Goal: Browse casually: Explore the website without a specific task or goal

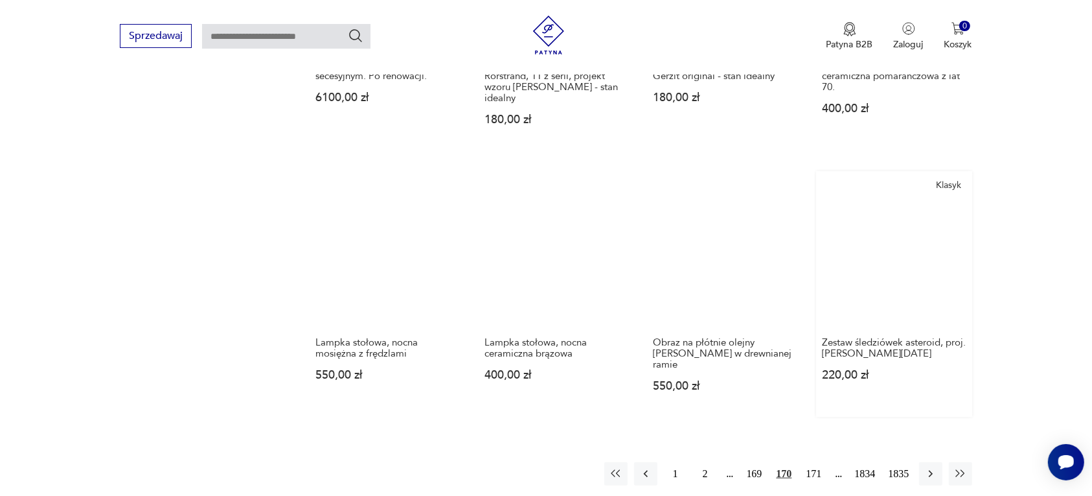
scroll to position [1139, 0]
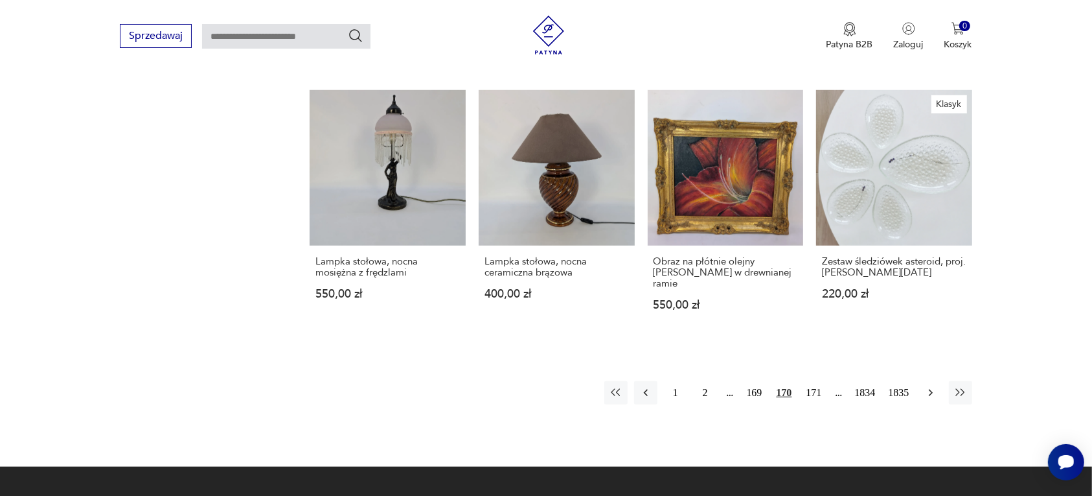
click at [928, 386] on icon "button" at bounding box center [931, 392] width 13 height 13
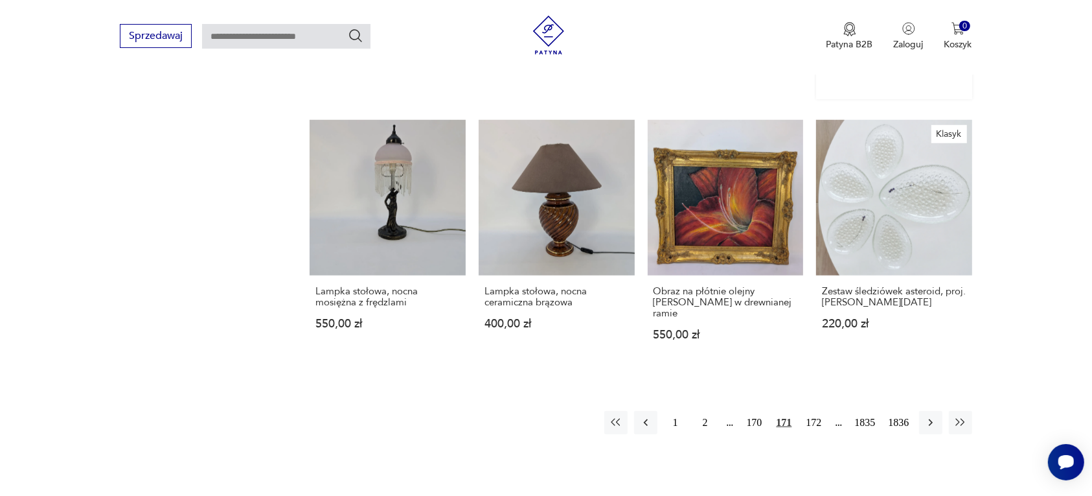
scroll to position [1139, 0]
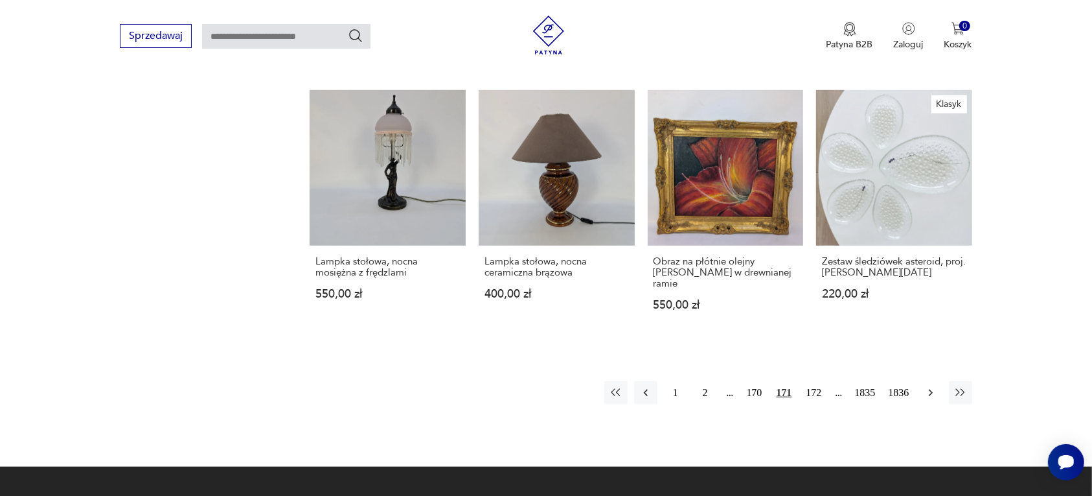
click at [928, 386] on icon "button" at bounding box center [931, 392] width 13 height 13
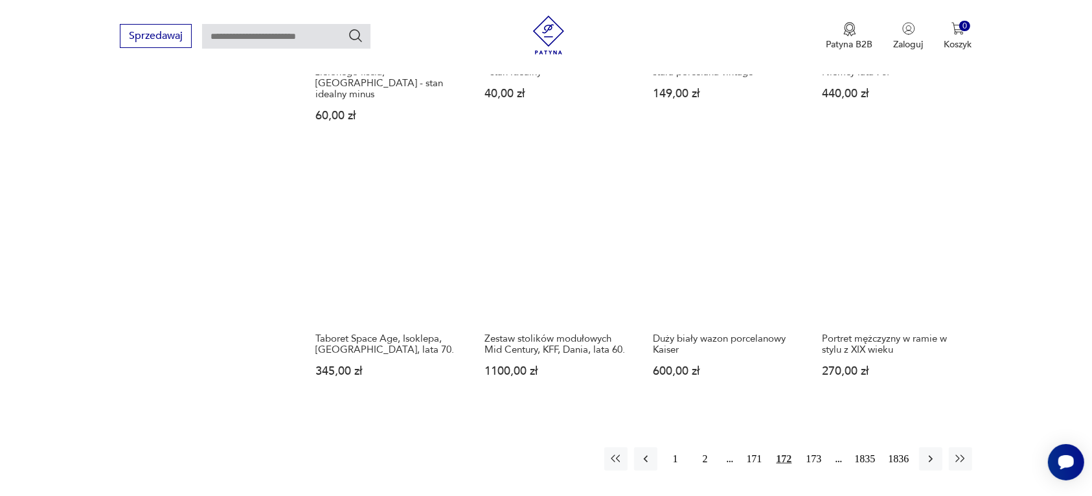
scroll to position [1058, 0]
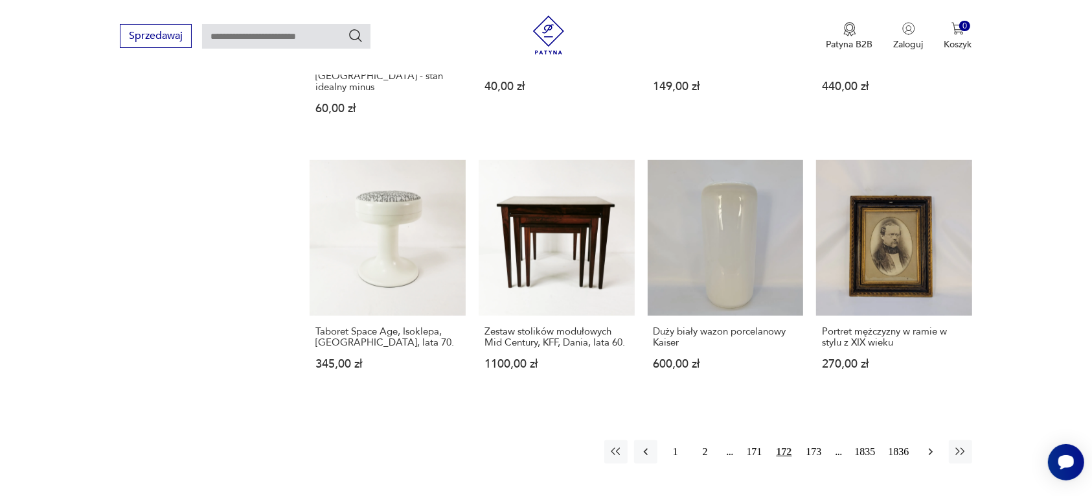
click at [928, 445] on icon "button" at bounding box center [931, 451] width 13 height 13
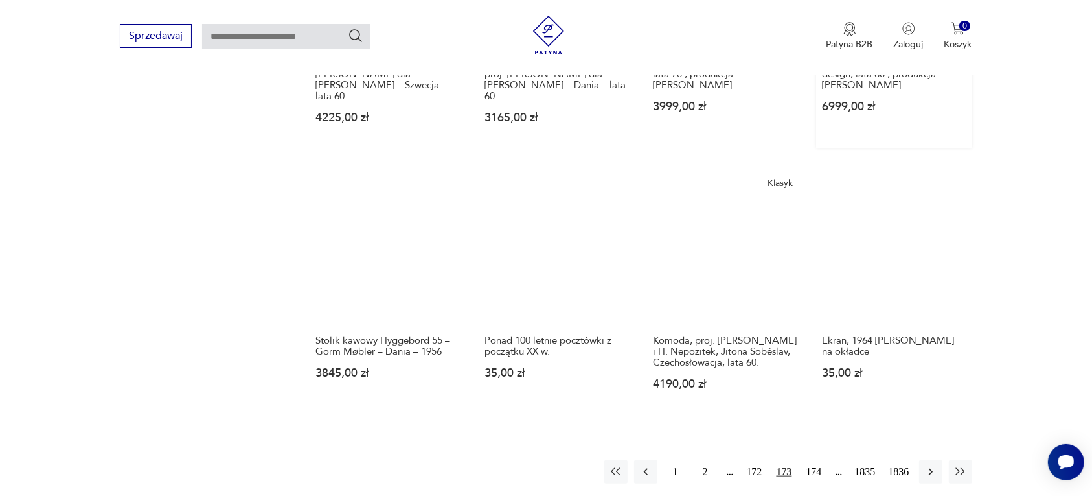
scroll to position [1139, 0]
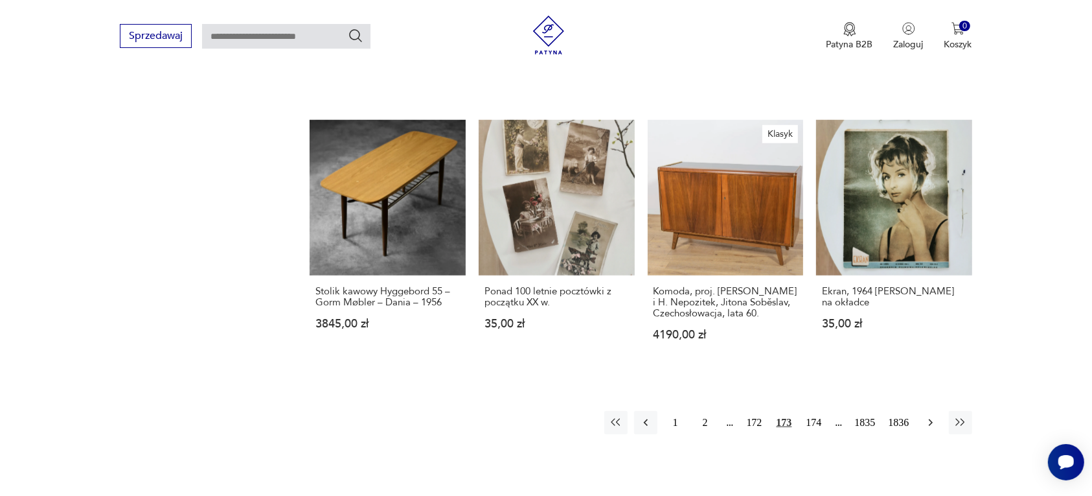
click at [928, 416] on icon "button" at bounding box center [931, 422] width 13 height 13
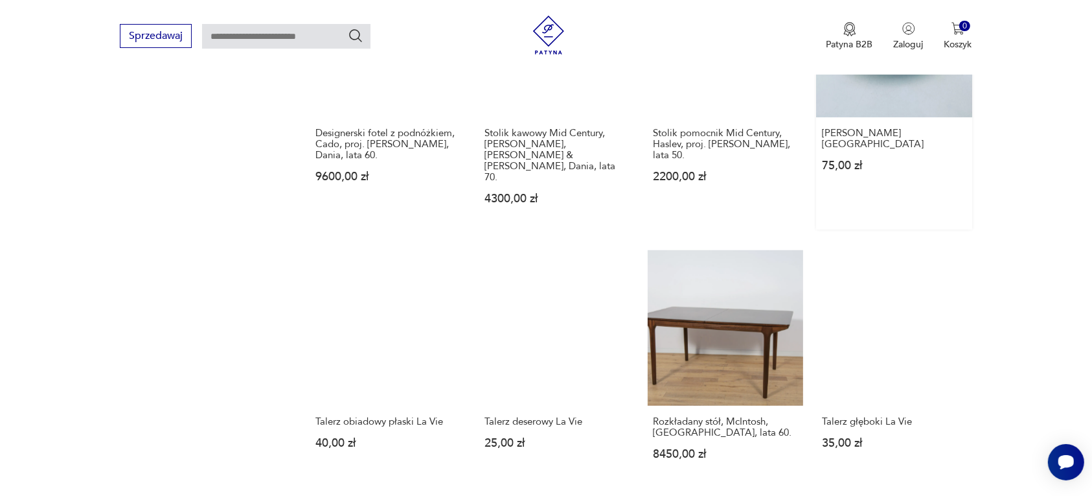
scroll to position [1058, 0]
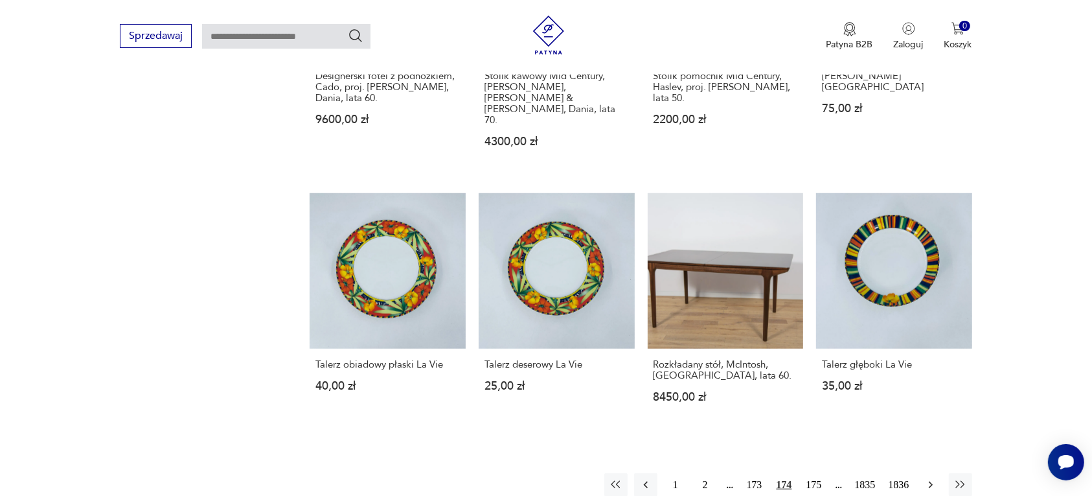
click at [931, 481] on icon "button" at bounding box center [930, 484] width 4 height 7
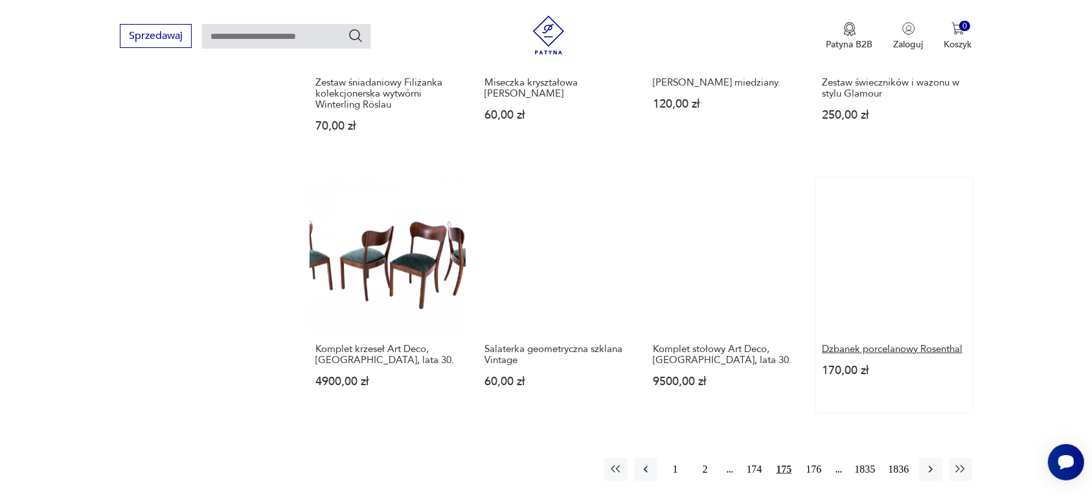
scroll to position [1058, 0]
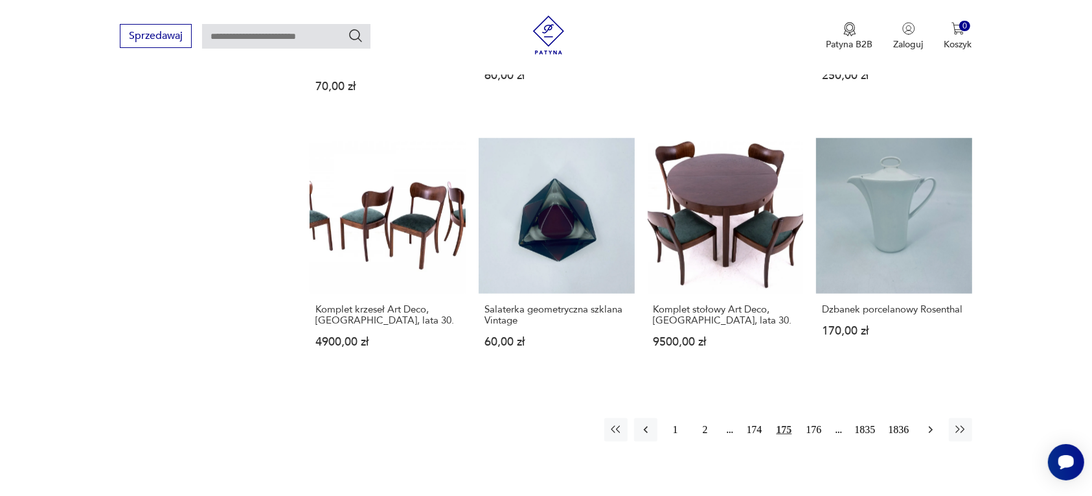
click at [930, 423] on icon "button" at bounding box center [931, 429] width 13 height 13
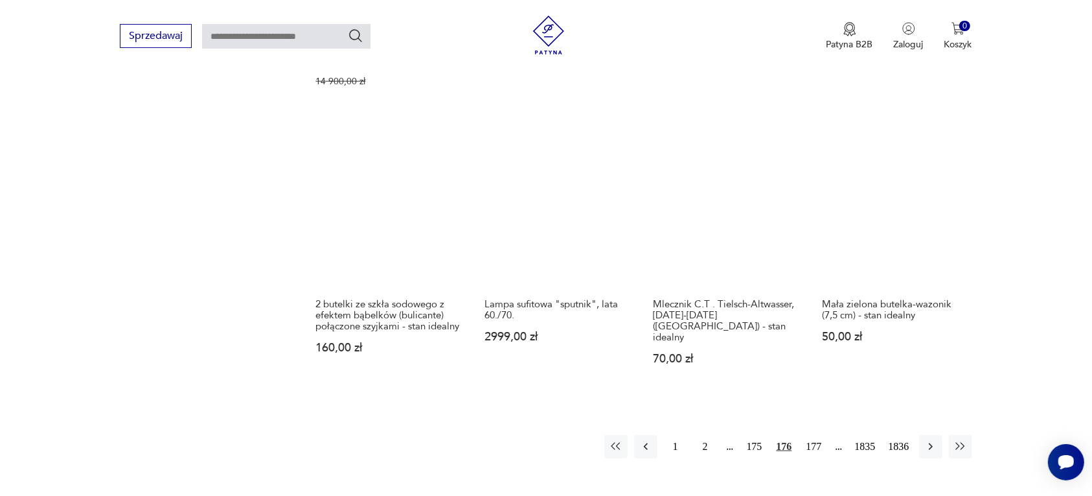
scroll to position [1139, 0]
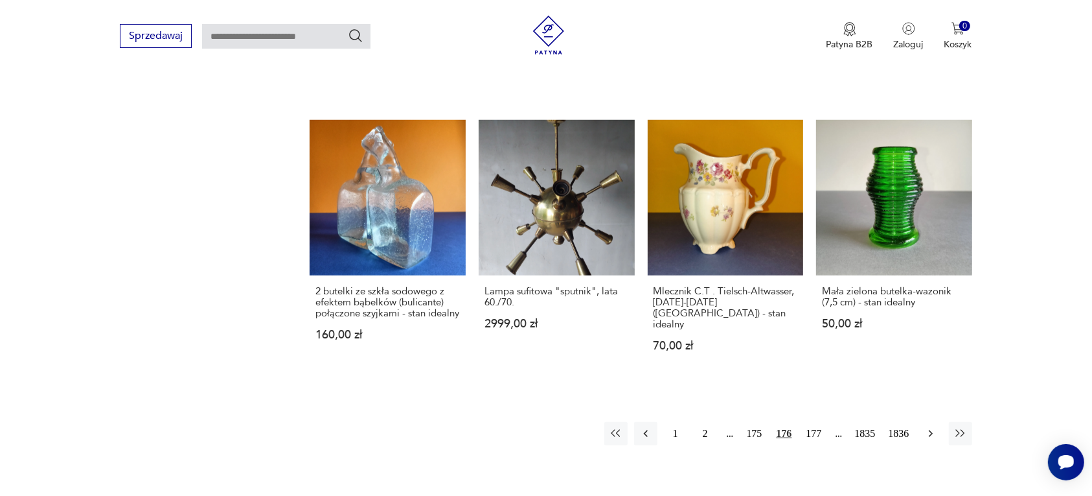
click at [927, 427] on icon "button" at bounding box center [931, 433] width 13 height 13
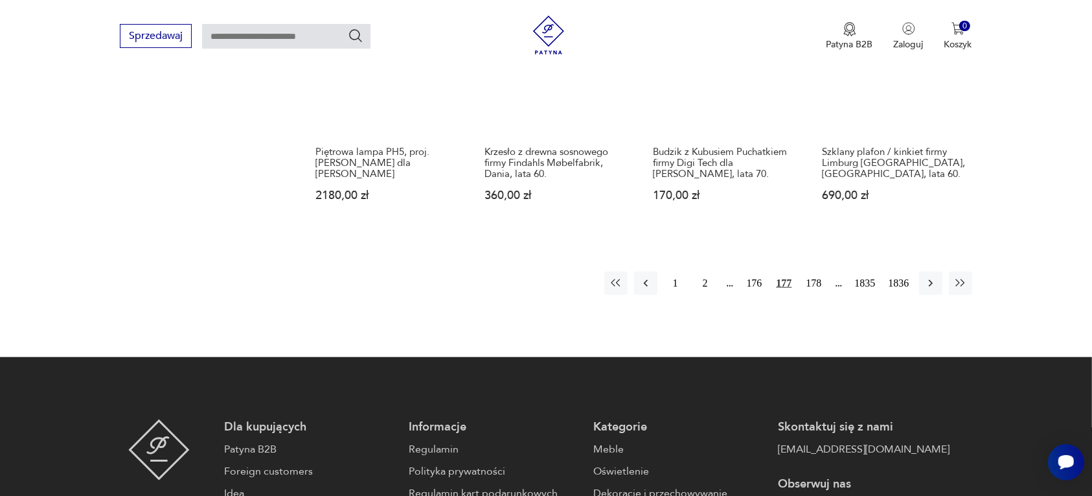
scroll to position [1220, 0]
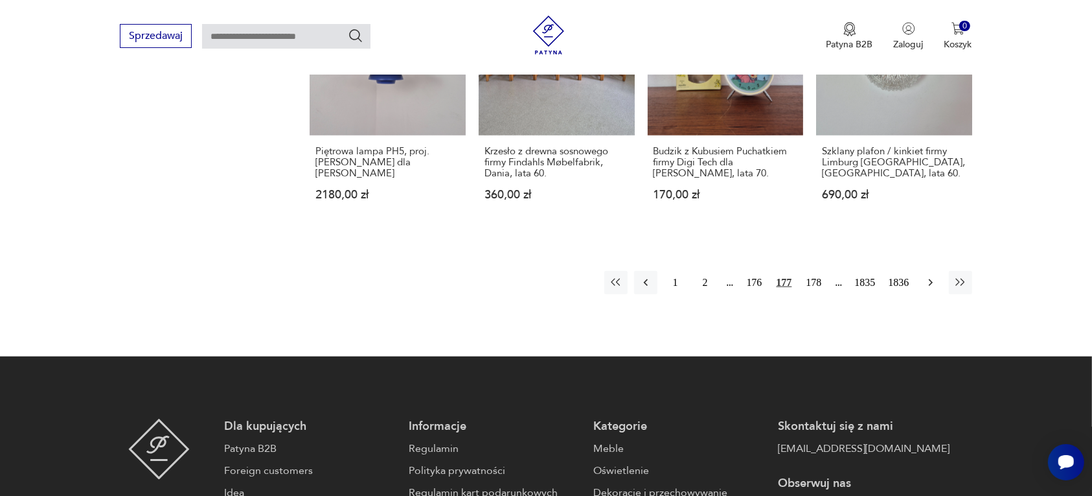
click at [931, 283] on icon "button" at bounding box center [931, 282] width 13 height 13
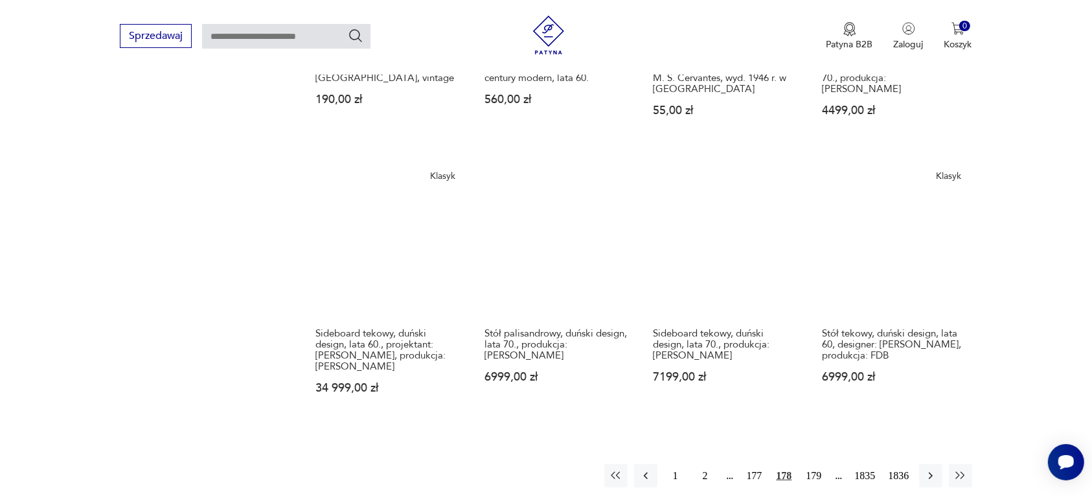
scroll to position [1058, 0]
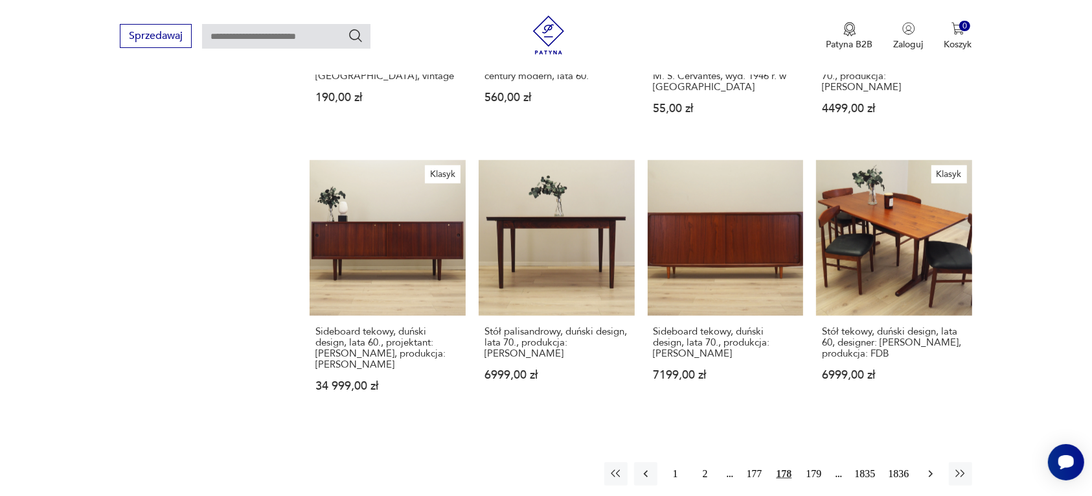
click at [928, 467] on icon "button" at bounding box center [931, 473] width 13 height 13
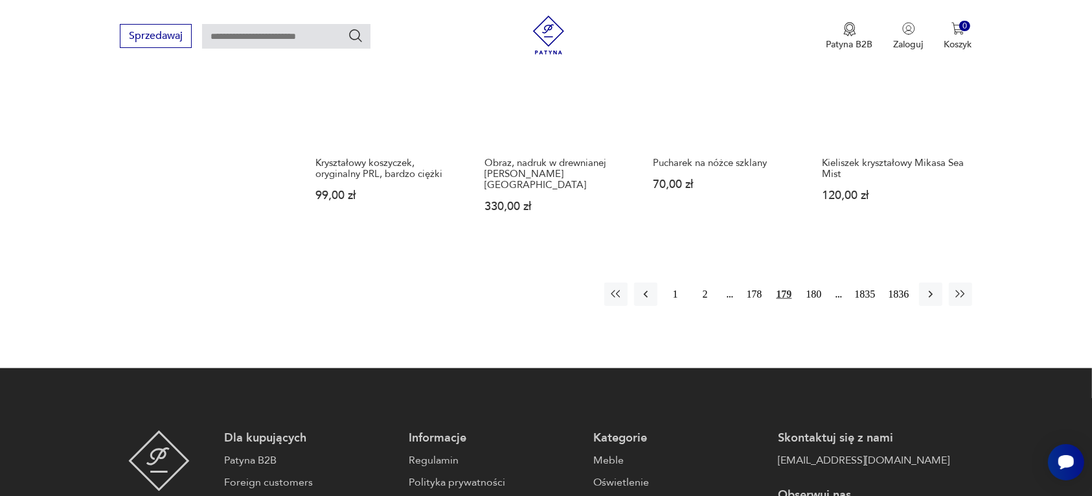
scroll to position [1301, 0]
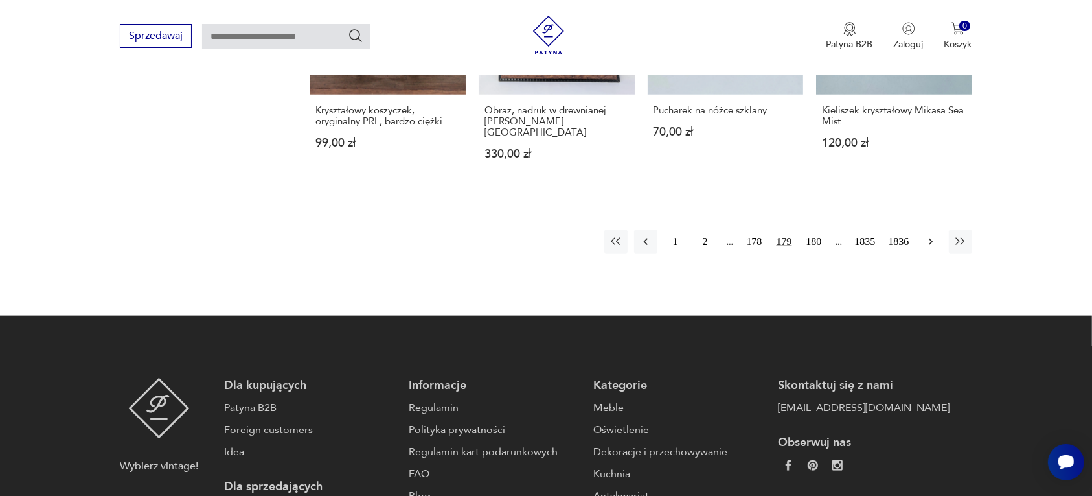
click at [927, 235] on icon "button" at bounding box center [931, 241] width 13 height 13
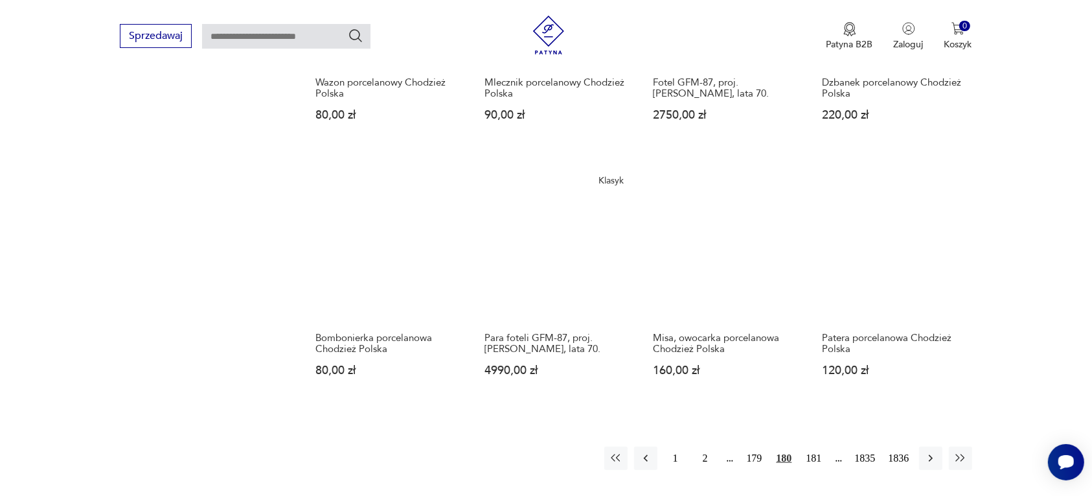
scroll to position [1139, 0]
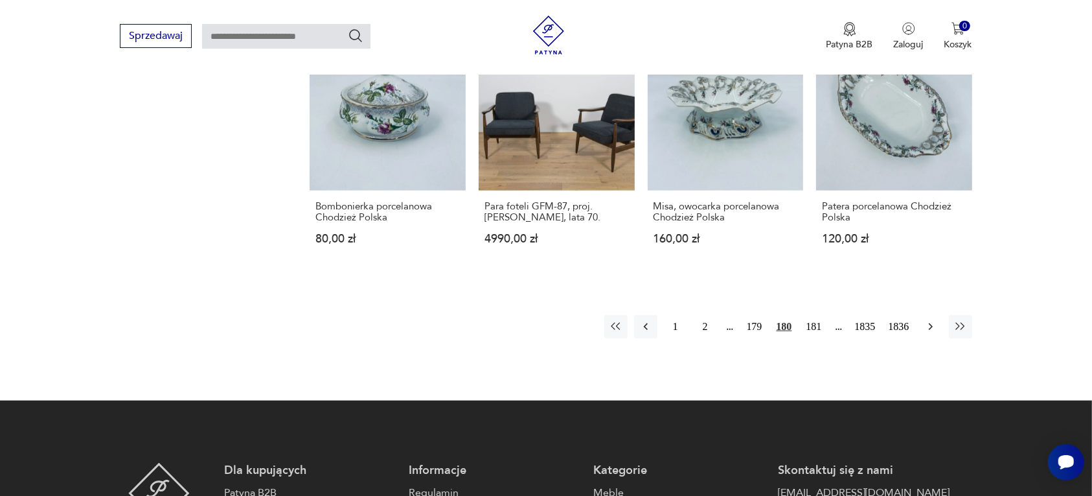
click at [927, 323] on icon "button" at bounding box center [931, 326] width 13 height 13
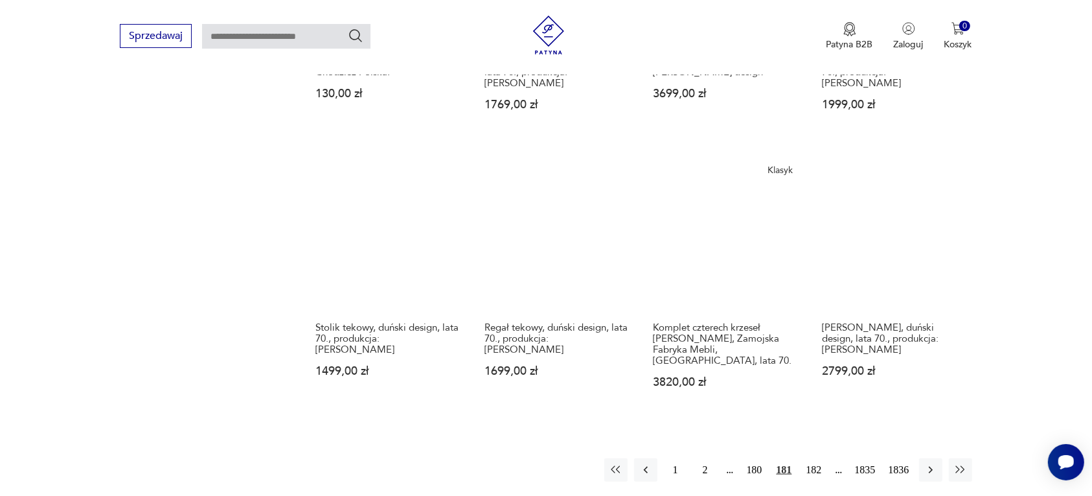
scroll to position [1058, 0]
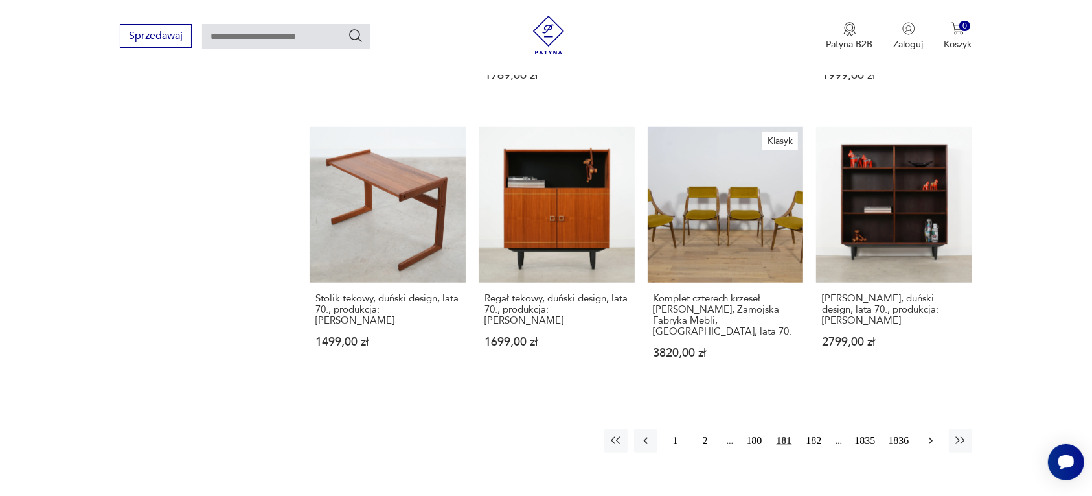
click at [932, 434] on icon "button" at bounding box center [931, 440] width 13 height 13
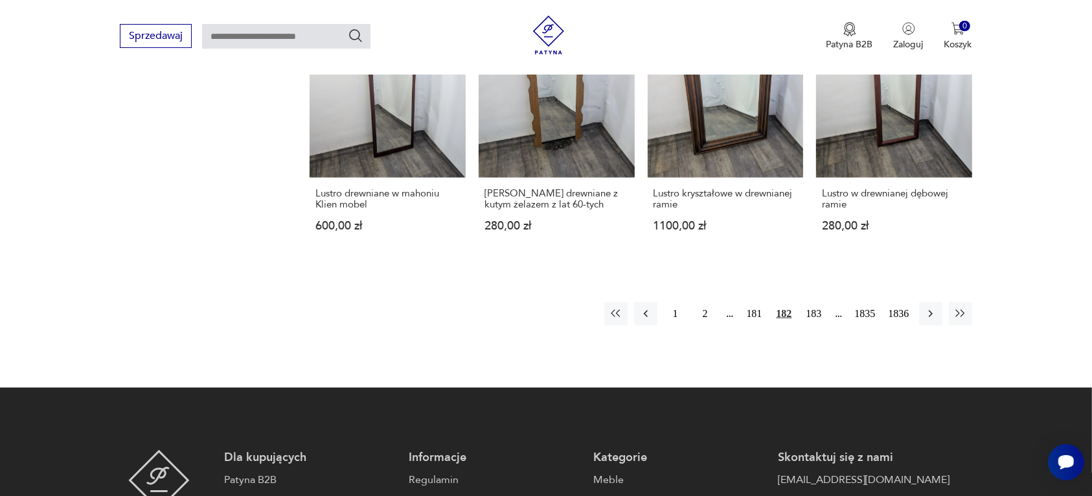
scroll to position [1220, 0]
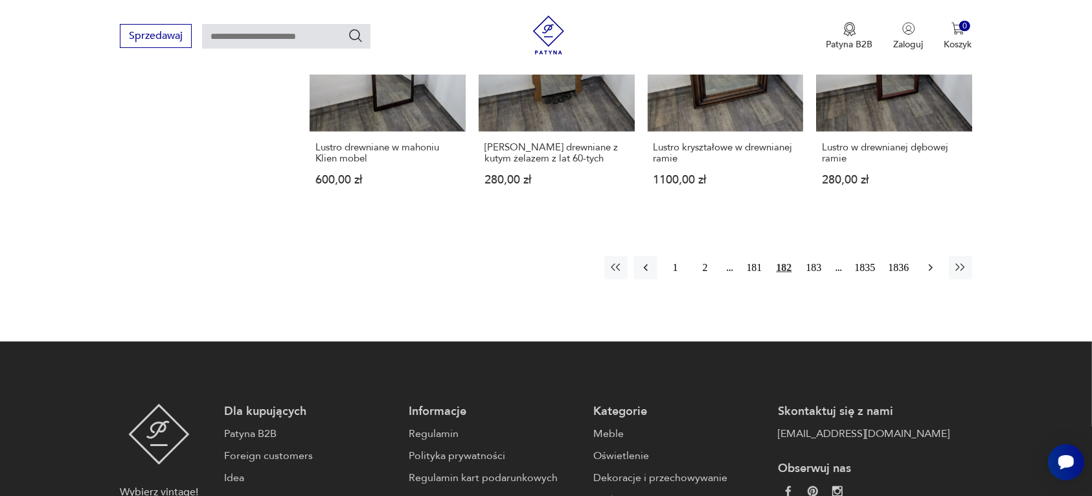
click at [930, 264] on icon "button" at bounding box center [930, 267] width 4 height 7
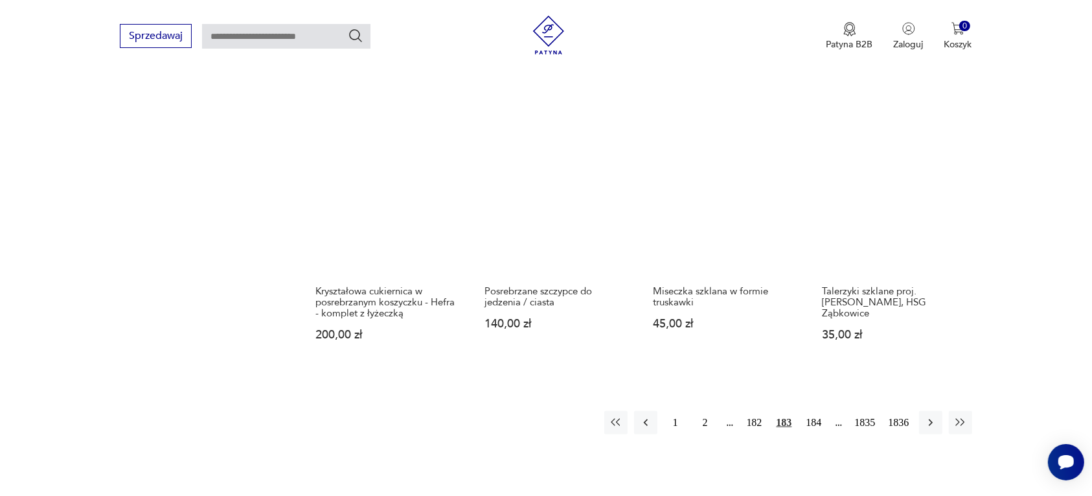
scroll to position [1139, 0]
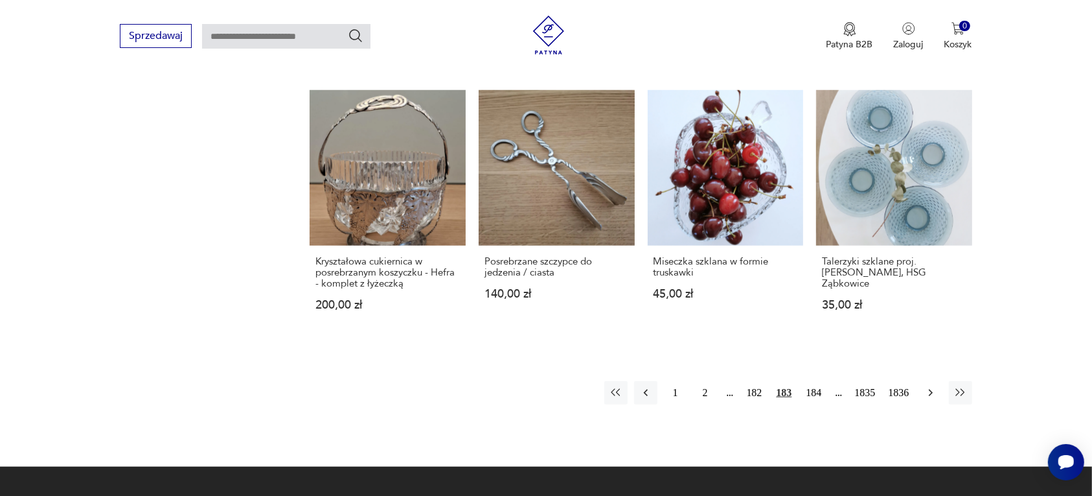
click at [927, 386] on icon "button" at bounding box center [931, 392] width 13 height 13
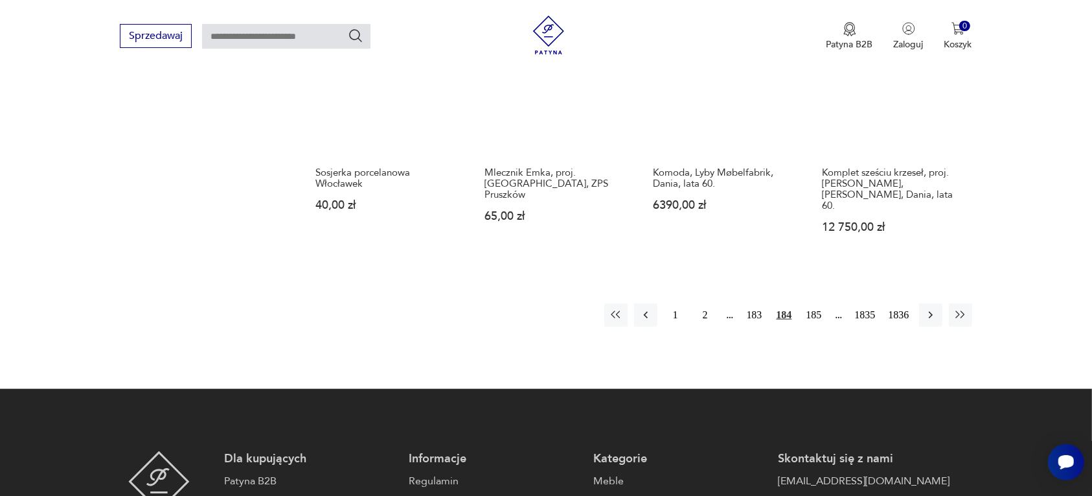
scroll to position [1220, 0]
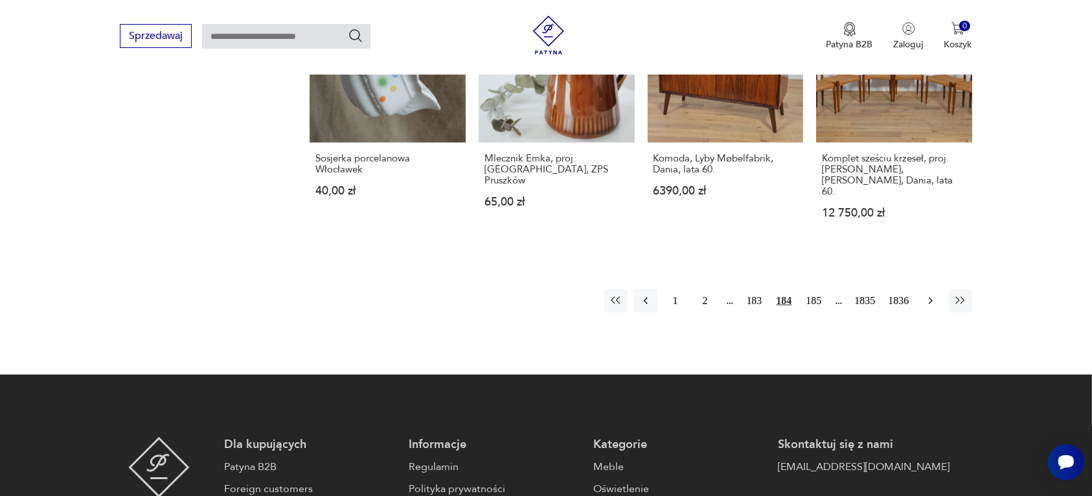
click at [930, 294] on icon "button" at bounding box center [931, 300] width 13 height 13
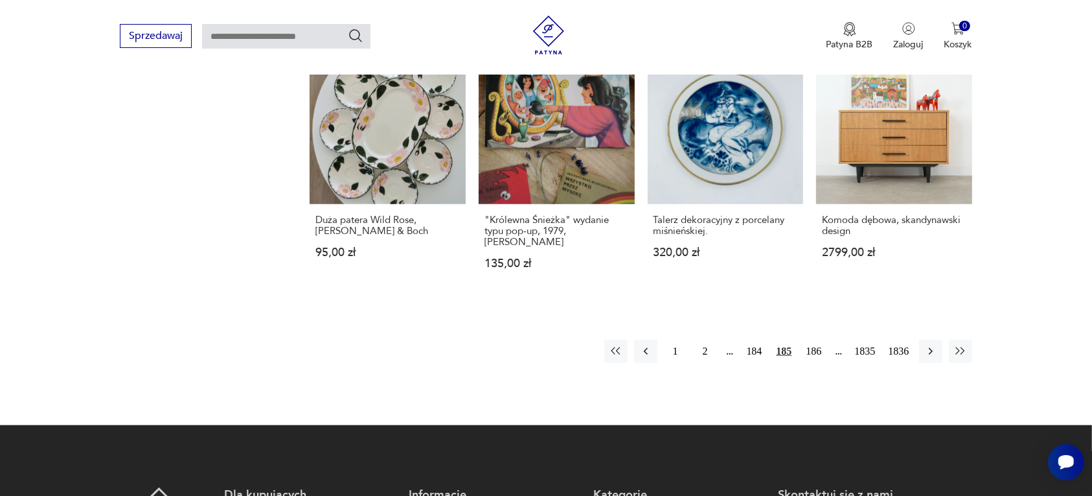
scroll to position [1220, 0]
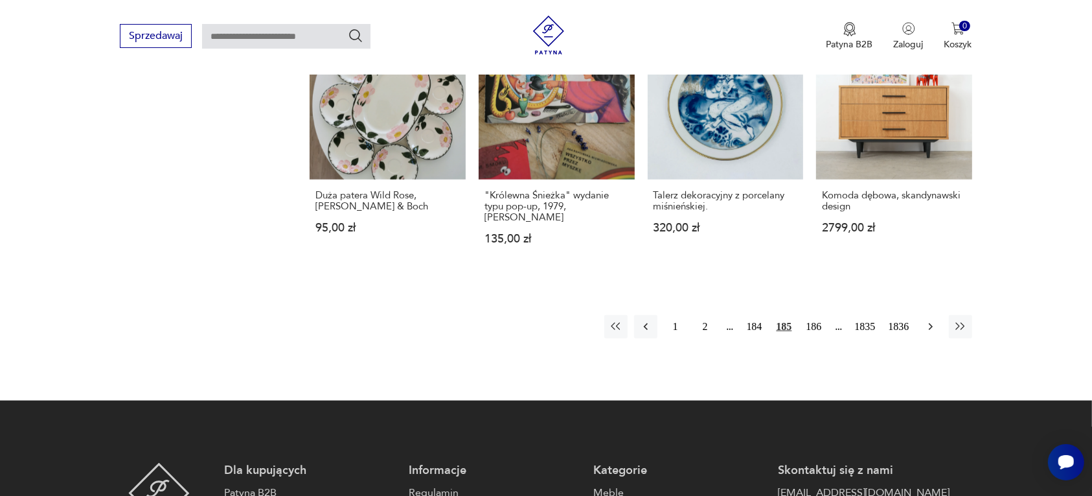
click at [928, 320] on icon "button" at bounding box center [931, 326] width 13 height 13
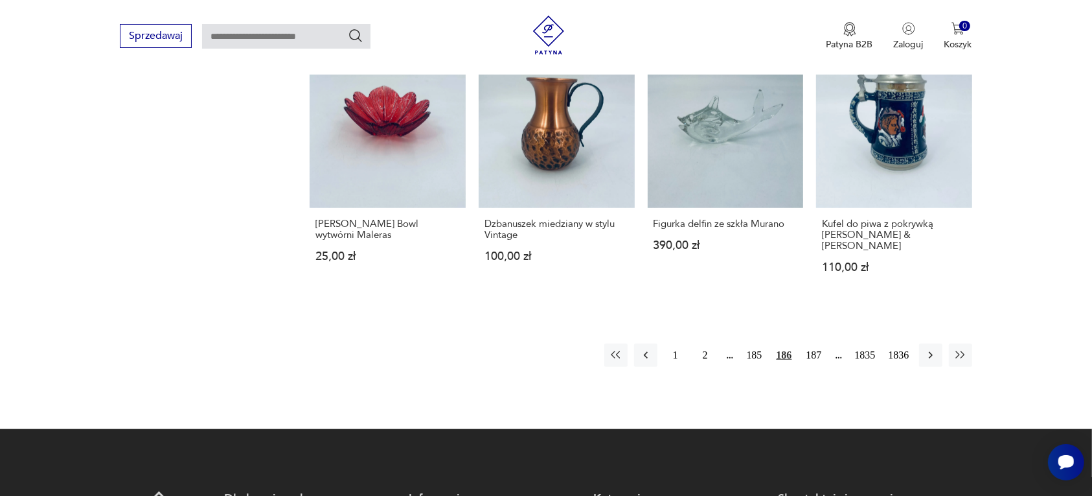
scroll to position [1220, 0]
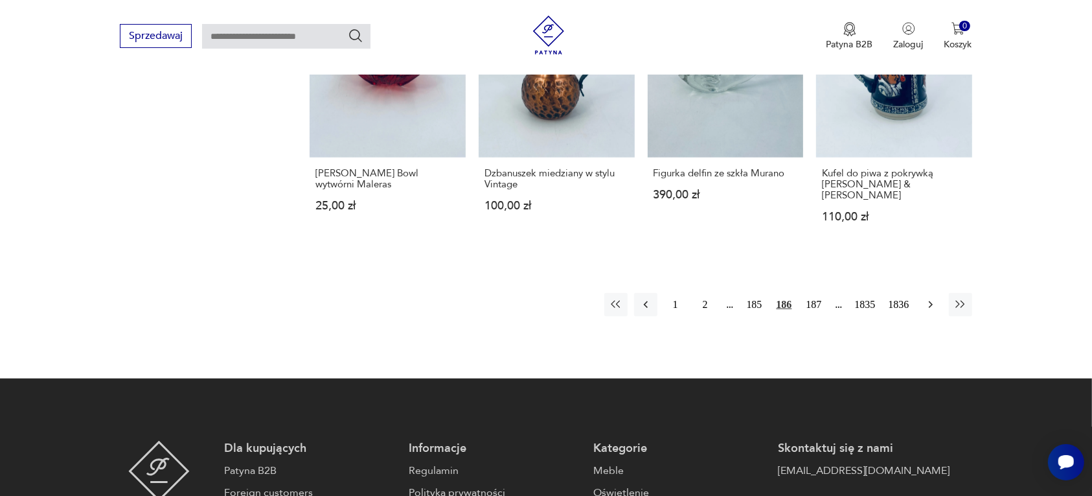
click at [928, 298] on icon "button" at bounding box center [931, 304] width 13 height 13
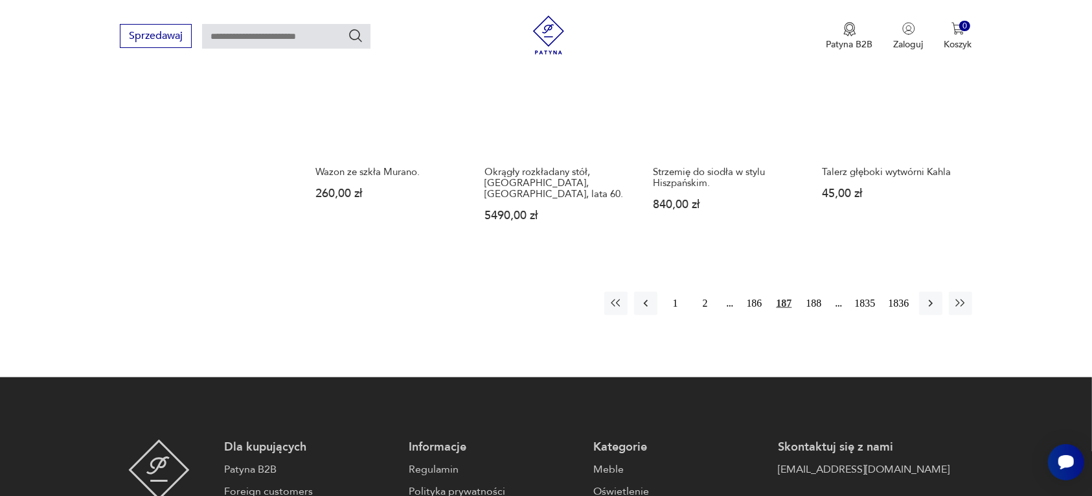
scroll to position [1220, 0]
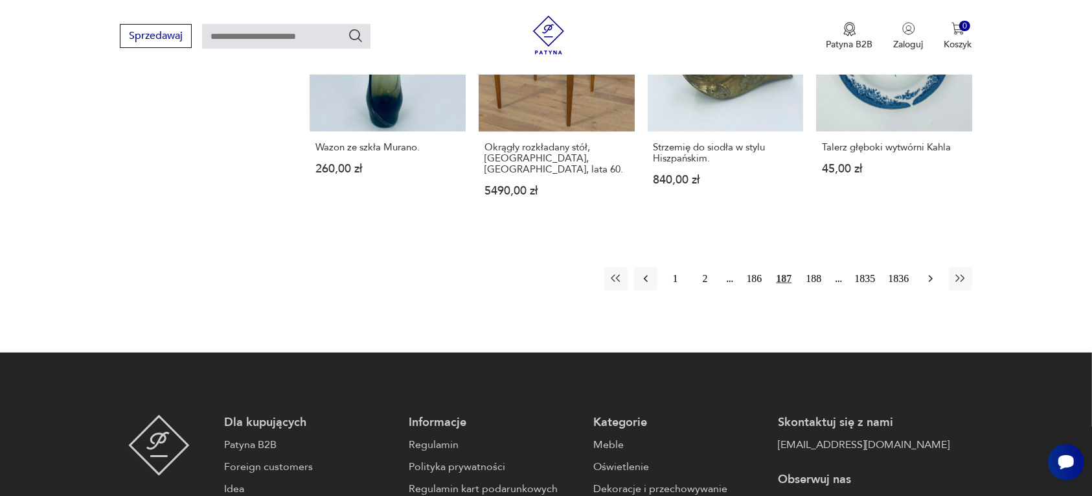
click at [930, 272] on icon "button" at bounding box center [931, 278] width 13 height 13
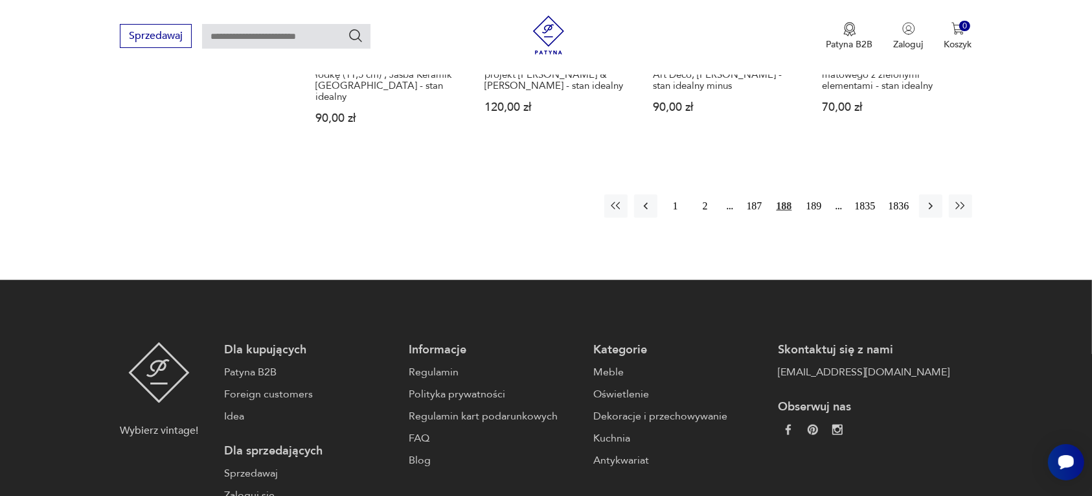
scroll to position [1301, 0]
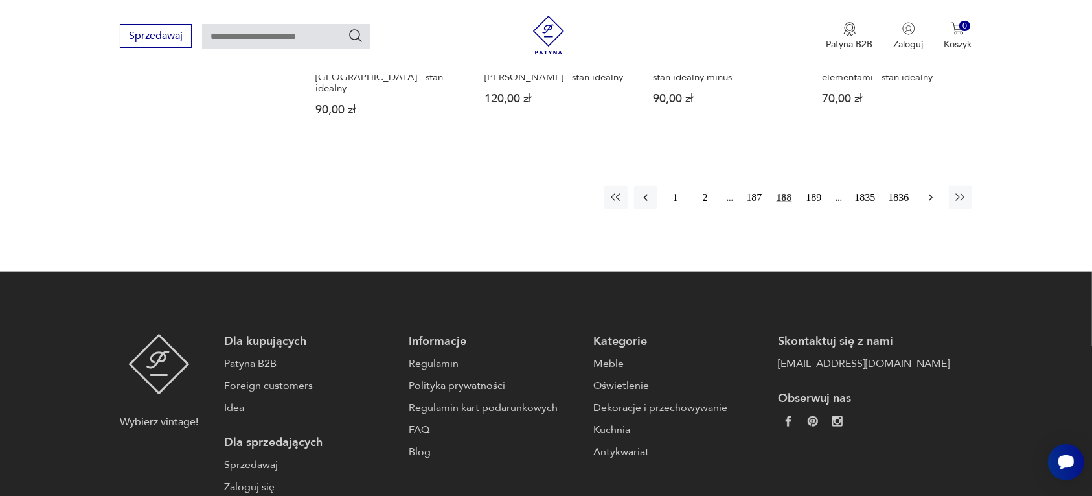
click at [928, 191] on icon "button" at bounding box center [931, 197] width 13 height 13
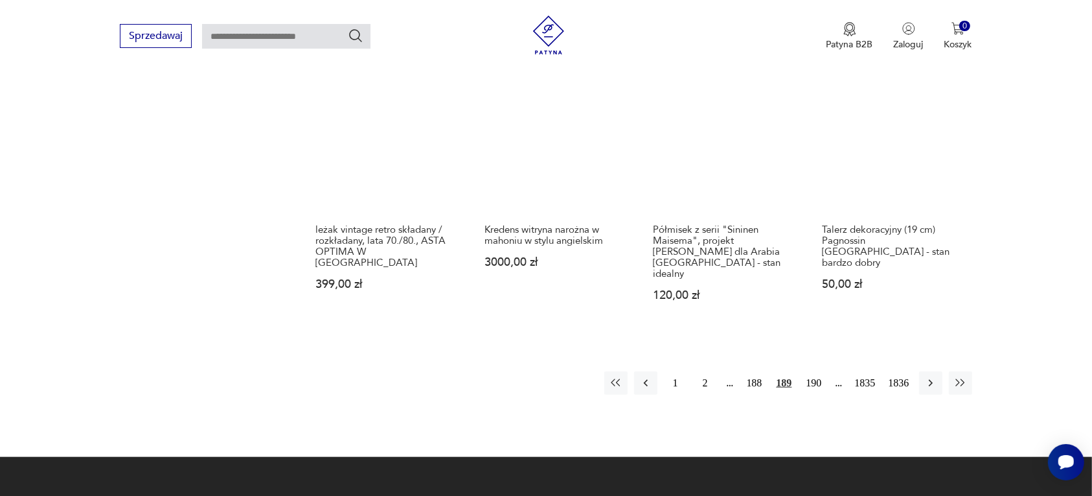
scroll to position [1139, 0]
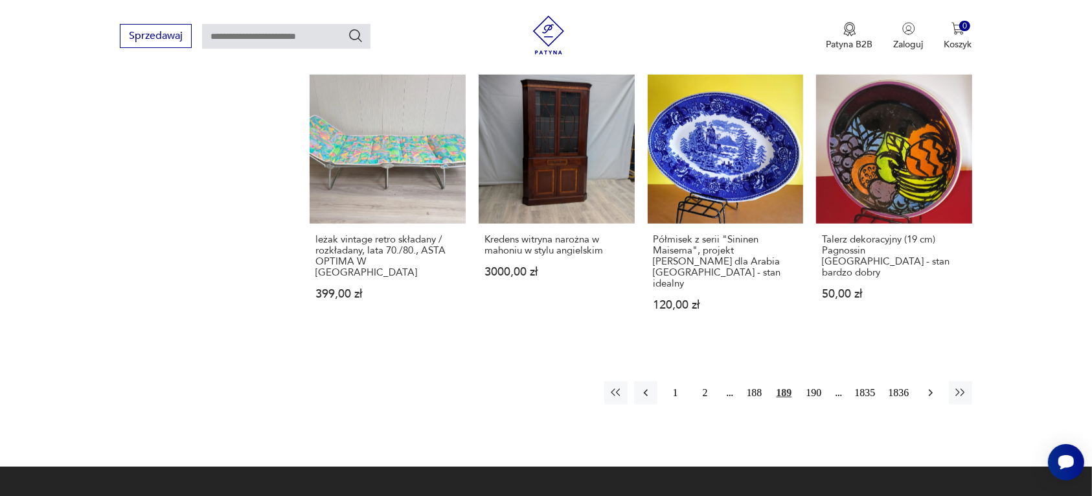
click at [925, 386] on icon "button" at bounding box center [931, 392] width 13 height 13
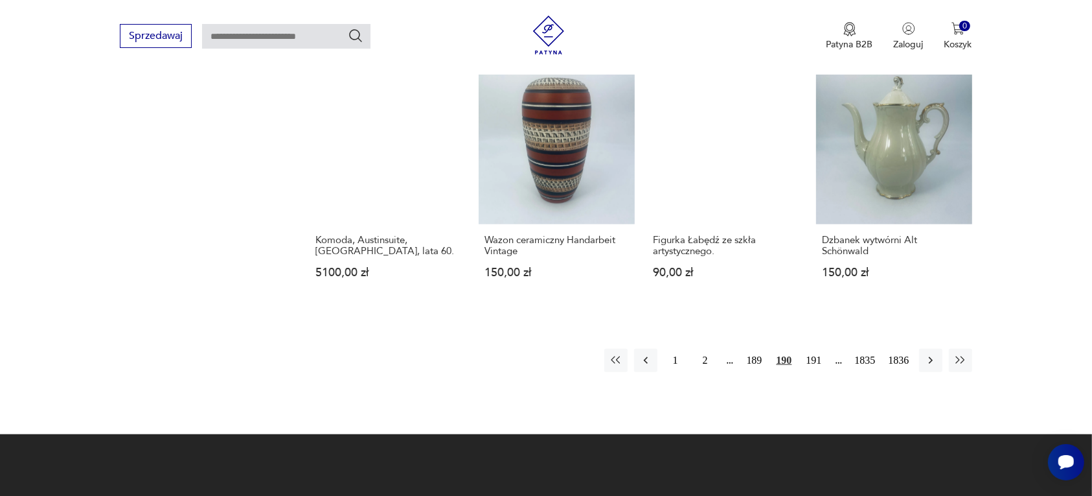
scroll to position [1139, 0]
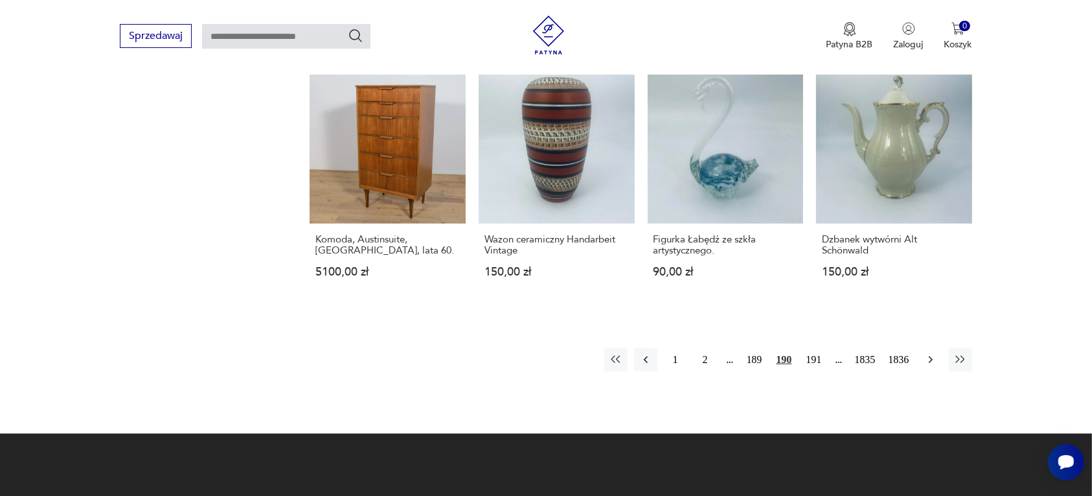
click at [930, 356] on icon "button" at bounding box center [930, 359] width 4 height 7
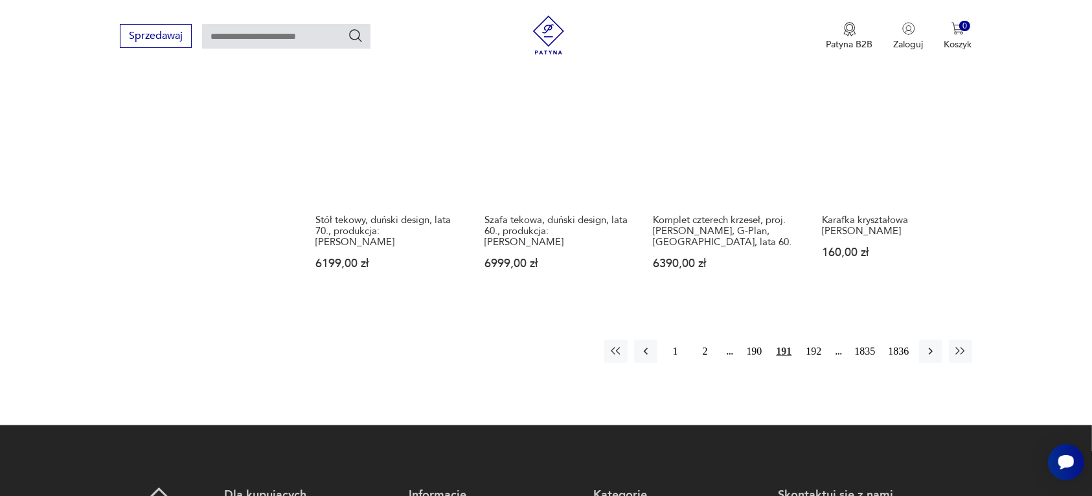
scroll to position [1220, 0]
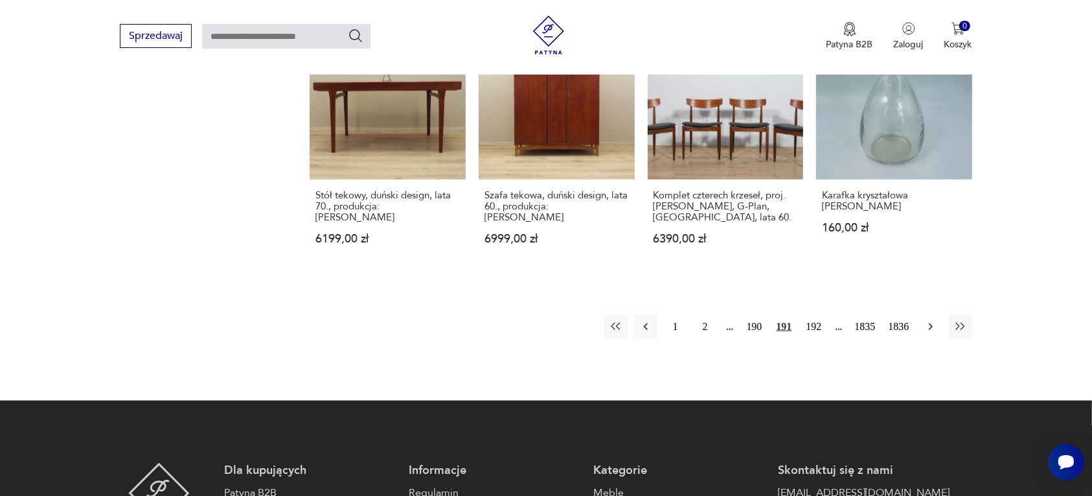
click at [928, 323] on icon "button" at bounding box center [930, 326] width 4 height 7
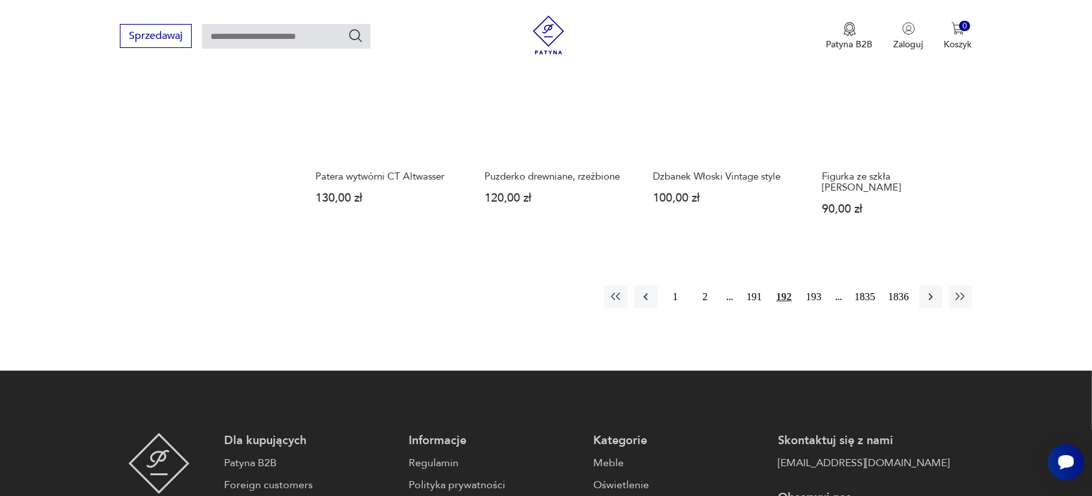
scroll to position [1220, 0]
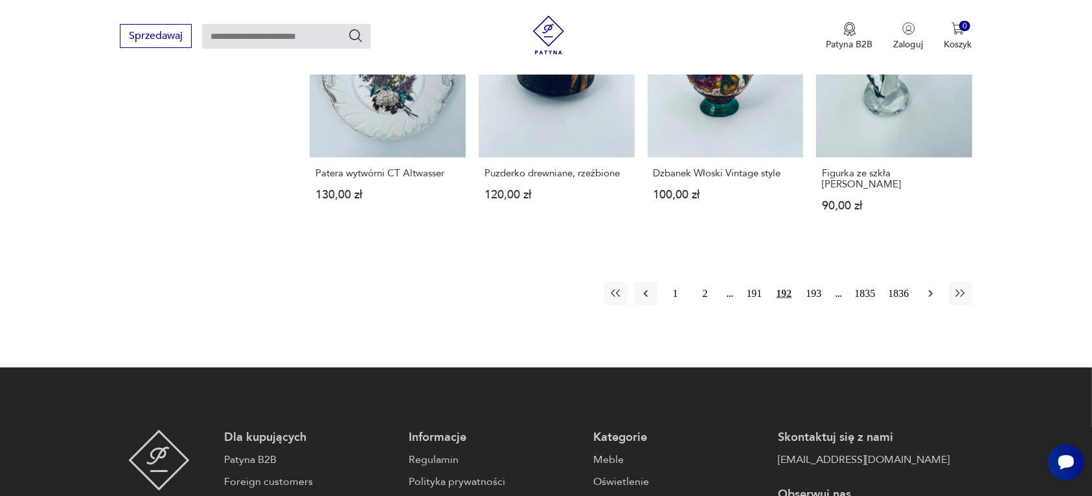
click at [932, 290] on icon "button" at bounding box center [930, 293] width 4 height 7
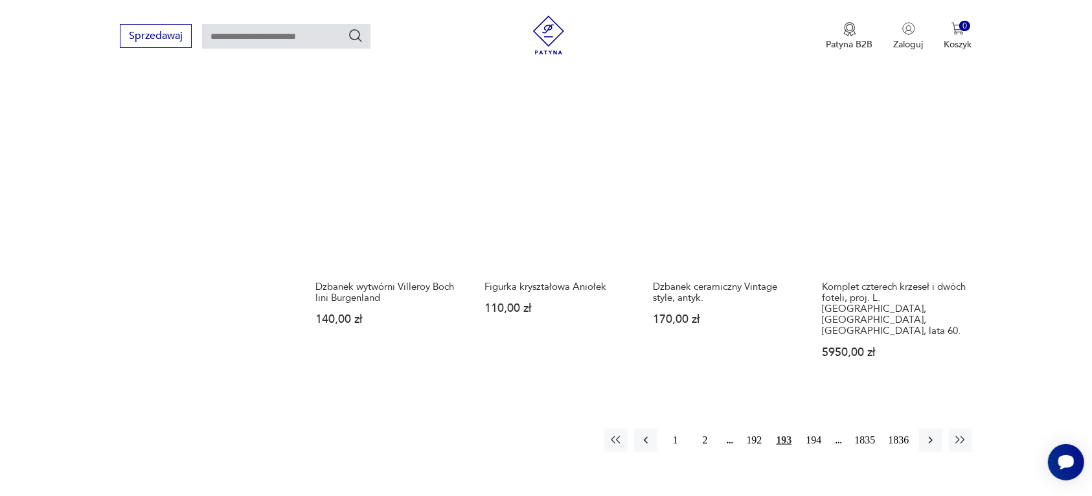
scroll to position [1220, 0]
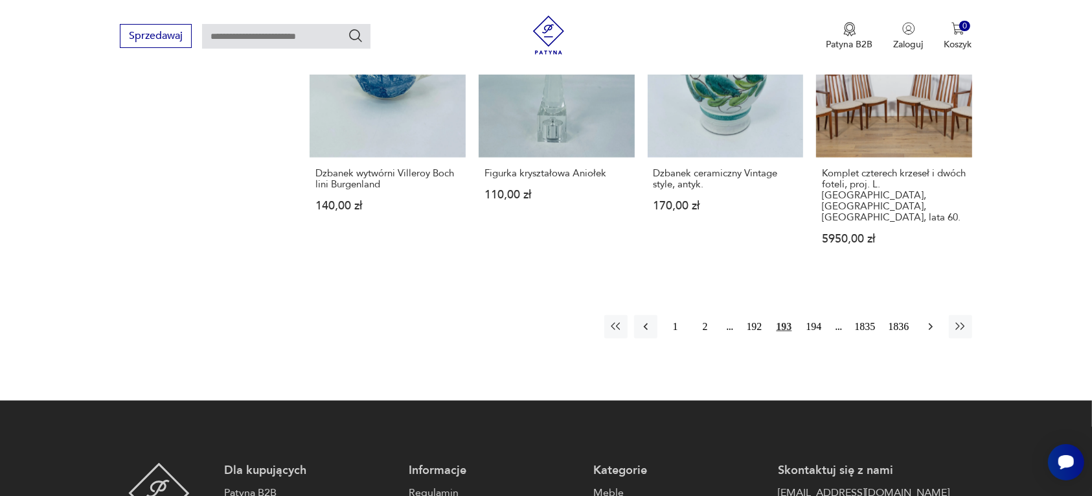
click at [925, 320] on icon "button" at bounding box center [931, 326] width 13 height 13
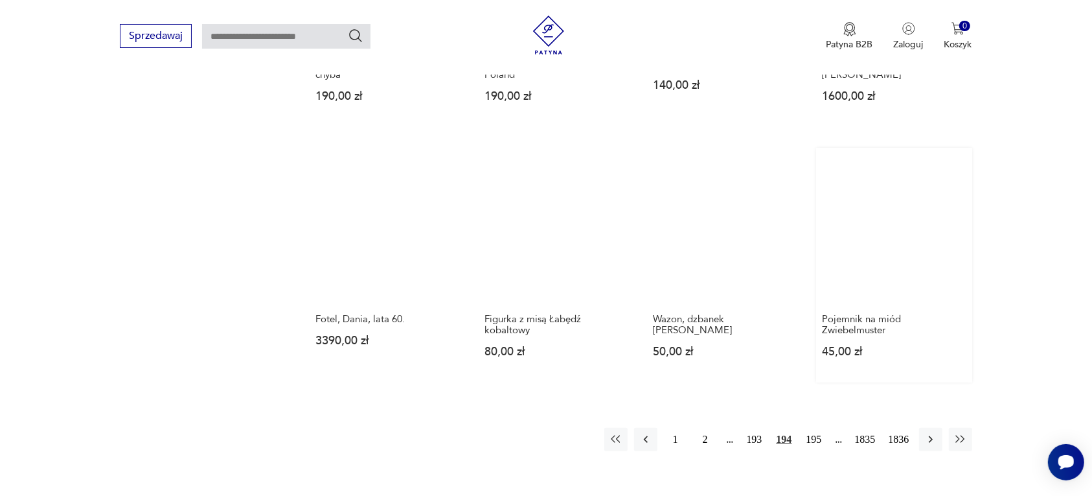
scroll to position [1058, 0]
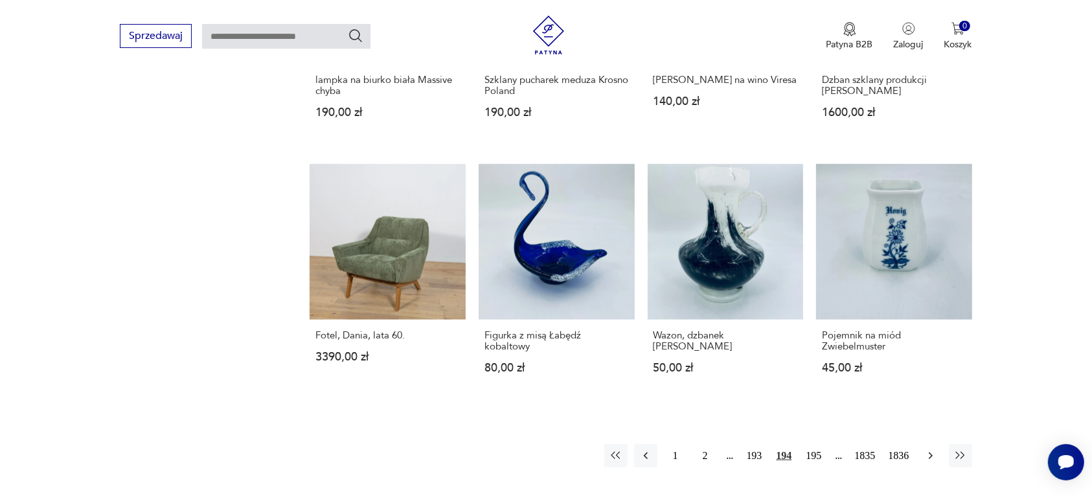
click at [927, 449] on icon "button" at bounding box center [931, 455] width 13 height 13
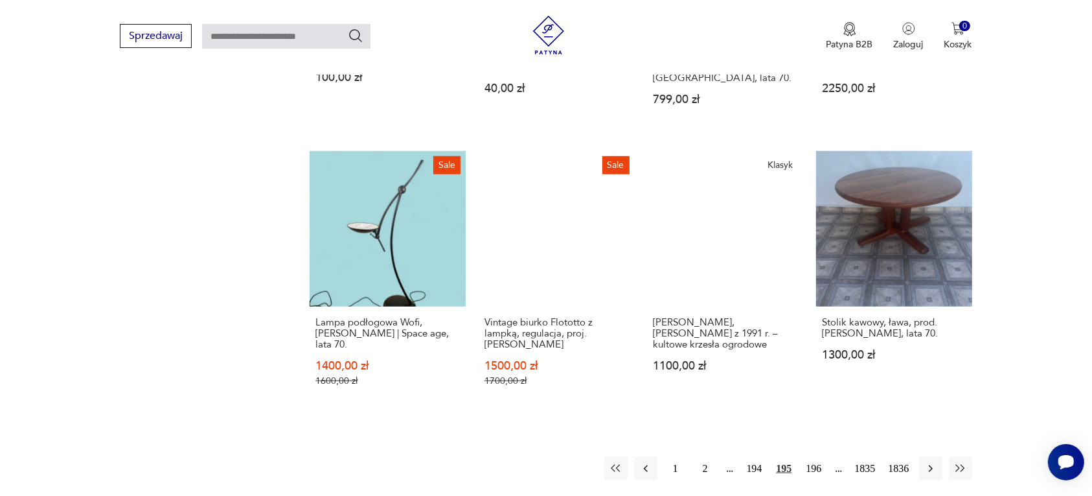
scroll to position [1058, 0]
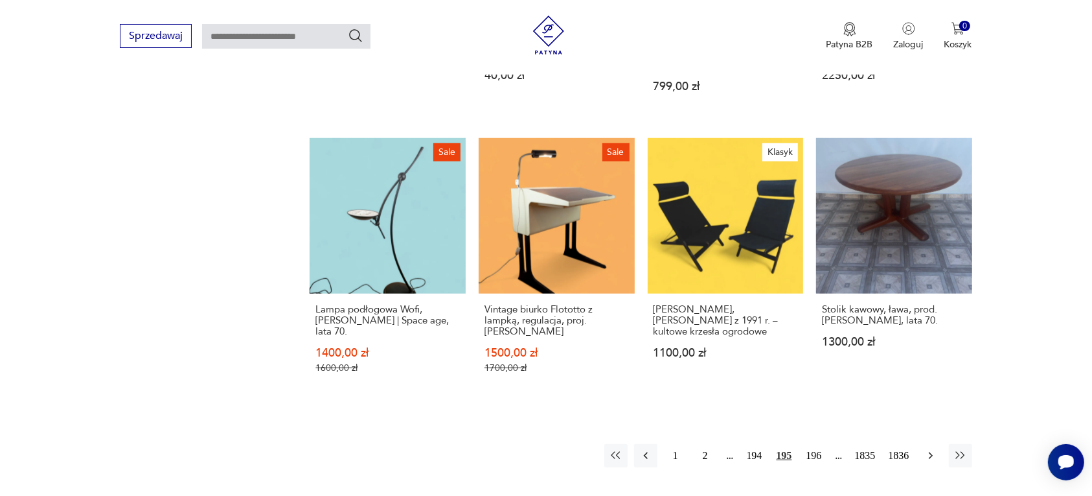
click at [930, 452] on icon "button" at bounding box center [930, 455] width 4 height 7
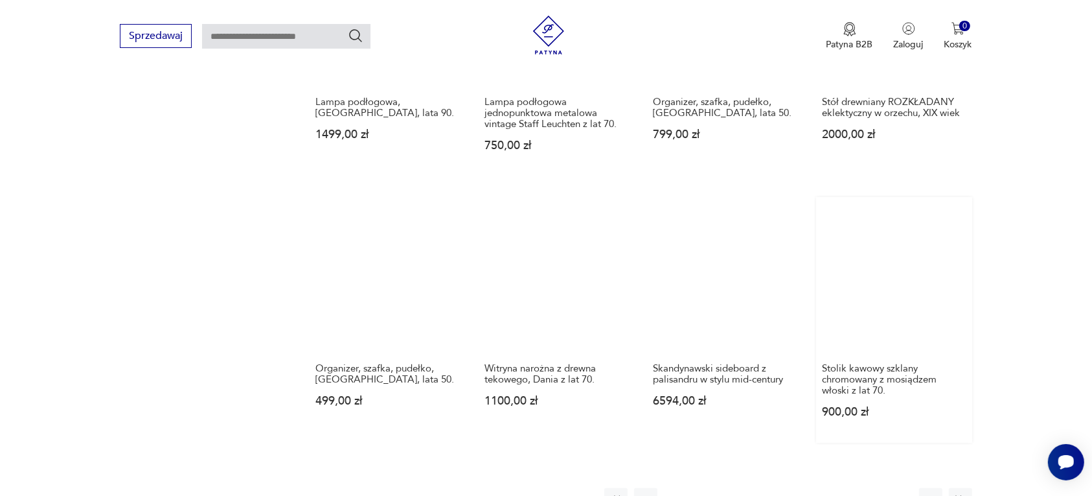
scroll to position [1220, 0]
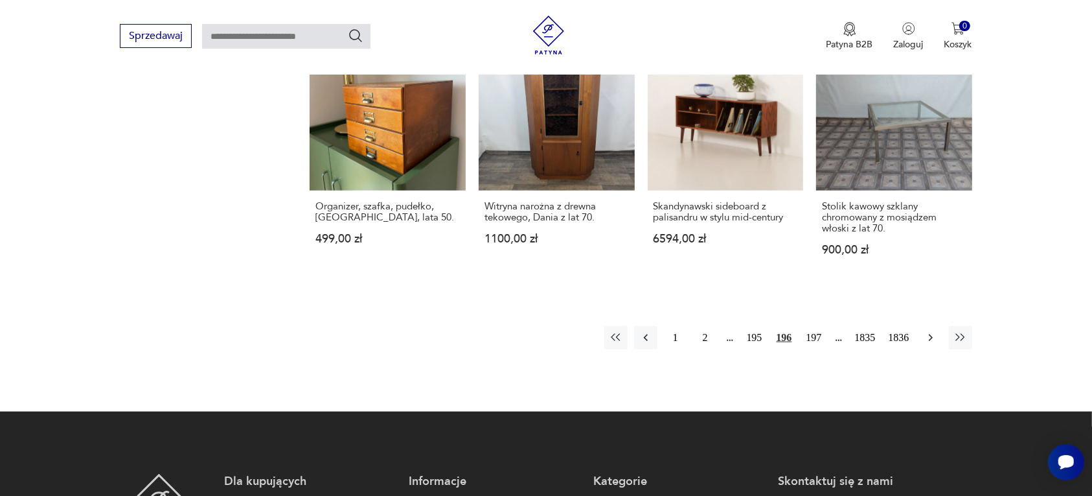
click at [931, 334] on icon "button" at bounding box center [930, 337] width 4 height 7
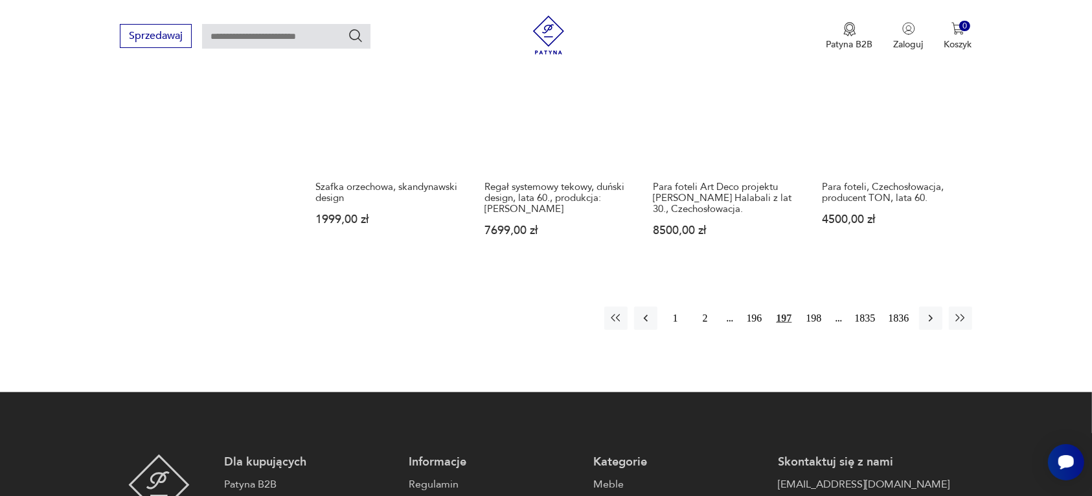
scroll to position [1220, 0]
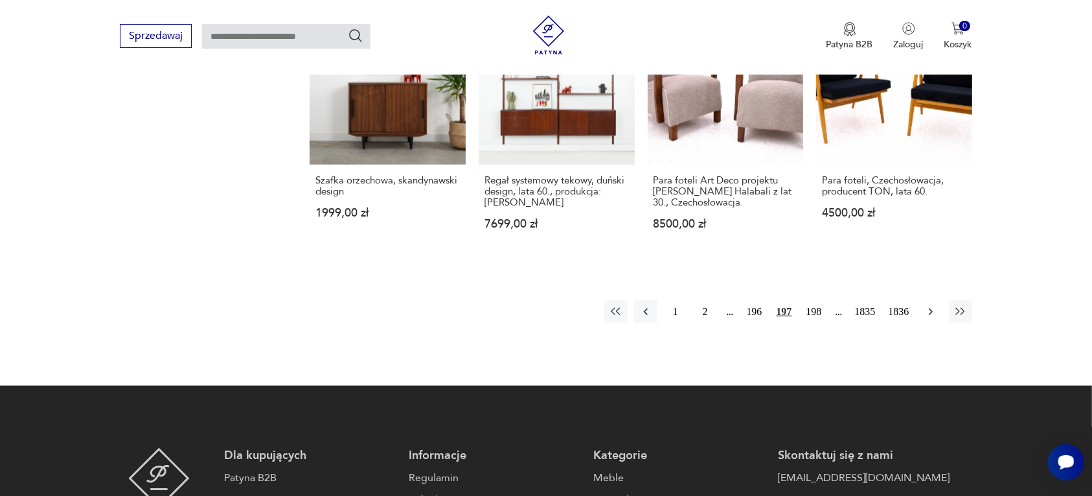
click at [930, 308] on icon "button" at bounding box center [930, 311] width 4 height 7
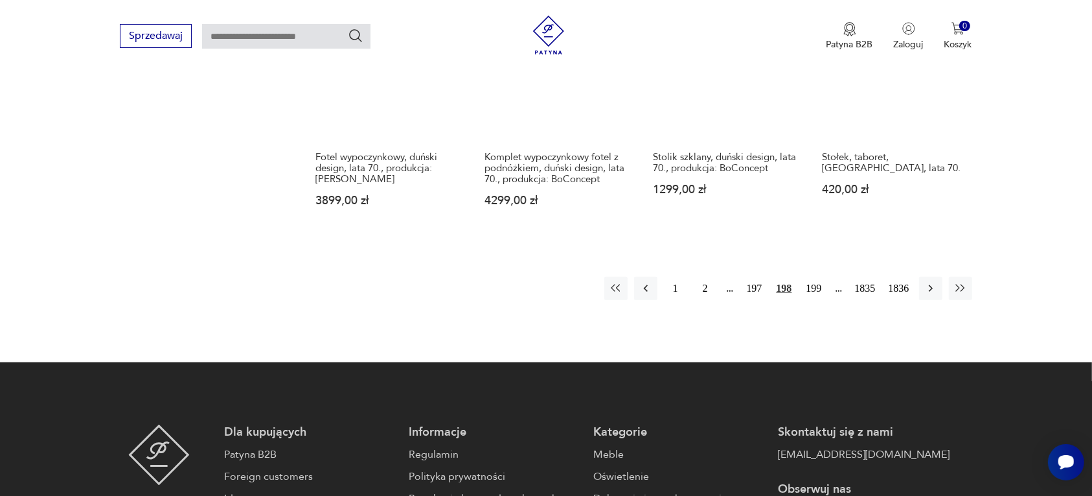
scroll to position [1301, 0]
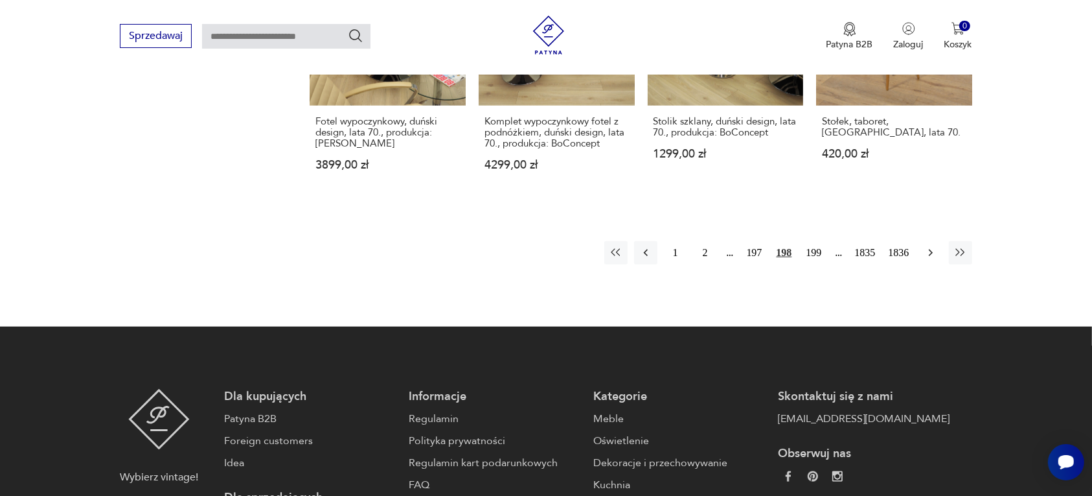
click at [925, 246] on icon "button" at bounding box center [931, 252] width 13 height 13
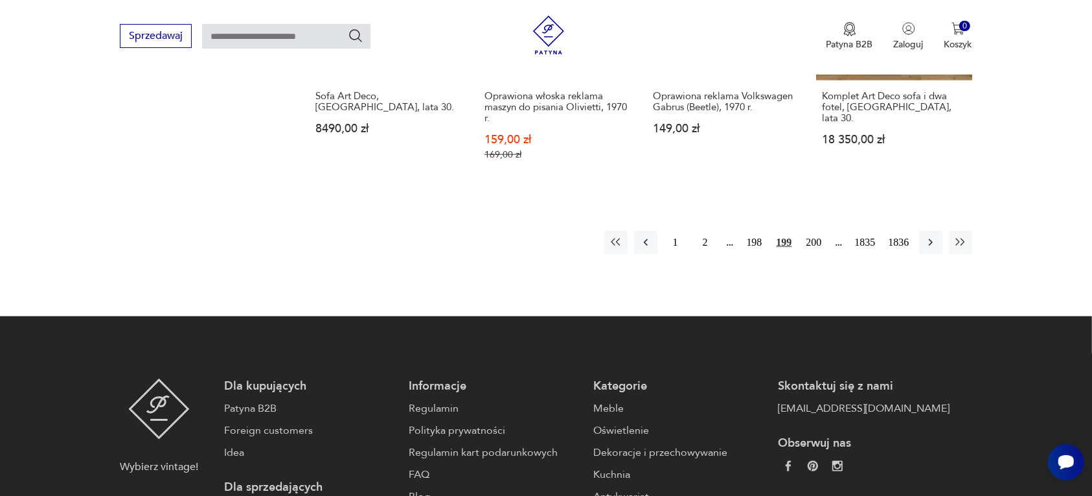
scroll to position [1301, 0]
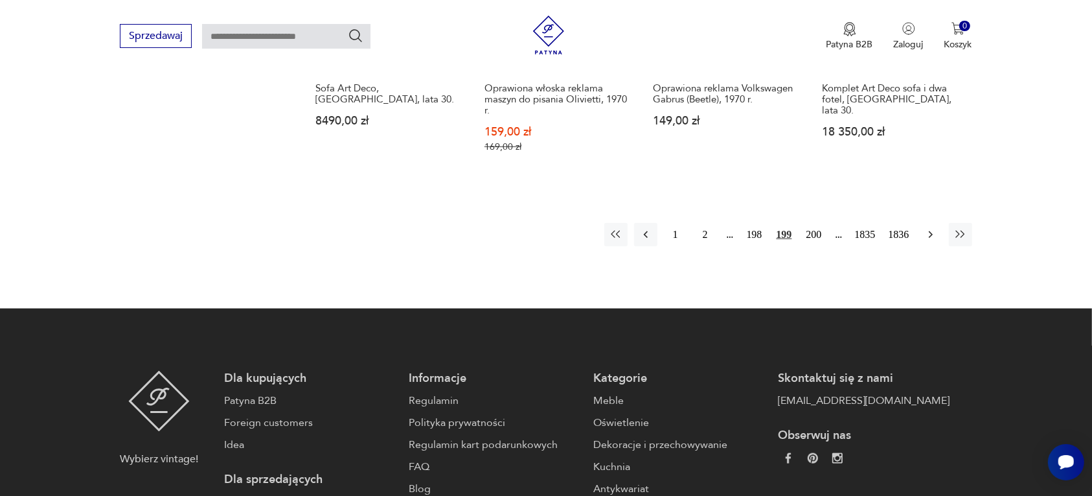
click at [931, 228] on icon "button" at bounding box center [931, 234] width 13 height 13
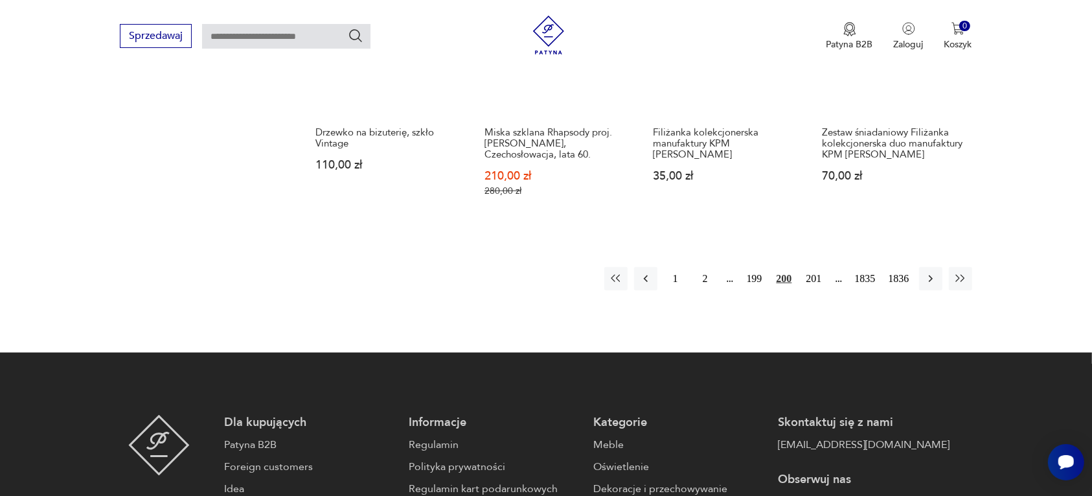
scroll to position [1301, 0]
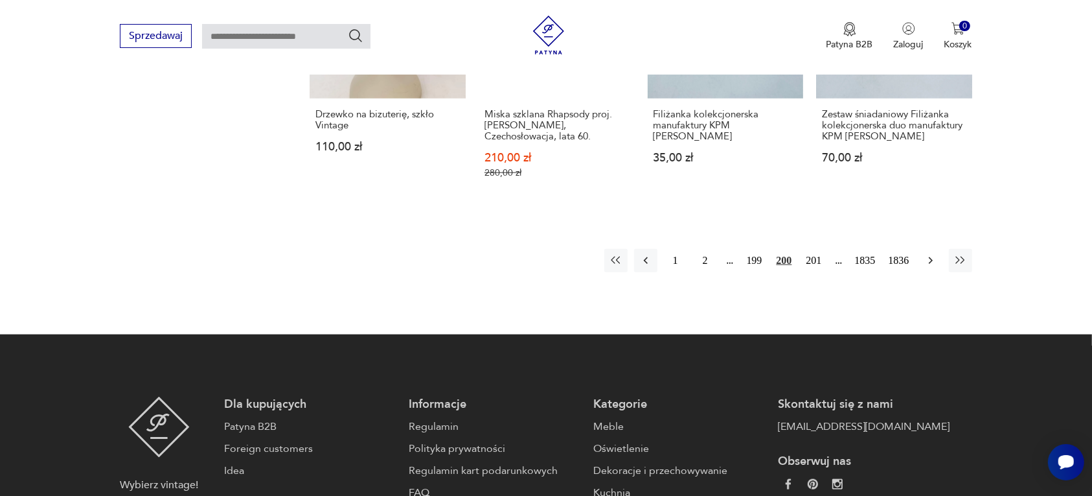
click at [932, 254] on icon "button" at bounding box center [931, 260] width 13 height 13
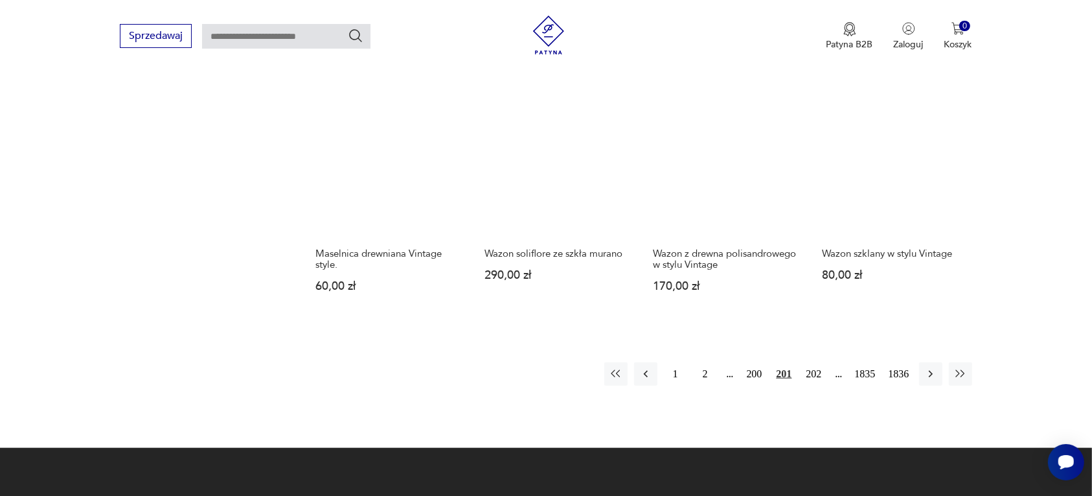
scroll to position [1139, 0]
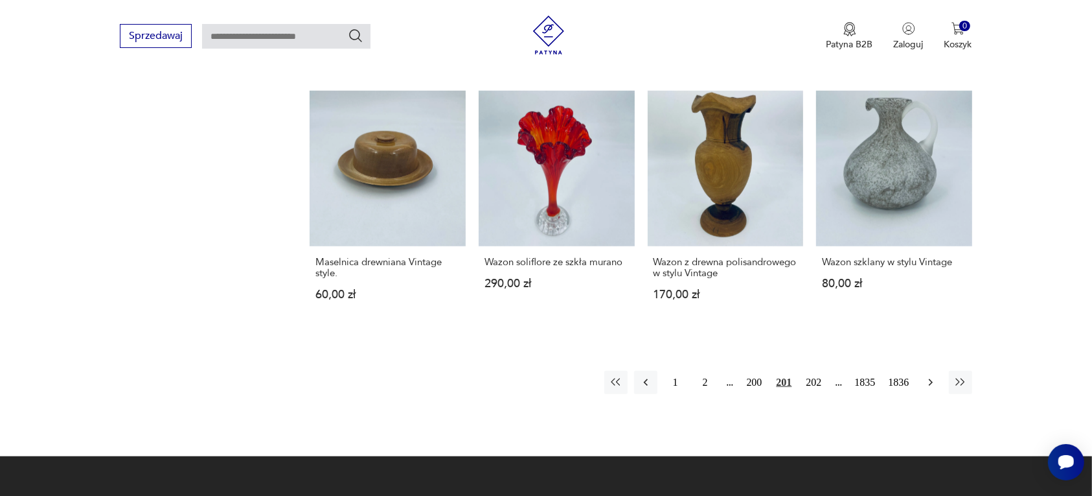
click at [930, 379] on icon "button" at bounding box center [930, 382] width 4 height 7
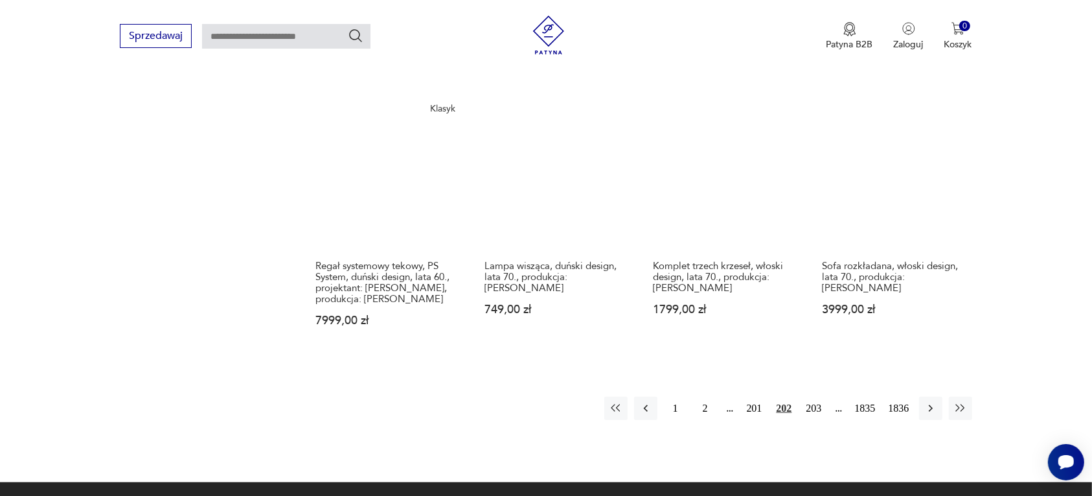
scroll to position [1139, 0]
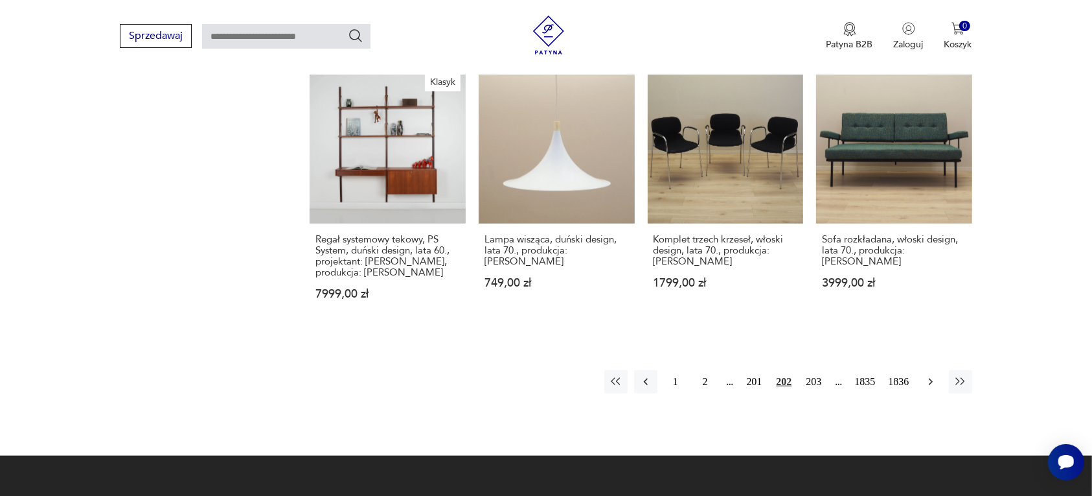
click at [927, 378] on icon "button" at bounding box center [931, 381] width 13 height 13
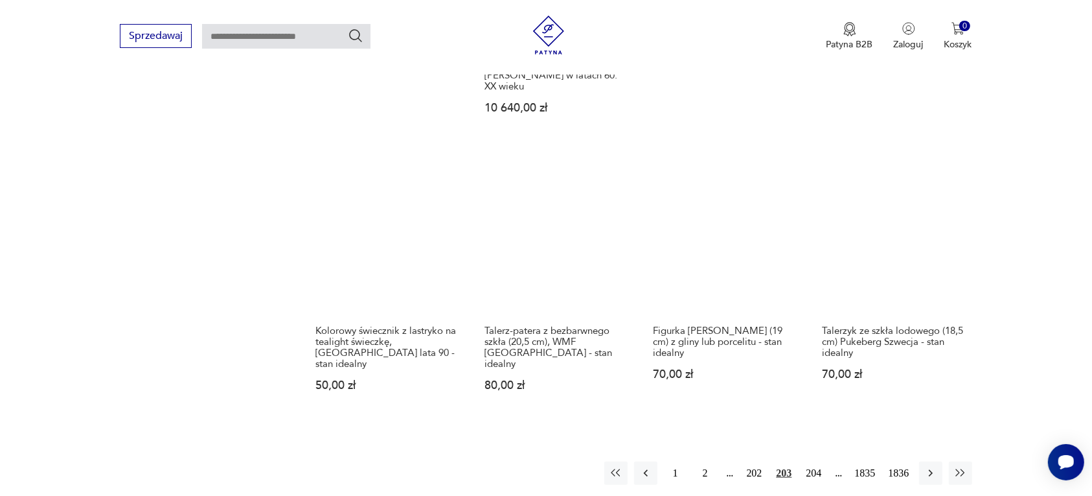
scroll to position [1058, 0]
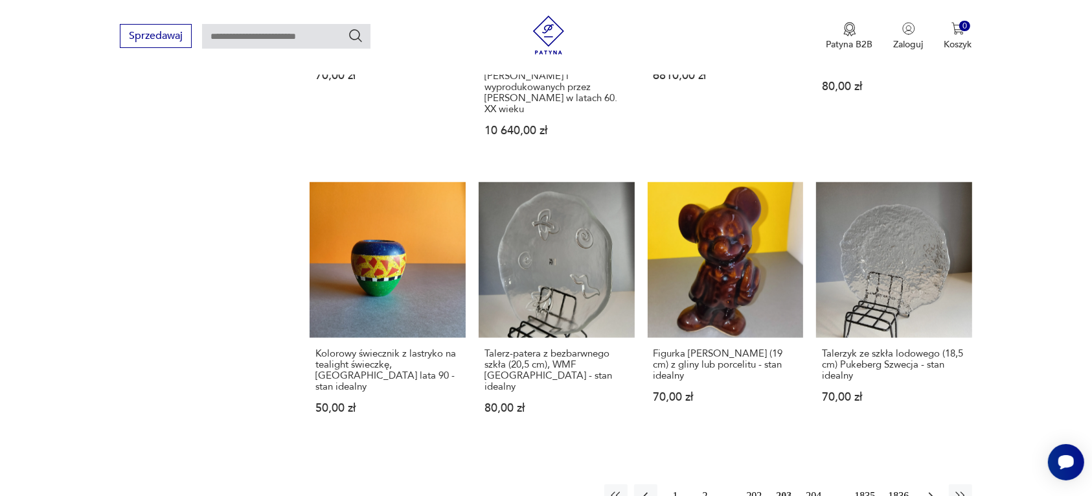
click at [925, 489] on icon "button" at bounding box center [931, 495] width 13 height 13
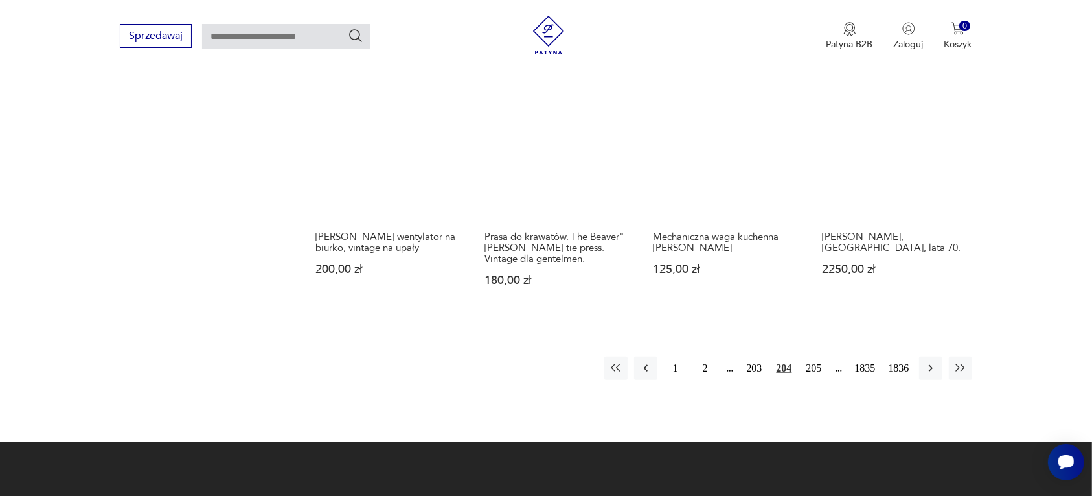
scroll to position [1139, 0]
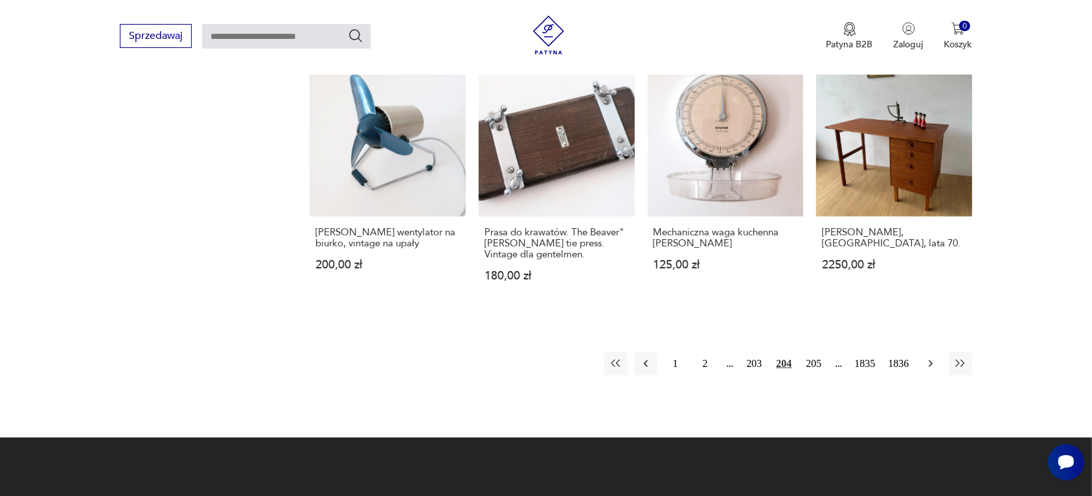
click at [927, 366] on icon "button" at bounding box center [931, 363] width 13 height 13
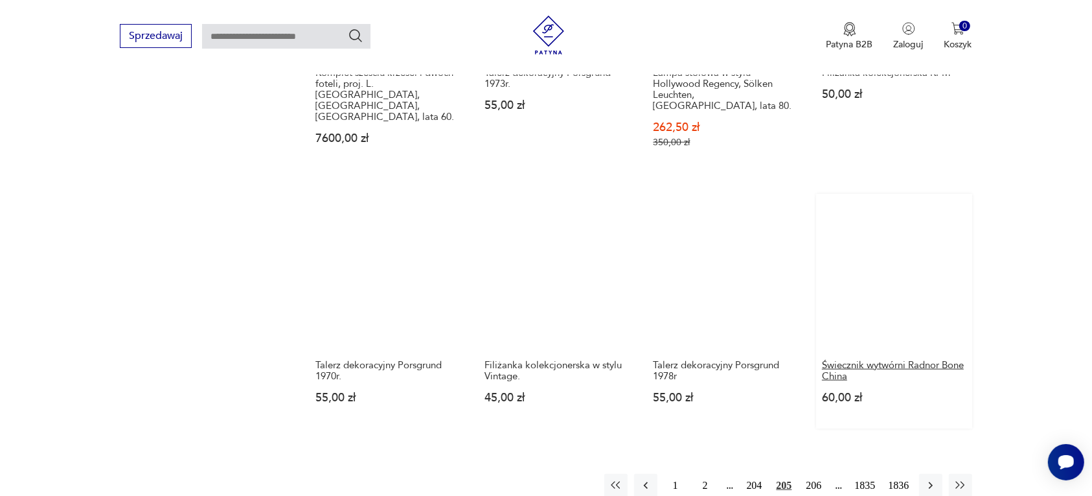
scroll to position [1220, 0]
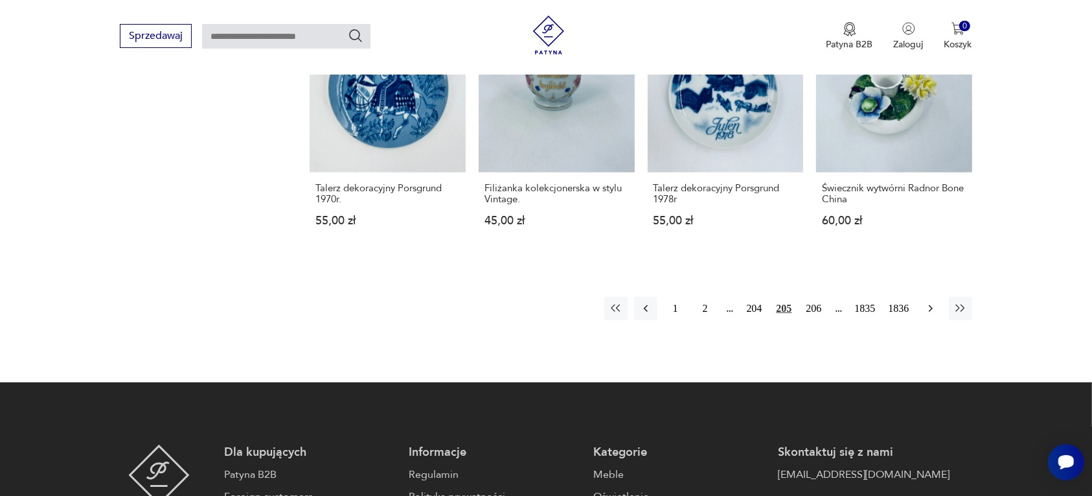
click at [928, 302] on icon "button" at bounding box center [931, 308] width 13 height 13
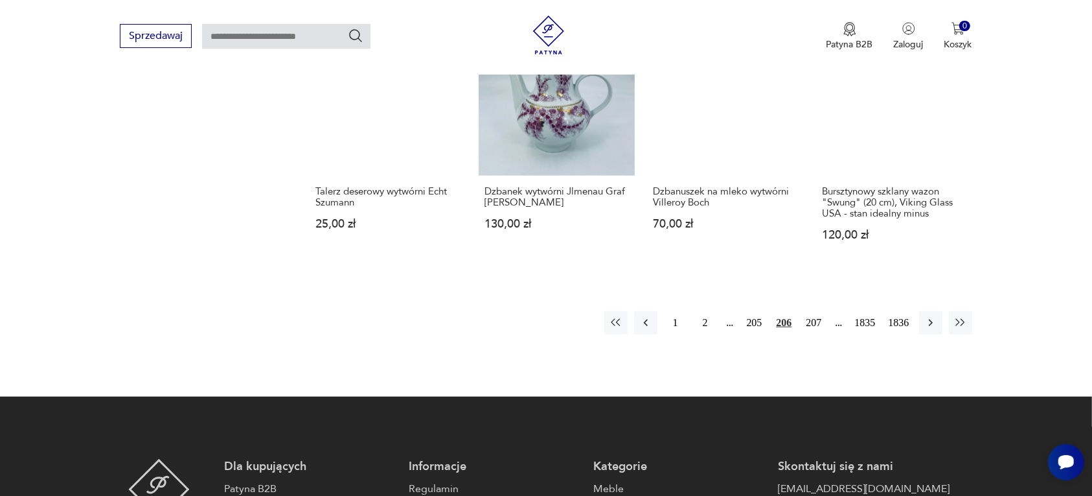
scroll to position [1139, 0]
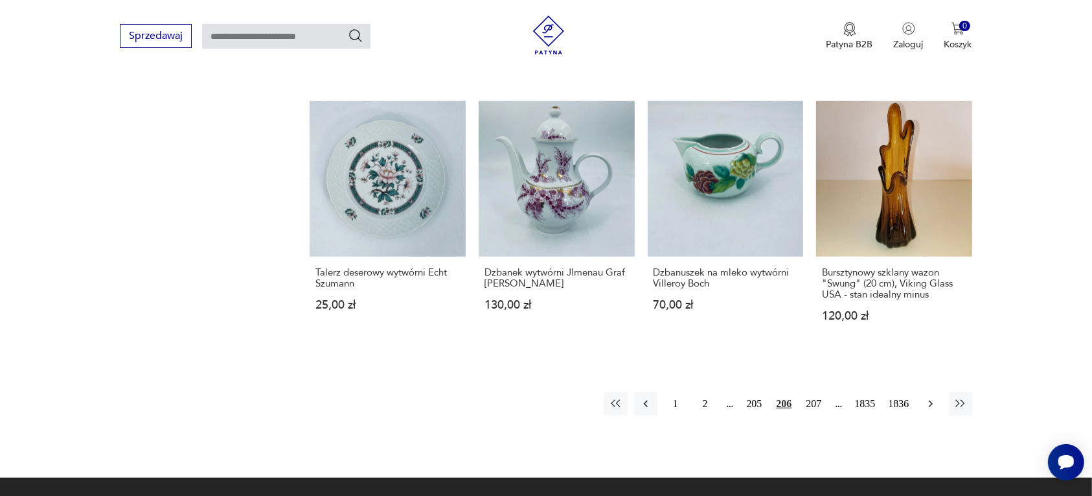
click at [930, 397] on icon "button" at bounding box center [931, 403] width 13 height 13
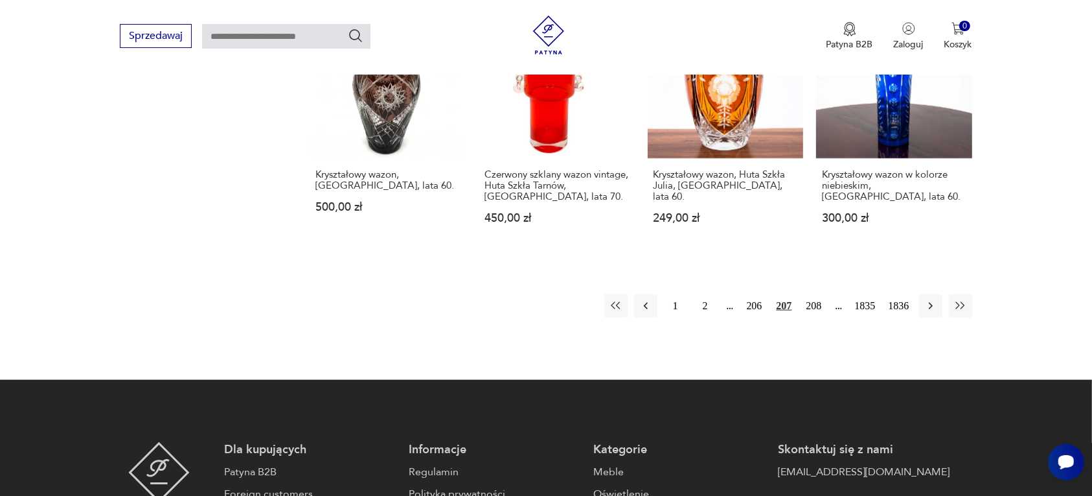
scroll to position [1220, 0]
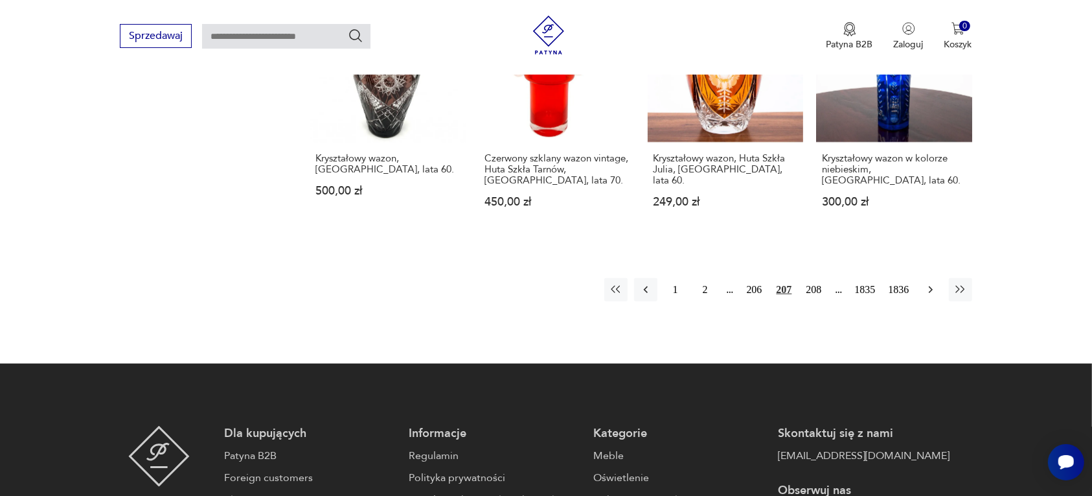
click at [932, 286] on icon "button" at bounding box center [930, 289] width 4 height 7
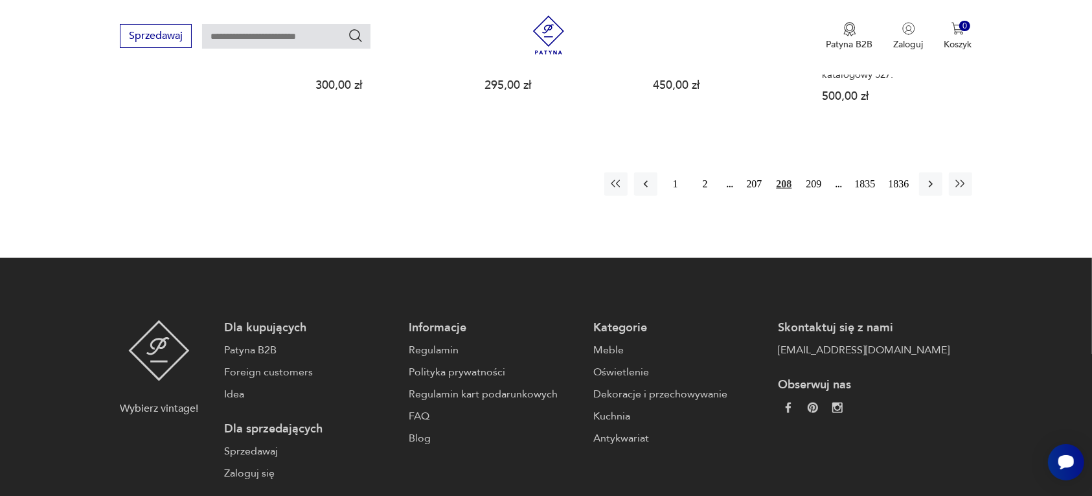
scroll to position [1301, 0]
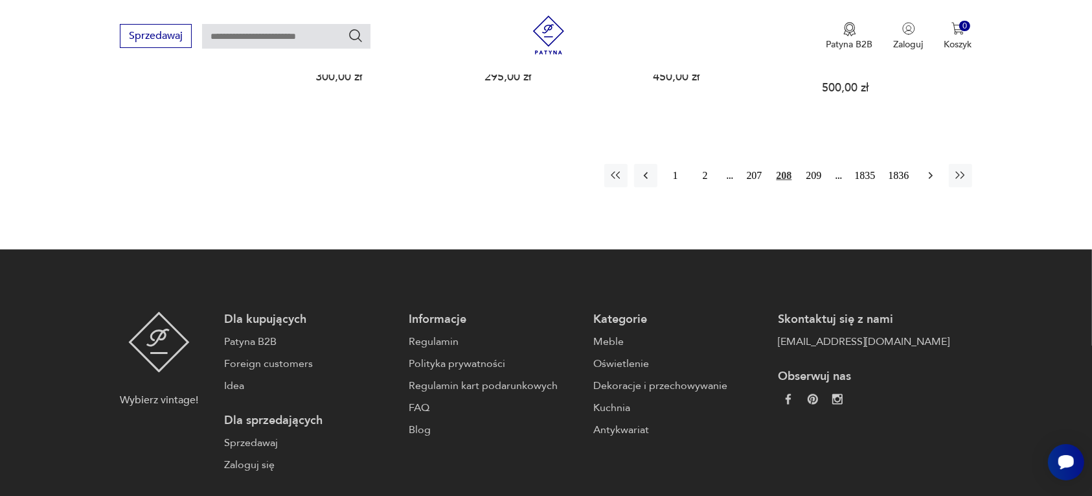
click at [928, 174] on icon "button" at bounding box center [931, 175] width 13 height 13
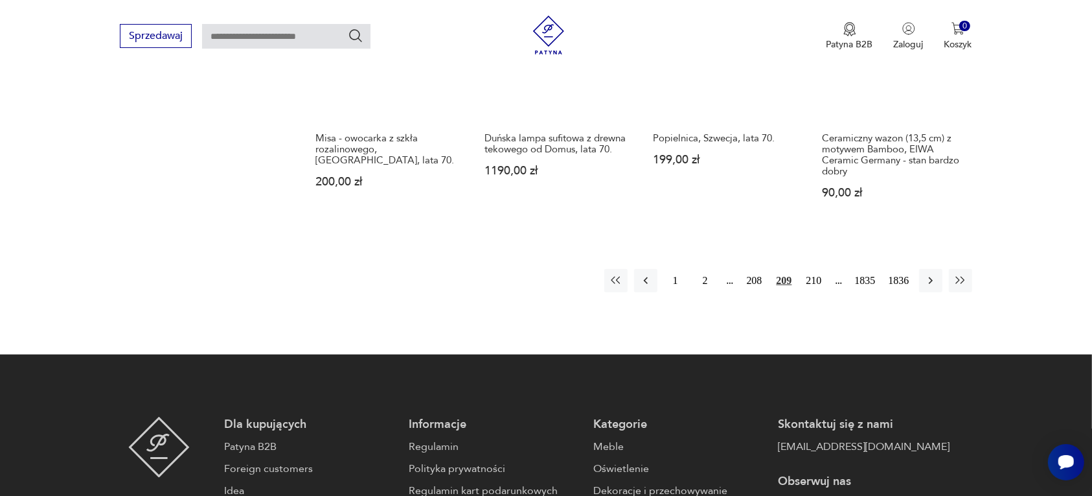
scroll to position [1220, 0]
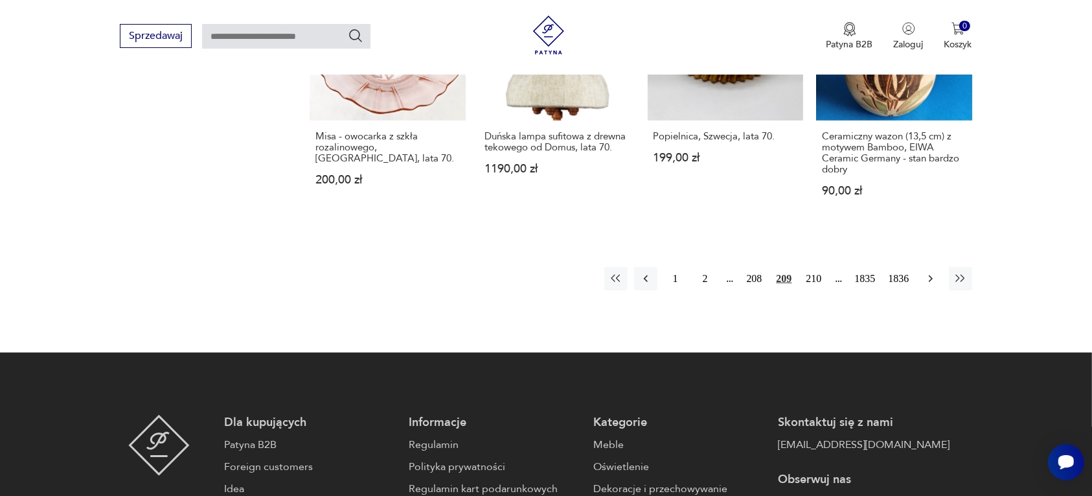
click at [930, 277] on icon "button" at bounding box center [931, 278] width 13 height 13
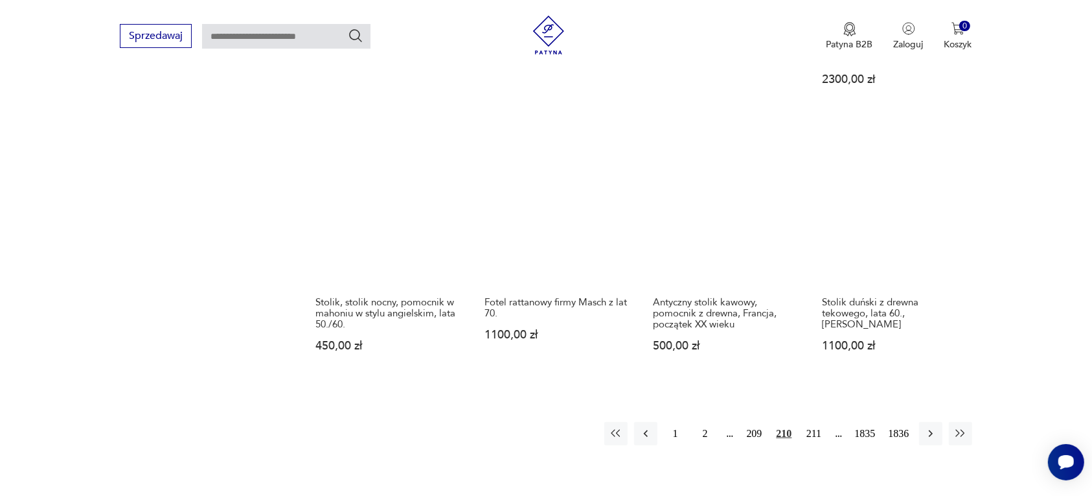
scroll to position [1139, 0]
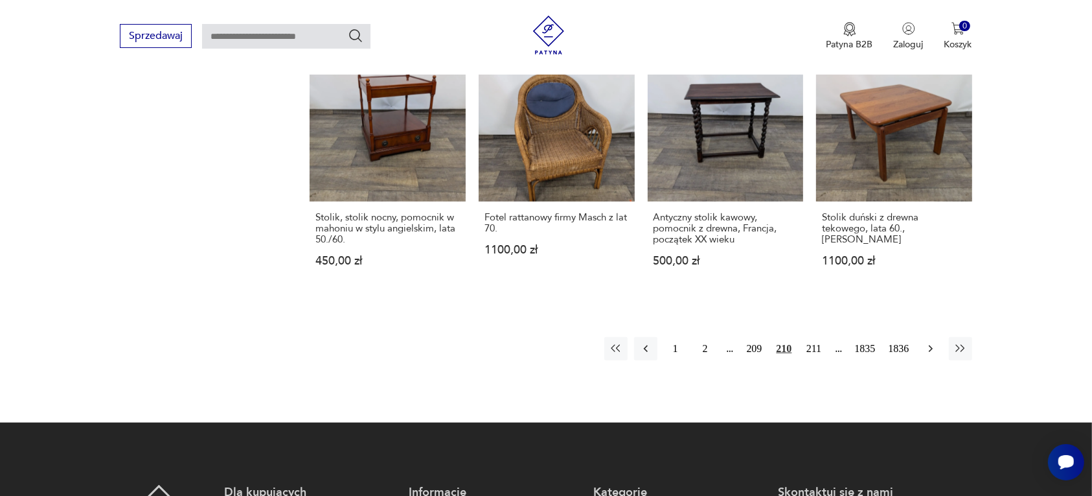
click at [930, 342] on icon "button" at bounding box center [931, 348] width 13 height 13
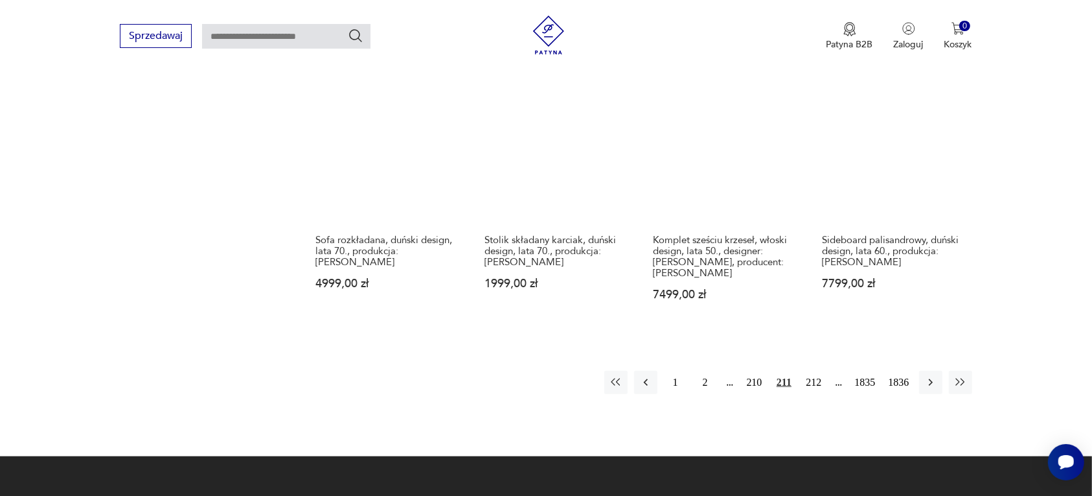
scroll to position [1139, 0]
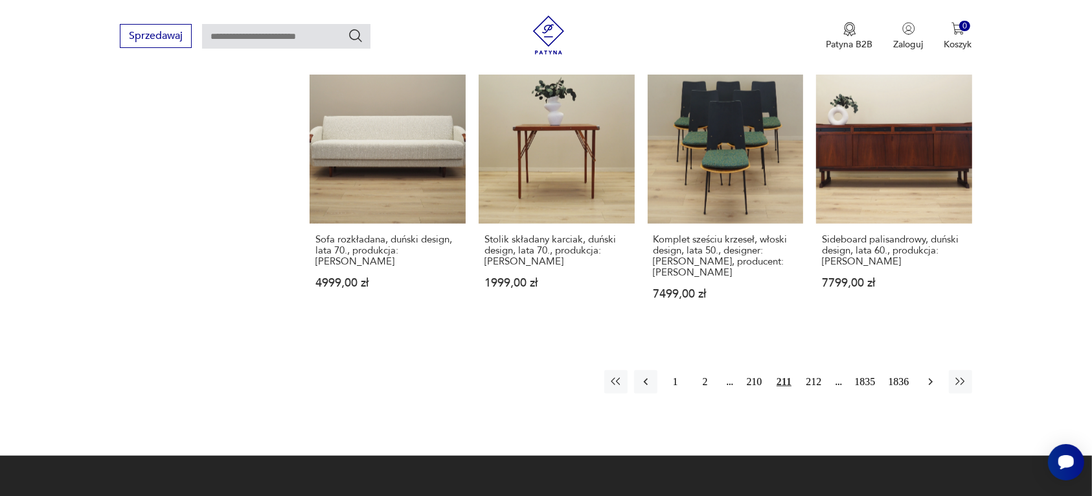
click at [930, 375] on icon "button" at bounding box center [931, 381] width 13 height 13
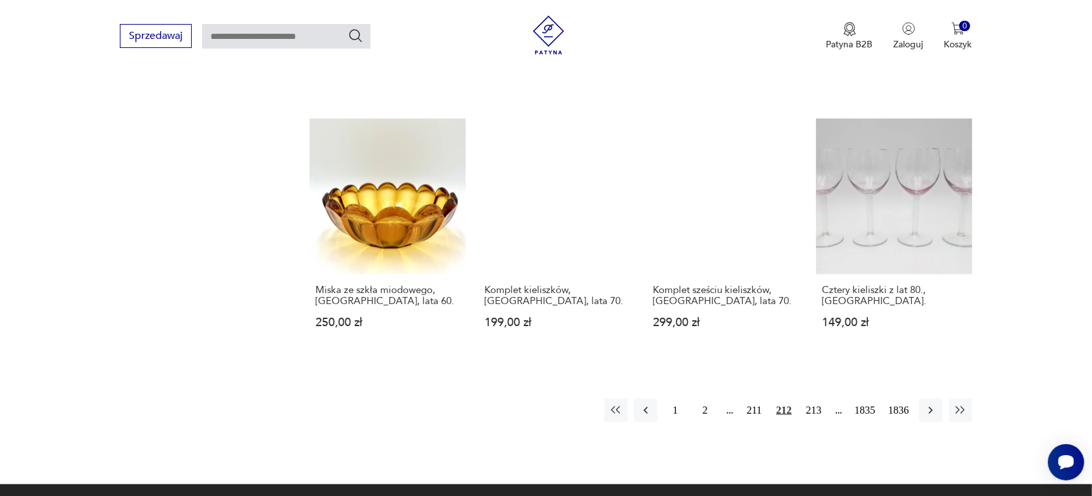
scroll to position [1139, 0]
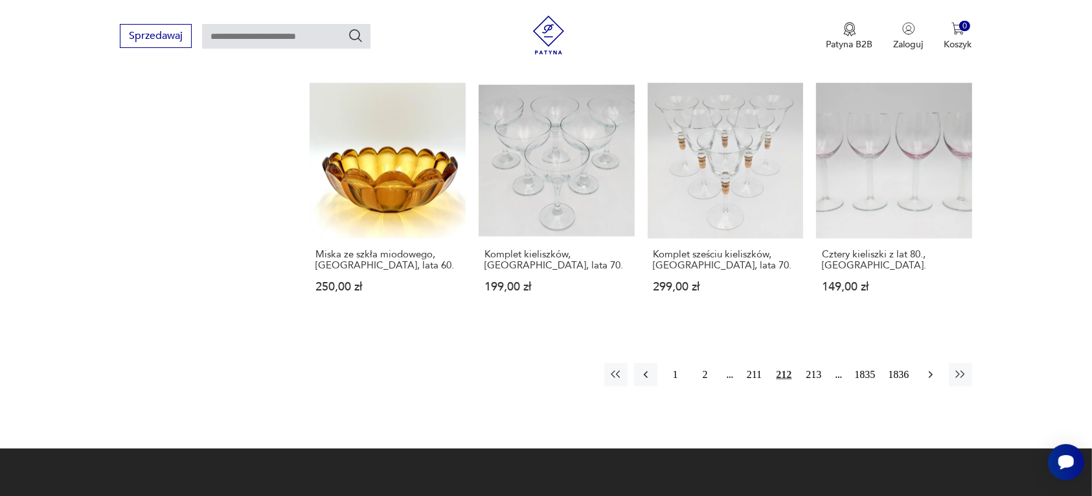
click at [930, 371] on icon "button" at bounding box center [930, 374] width 4 height 7
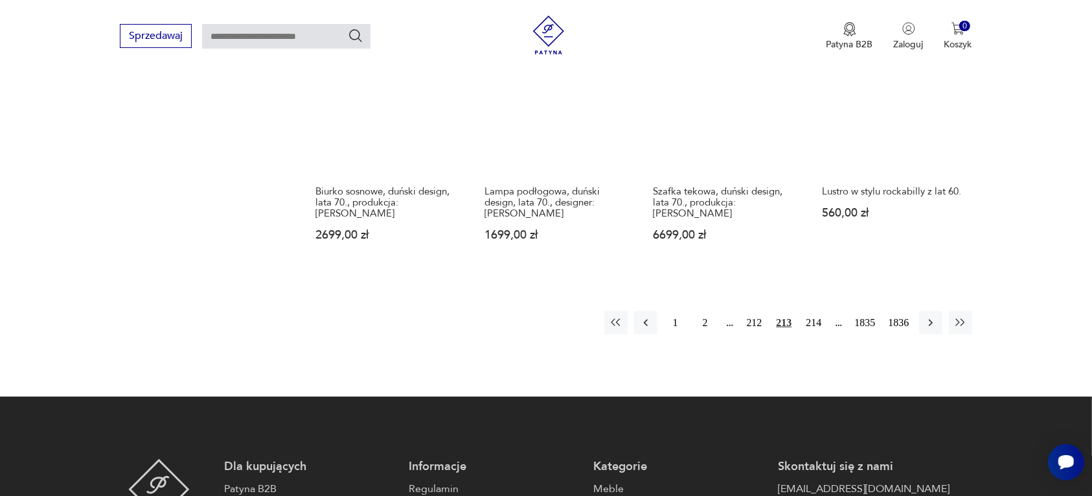
scroll to position [1220, 0]
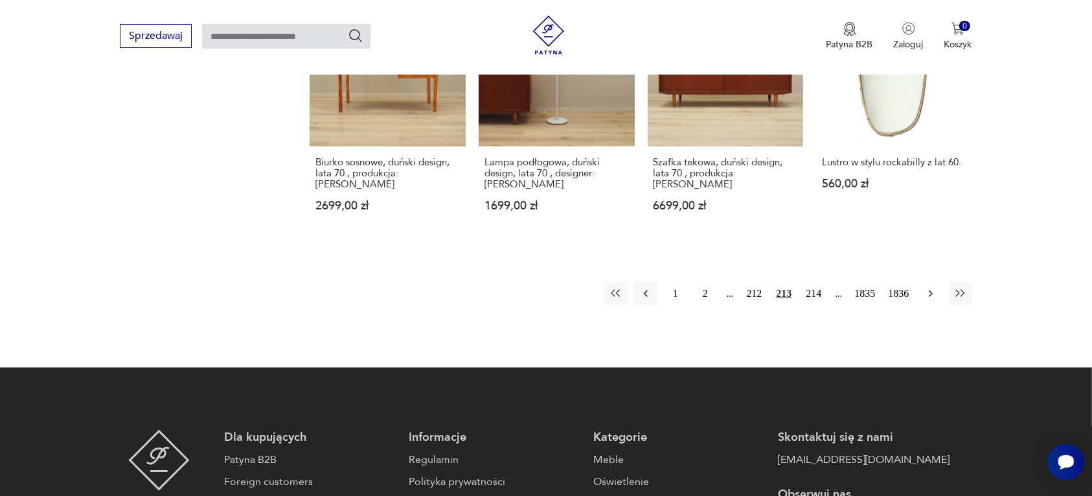
click at [927, 287] on icon "button" at bounding box center [931, 293] width 13 height 13
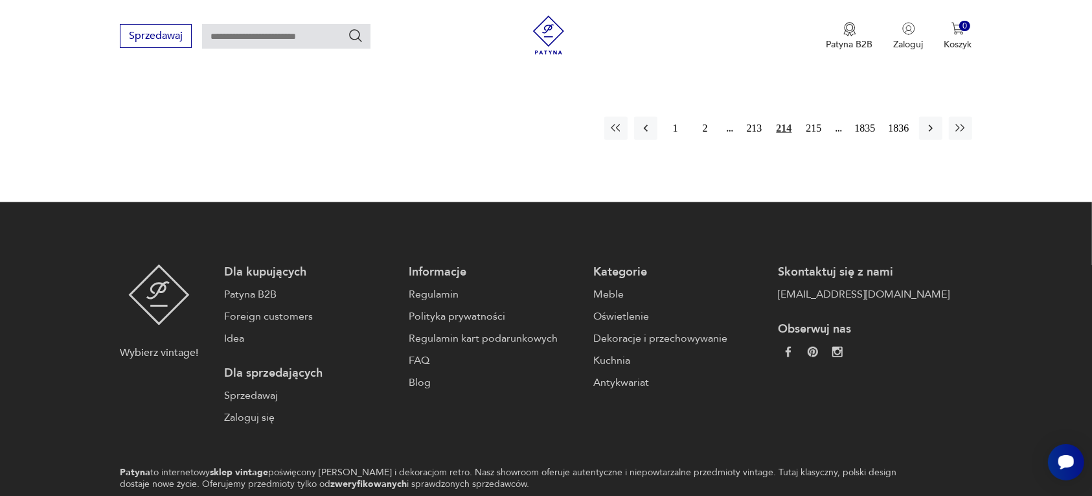
scroll to position [1362, 0]
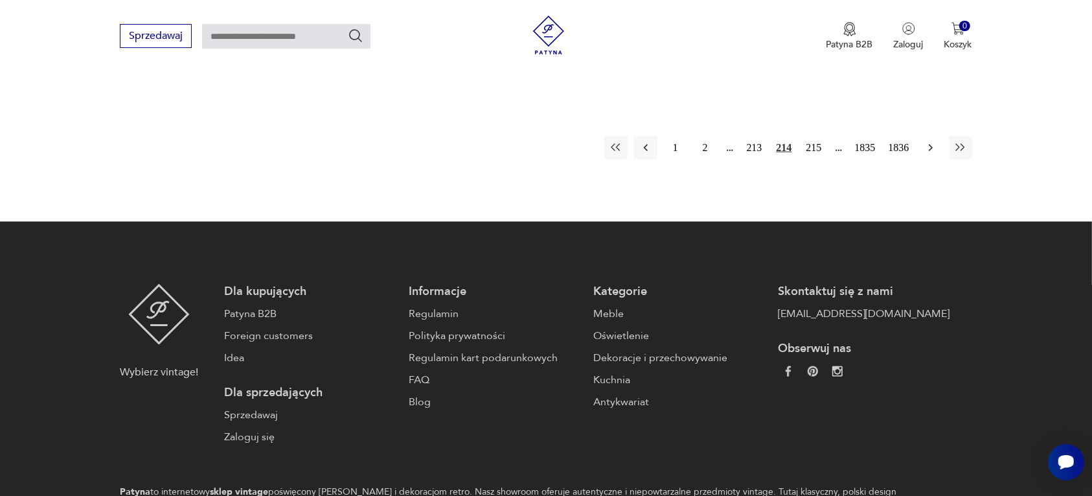
click at [928, 141] on icon "button" at bounding box center [931, 147] width 13 height 13
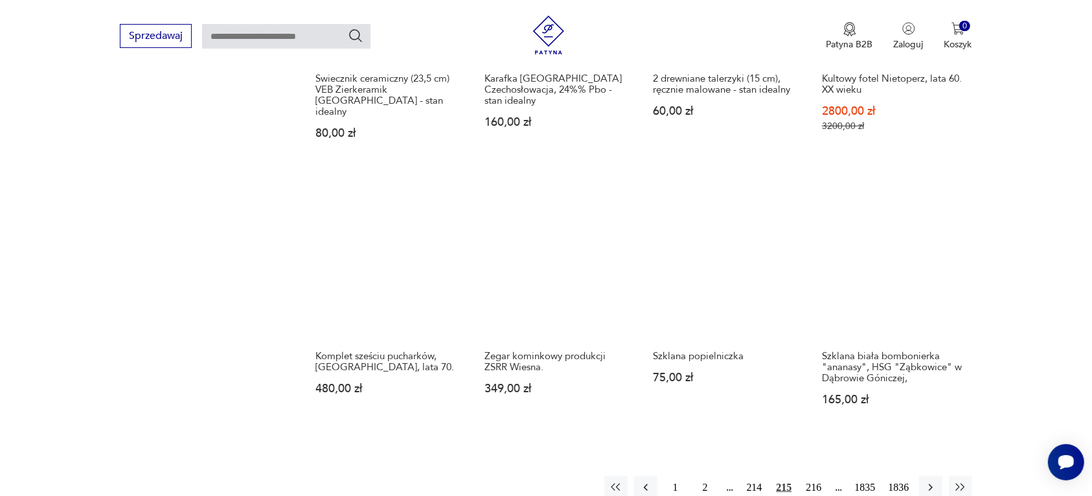
scroll to position [1139, 0]
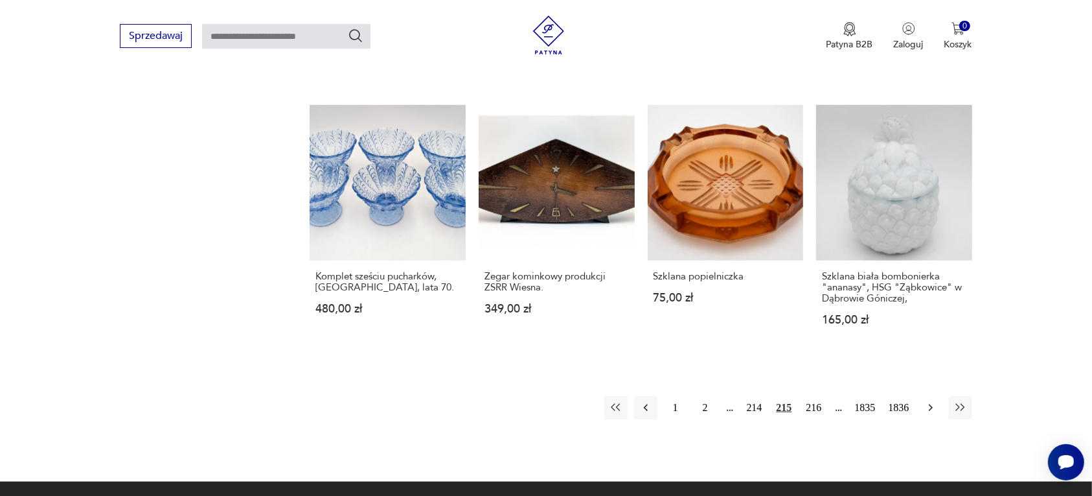
click at [925, 401] on icon "button" at bounding box center [931, 407] width 13 height 13
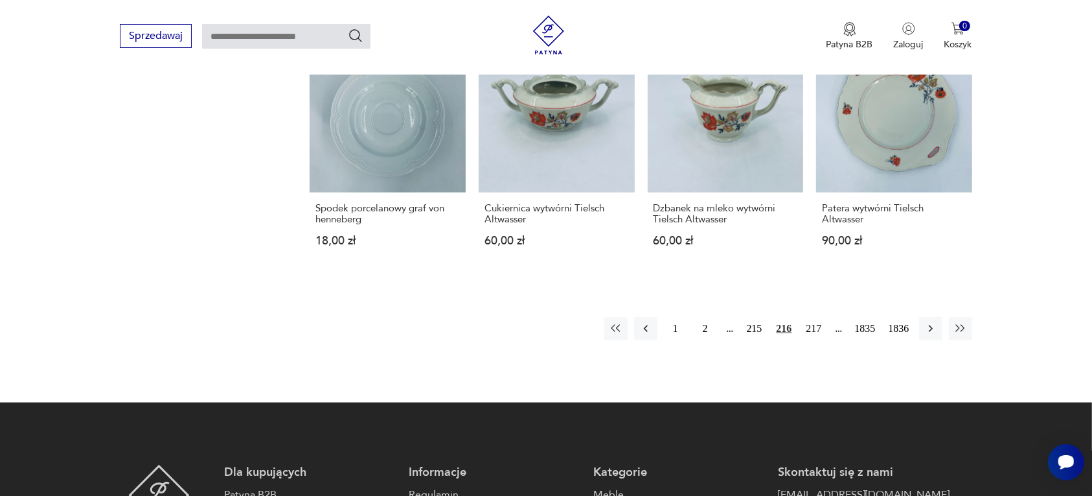
scroll to position [1220, 0]
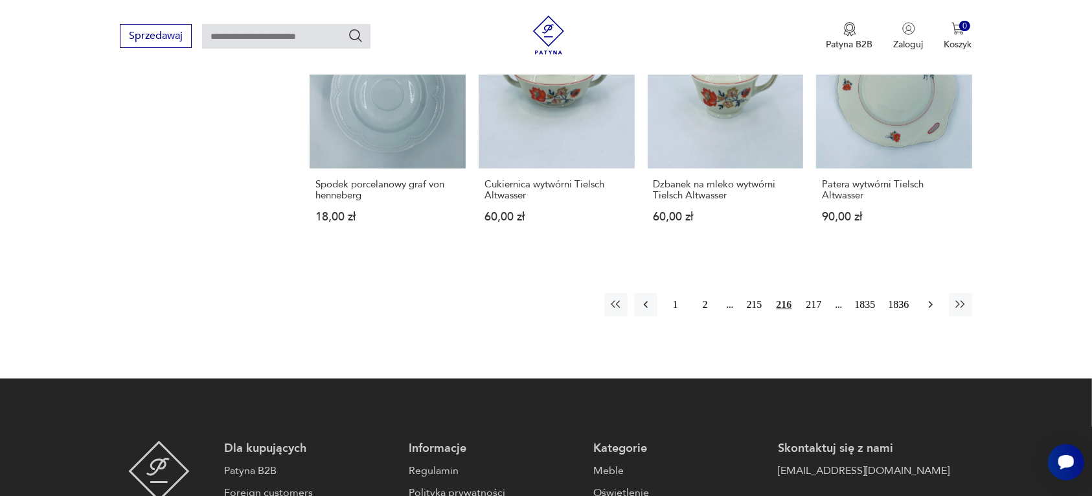
click at [927, 298] on icon "button" at bounding box center [931, 304] width 13 height 13
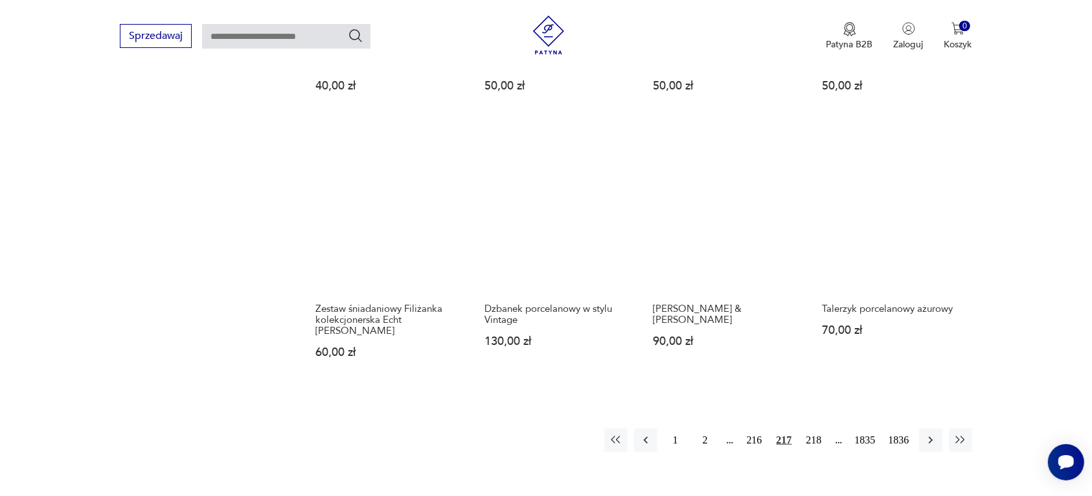
scroll to position [1220, 0]
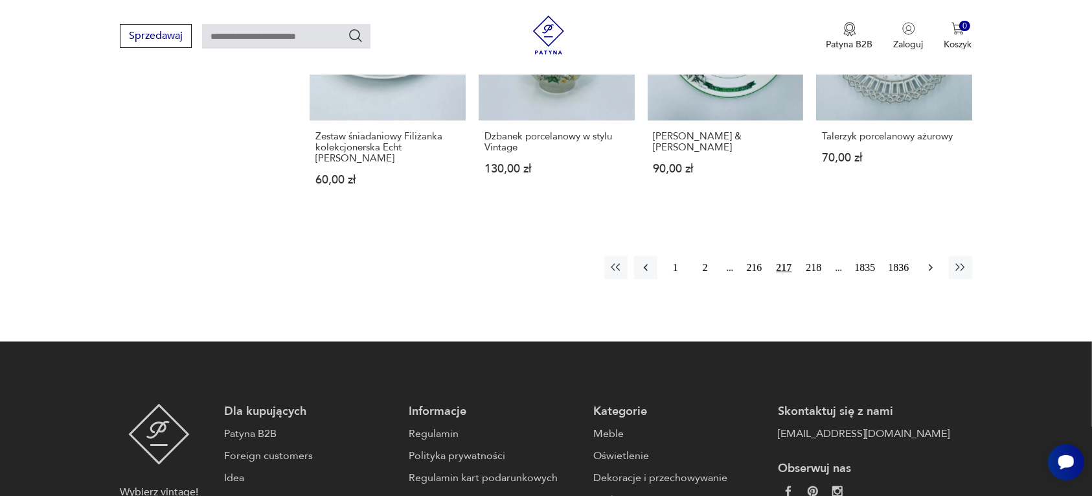
click at [927, 261] on icon "button" at bounding box center [931, 267] width 13 height 13
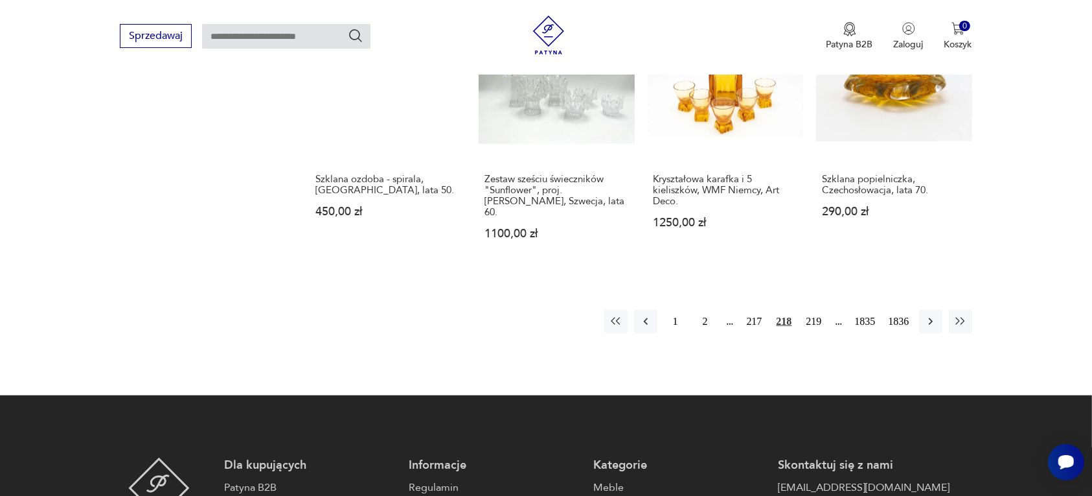
scroll to position [1220, 0]
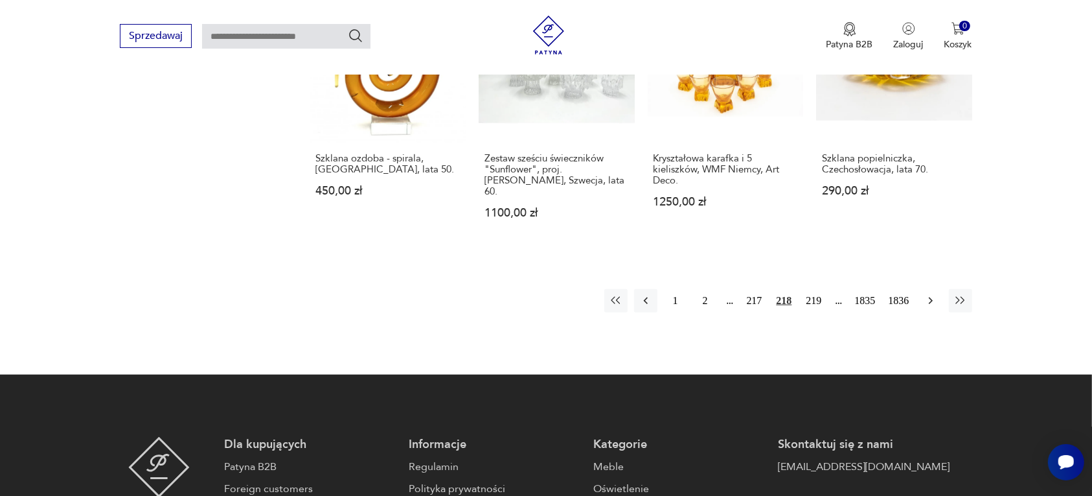
click at [930, 297] on icon "button" at bounding box center [930, 300] width 4 height 7
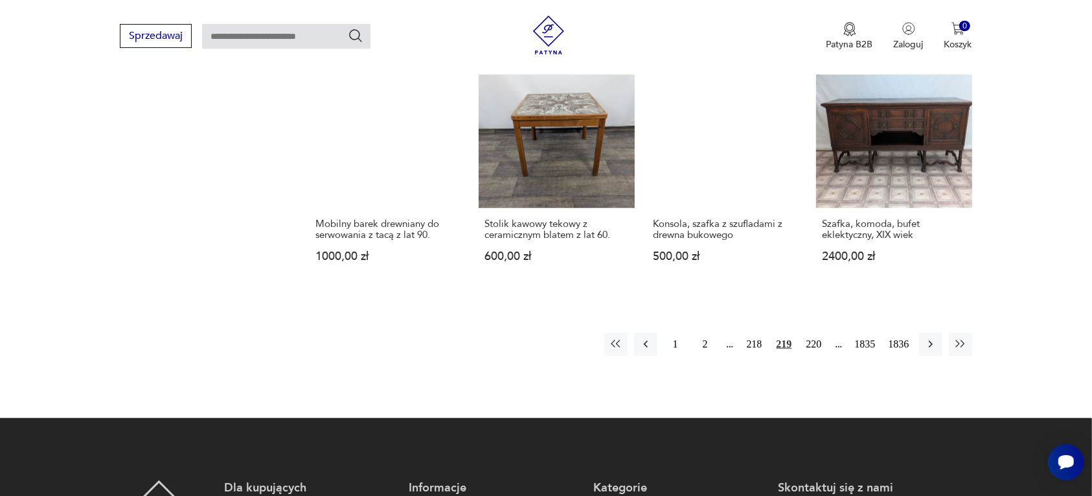
scroll to position [1139, 0]
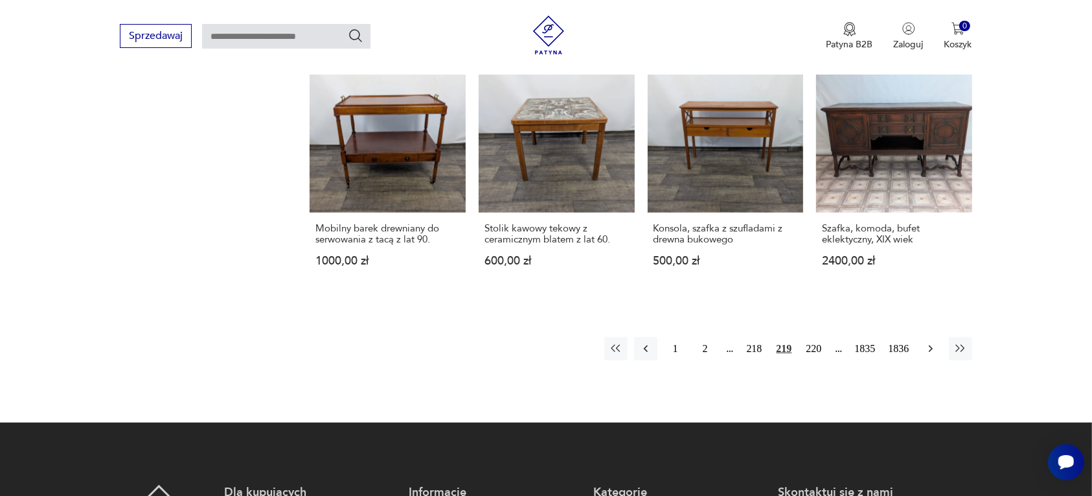
click at [930, 342] on icon "button" at bounding box center [931, 348] width 13 height 13
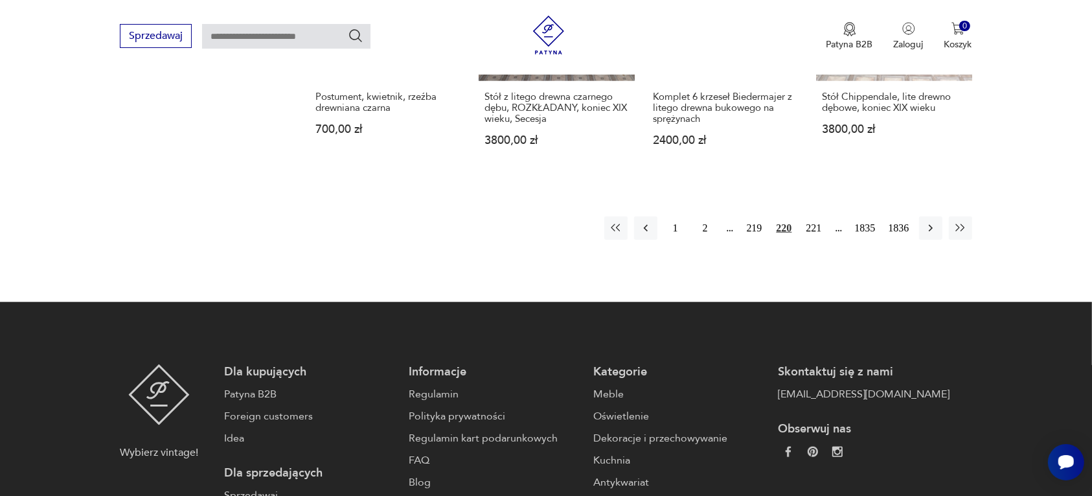
scroll to position [1301, 0]
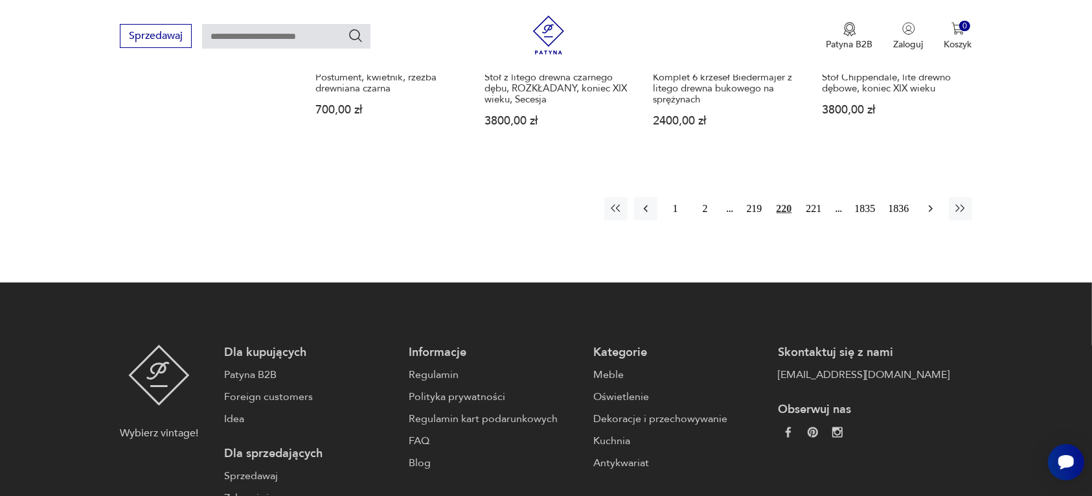
click at [930, 202] on icon "button" at bounding box center [931, 208] width 13 height 13
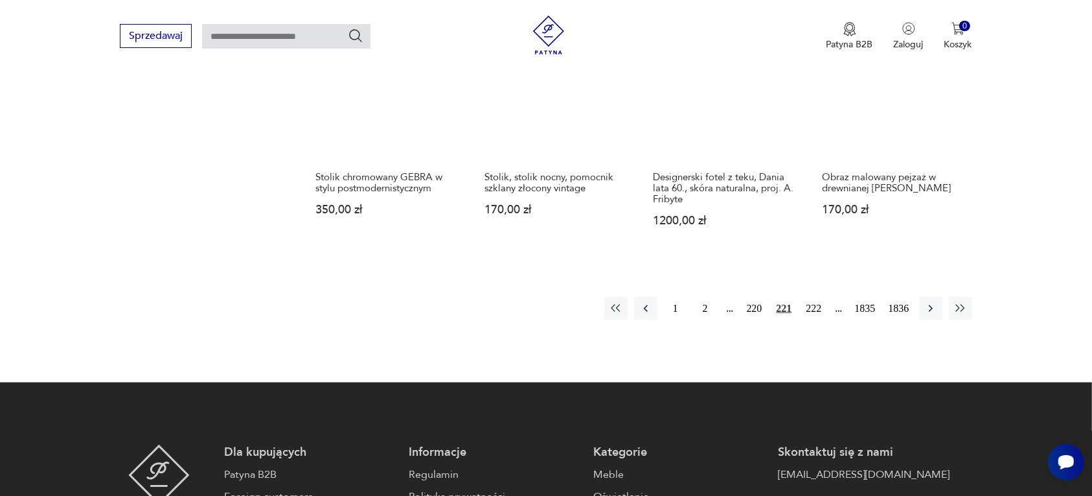
scroll to position [1220, 0]
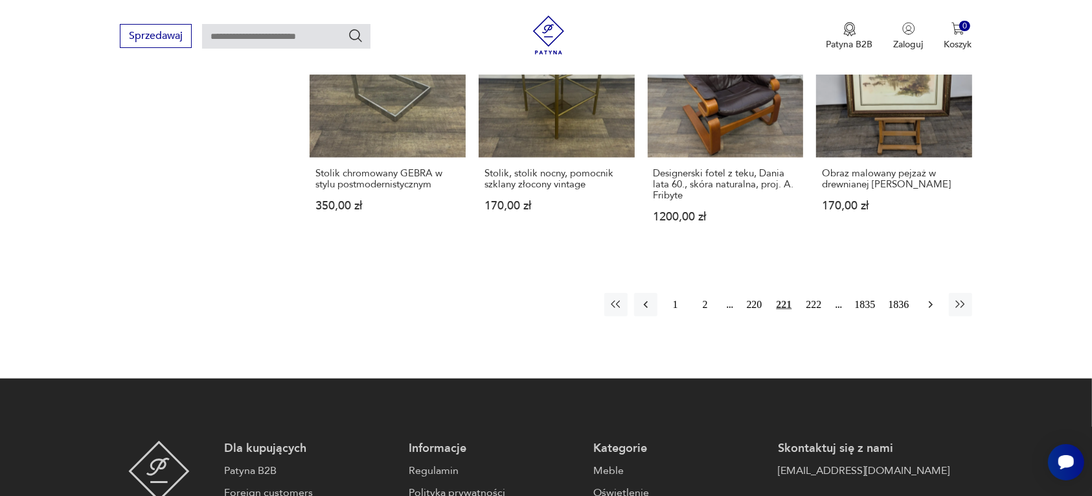
click at [925, 305] on icon "button" at bounding box center [931, 304] width 13 height 13
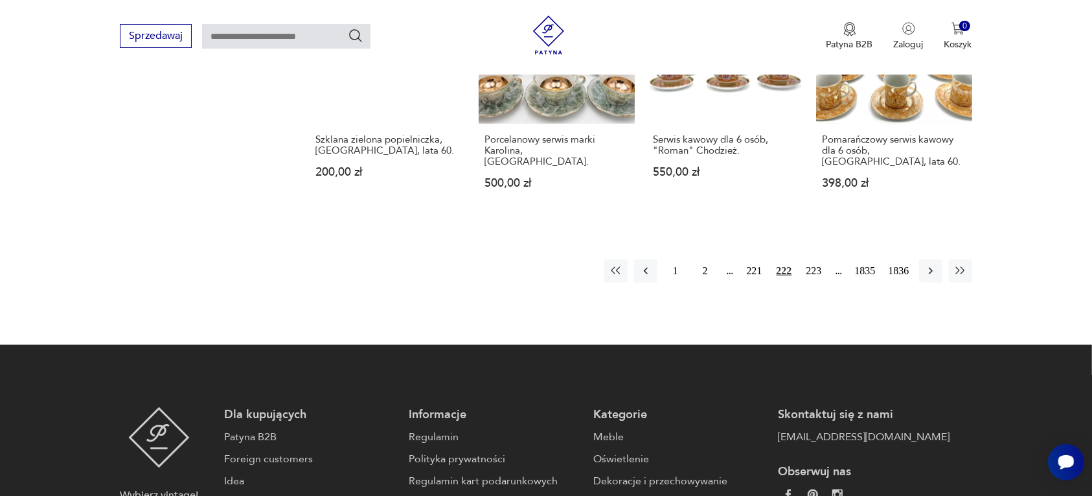
scroll to position [1301, 0]
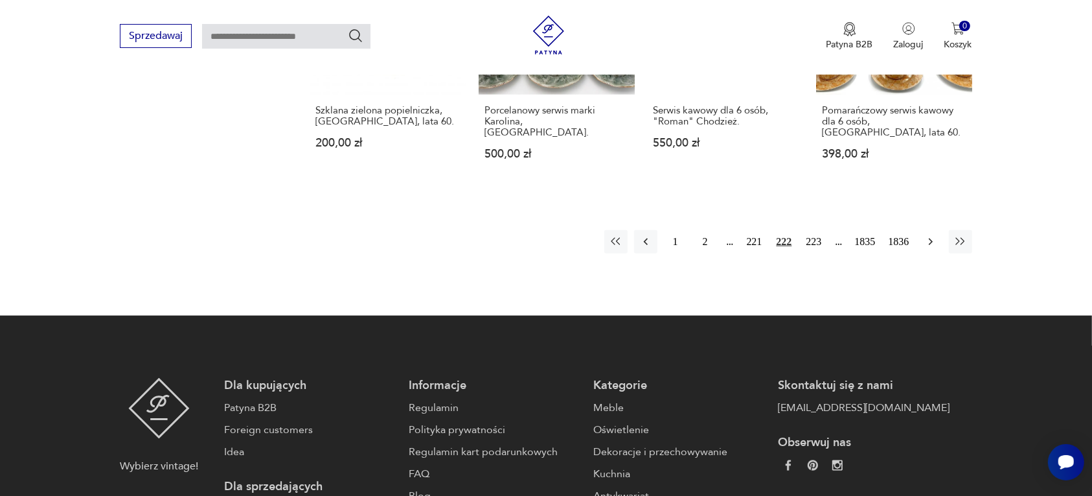
click at [925, 235] on icon "button" at bounding box center [931, 241] width 13 height 13
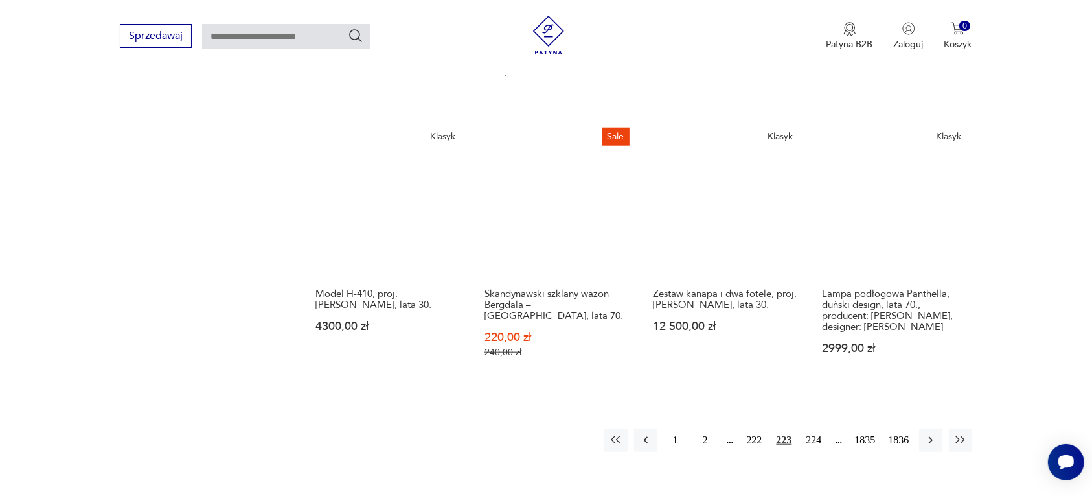
scroll to position [1139, 0]
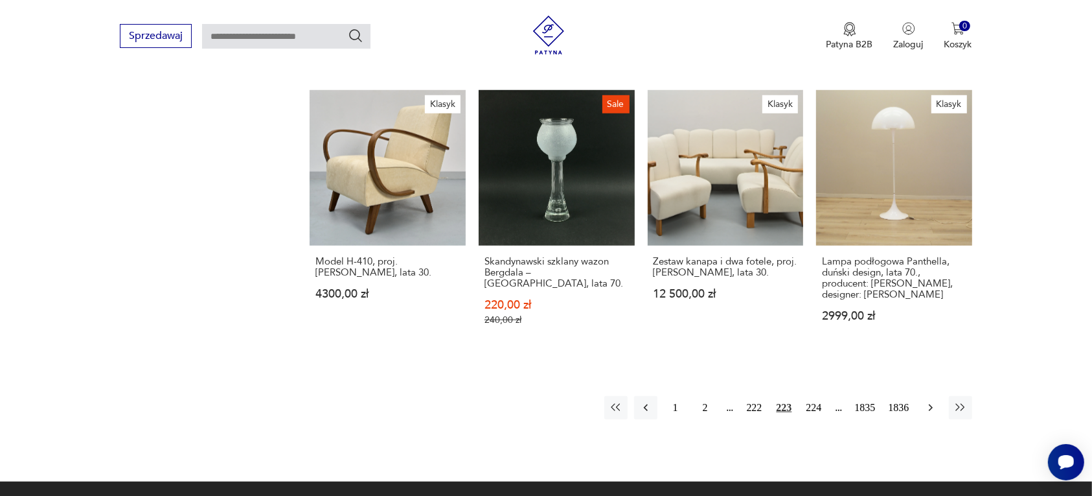
click at [927, 401] on icon "button" at bounding box center [931, 407] width 13 height 13
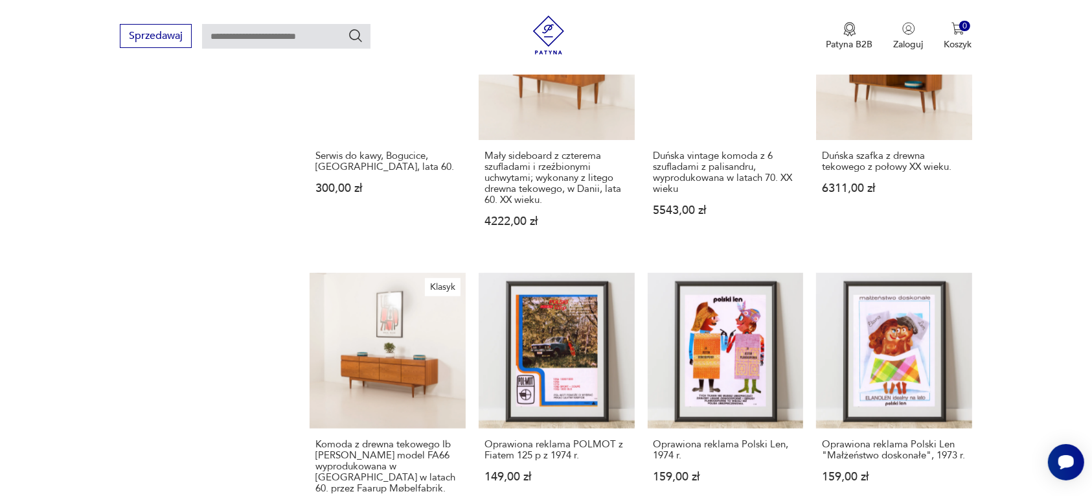
scroll to position [1139, 0]
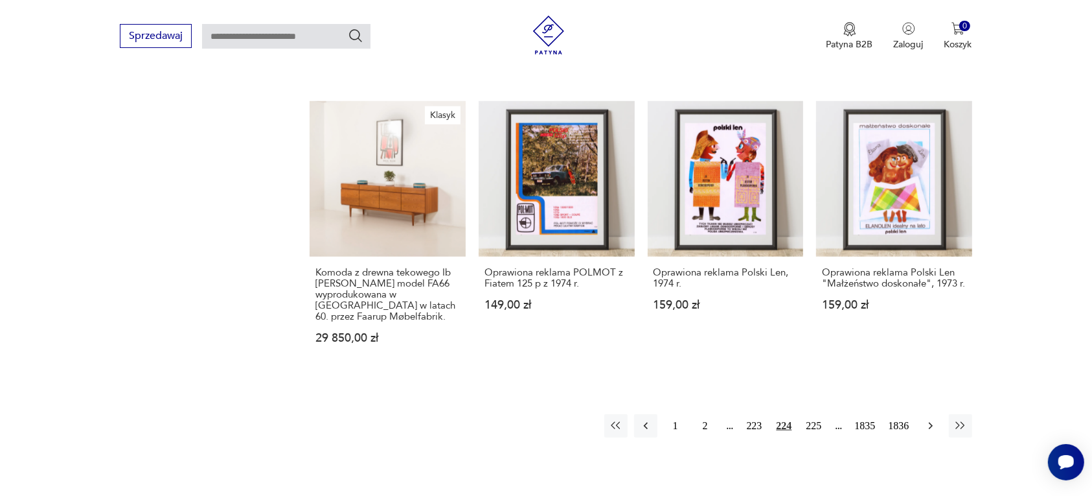
click at [930, 422] on icon "button" at bounding box center [930, 425] width 4 height 7
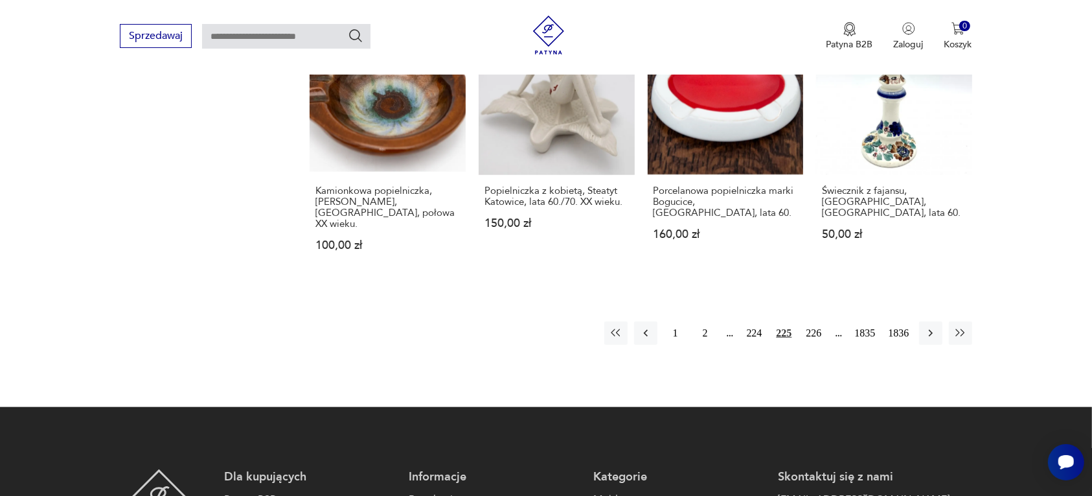
scroll to position [1220, 0]
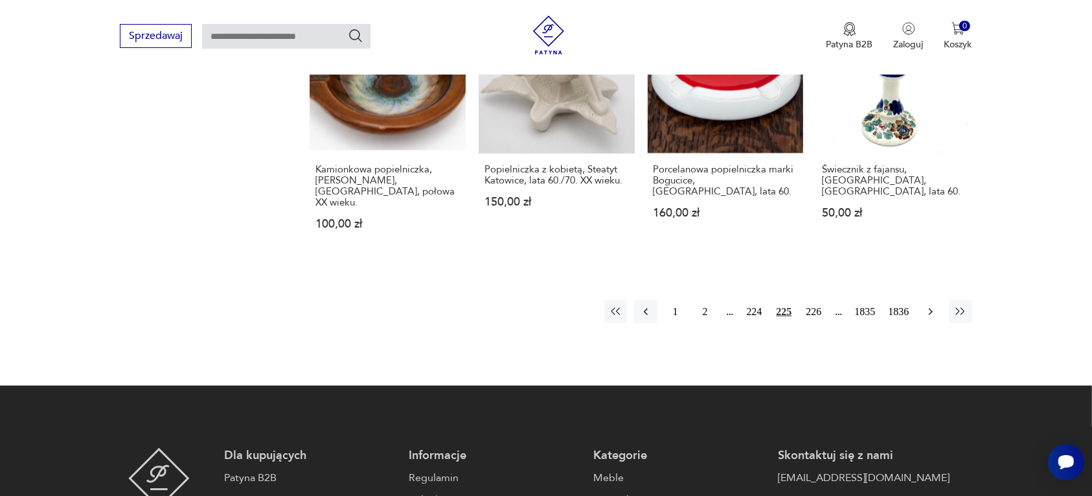
click at [930, 305] on icon "button" at bounding box center [931, 311] width 13 height 13
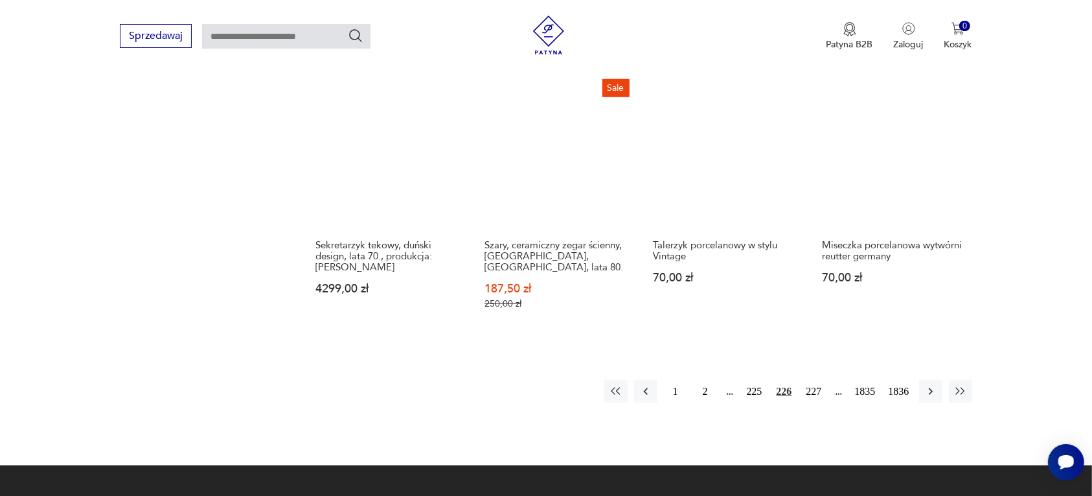
scroll to position [1139, 0]
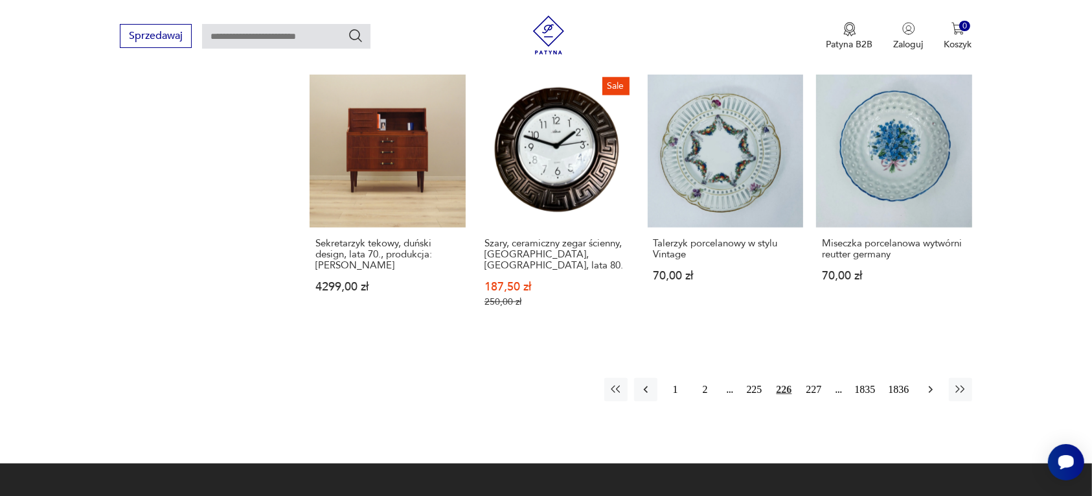
click at [930, 383] on icon "button" at bounding box center [931, 389] width 13 height 13
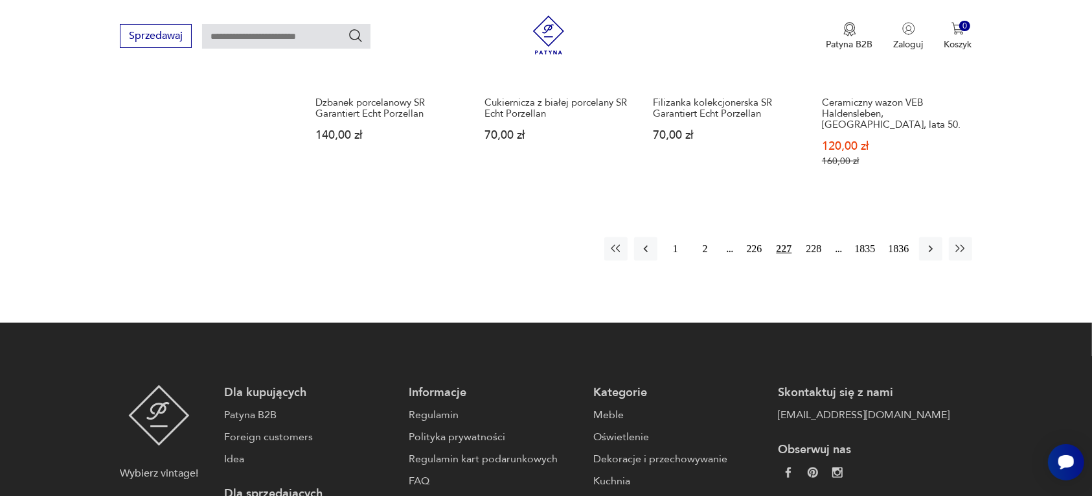
scroll to position [1301, 0]
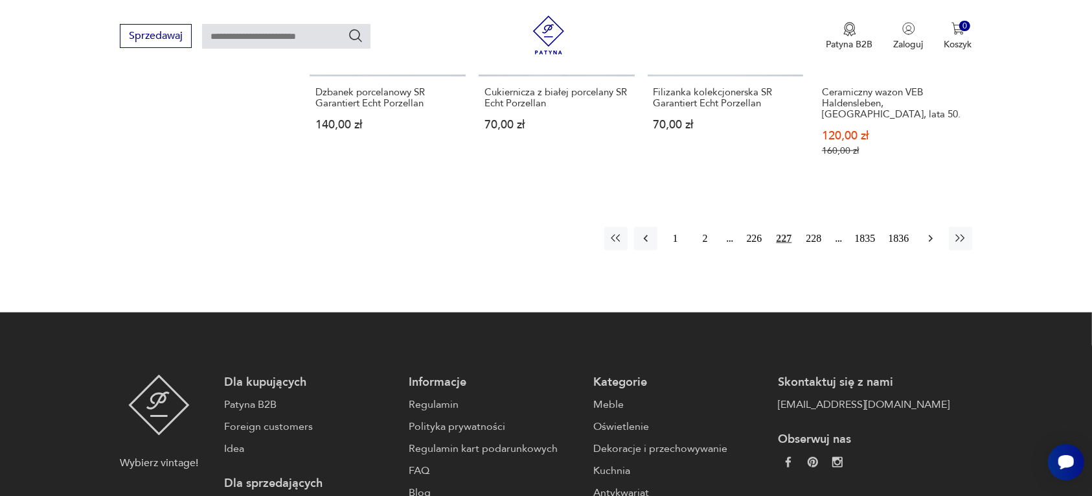
click at [930, 232] on icon "button" at bounding box center [931, 238] width 13 height 13
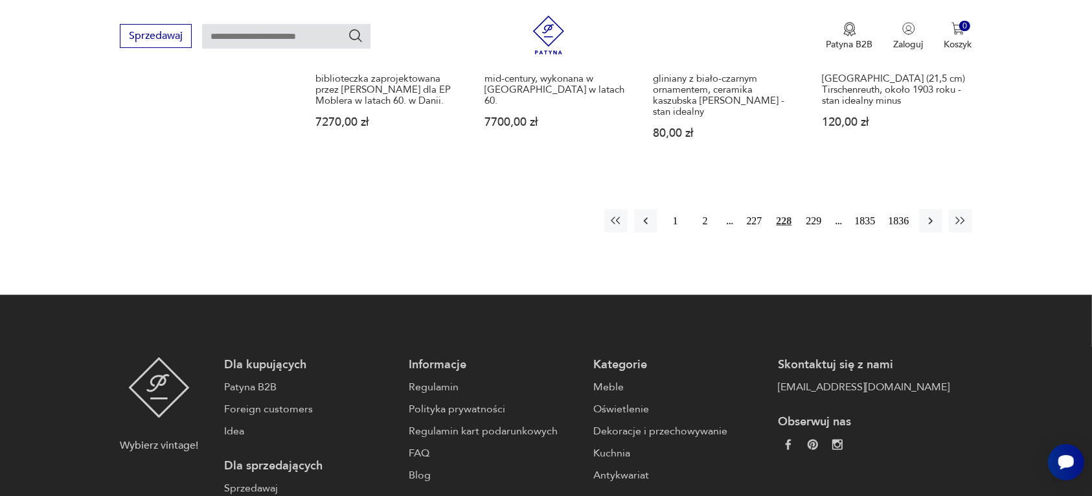
scroll to position [1301, 0]
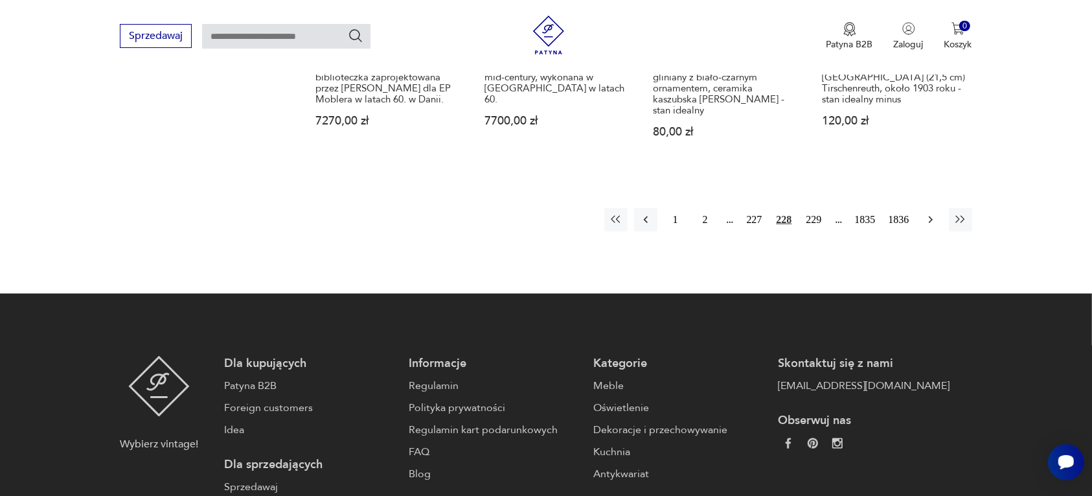
click at [930, 216] on icon "button" at bounding box center [930, 219] width 4 height 7
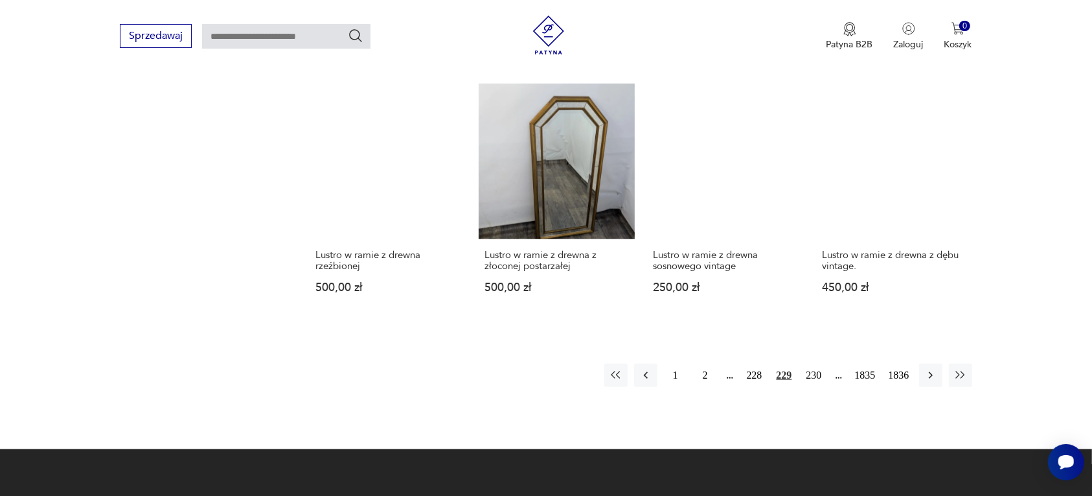
scroll to position [1220, 0]
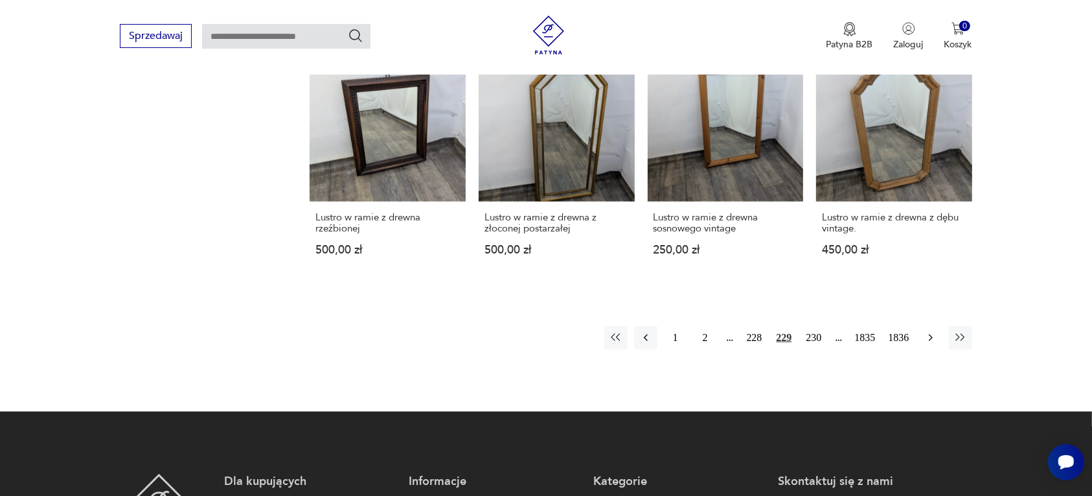
click at [925, 331] on icon "button" at bounding box center [931, 337] width 13 height 13
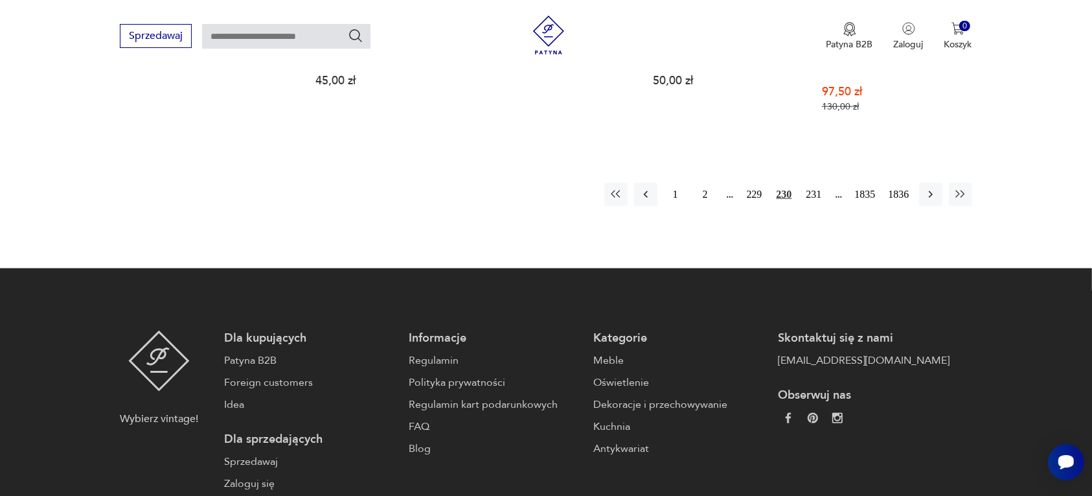
scroll to position [1382, 0]
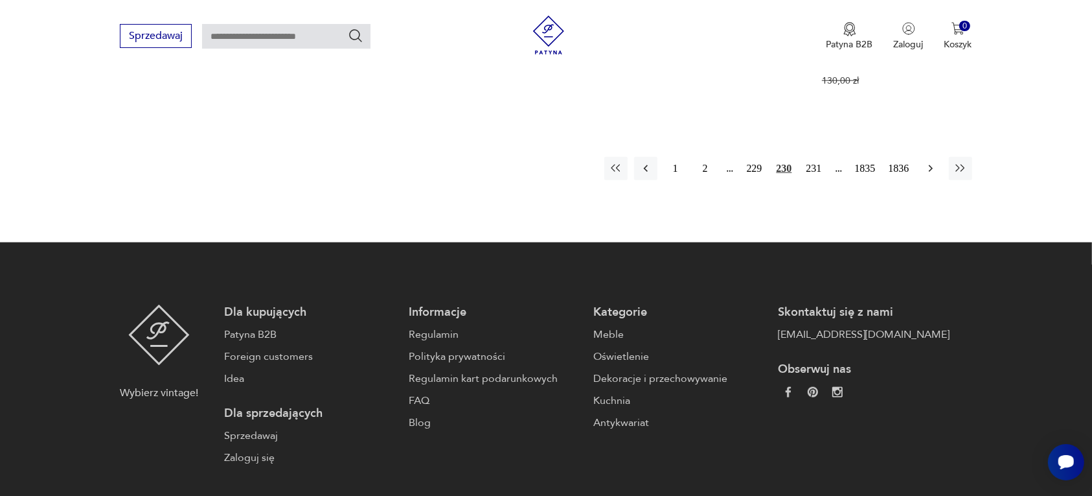
click at [931, 162] on icon "button" at bounding box center [931, 168] width 13 height 13
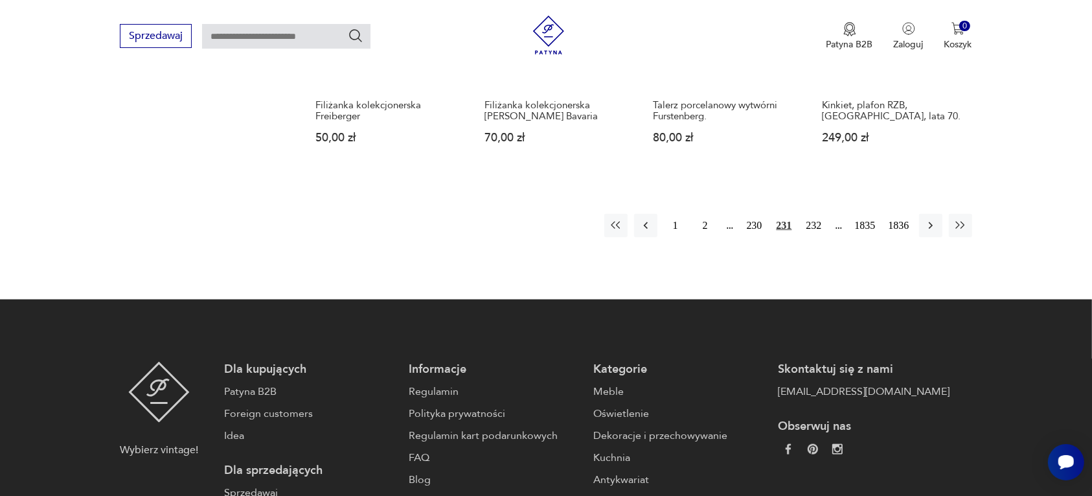
scroll to position [1301, 0]
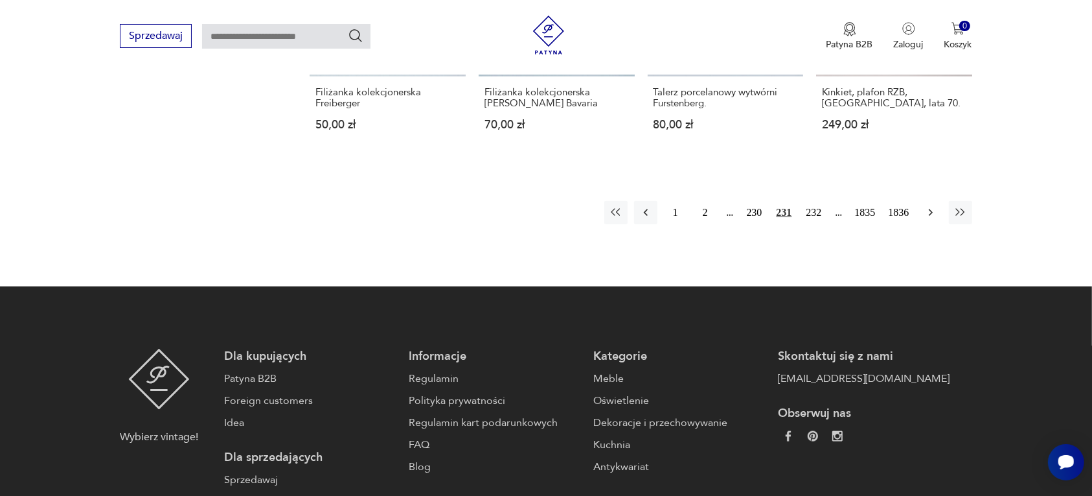
click at [925, 209] on icon "button" at bounding box center [931, 212] width 13 height 13
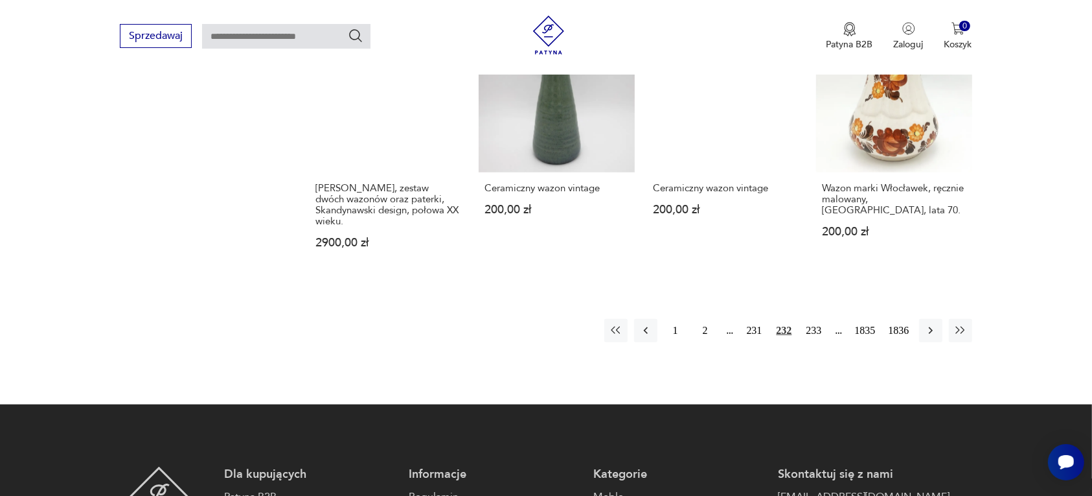
scroll to position [1220, 0]
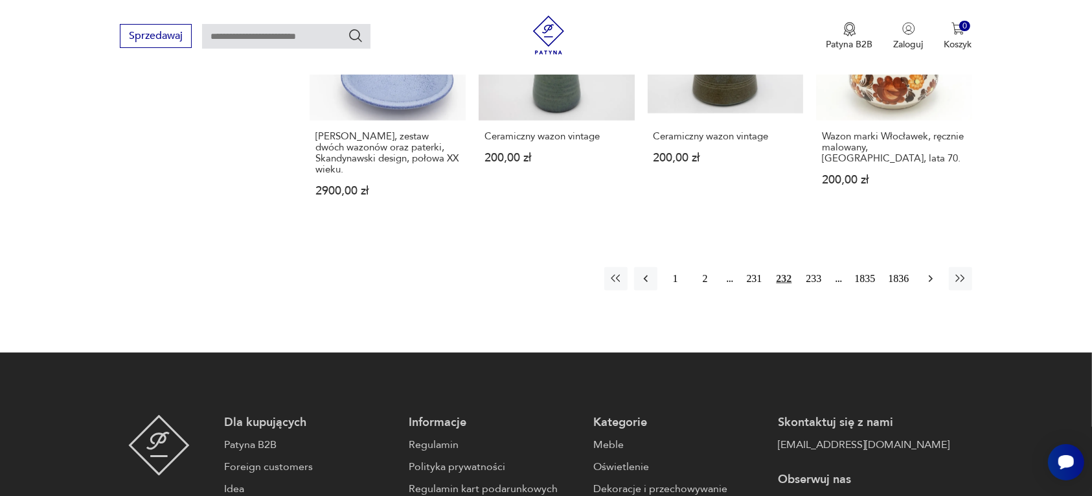
click at [932, 272] on icon "button" at bounding box center [931, 278] width 13 height 13
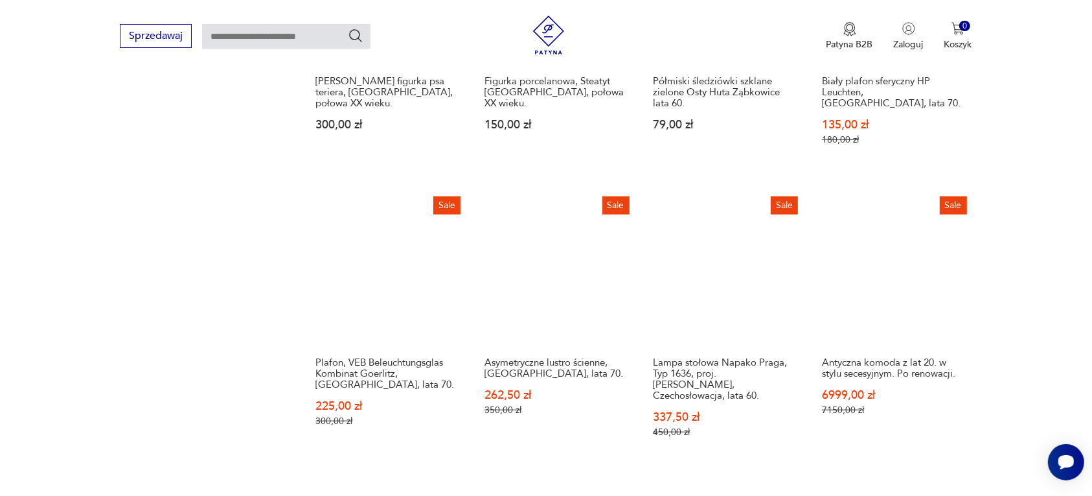
scroll to position [1139, 0]
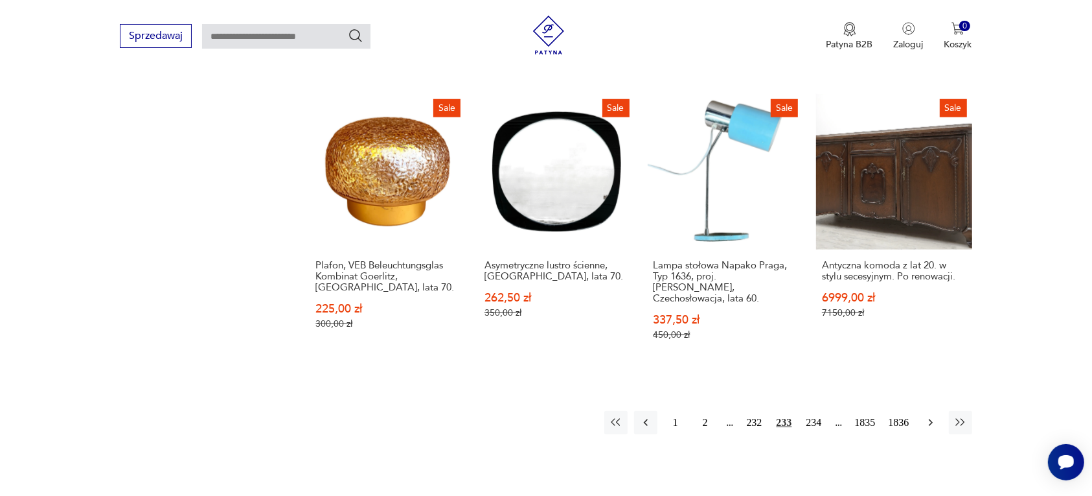
click at [930, 416] on icon "button" at bounding box center [931, 422] width 13 height 13
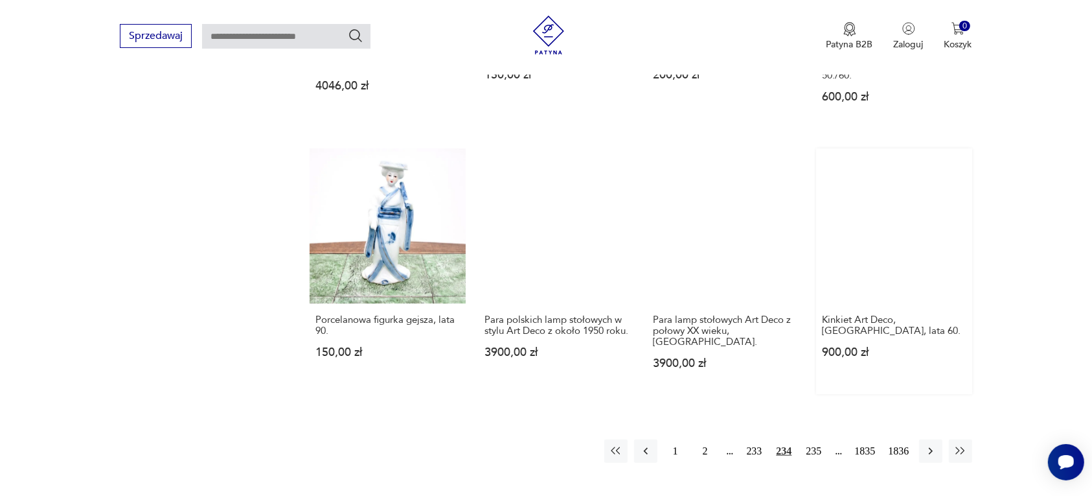
scroll to position [1139, 0]
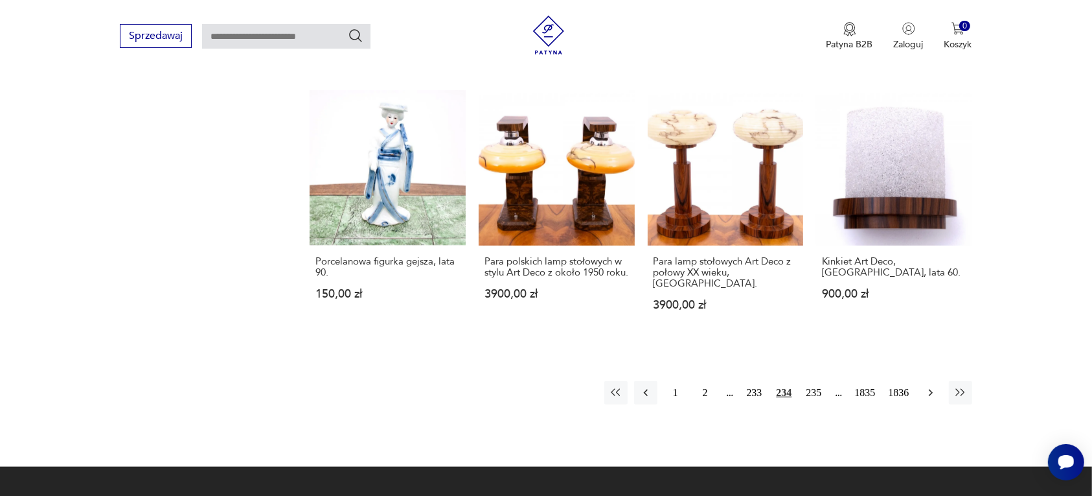
click at [928, 386] on icon "button" at bounding box center [931, 392] width 13 height 13
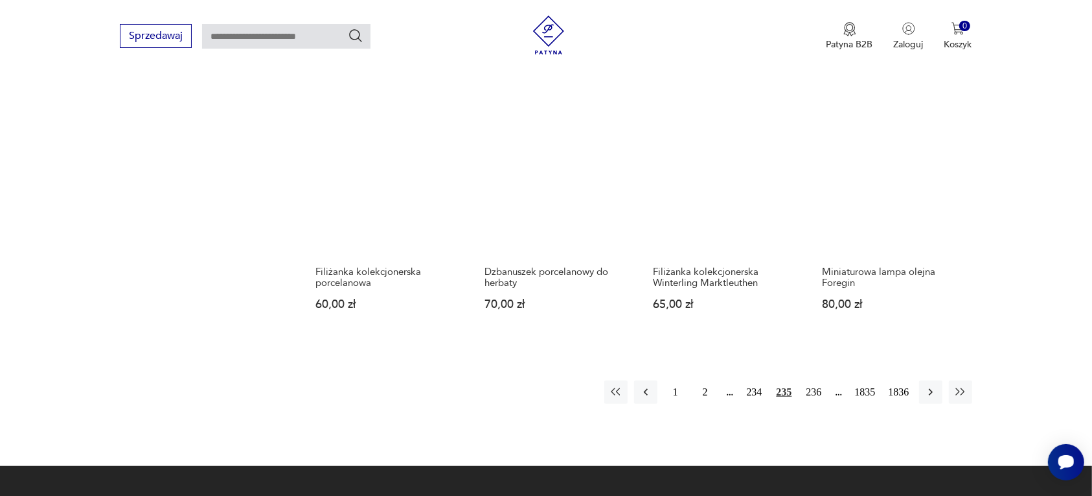
scroll to position [1139, 0]
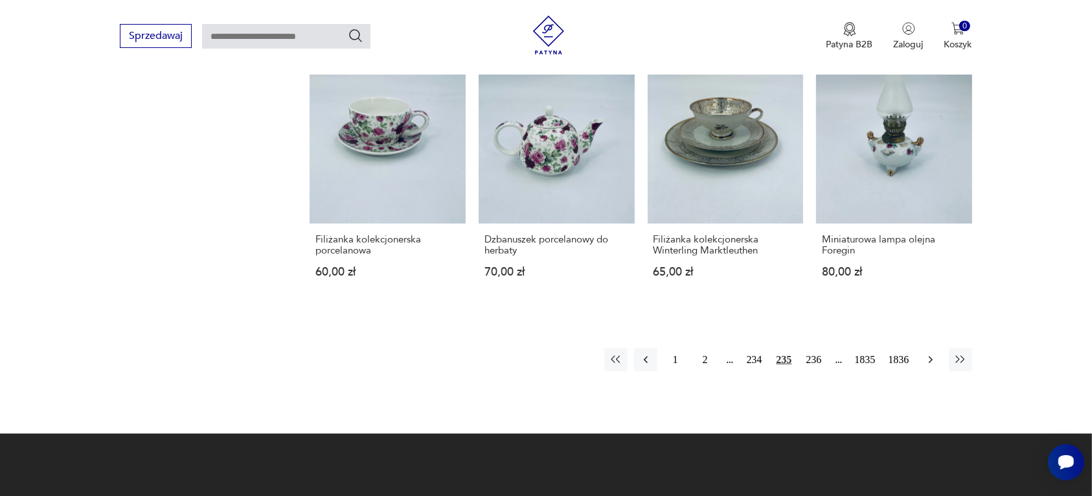
click at [928, 357] on icon "button" at bounding box center [931, 359] width 13 height 13
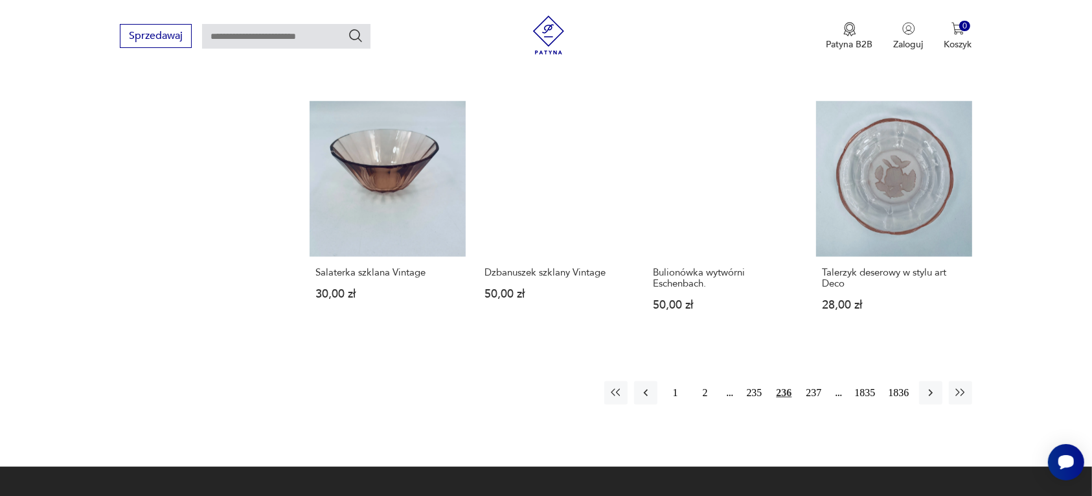
scroll to position [1139, 0]
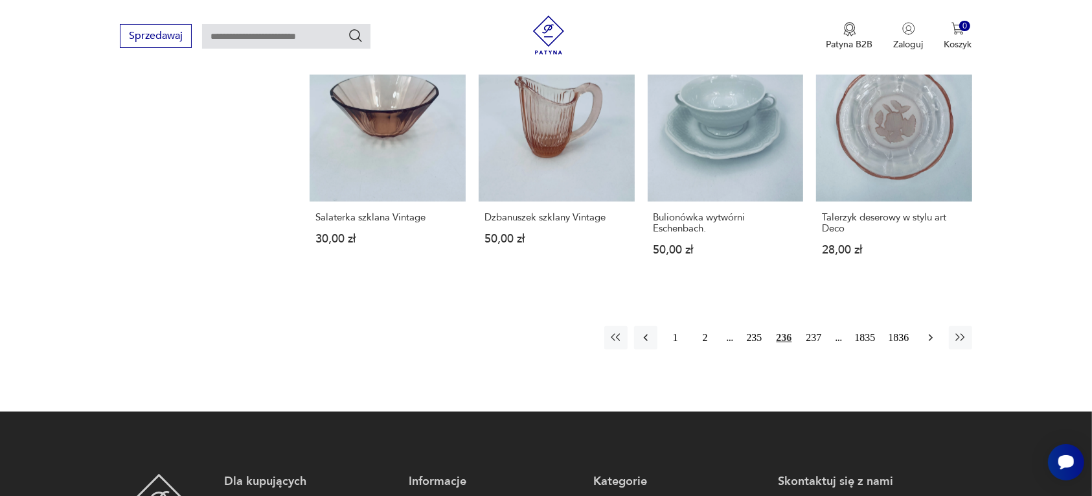
click at [930, 334] on icon "button" at bounding box center [931, 337] width 13 height 13
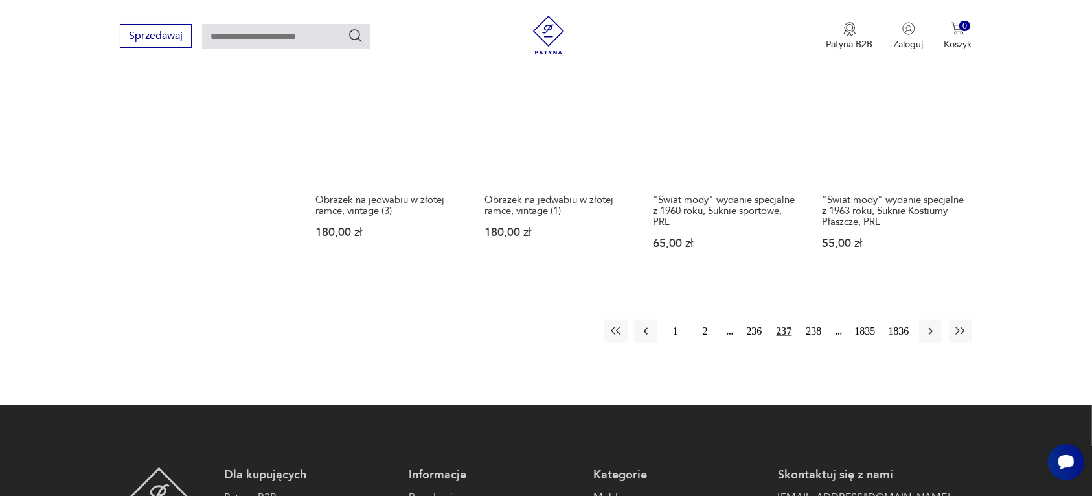
scroll to position [1220, 0]
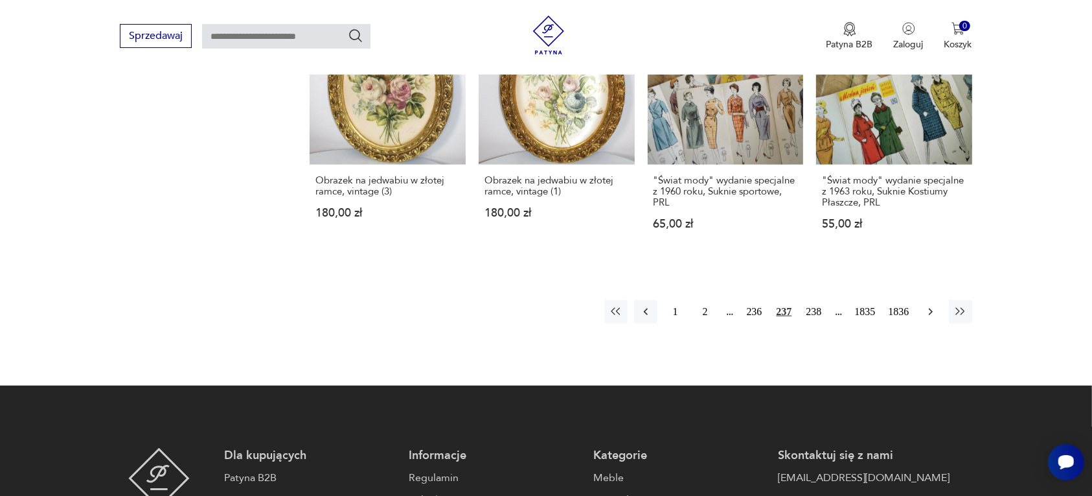
click at [928, 305] on icon "button" at bounding box center [931, 311] width 13 height 13
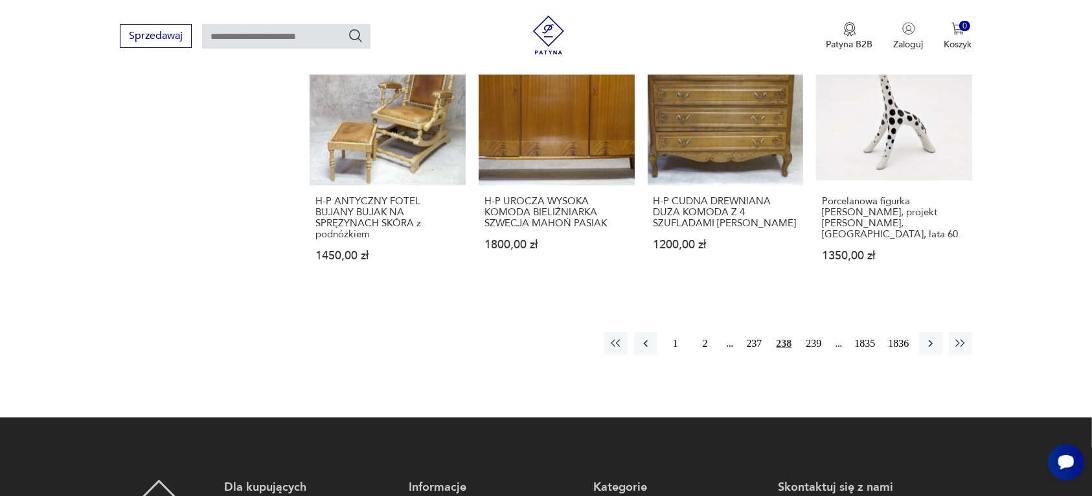
scroll to position [1382, 0]
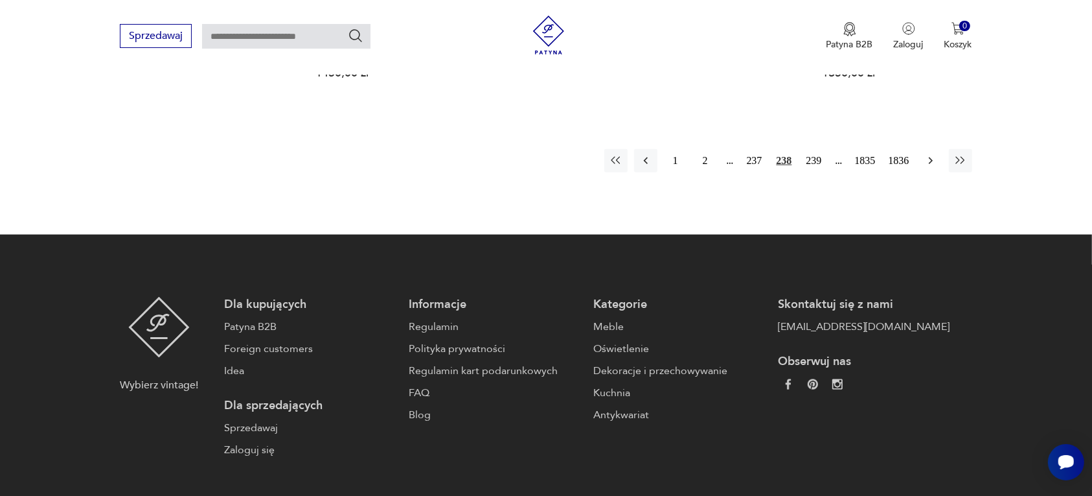
click at [930, 154] on icon "button" at bounding box center [931, 160] width 13 height 13
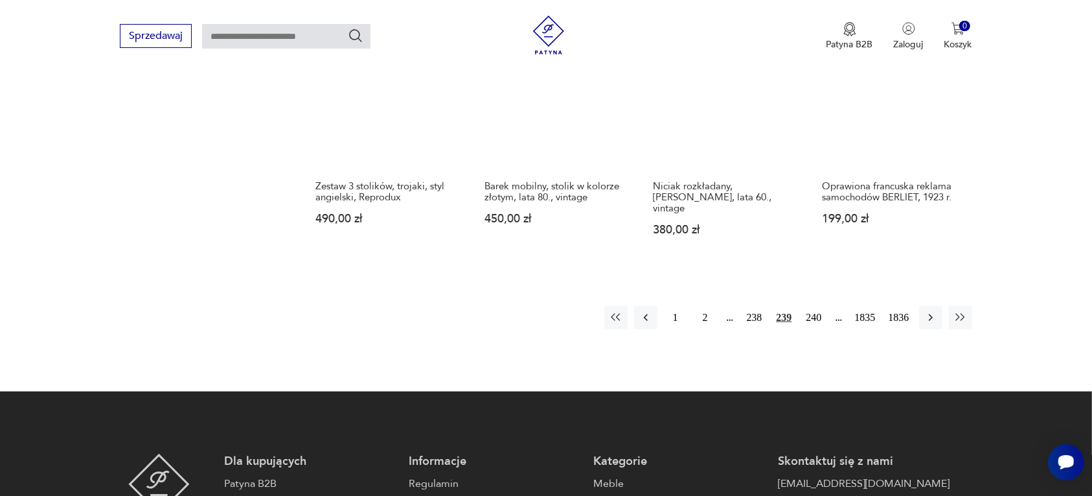
scroll to position [1220, 0]
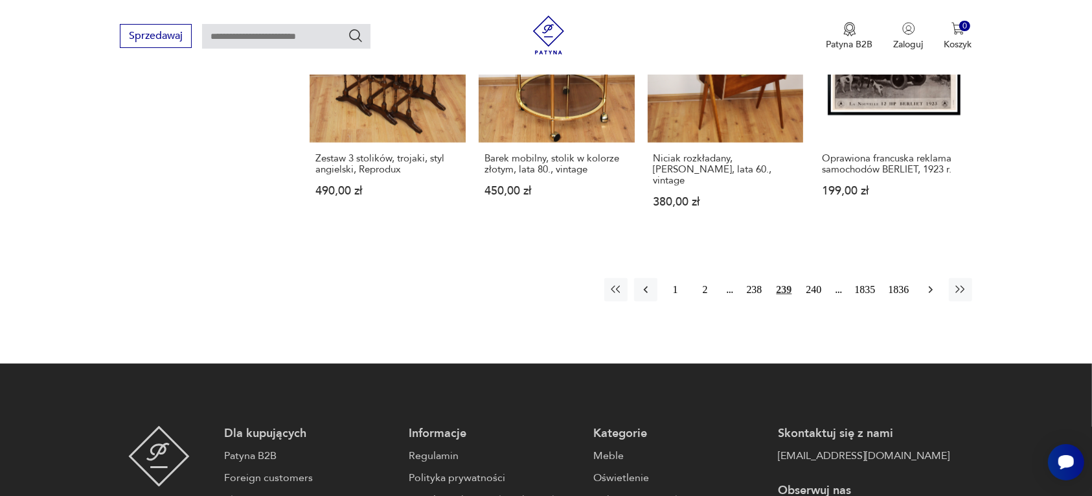
click at [931, 286] on icon "button" at bounding box center [930, 289] width 4 height 7
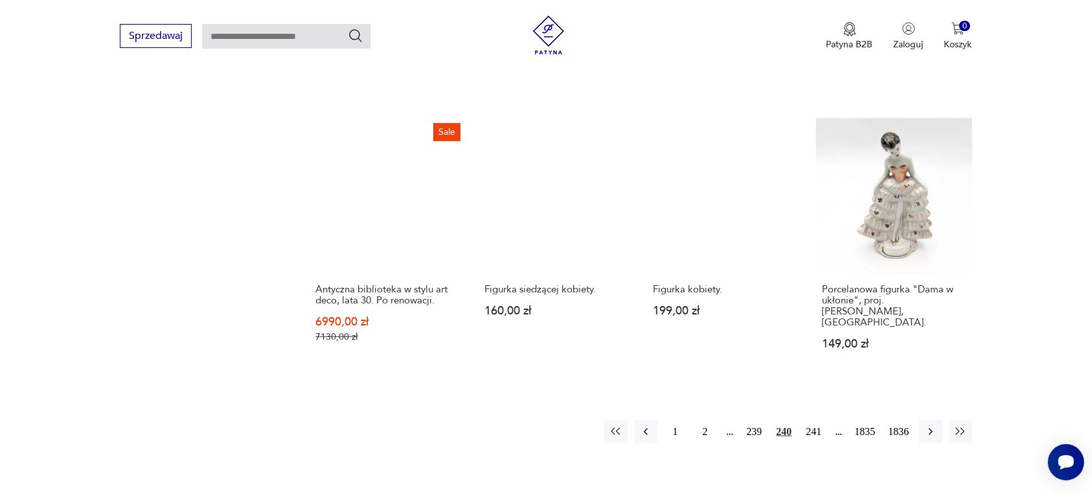
scroll to position [1139, 0]
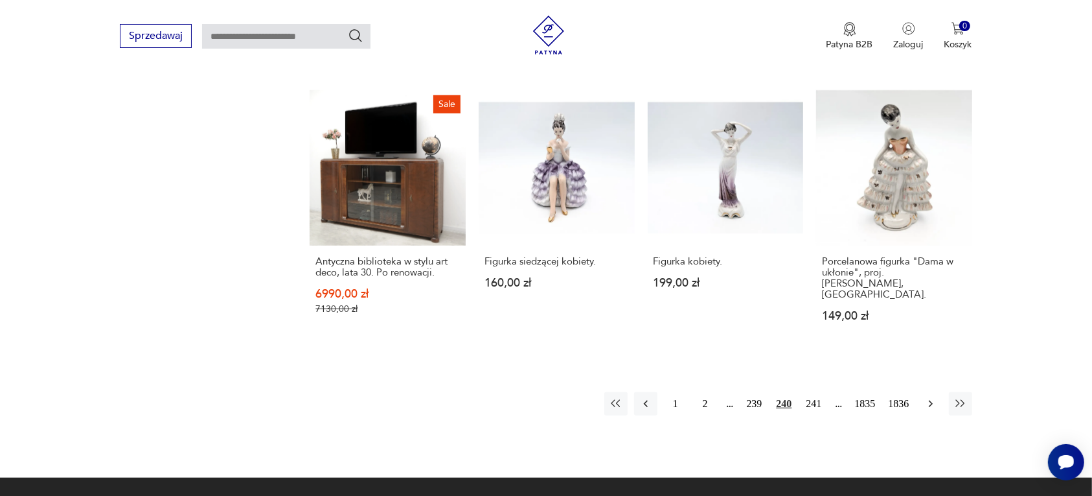
click at [927, 397] on icon "button" at bounding box center [931, 403] width 13 height 13
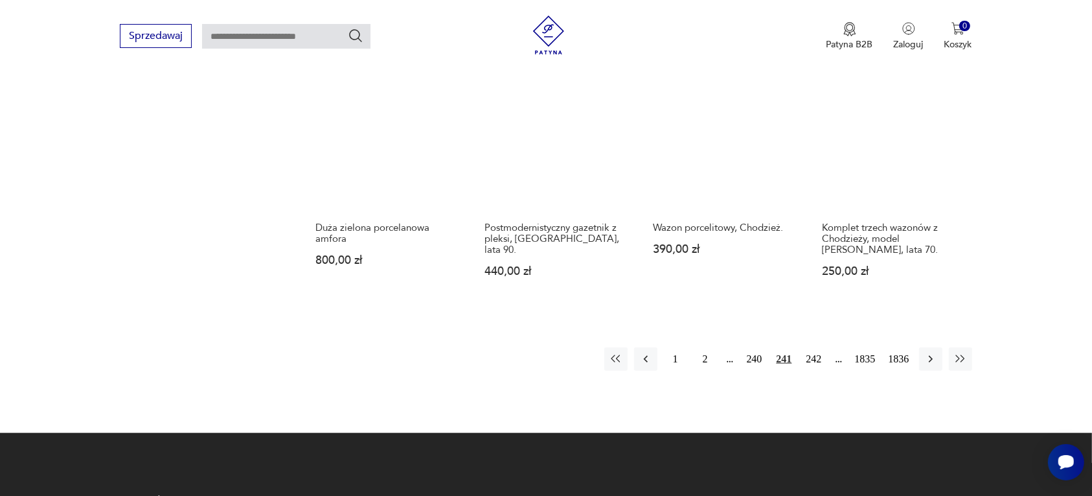
scroll to position [1220, 0]
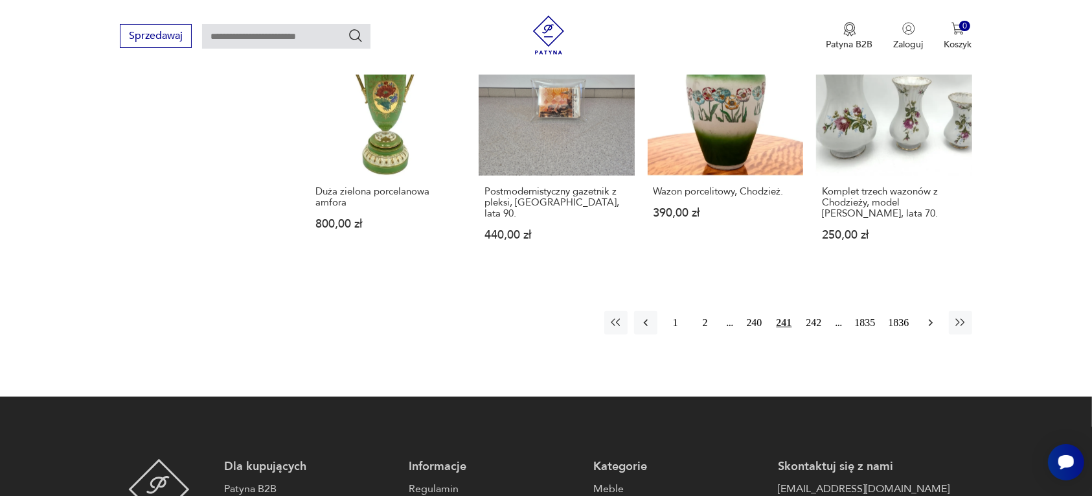
click at [932, 319] on icon "button" at bounding box center [930, 322] width 4 height 7
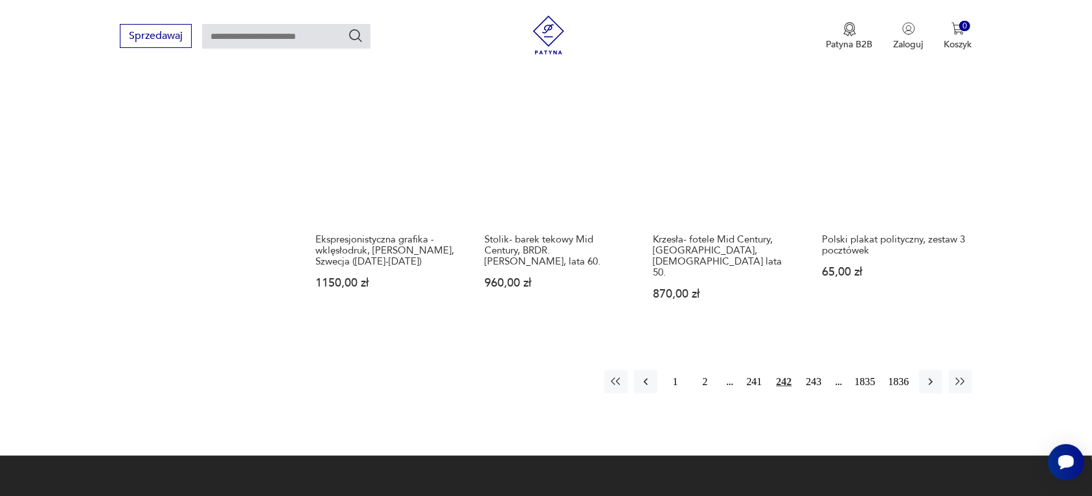
scroll to position [1220, 0]
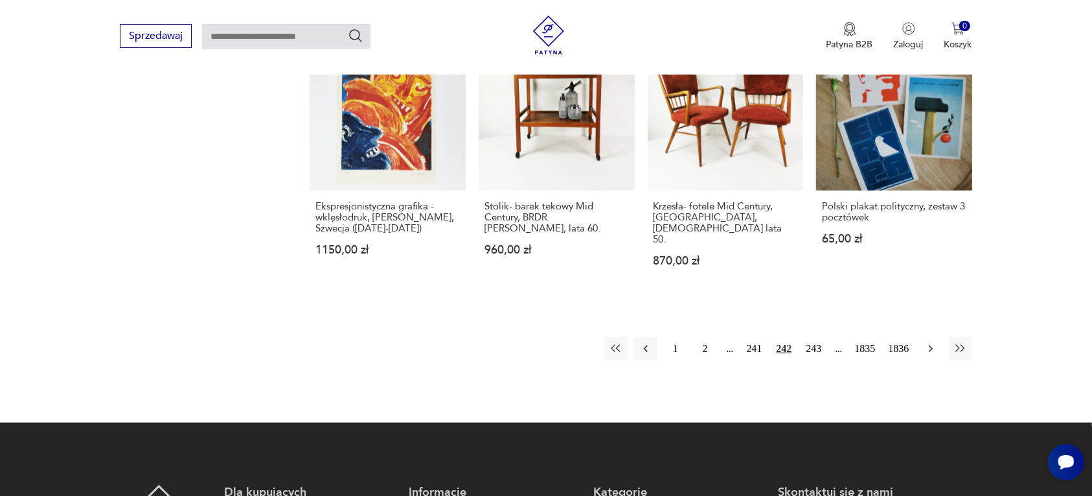
click at [930, 345] on icon "button" at bounding box center [930, 348] width 4 height 7
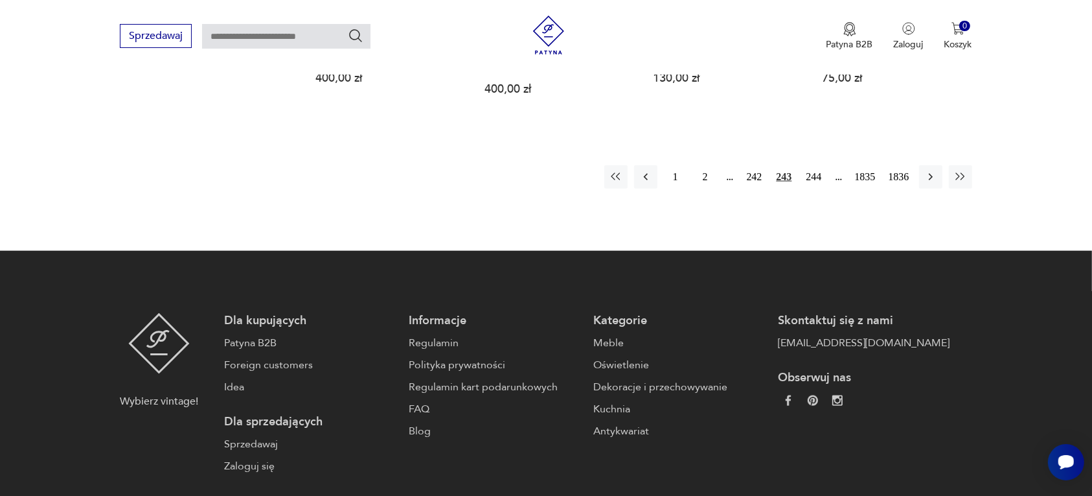
scroll to position [1382, 0]
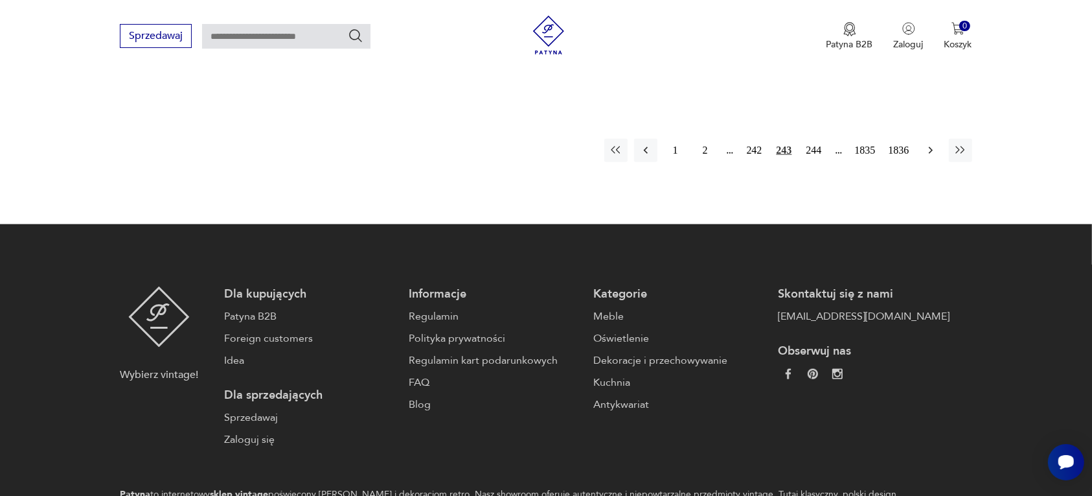
click at [925, 144] on icon "button" at bounding box center [931, 150] width 13 height 13
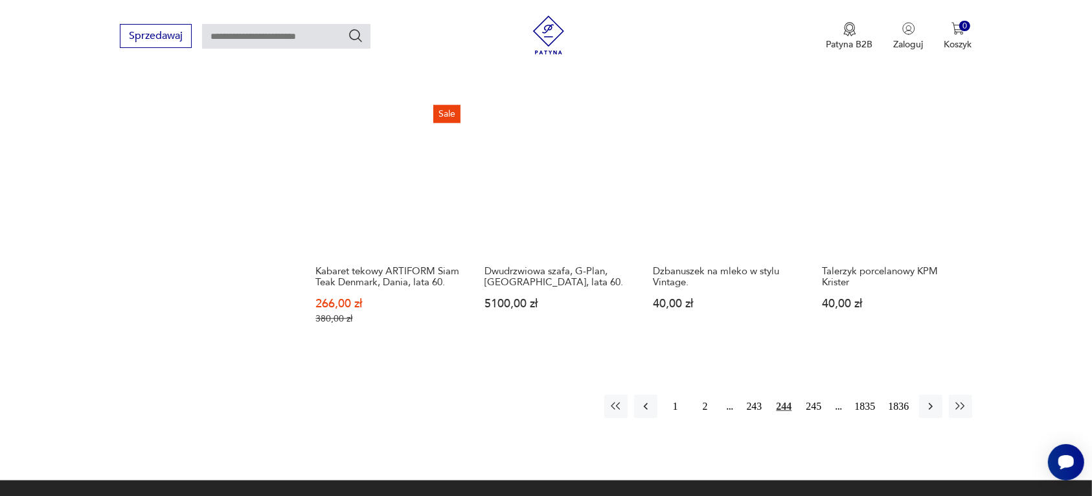
scroll to position [1139, 0]
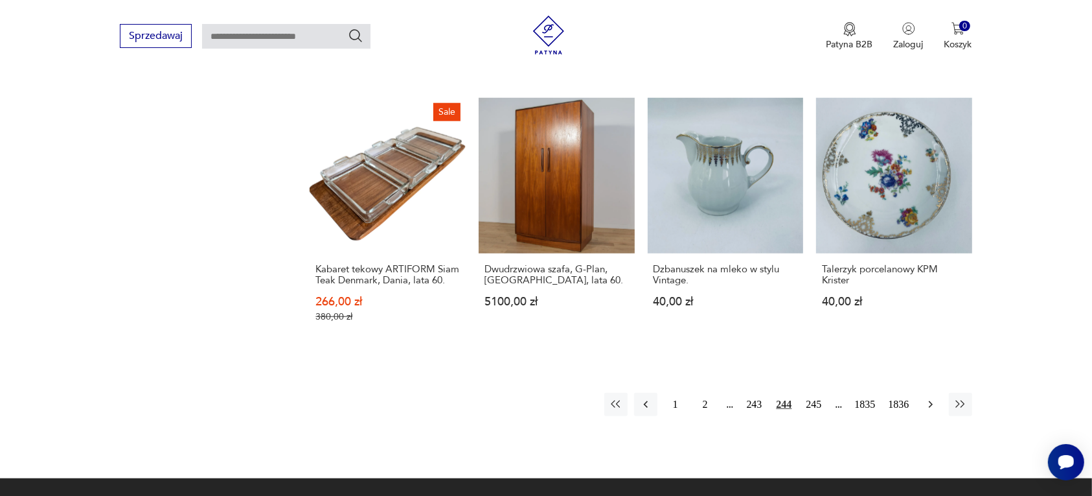
click at [931, 393] on button "button" at bounding box center [930, 404] width 23 height 23
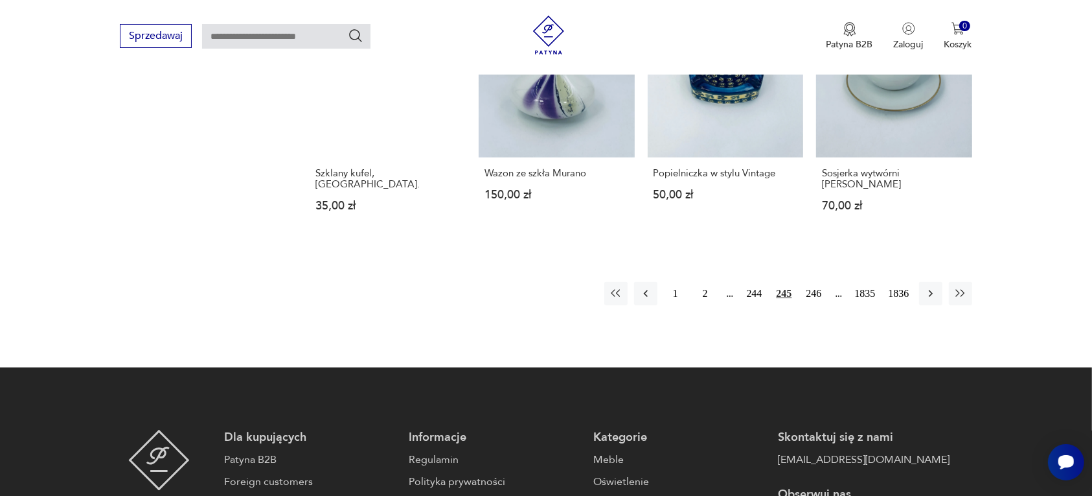
scroll to position [1220, 0]
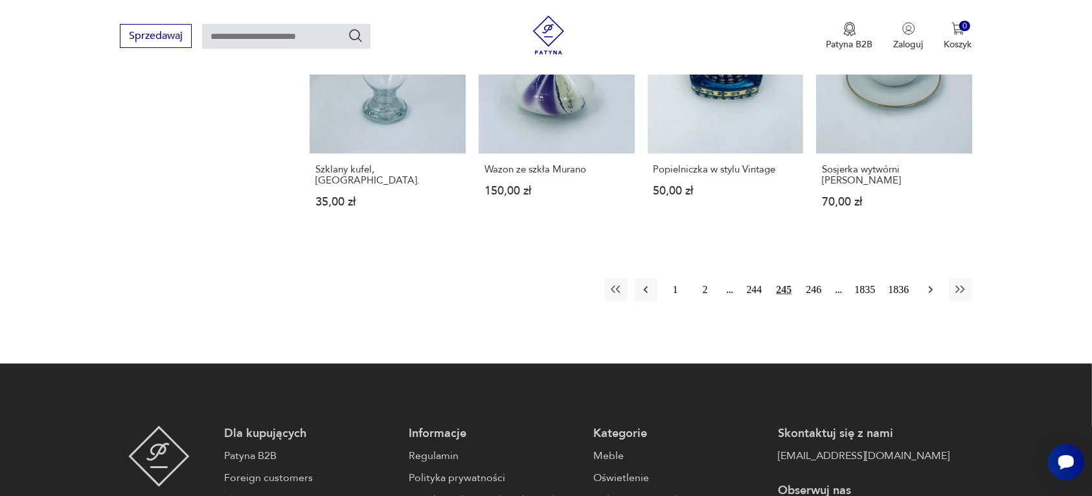
click at [928, 283] on icon "button" at bounding box center [931, 289] width 13 height 13
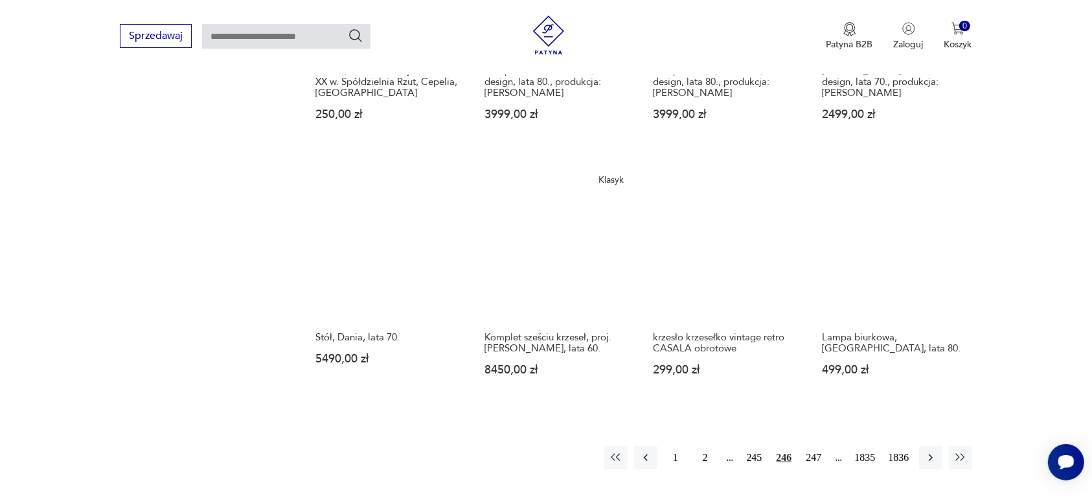
scroll to position [1139, 0]
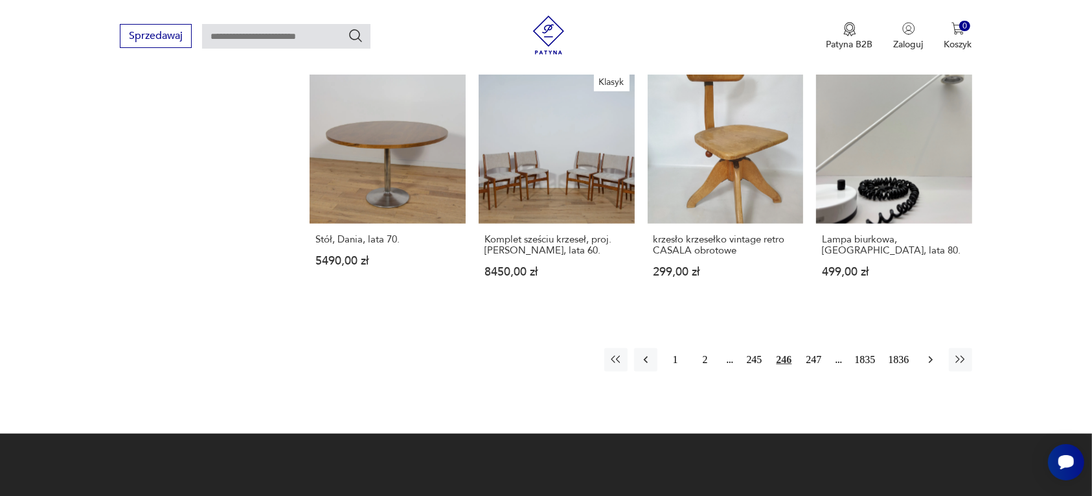
click at [928, 353] on icon "button" at bounding box center [931, 359] width 13 height 13
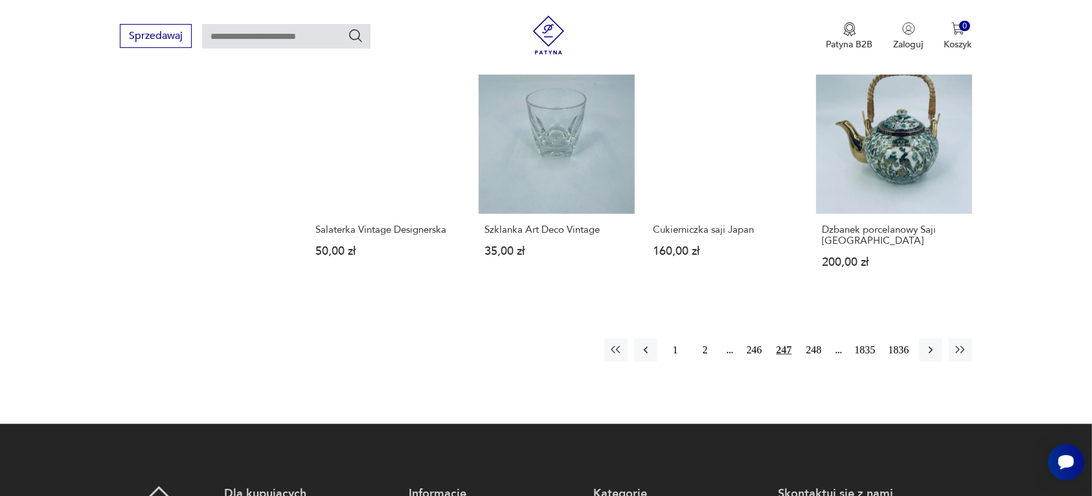
scroll to position [1139, 0]
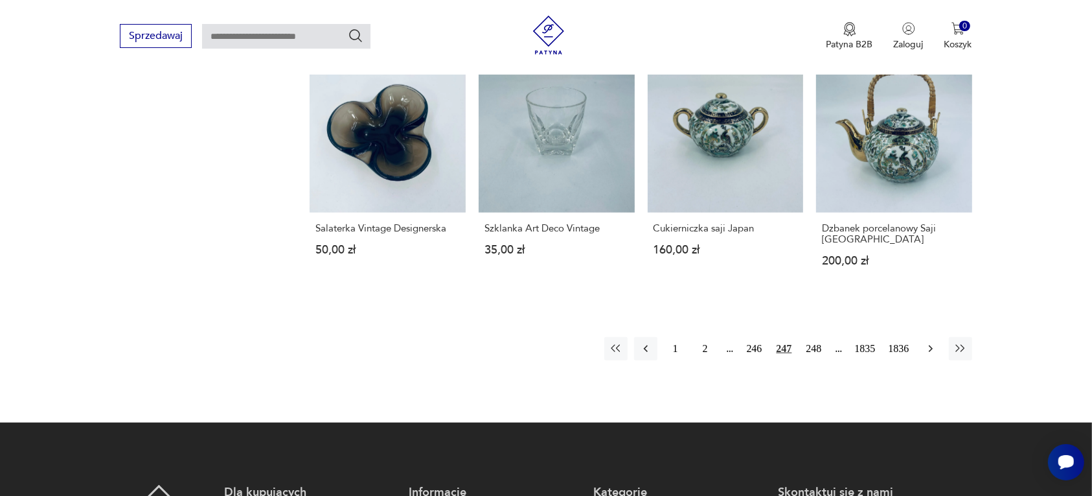
click at [930, 345] on icon "button" at bounding box center [930, 348] width 4 height 7
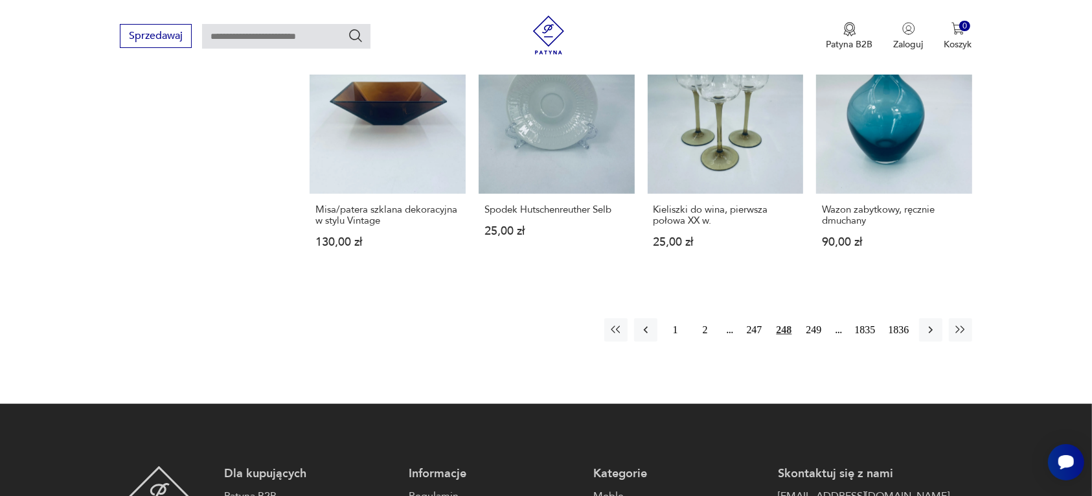
scroll to position [1139, 0]
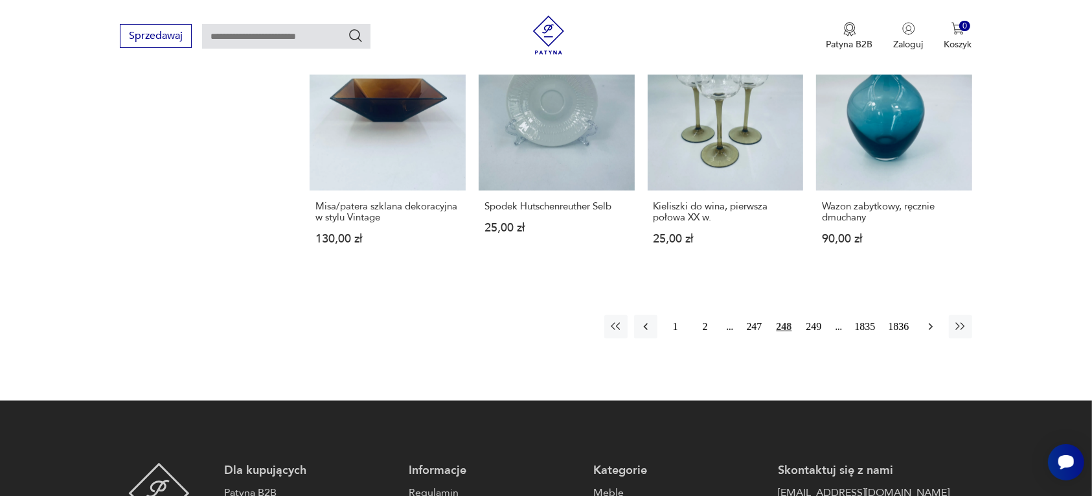
click at [928, 325] on icon "button" at bounding box center [931, 326] width 13 height 13
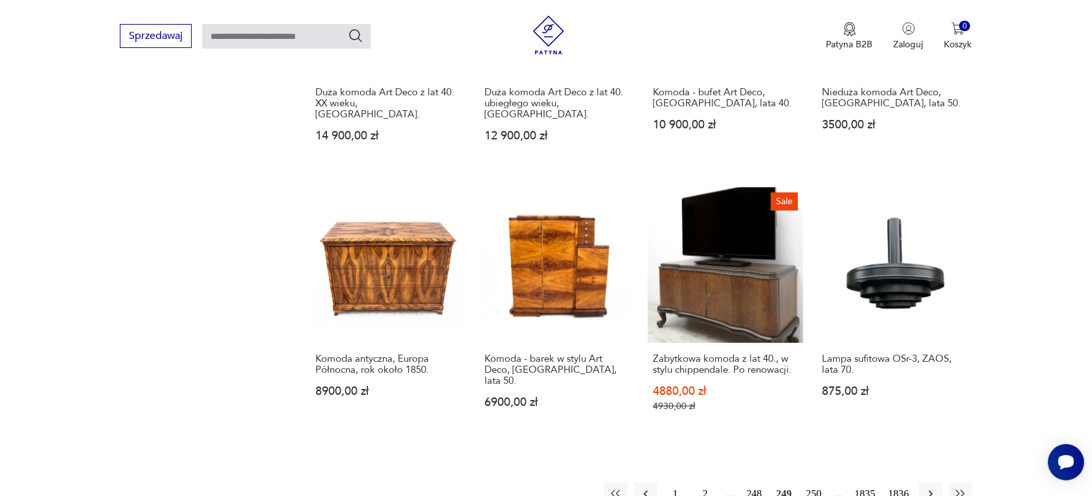
scroll to position [1058, 0]
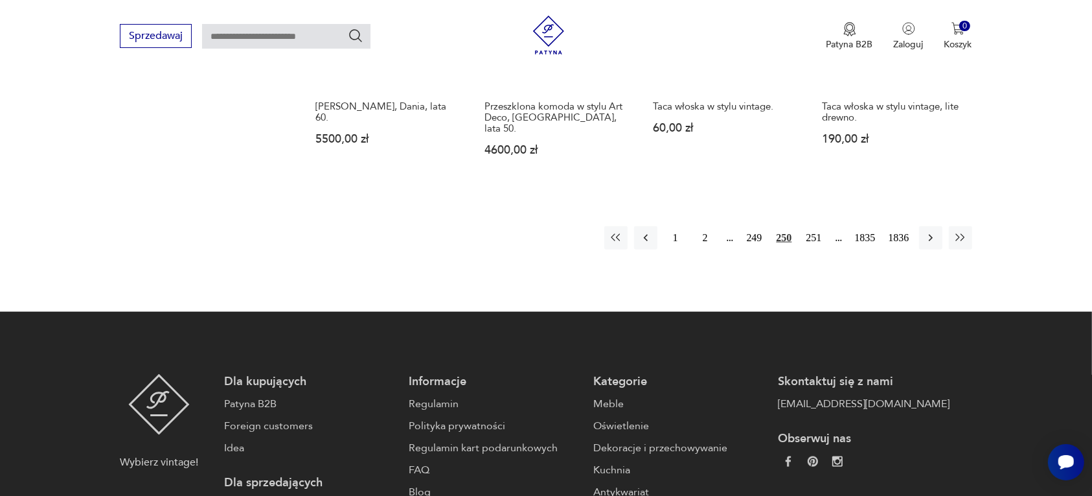
scroll to position [1301, 0]
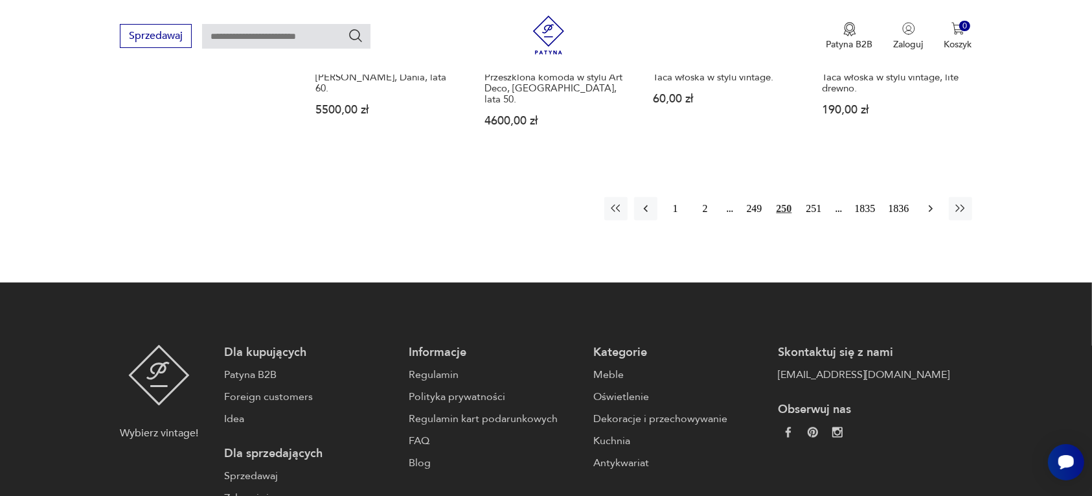
click at [928, 202] on icon "button" at bounding box center [931, 208] width 13 height 13
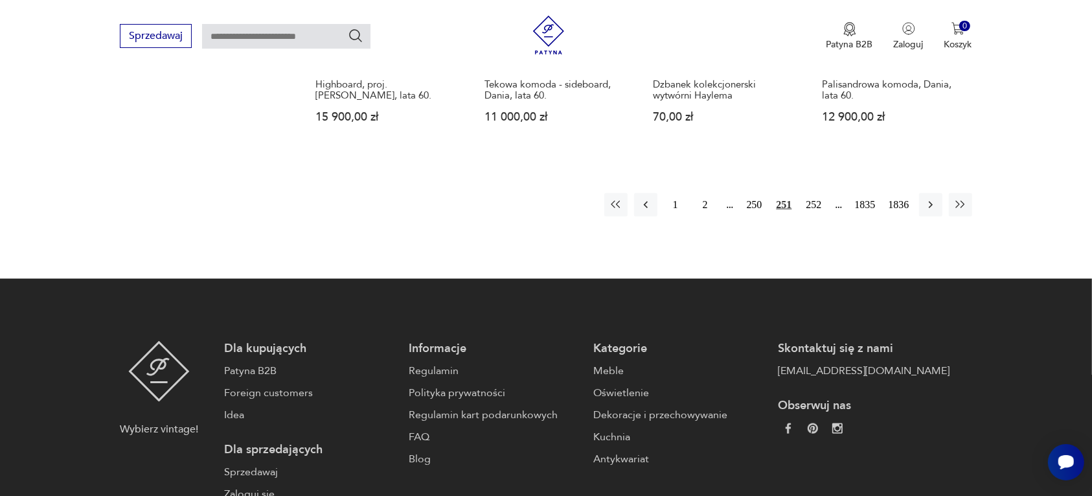
scroll to position [1301, 0]
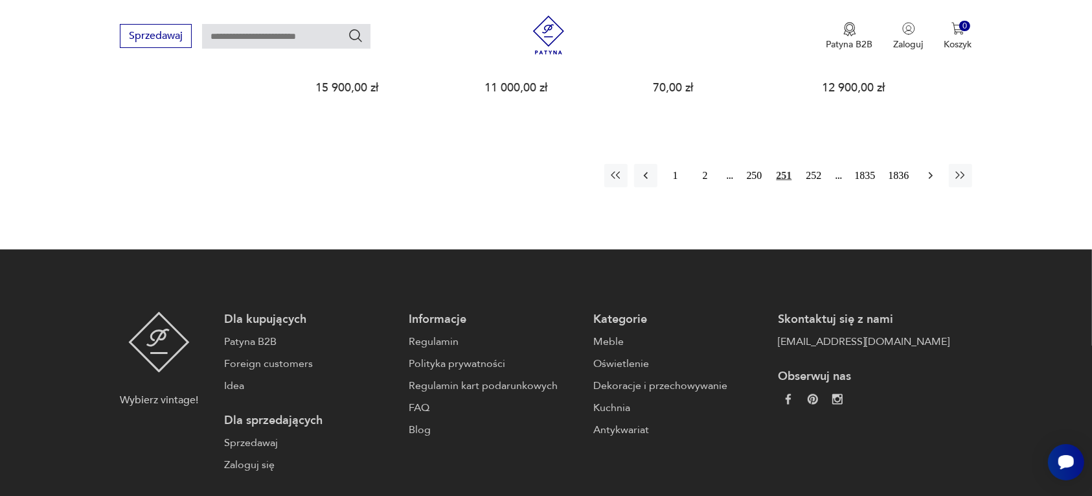
click at [933, 169] on icon "button" at bounding box center [931, 175] width 13 height 13
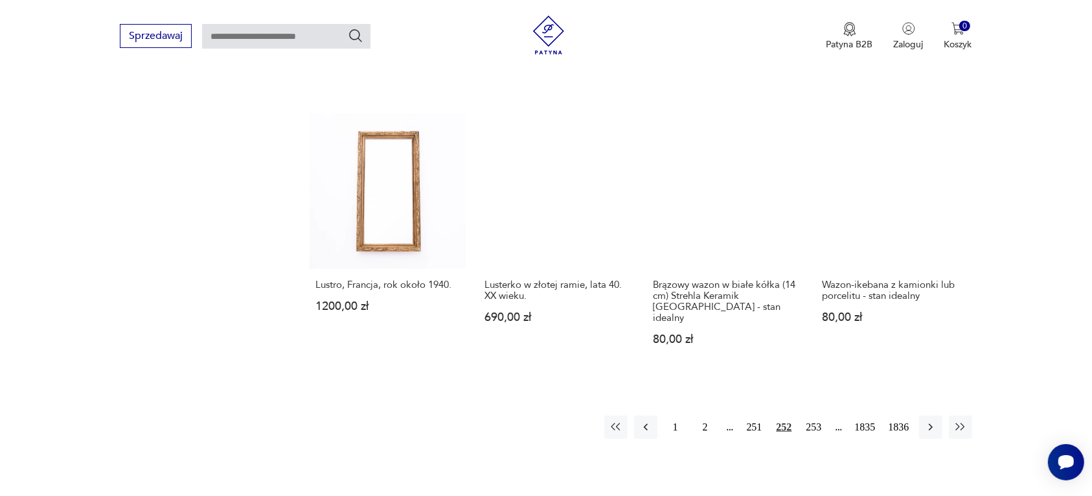
scroll to position [1139, 0]
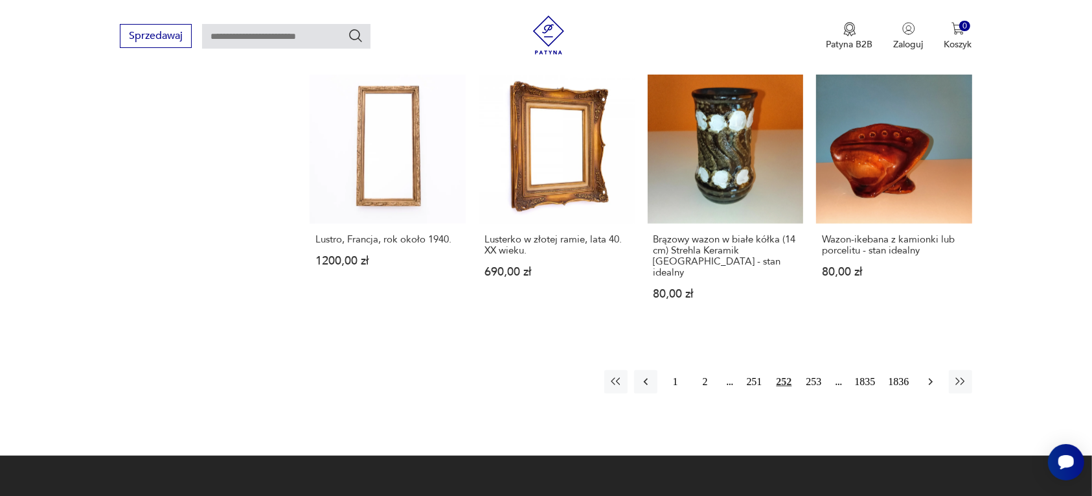
click at [931, 378] on icon "button" at bounding box center [930, 381] width 4 height 7
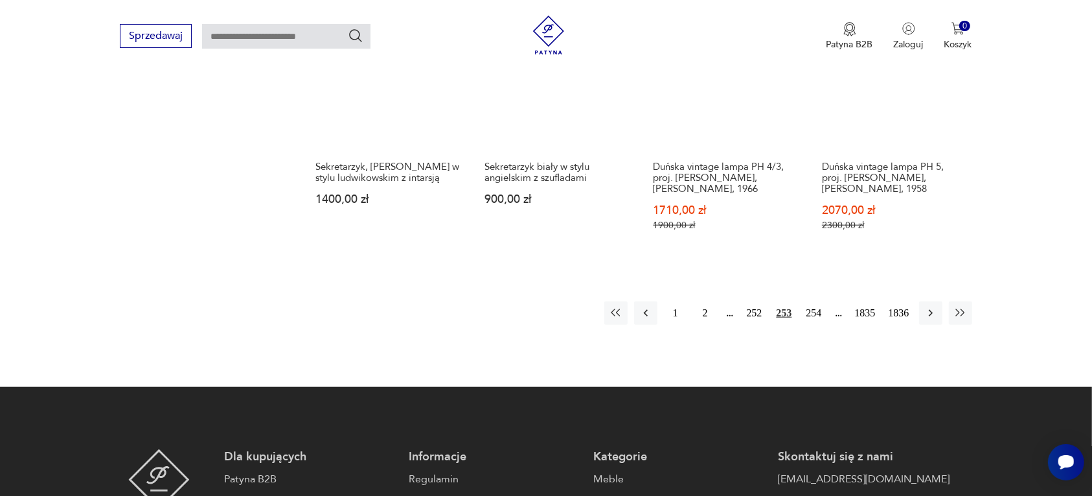
scroll to position [1220, 0]
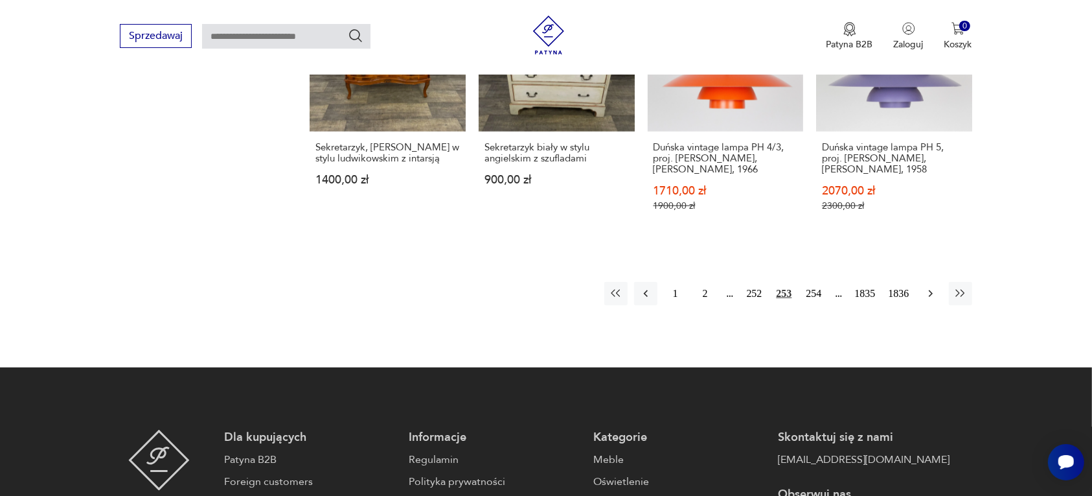
click at [928, 287] on icon "button" at bounding box center [931, 293] width 13 height 13
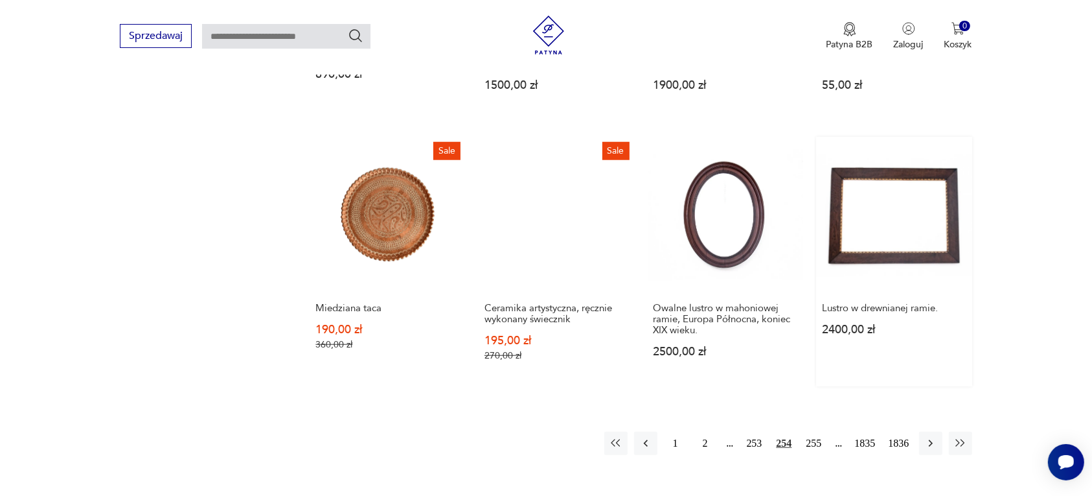
scroll to position [1139, 0]
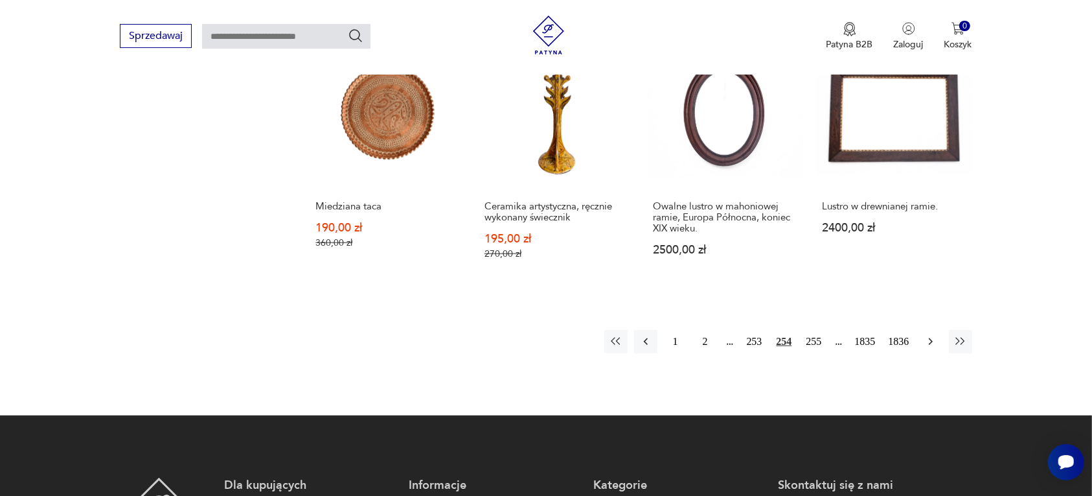
click at [930, 338] on icon "button" at bounding box center [930, 341] width 4 height 7
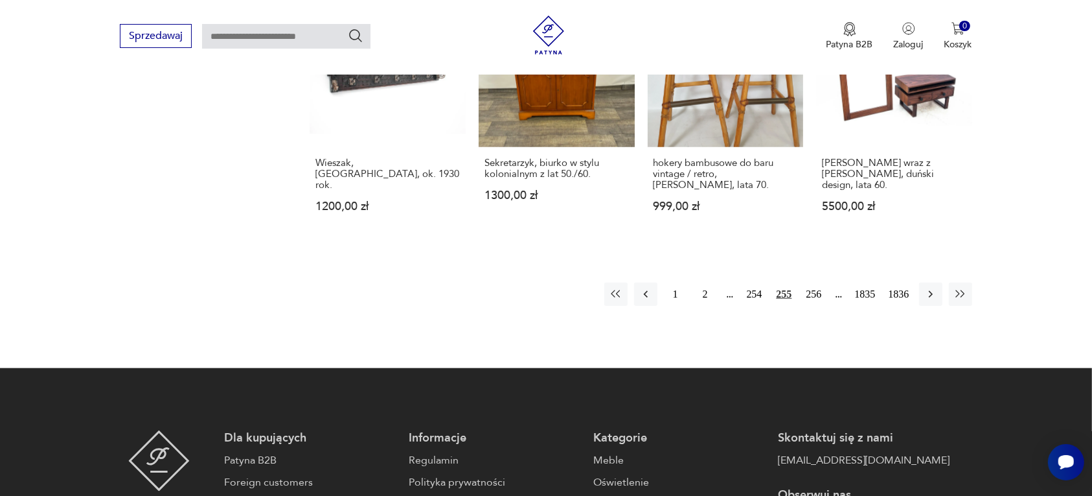
scroll to position [1220, 0]
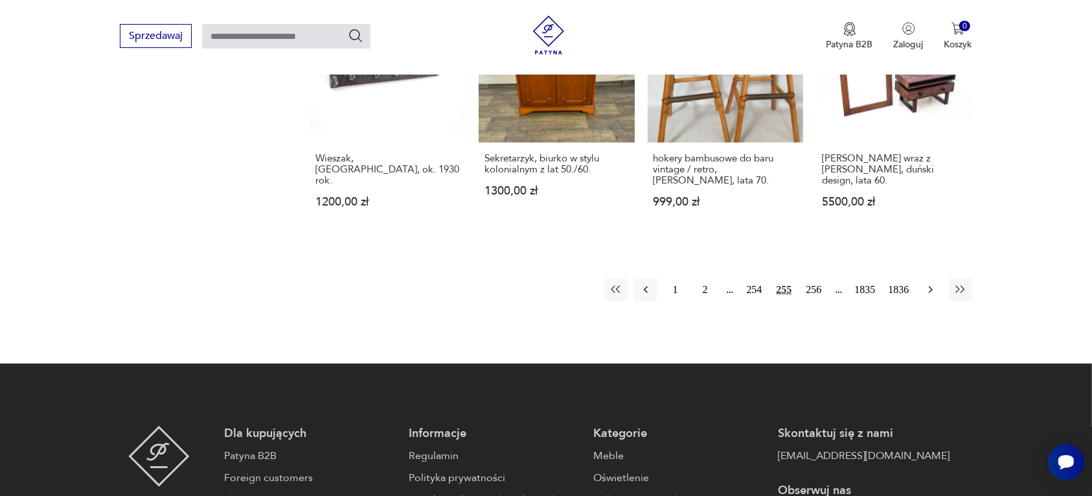
click at [931, 283] on icon "button" at bounding box center [931, 289] width 13 height 13
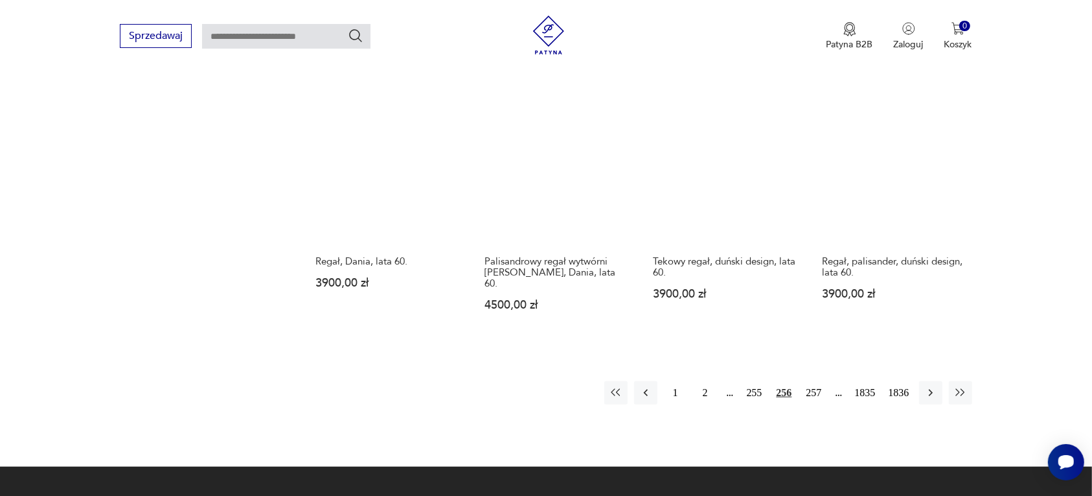
scroll to position [1139, 0]
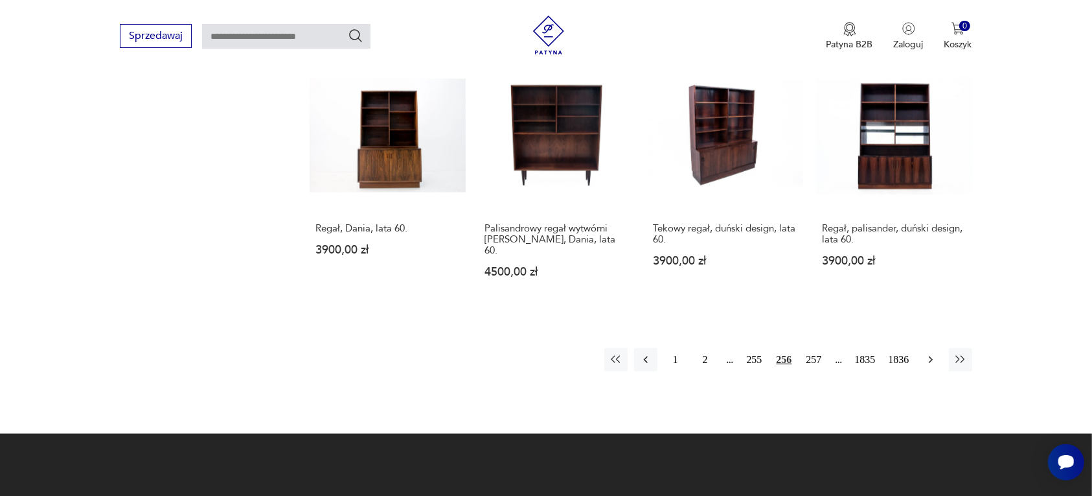
click at [928, 353] on icon "button" at bounding box center [931, 359] width 13 height 13
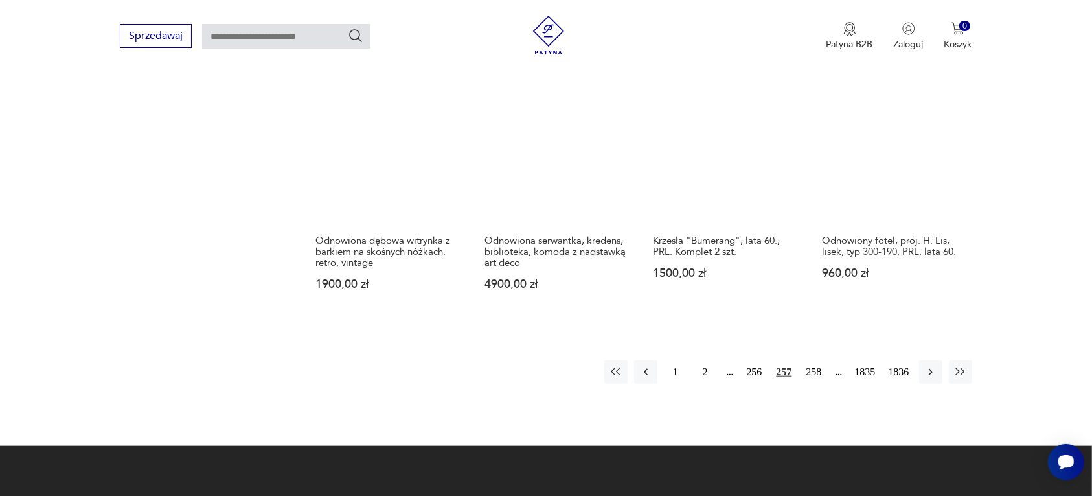
scroll to position [1139, 0]
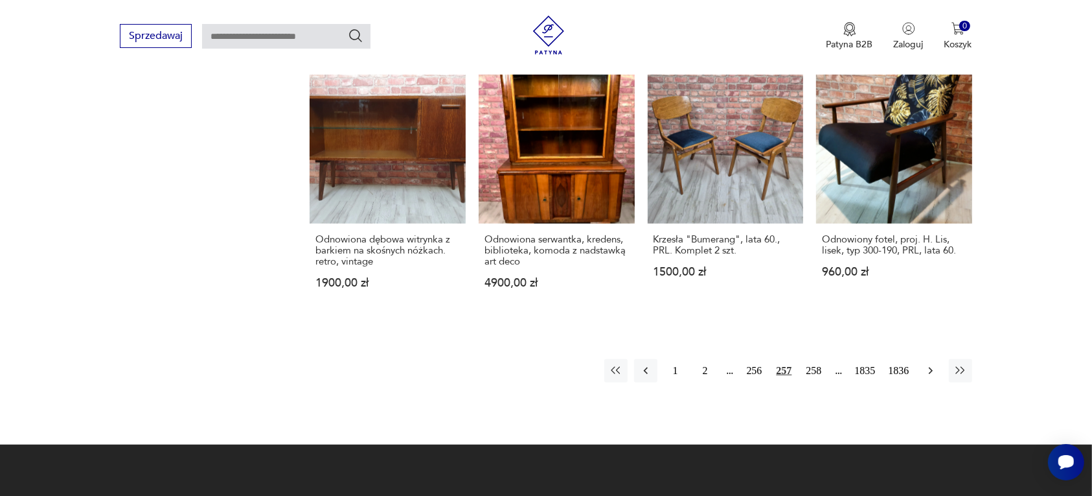
click at [930, 364] on icon "button" at bounding box center [931, 370] width 13 height 13
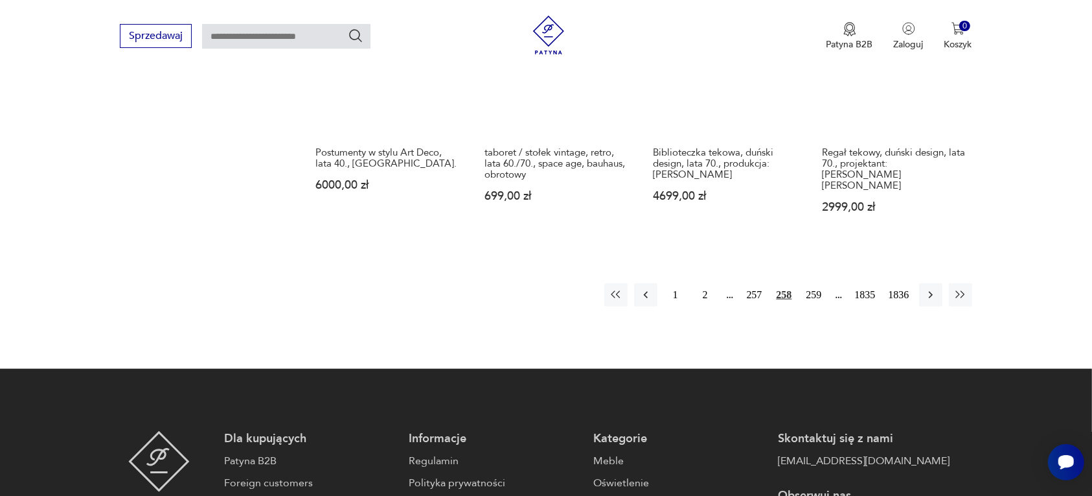
scroll to position [1220, 0]
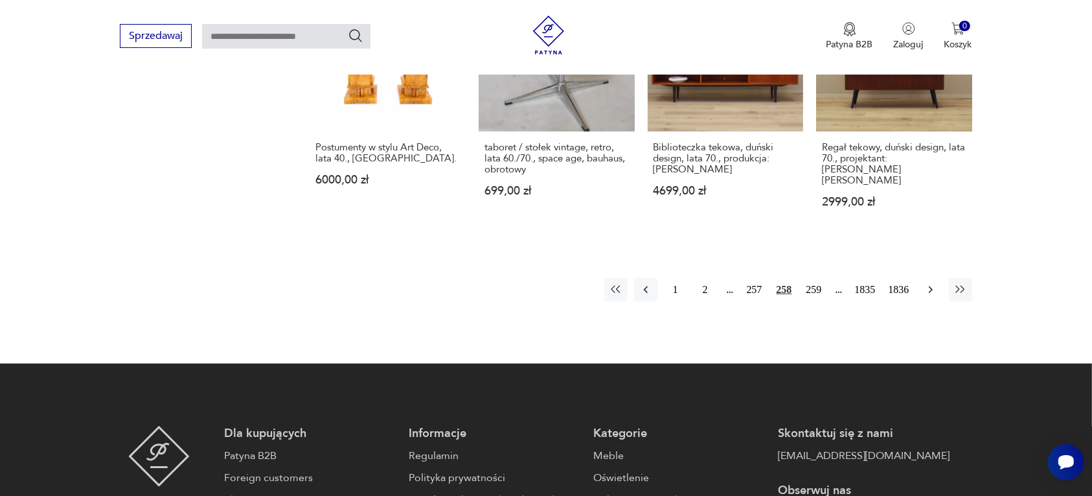
click at [927, 278] on button "button" at bounding box center [930, 289] width 23 height 23
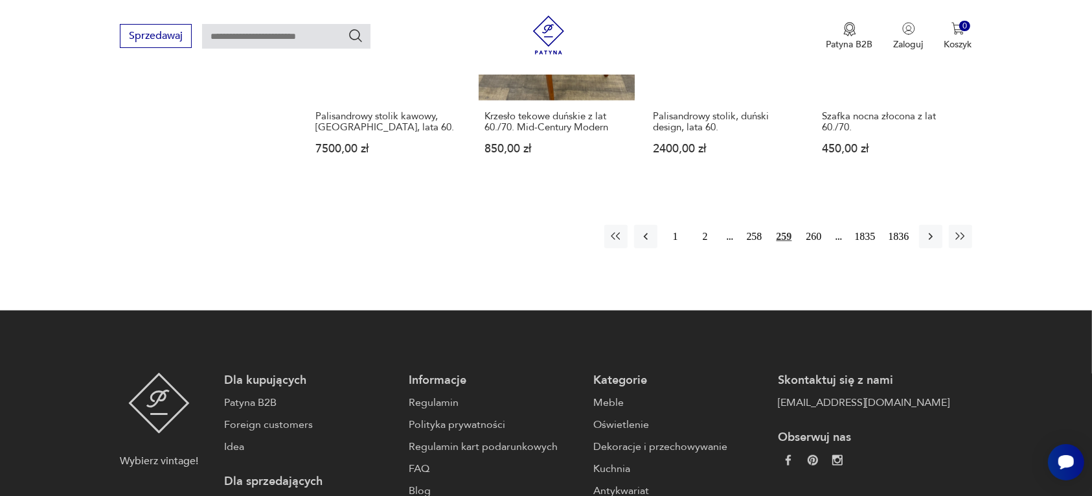
scroll to position [1301, 0]
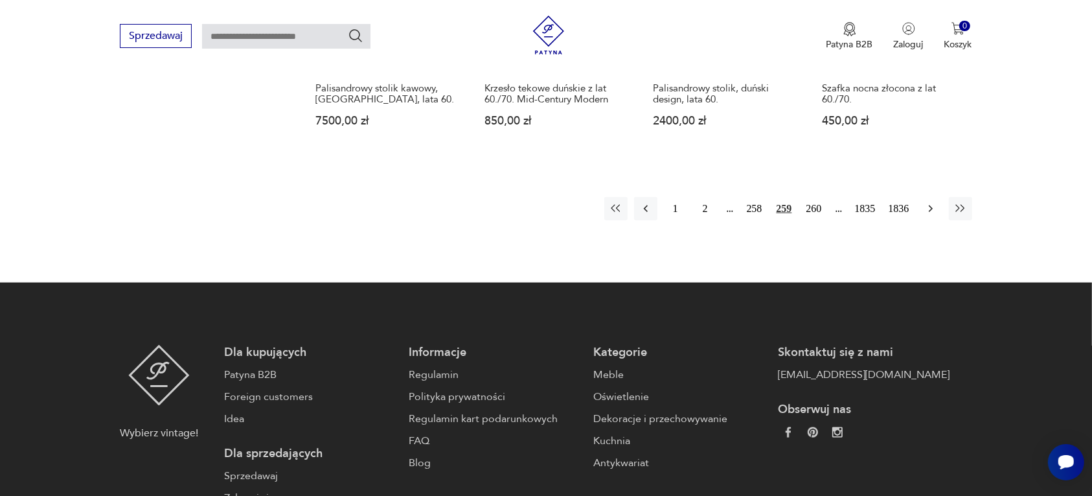
click at [928, 202] on icon "button" at bounding box center [931, 208] width 13 height 13
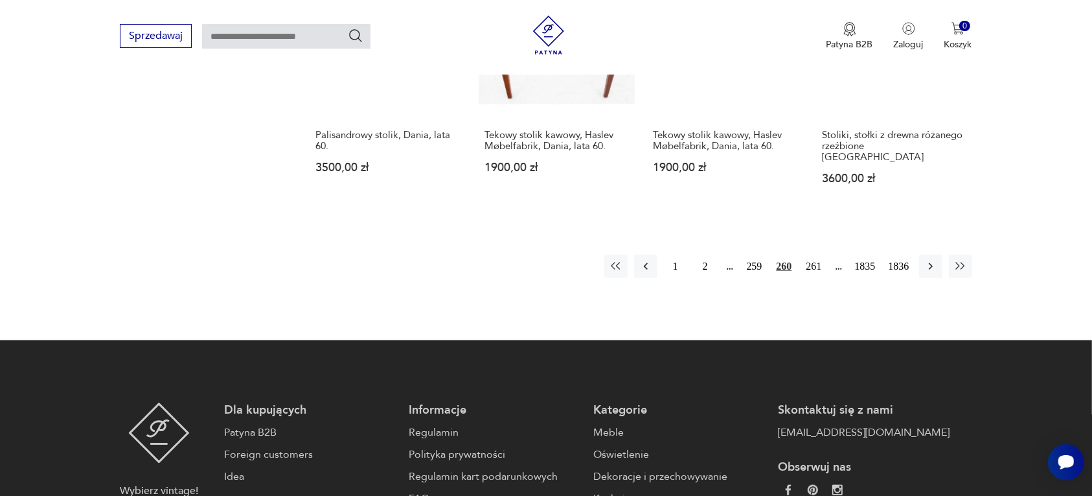
scroll to position [1301, 0]
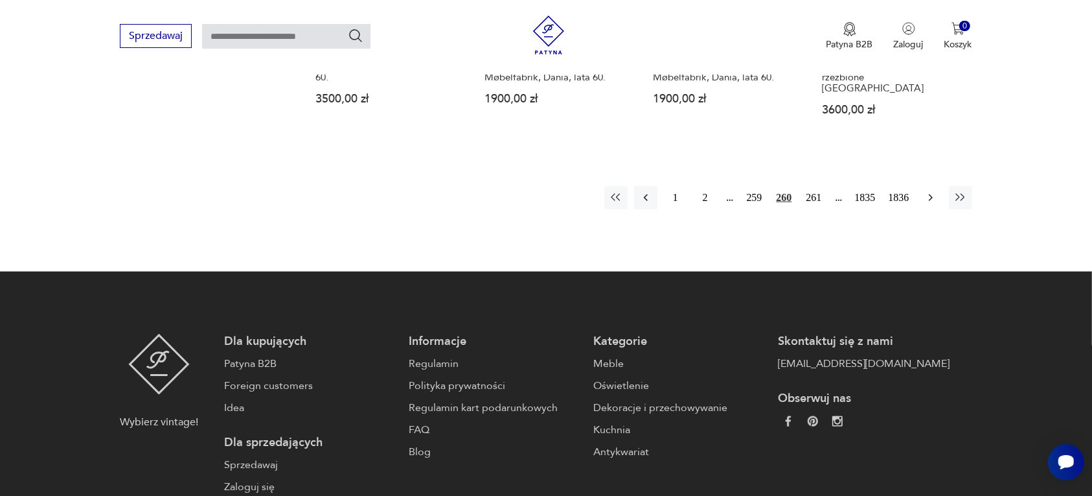
click at [931, 194] on icon "button" at bounding box center [930, 197] width 4 height 7
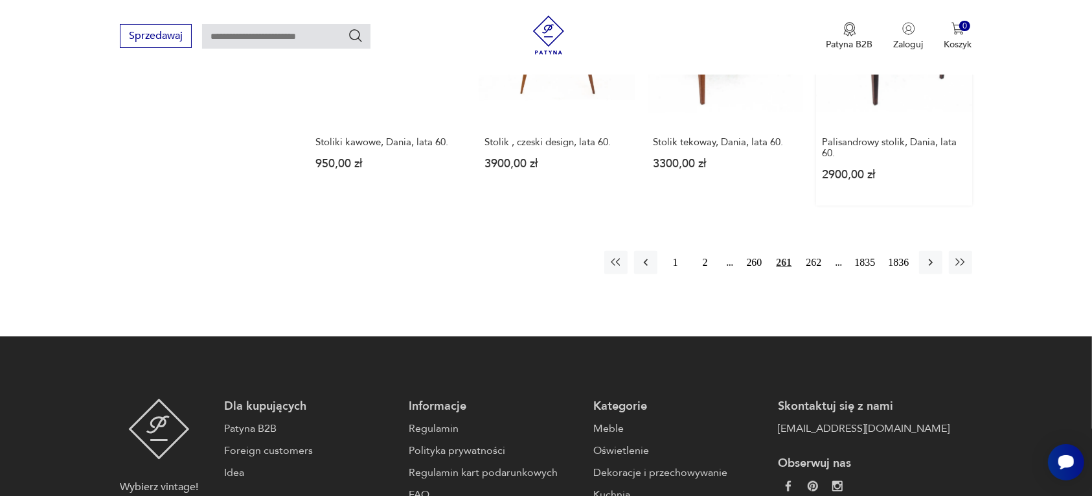
scroll to position [1220, 0]
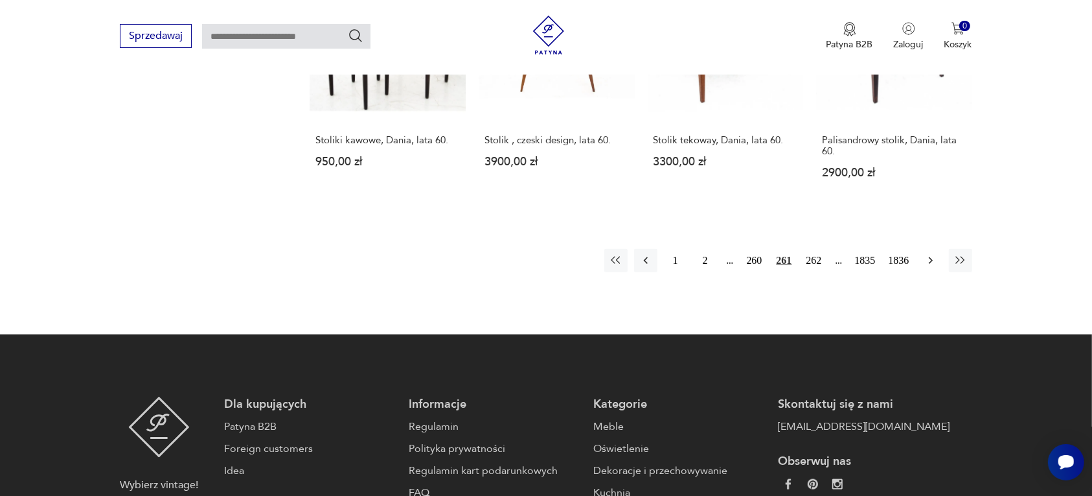
click at [927, 251] on button "button" at bounding box center [930, 260] width 23 height 23
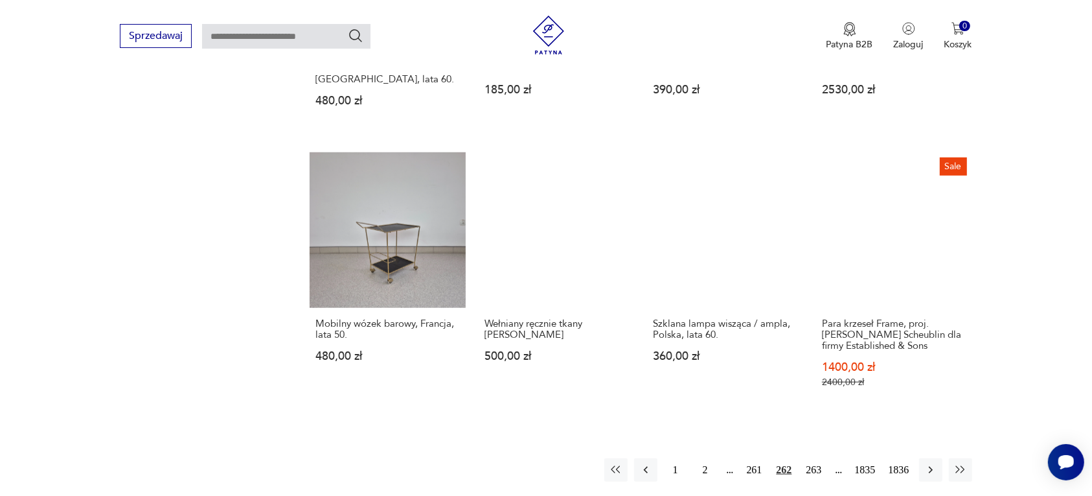
scroll to position [1139, 0]
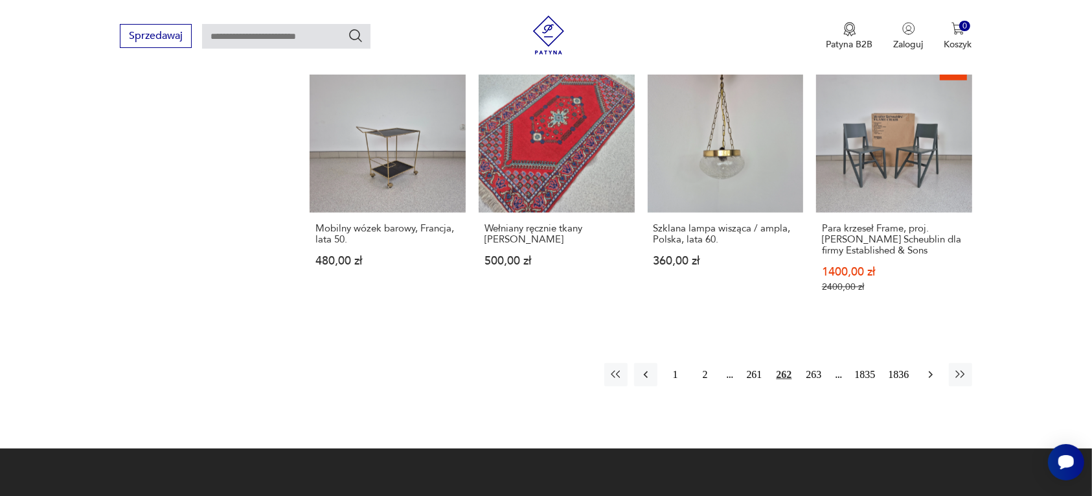
click at [930, 368] on icon "button" at bounding box center [931, 374] width 13 height 13
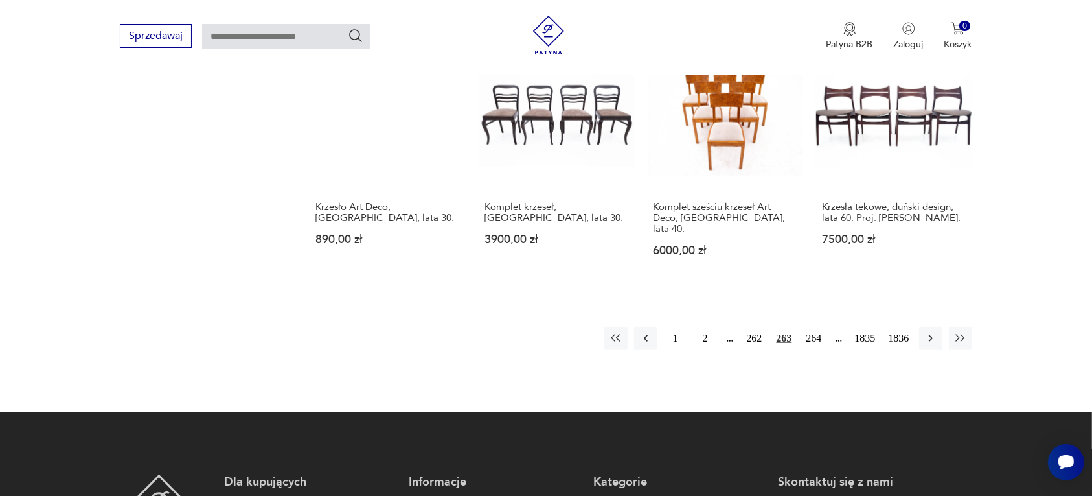
scroll to position [1220, 0]
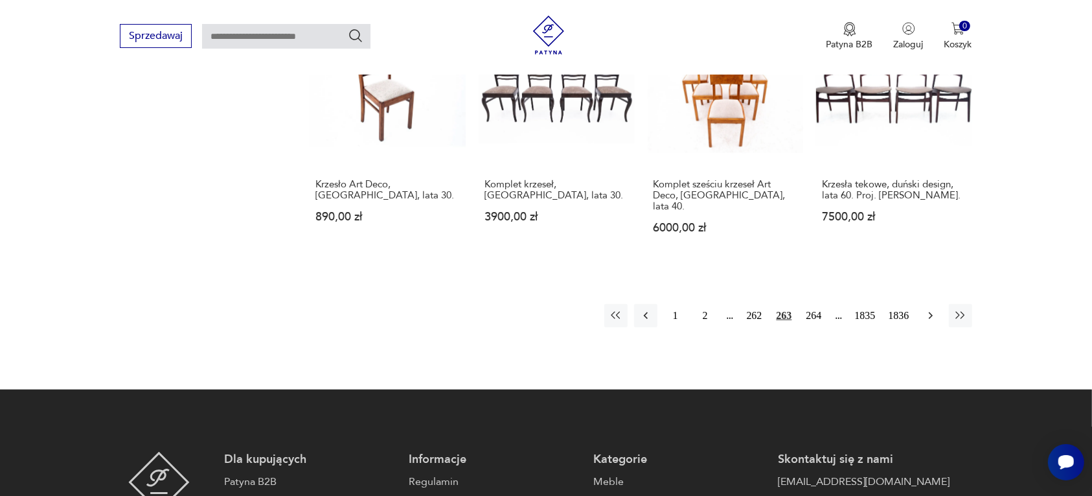
click at [931, 312] on icon "button" at bounding box center [930, 315] width 4 height 7
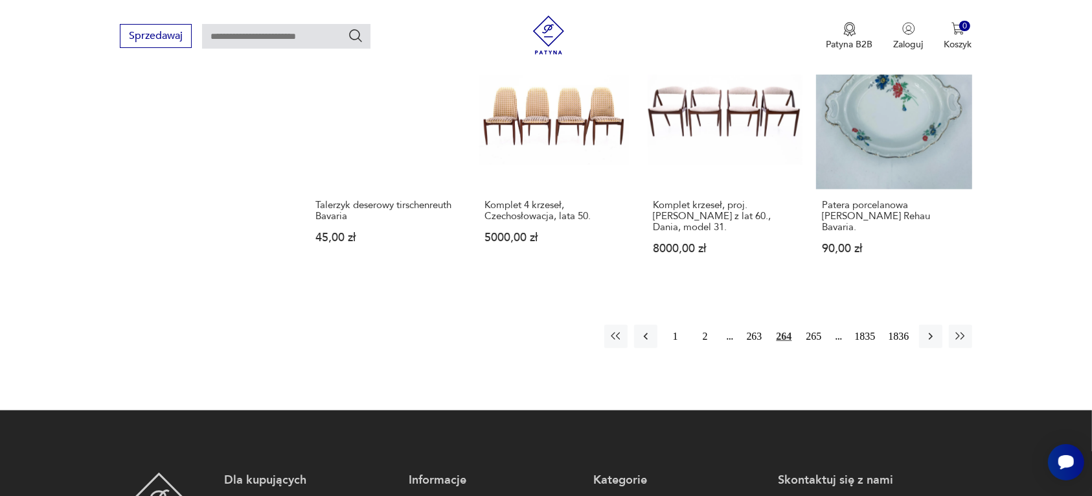
scroll to position [1220, 0]
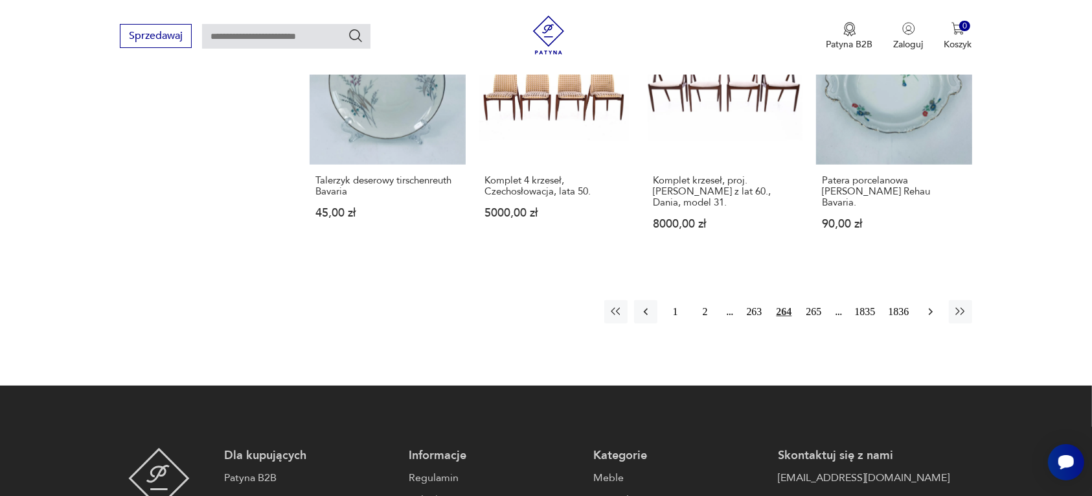
click at [928, 314] on icon "button" at bounding box center [931, 311] width 13 height 13
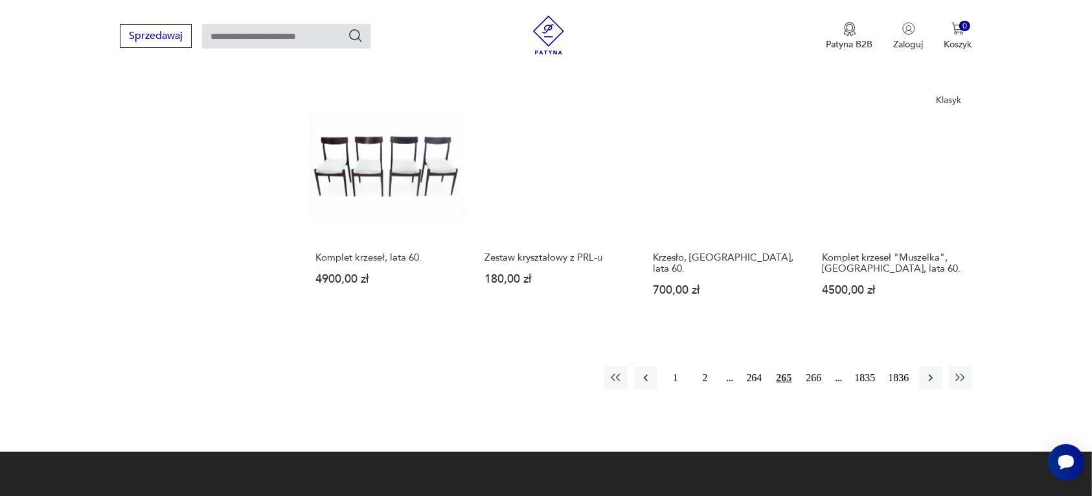
scroll to position [1139, 0]
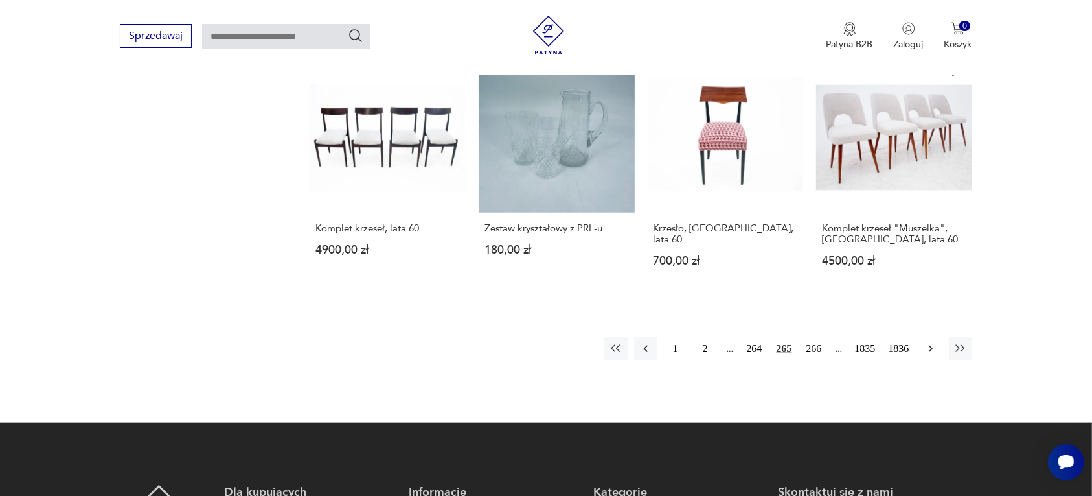
click at [927, 344] on icon "button" at bounding box center [931, 348] width 13 height 13
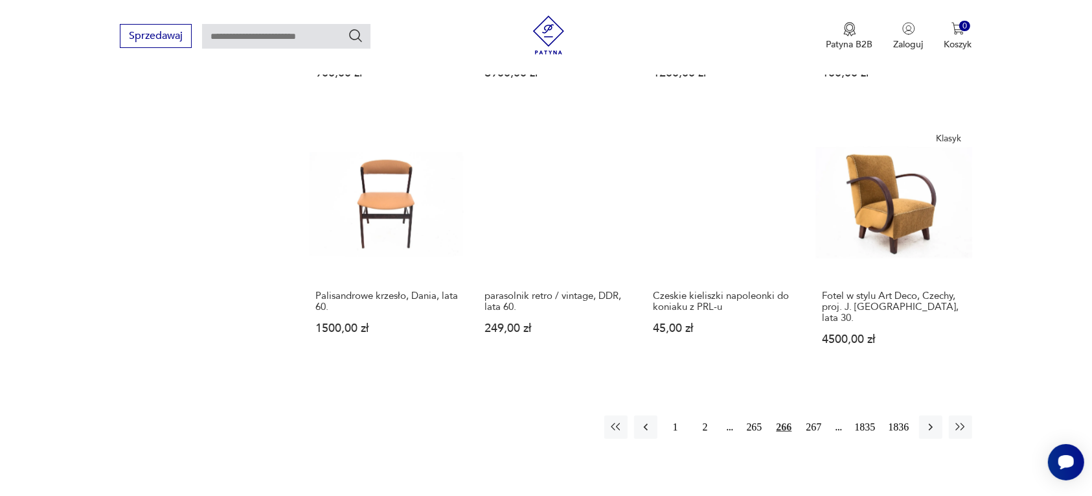
scroll to position [1058, 0]
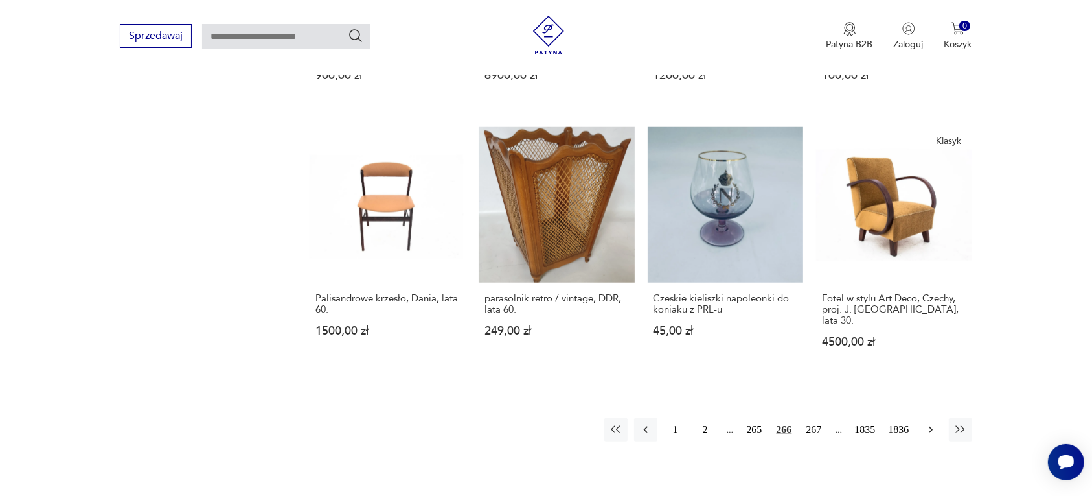
click at [925, 423] on icon "button" at bounding box center [931, 429] width 13 height 13
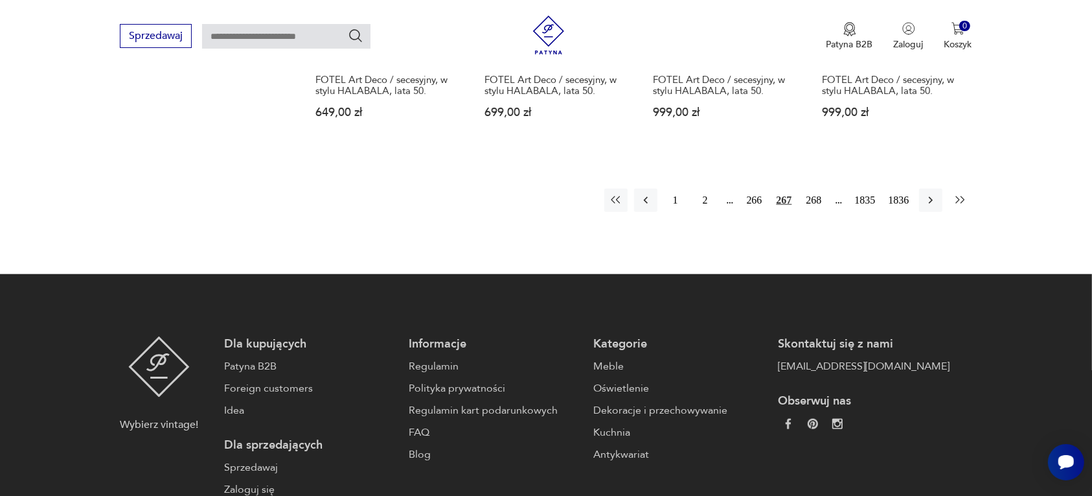
scroll to position [1301, 0]
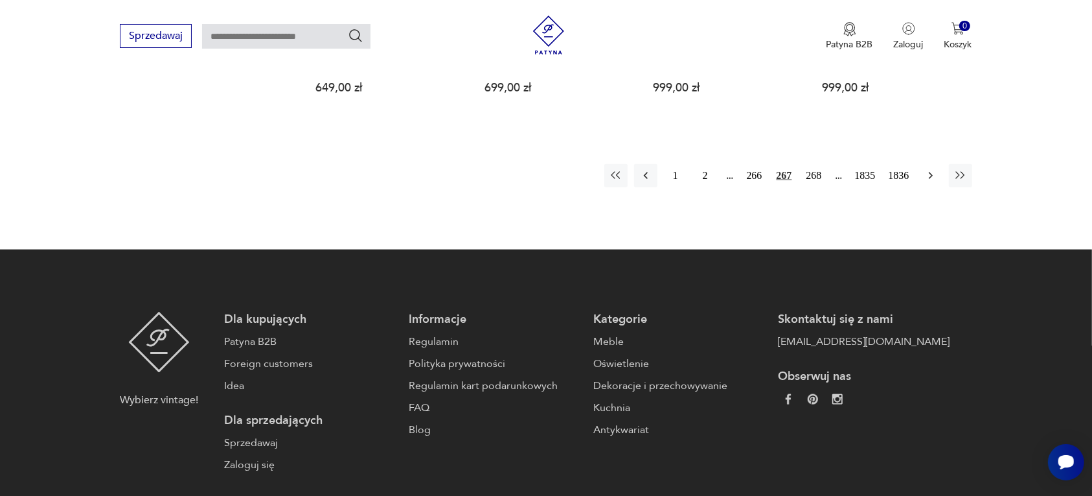
click at [933, 169] on icon "button" at bounding box center [931, 175] width 13 height 13
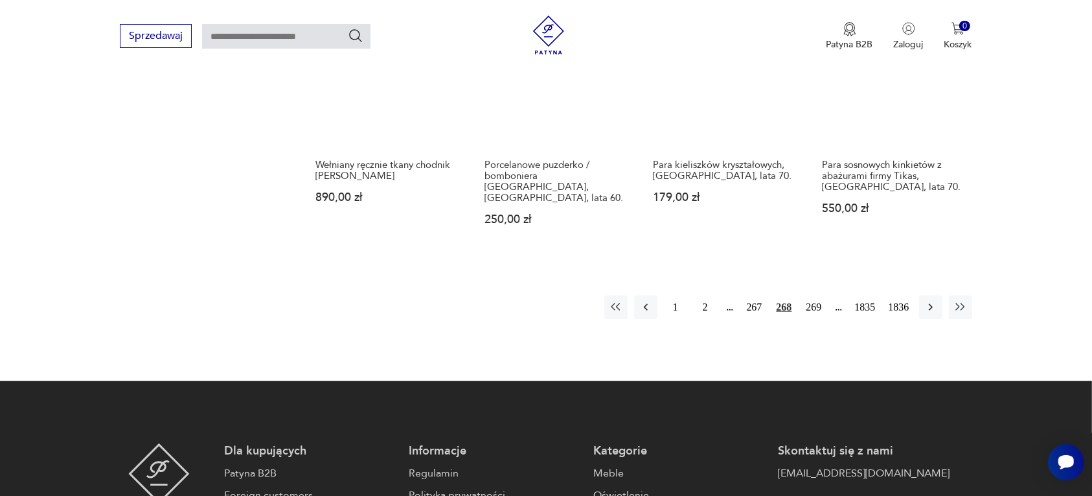
scroll to position [1220, 0]
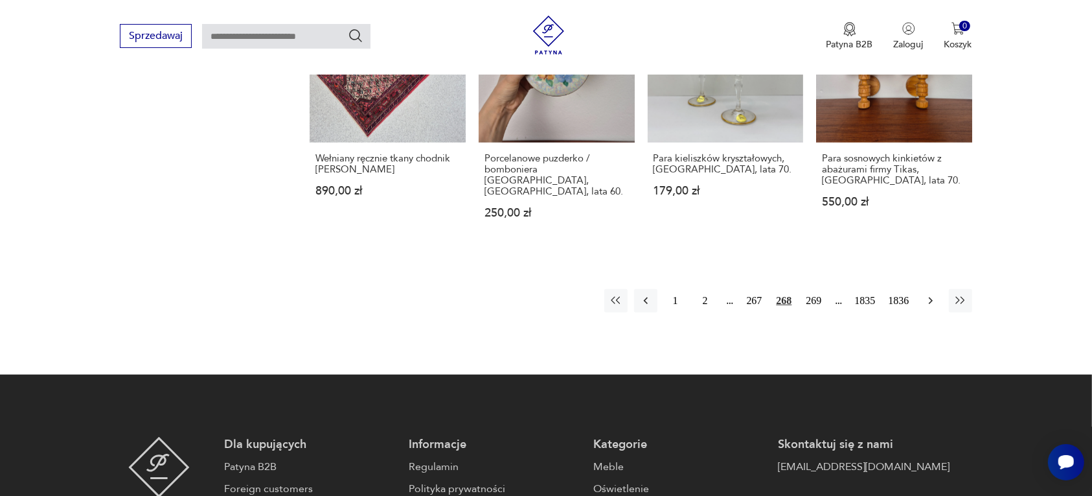
click at [927, 294] on icon "button" at bounding box center [931, 300] width 13 height 13
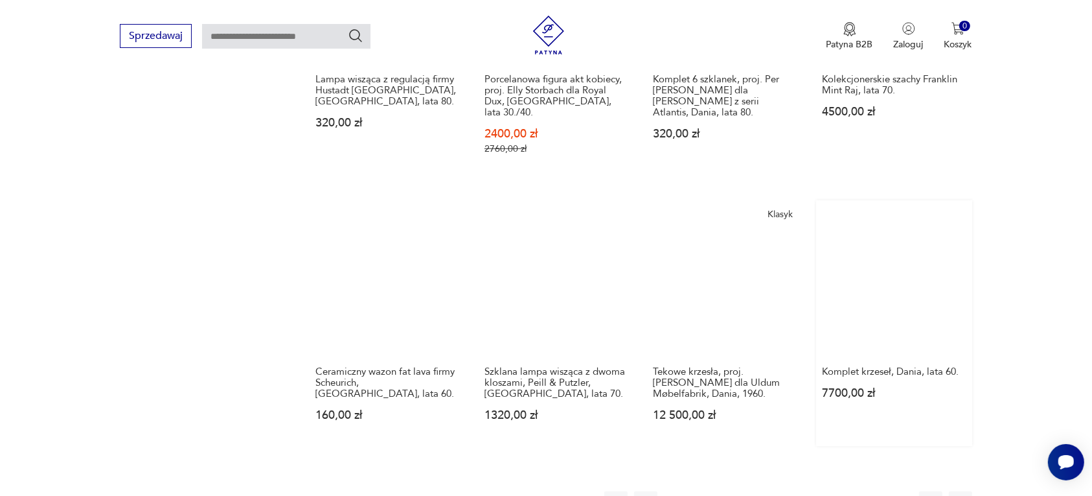
scroll to position [1220, 0]
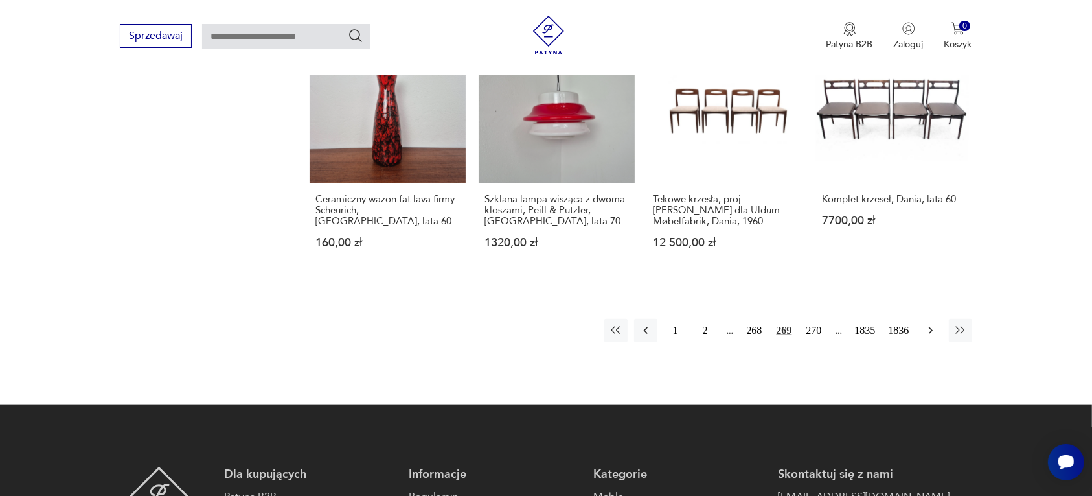
click at [930, 327] on icon "button" at bounding box center [930, 330] width 4 height 7
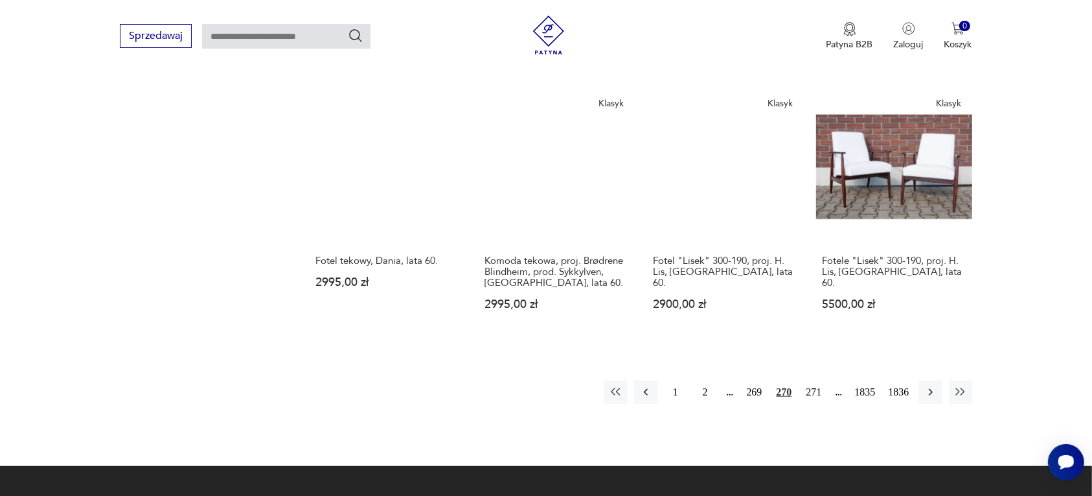
scroll to position [1139, 0]
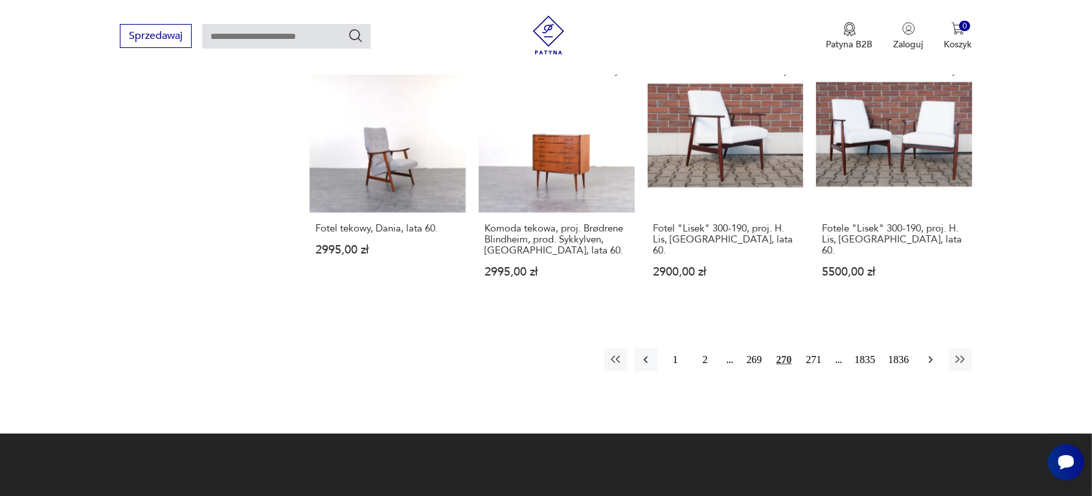
click at [931, 353] on icon "button" at bounding box center [931, 359] width 13 height 13
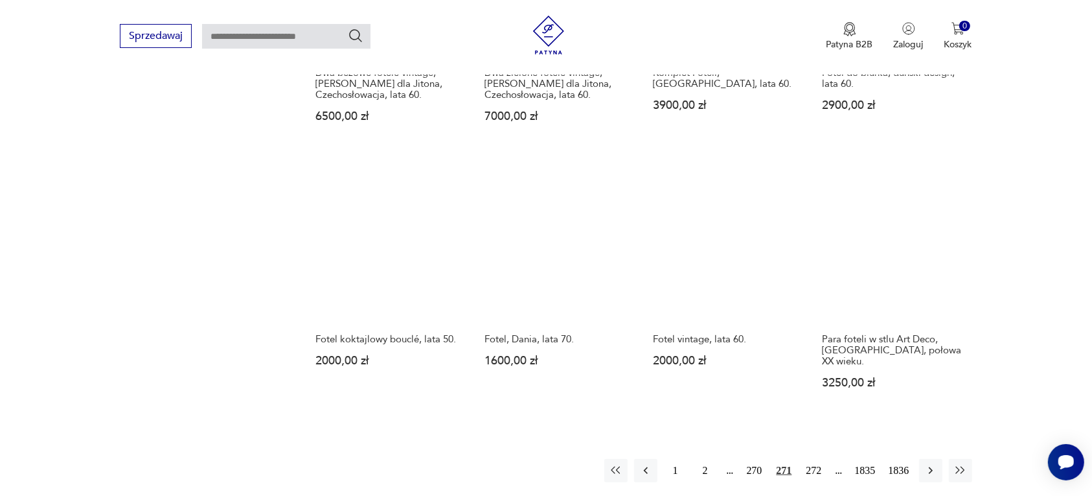
scroll to position [1301, 0]
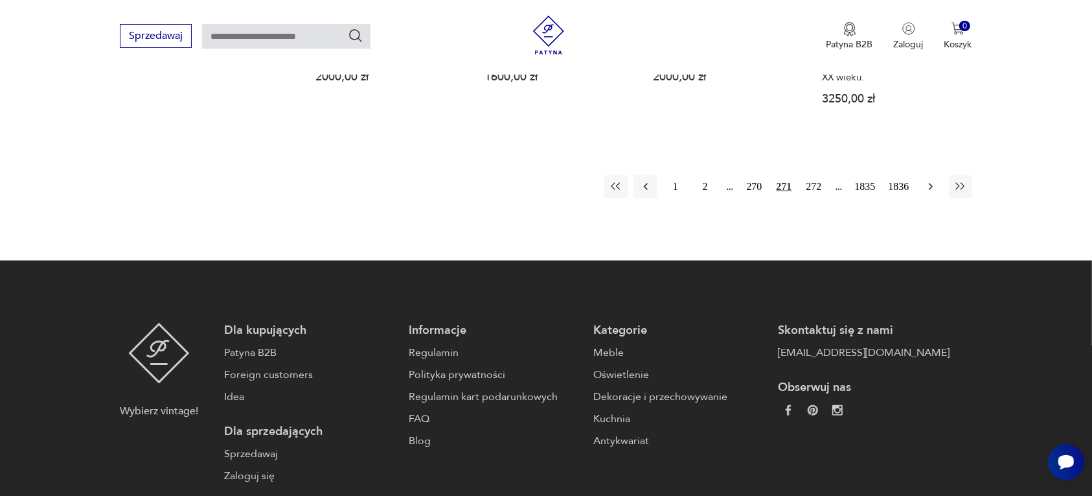
click at [932, 180] on icon "button" at bounding box center [931, 186] width 13 height 13
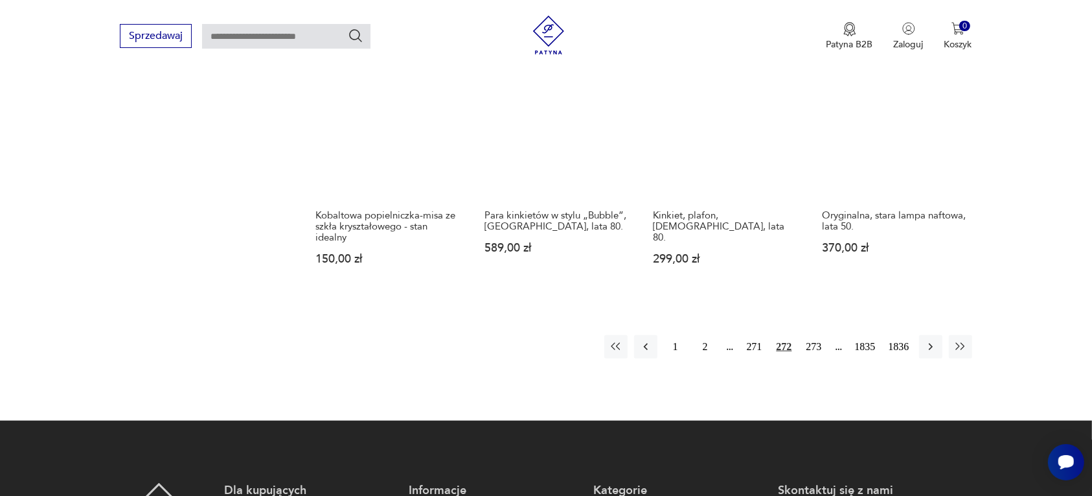
scroll to position [1301, 0]
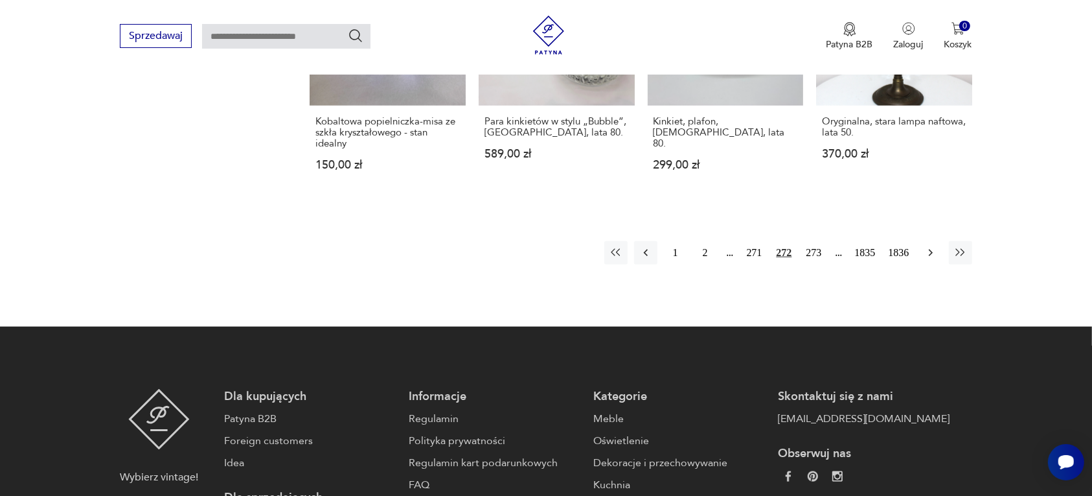
click at [931, 246] on icon "button" at bounding box center [931, 252] width 13 height 13
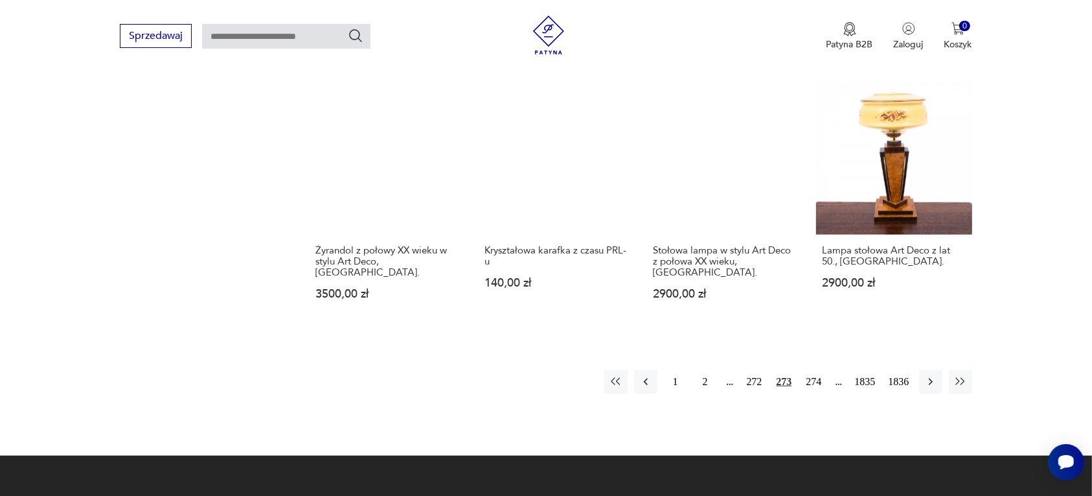
scroll to position [1301, 0]
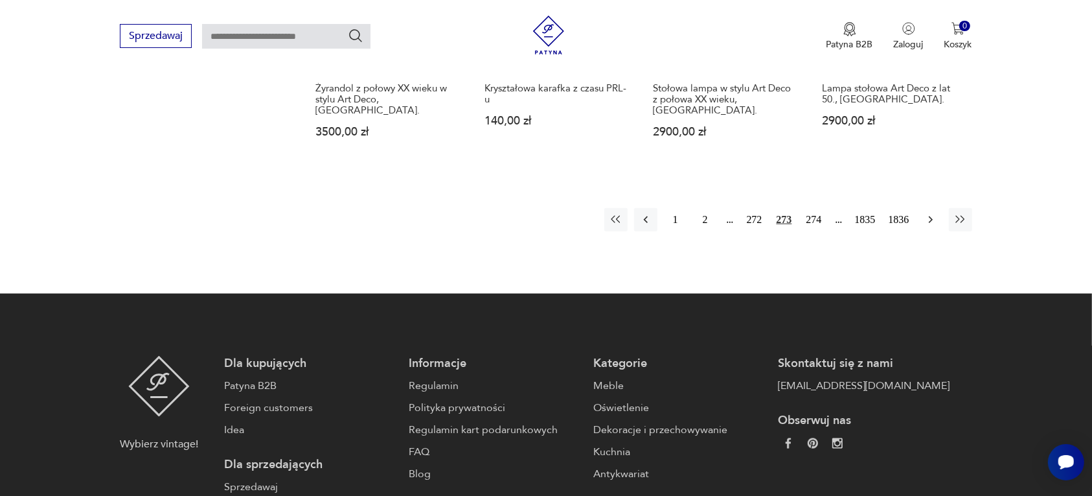
click at [930, 213] on icon "button" at bounding box center [931, 219] width 13 height 13
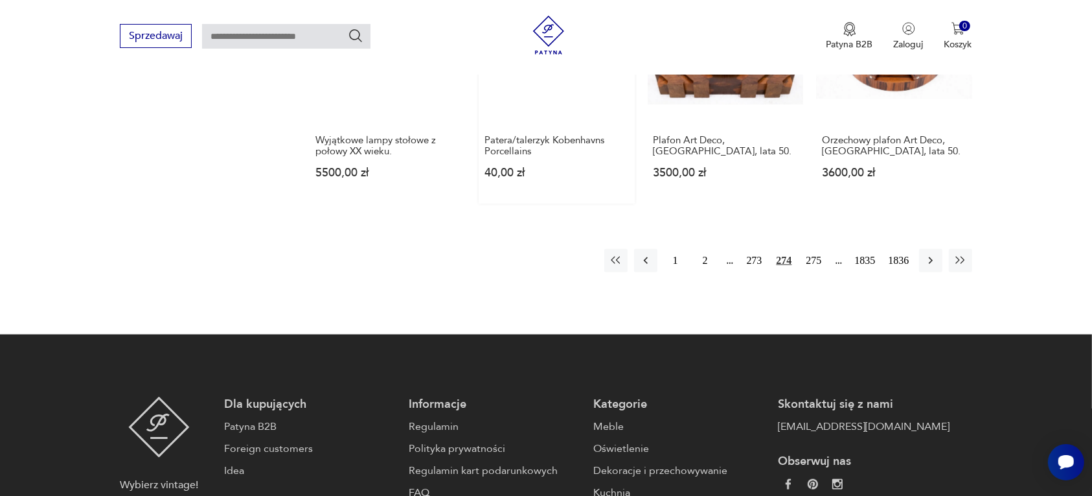
scroll to position [1301, 0]
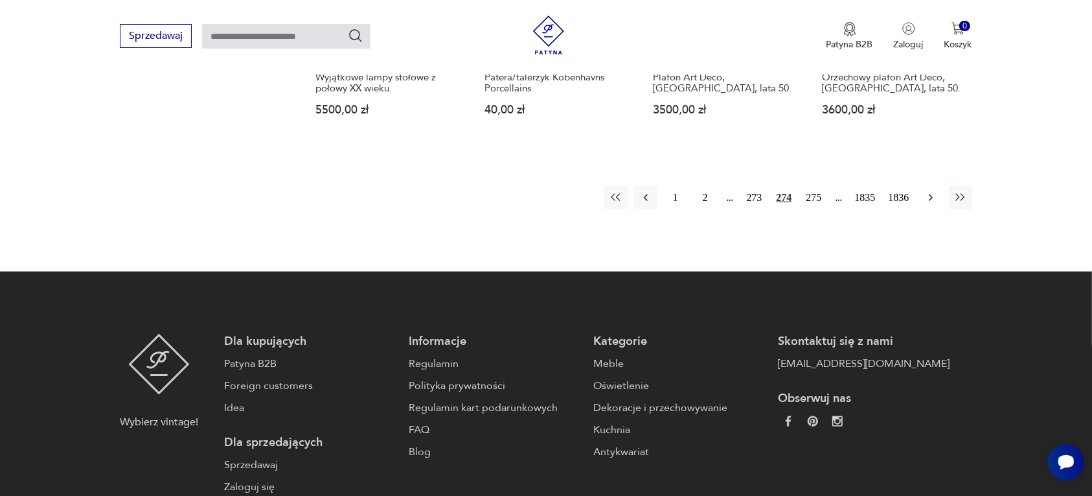
click at [933, 191] on icon "button" at bounding box center [931, 197] width 13 height 13
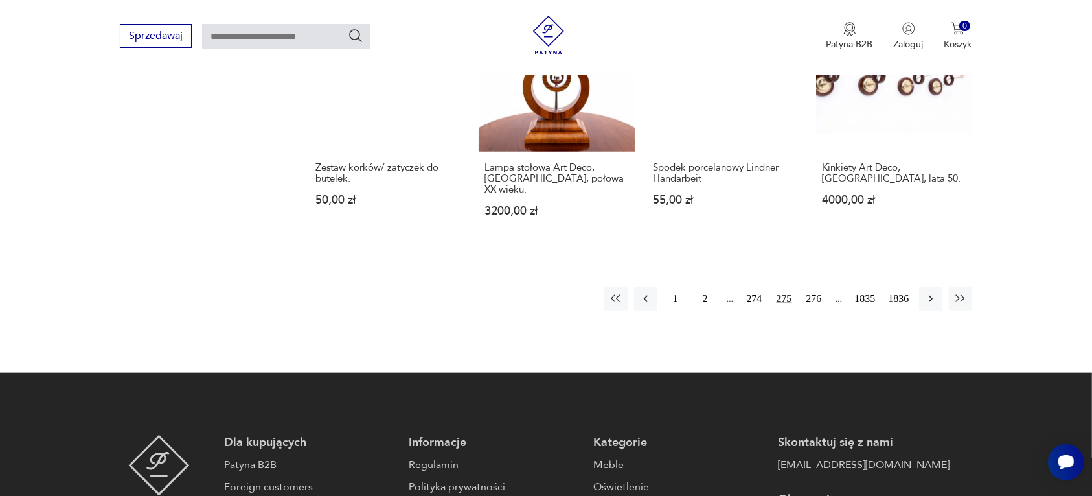
scroll to position [1220, 0]
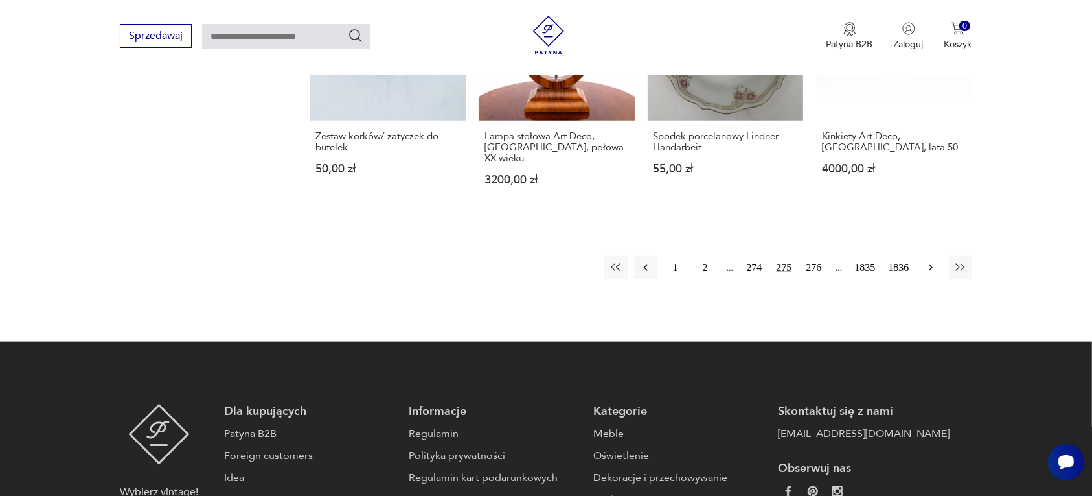
click at [930, 264] on icon "button" at bounding box center [930, 267] width 4 height 7
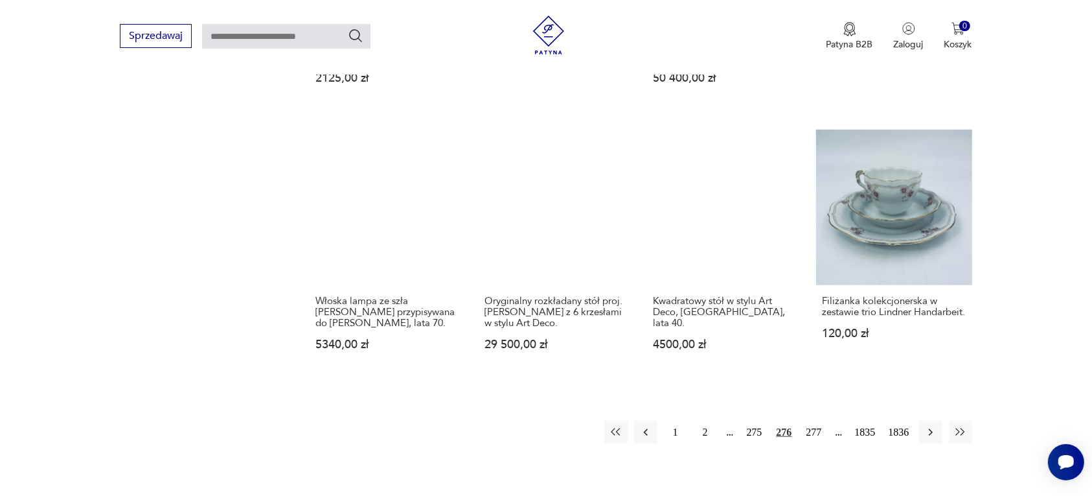
scroll to position [1220, 0]
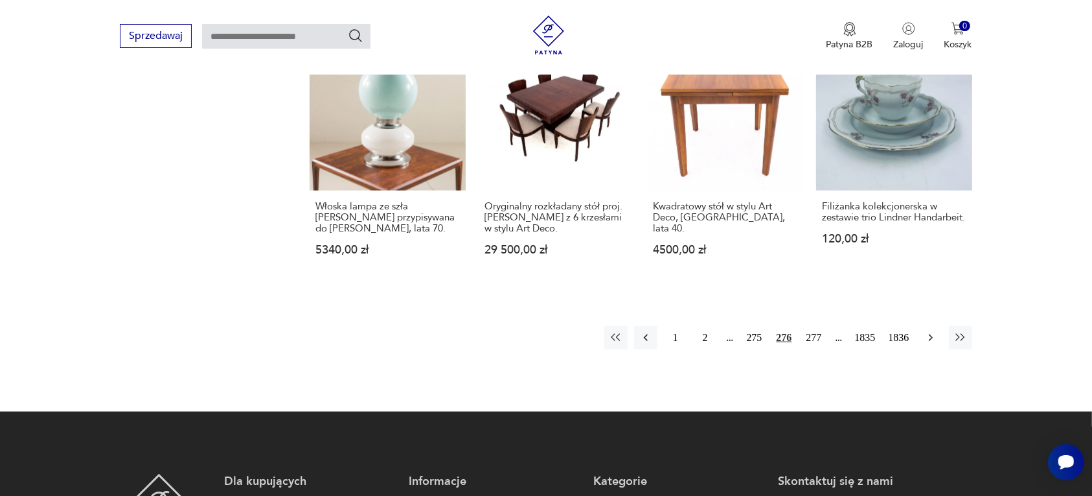
click at [931, 334] on icon "button" at bounding box center [930, 337] width 4 height 7
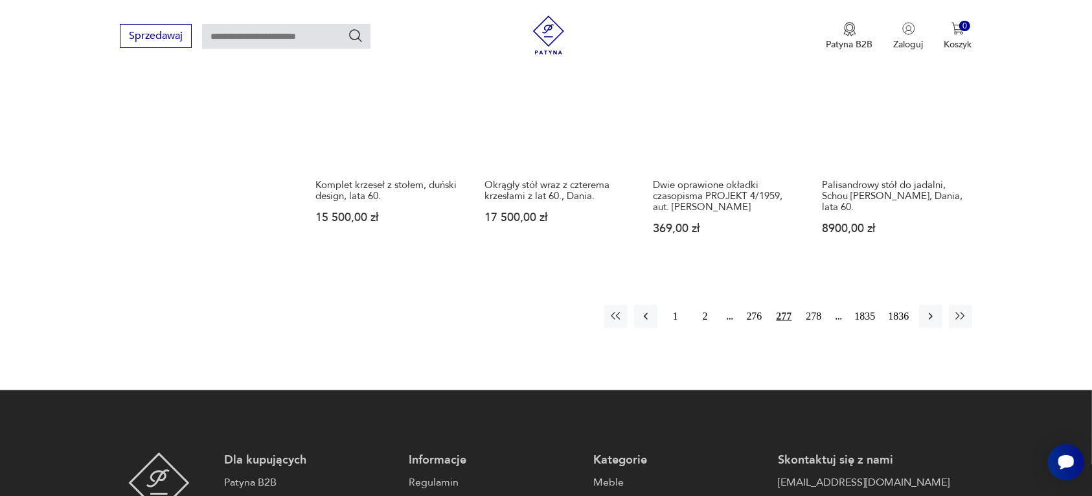
scroll to position [1220, 0]
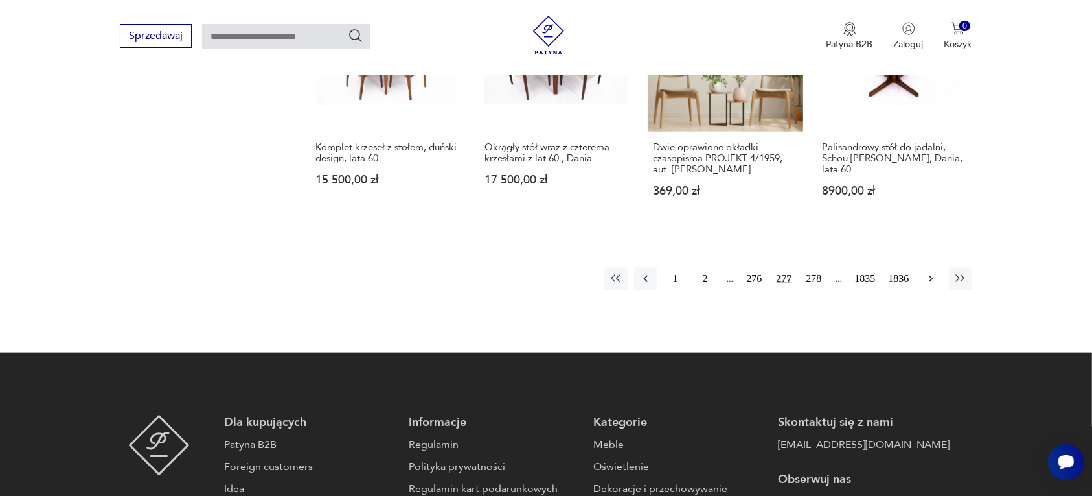
click at [931, 272] on icon "button" at bounding box center [931, 278] width 13 height 13
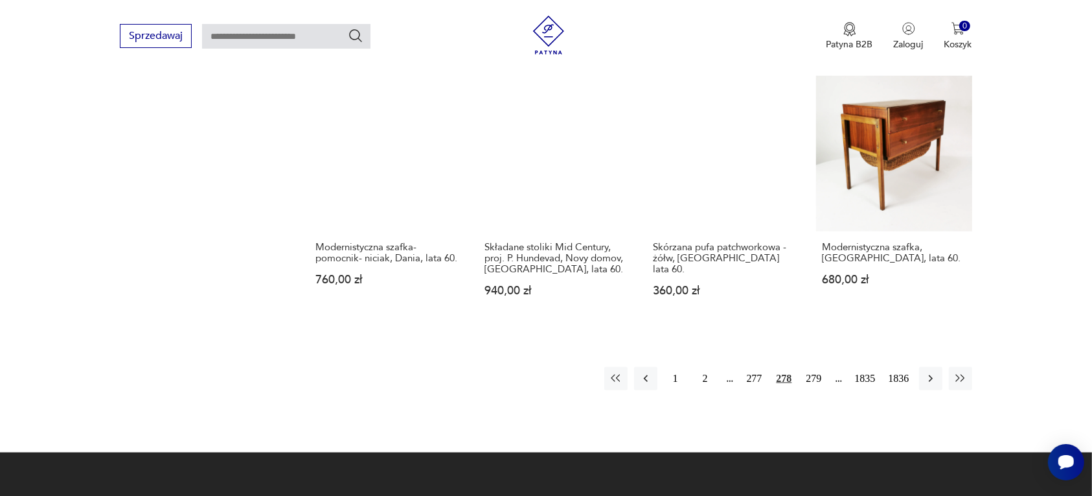
scroll to position [1220, 0]
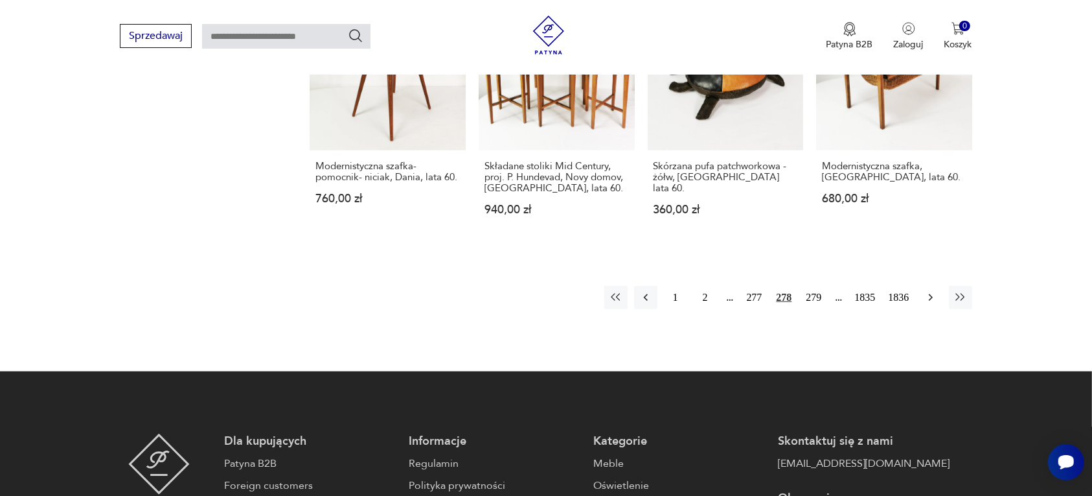
click at [927, 291] on icon "button" at bounding box center [931, 297] width 13 height 13
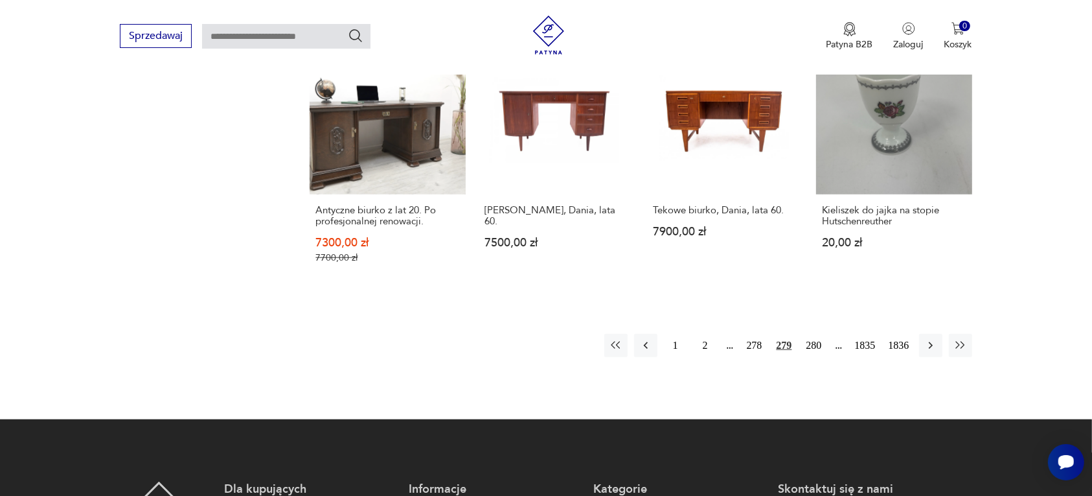
scroll to position [1220, 0]
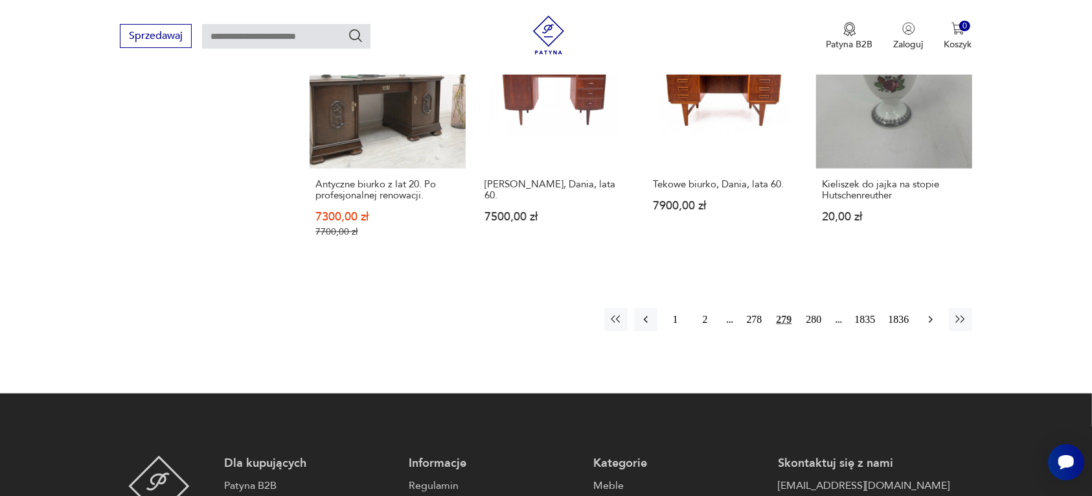
click at [930, 316] on icon "button" at bounding box center [930, 319] width 4 height 7
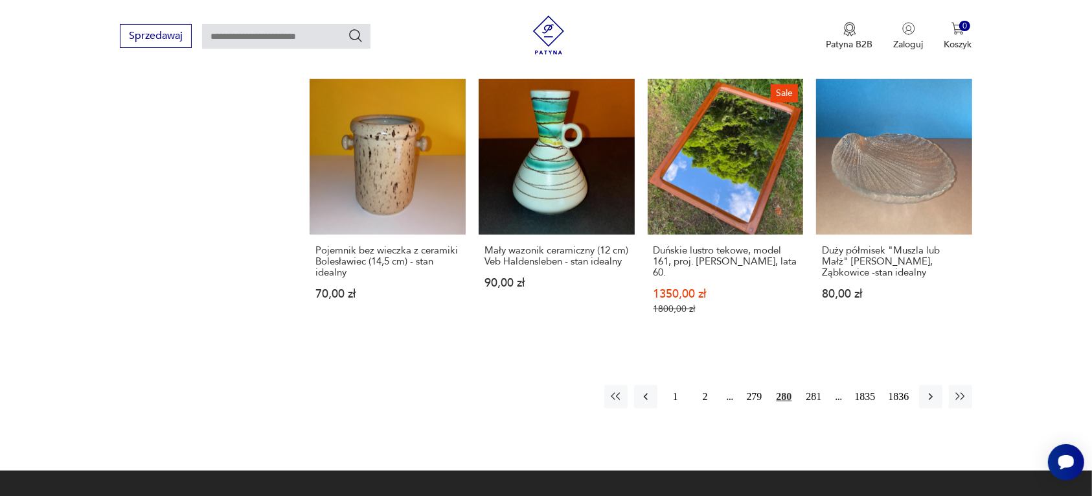
scroll to position [1139, 0]
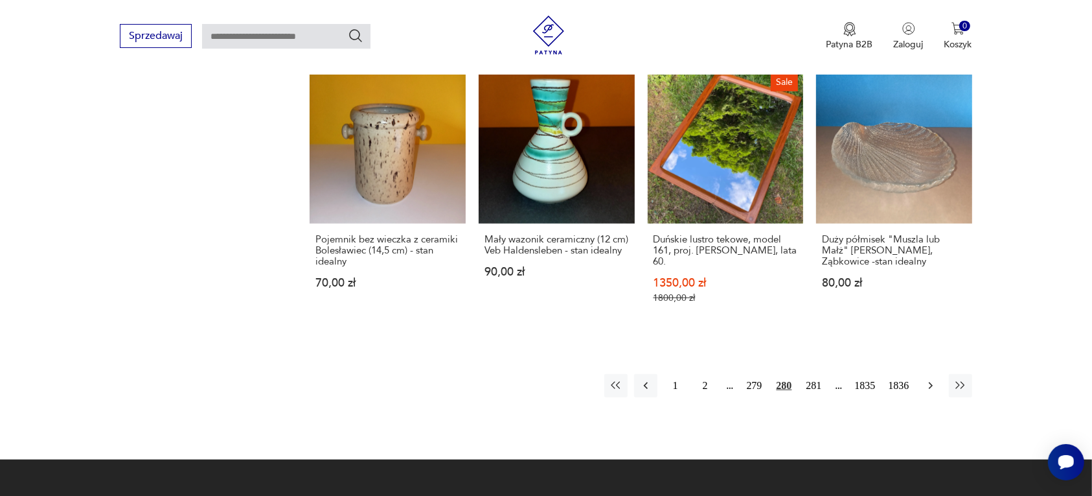
click at [925, 379] on icon "button" at bounding box center [931, 385] width 13 height 13
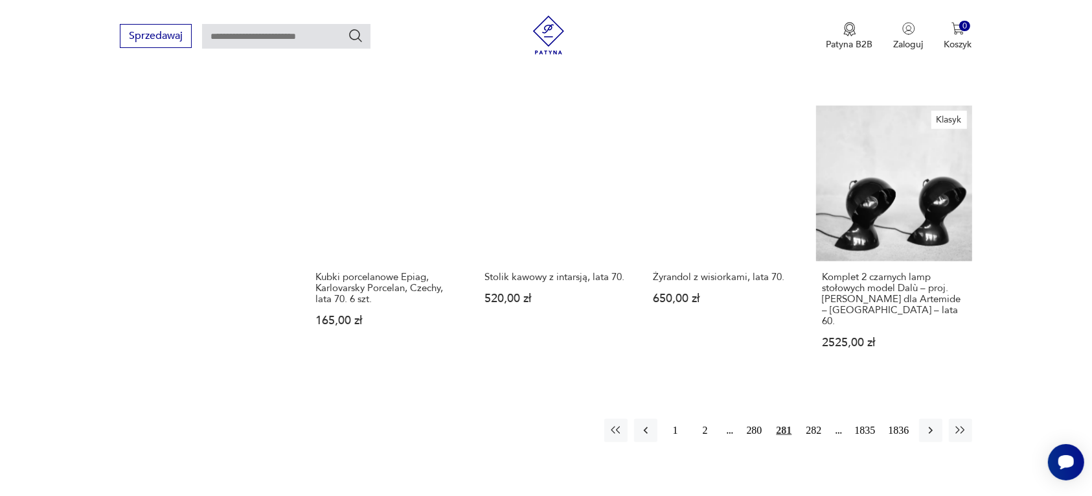
scroll to position [1139, 0]
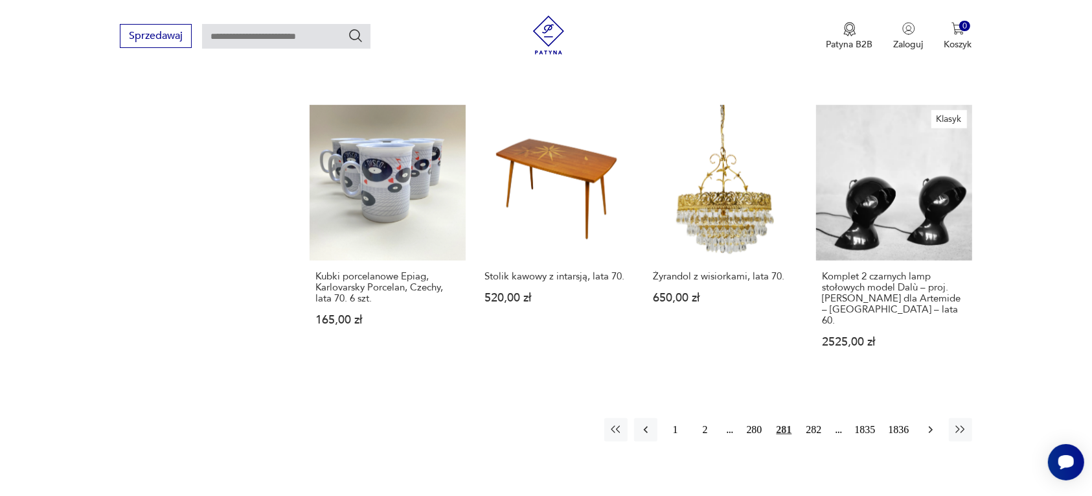
click at [928, 423] on icon "button" at bounding box center [931, 429] width 13 height 13
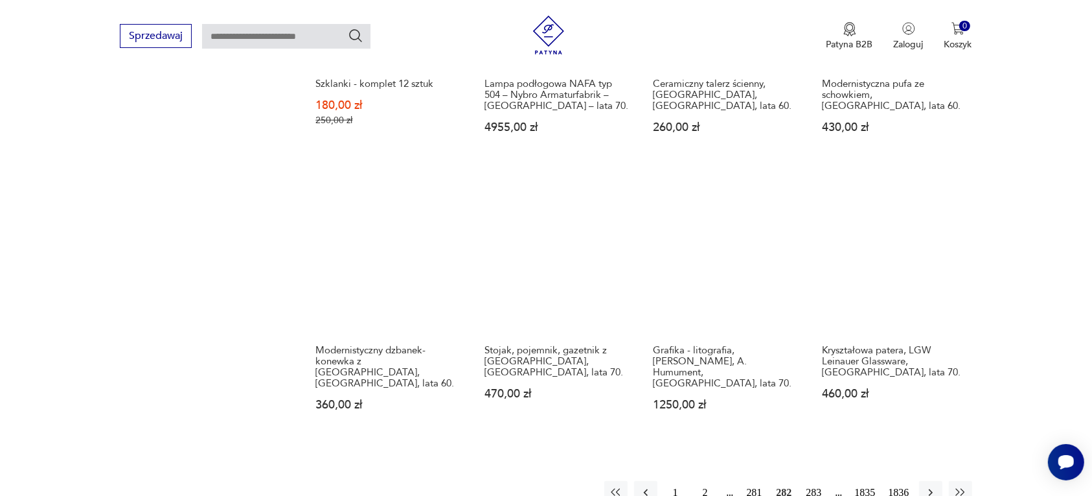
scroll to position [1139, 0]
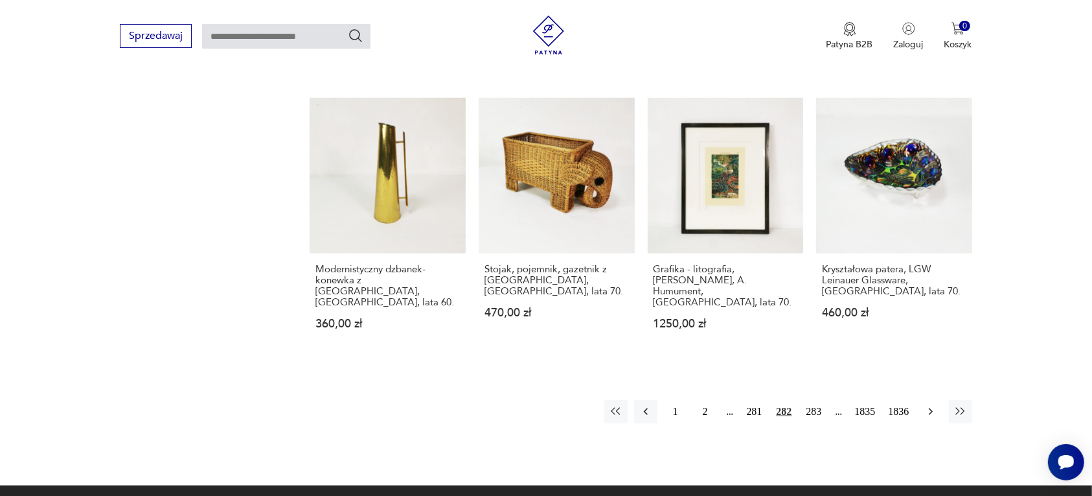
click at [928, 405] on icon "button" at bounding box center [931, 411] width 13 height 13
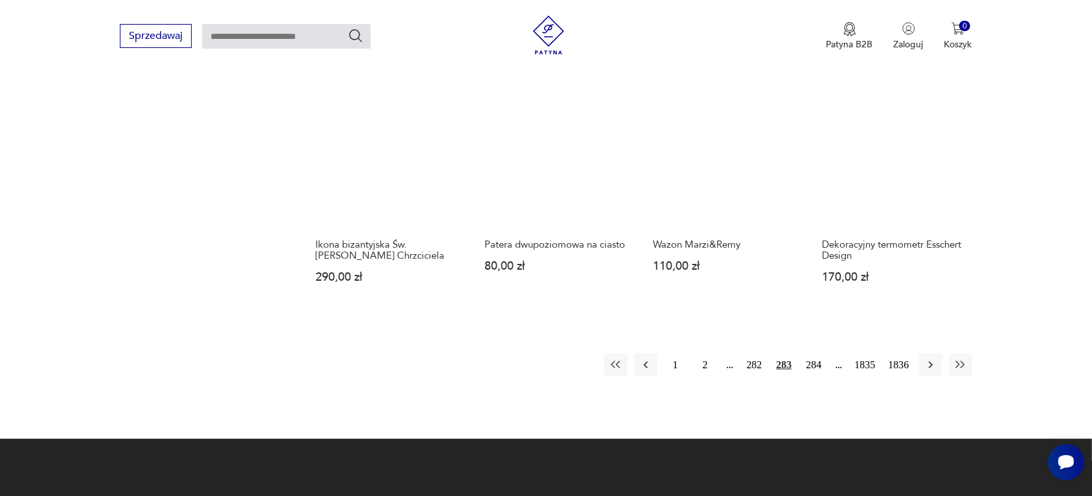
scroll to position [1220, 0]
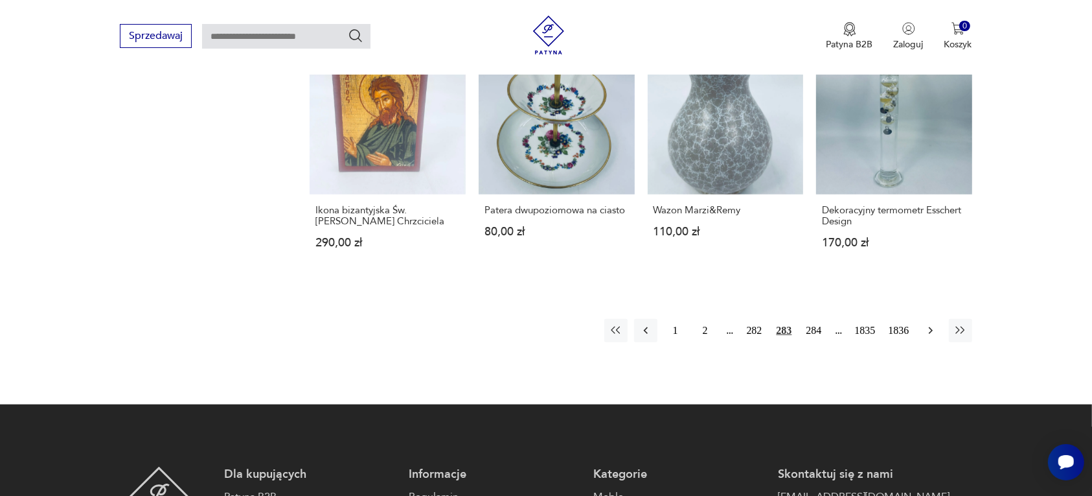
click at [930, 327] on icon "button" at bounding box center [930, 330] width 4 height 7
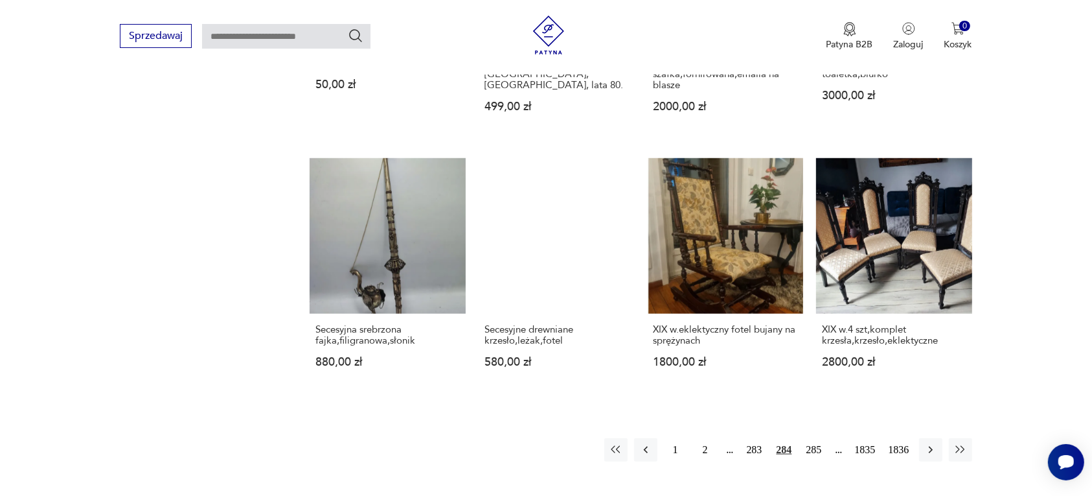
scroll to position [1058, 0]
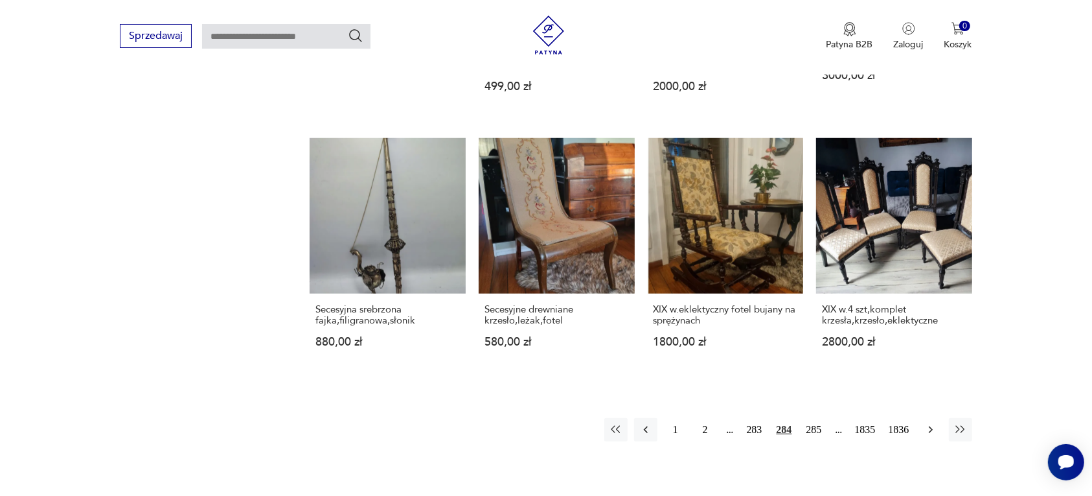
click at [931, 423] on icon "button" at bounding box center [931, 429] width 13 height 13
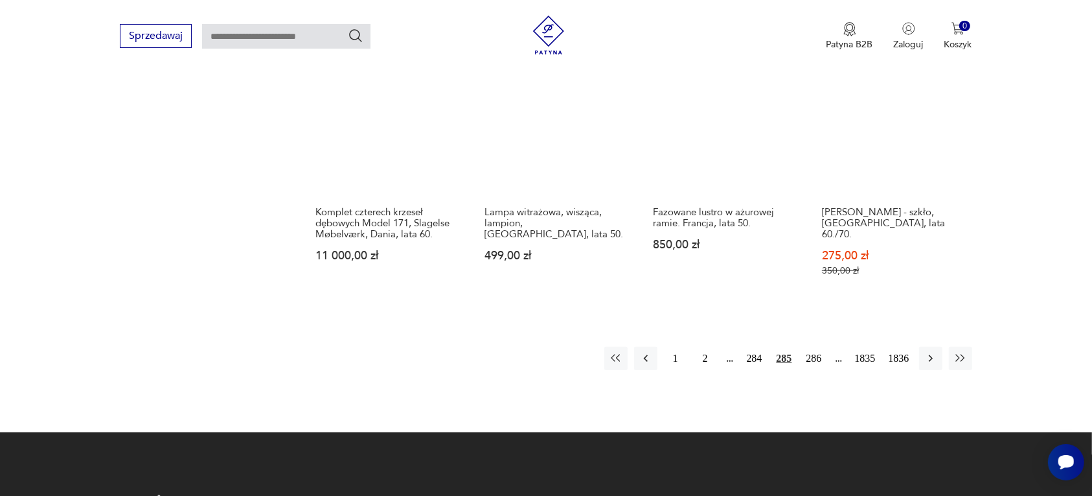
scroll to position [1220, 0]
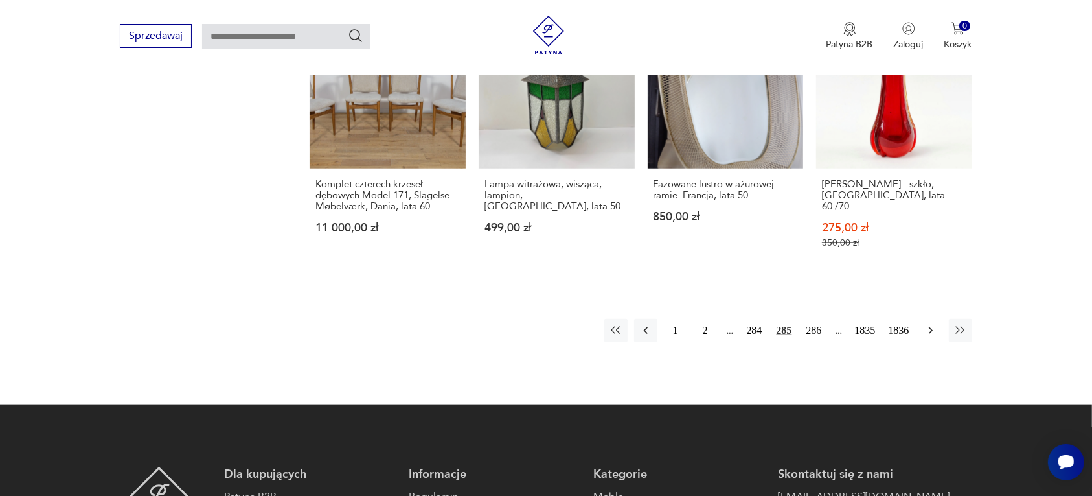
click at [930, 327] on icon "button" at bounding box center [930, 330] width 4 height 7
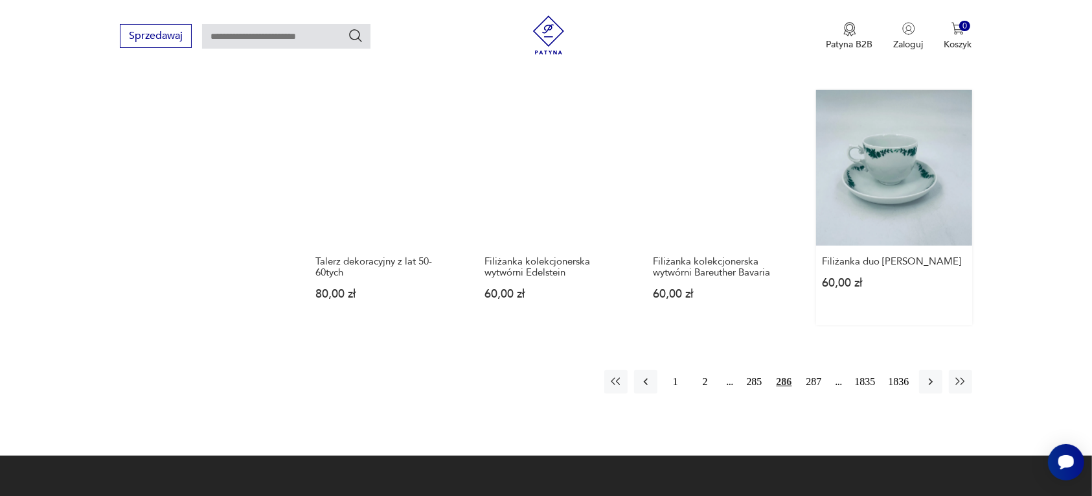
scroll to position [1058, 0]
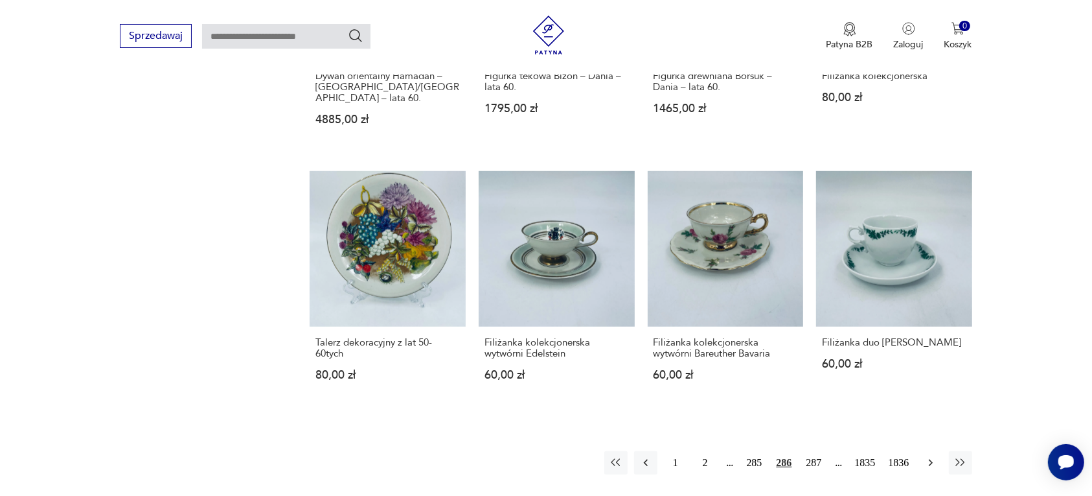
click at [927, 456] on icon "button" at bounding box center [931, 462] width 13 height 13
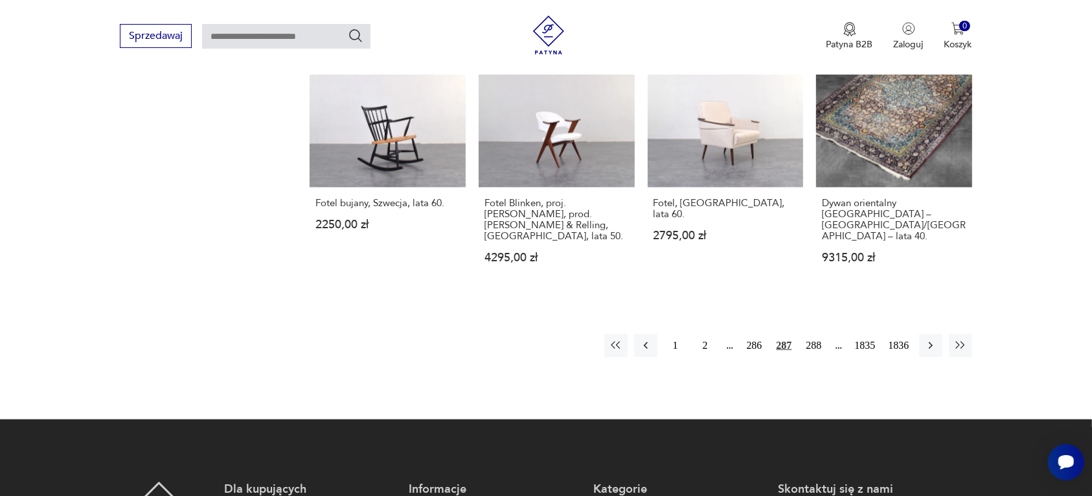
scroll to position [1220, 0]
click at [927, 338] on icon "button" at bounding box center [931, 344] width 13 height 13
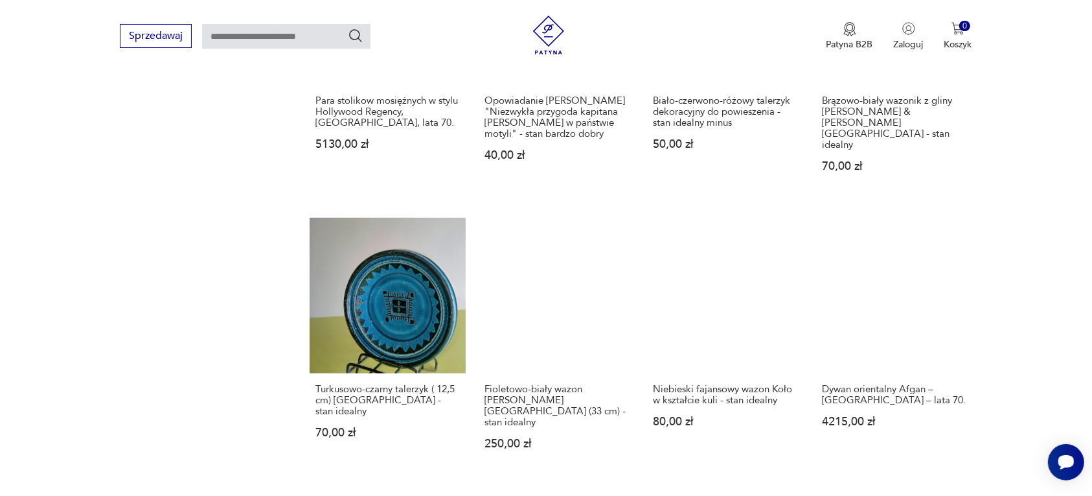
scroll to position [1139, 0]
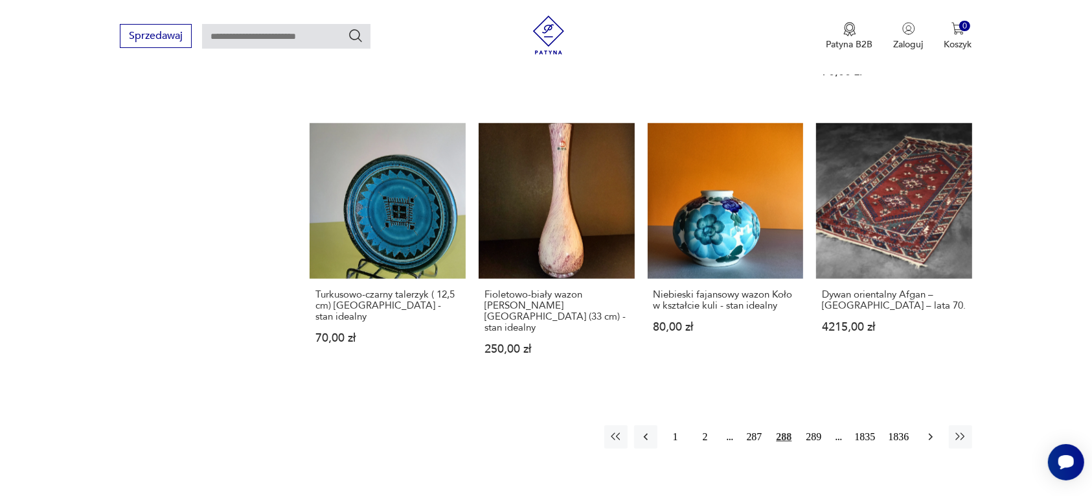
click at [931, 433] on icon "button" at bounding box center [930, 436] width 4 height 7
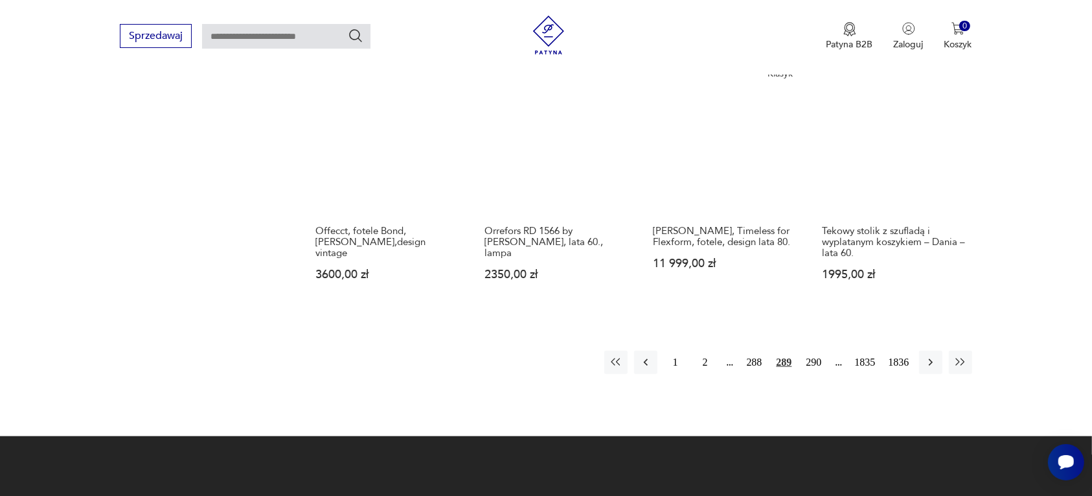
scroll to position [1220, 0]
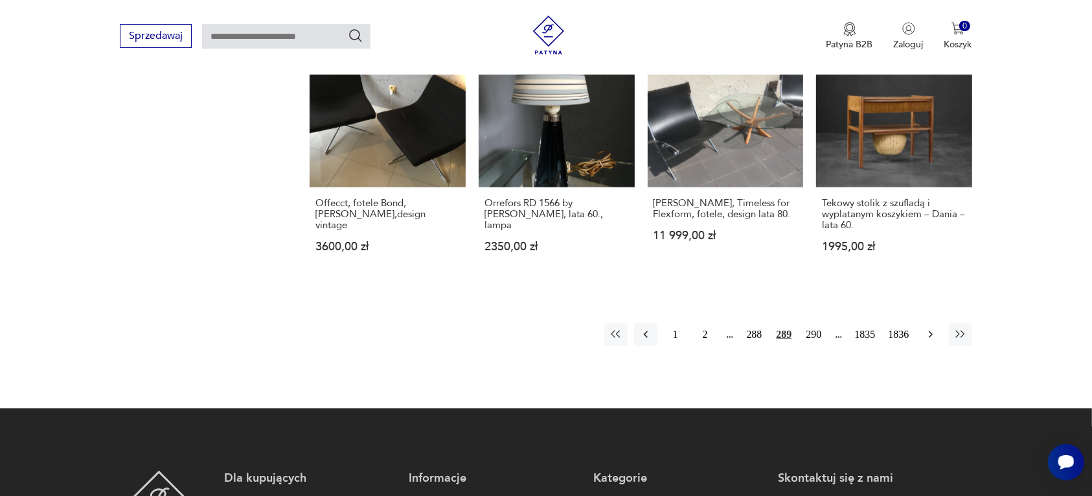
click at [927, 331] on icon "button" at bounding box center [931, 334] width 13 height 13
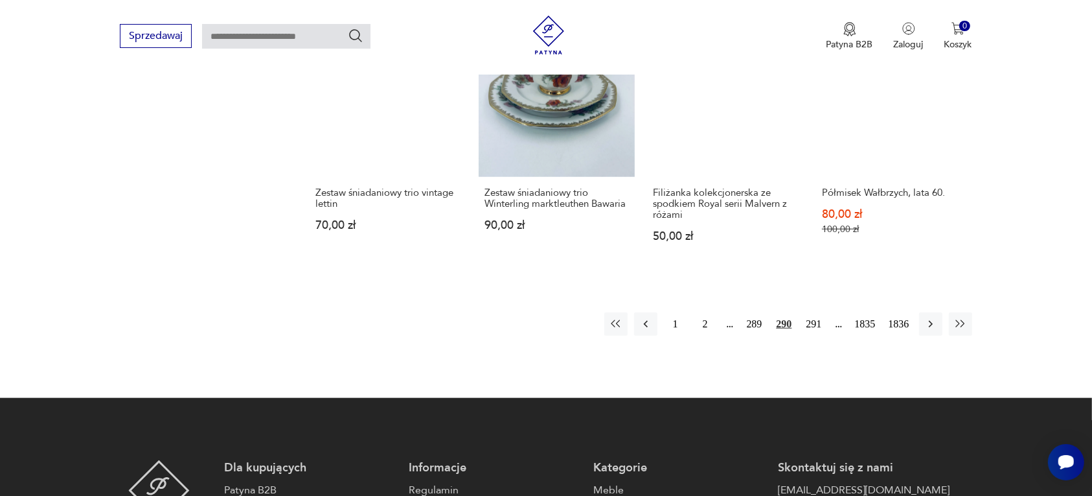
scroll to position [1220, 0]
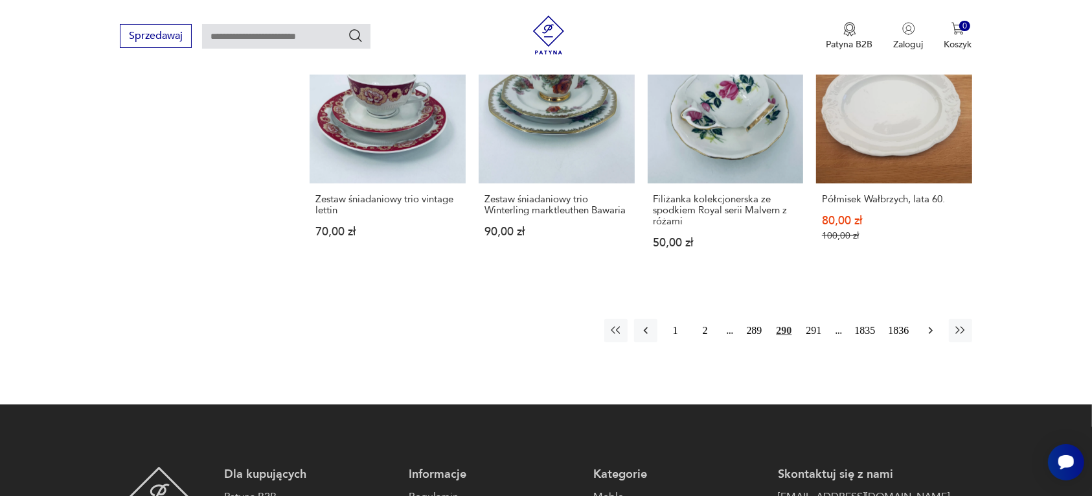
click at [927, 324] on icon "button" at bounding box center [931, 330] width 13 height 13
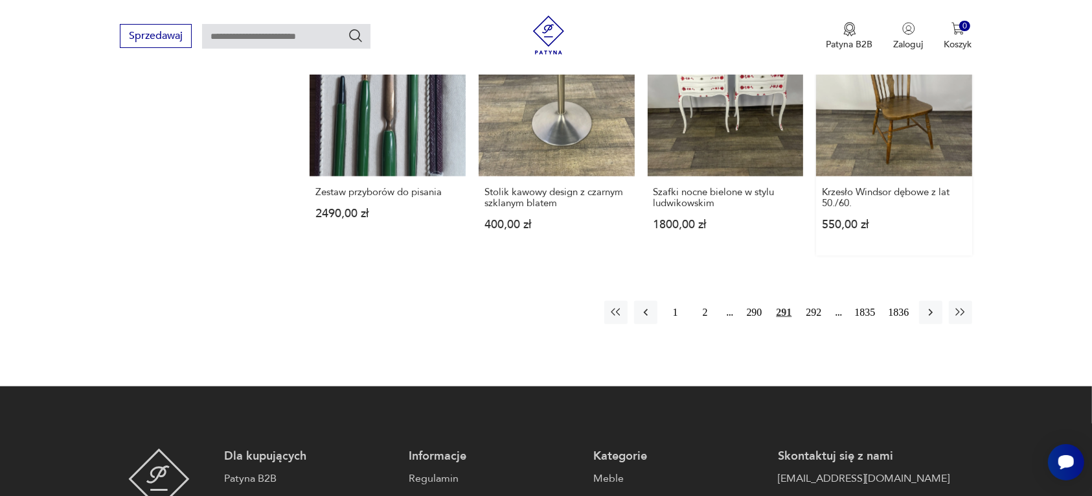
scroll to position [1301, 0]
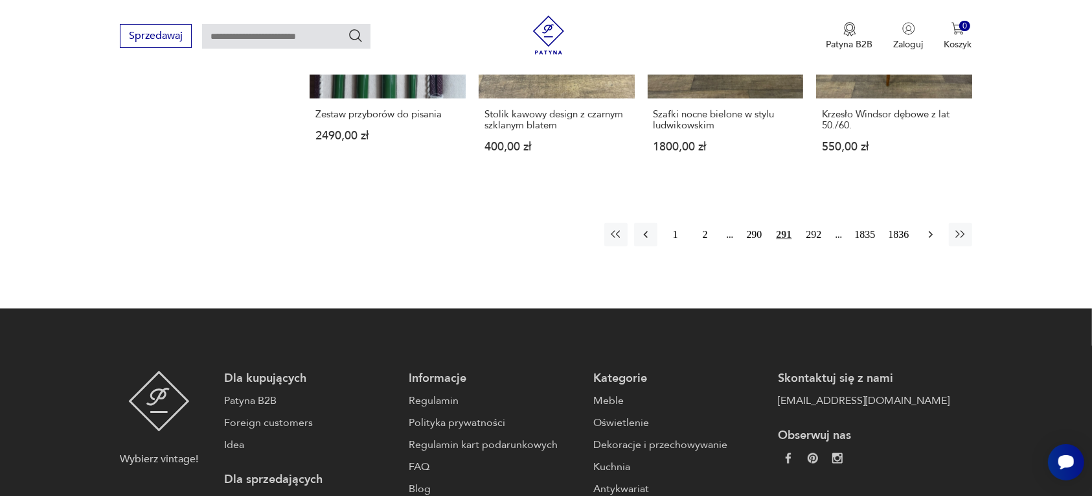
click at [928, 228] on icon "button" at bounding box center [931, 234] width 13 height 13
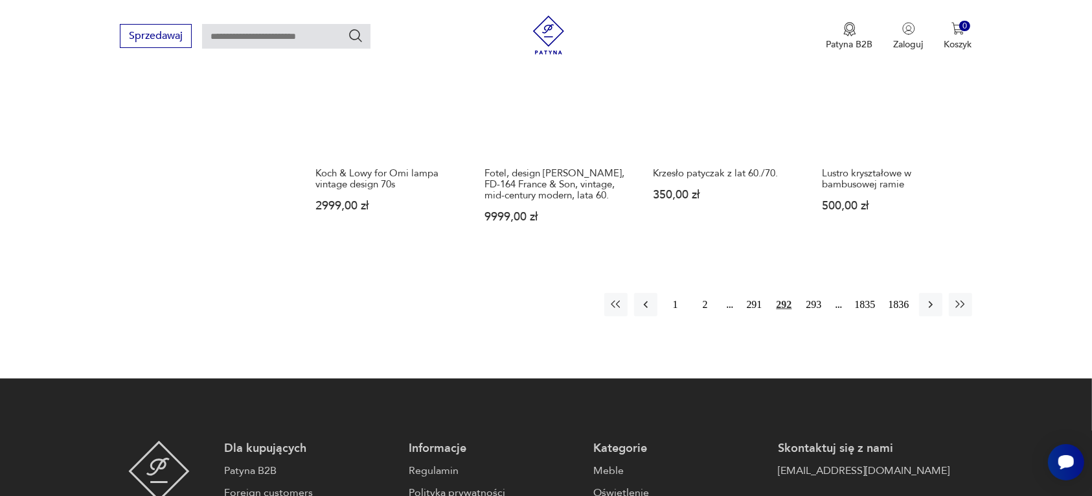
scroll to position [1220, 0]
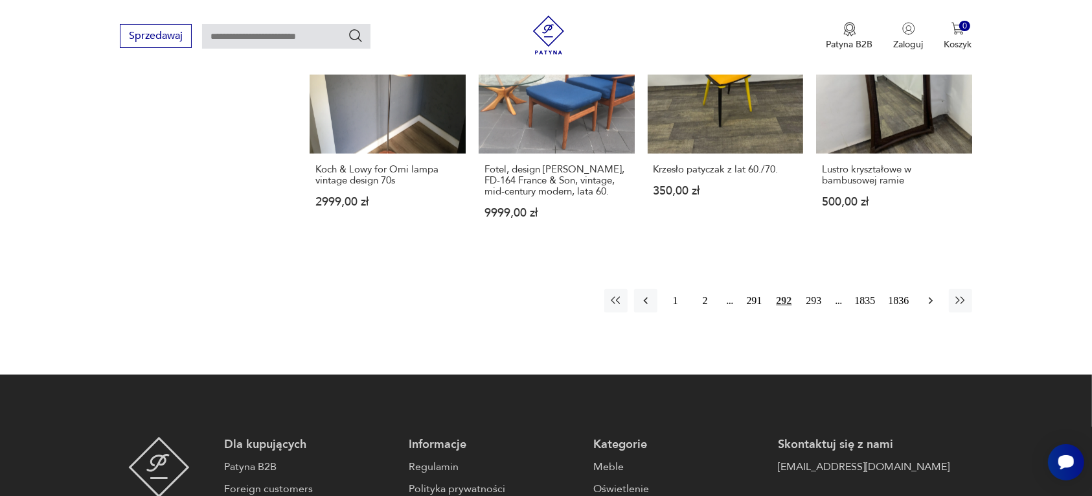
click at [931, 294] on icon "button" at bounding box center [931, 300] width 13 height 13
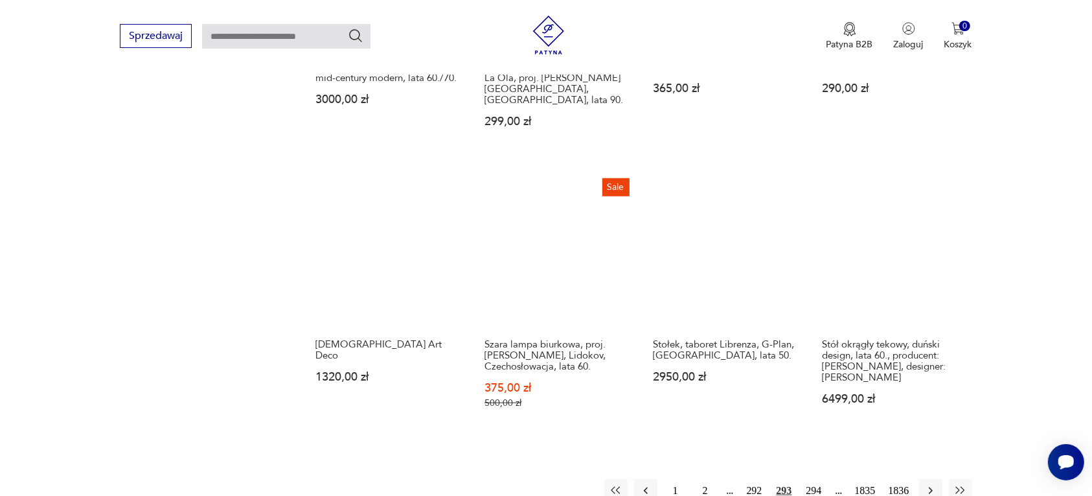
scroll to position [1220, 0]
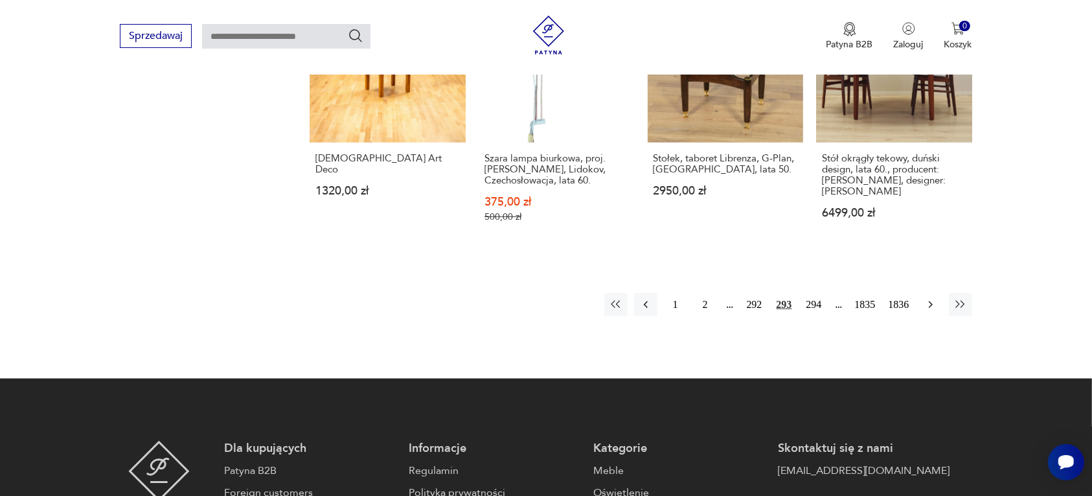
click at [927, 298] on icon "button" at bounding box center [931, 304] width 13 height 13
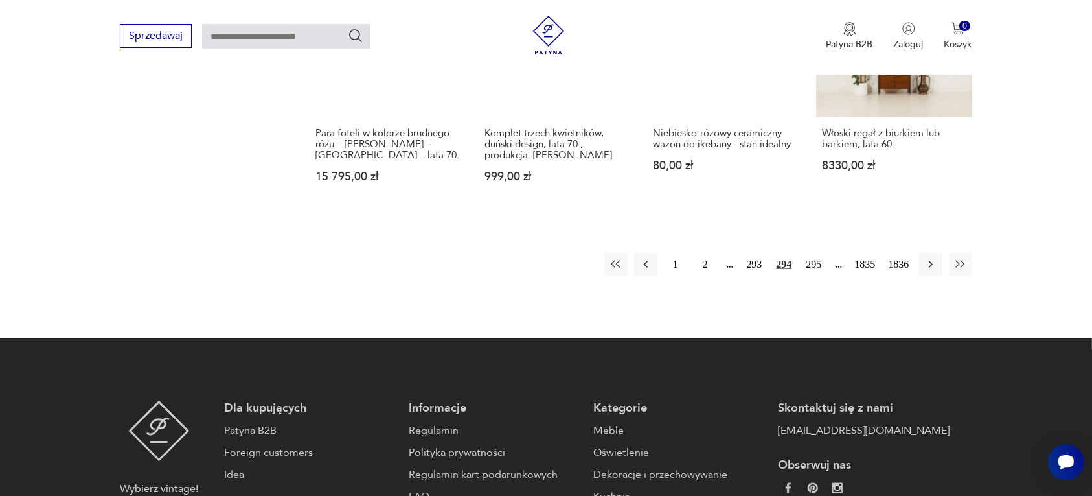
scroll to position [1301, 0]
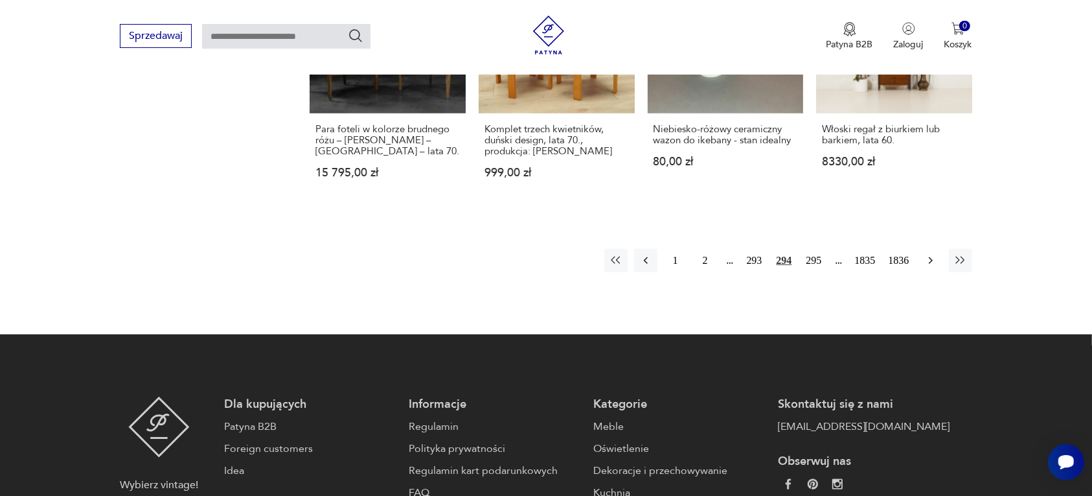
click at [933, 254] on icon "button" at bounding box center [931, 260] width 13 height 13
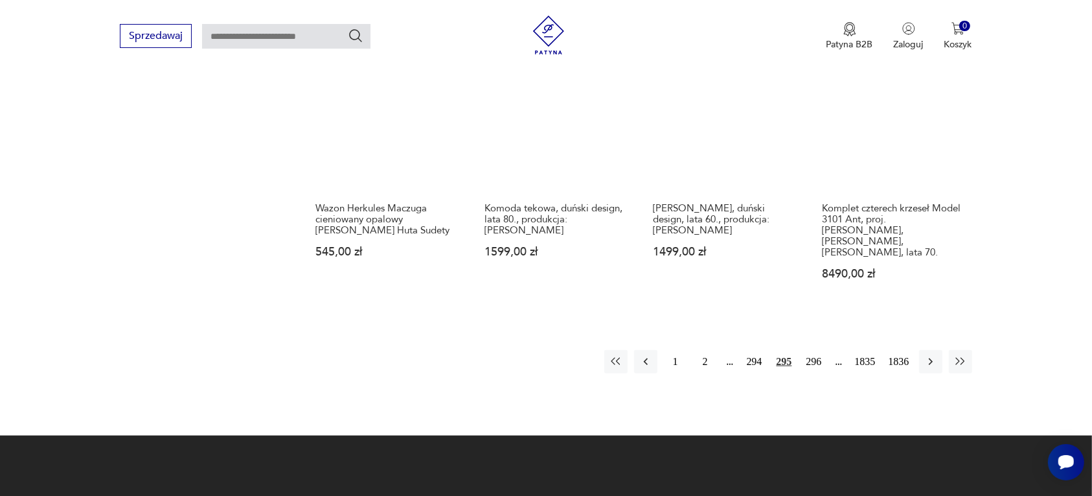
scroll to position [1301, 0]
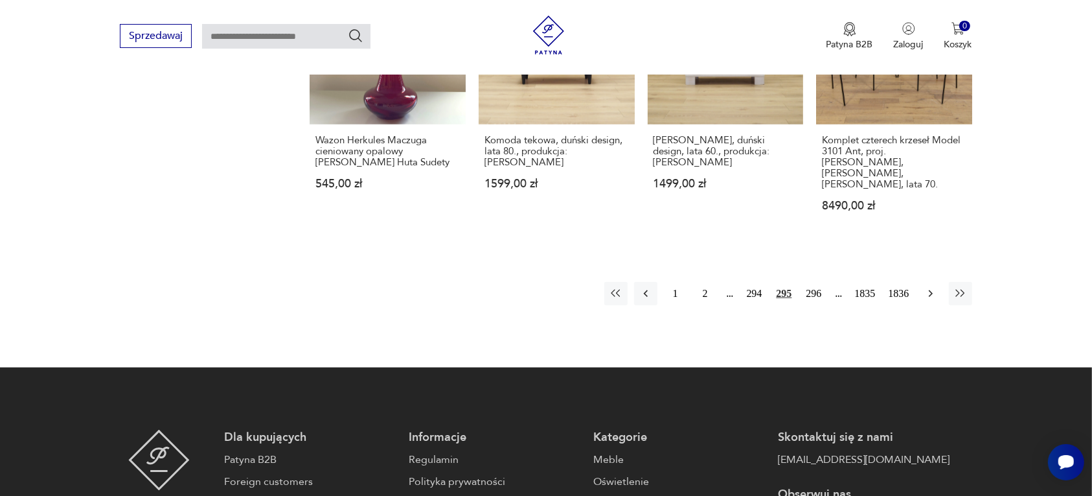
click at [928, 287] on icon "button" at bounding box center [931, 293] width 13 height 13
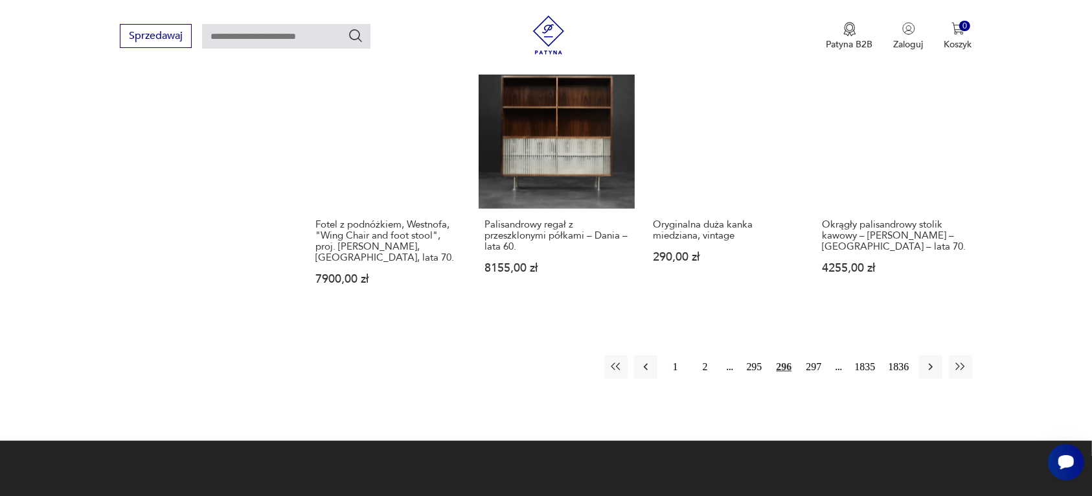
scroll to position [1220, 0]
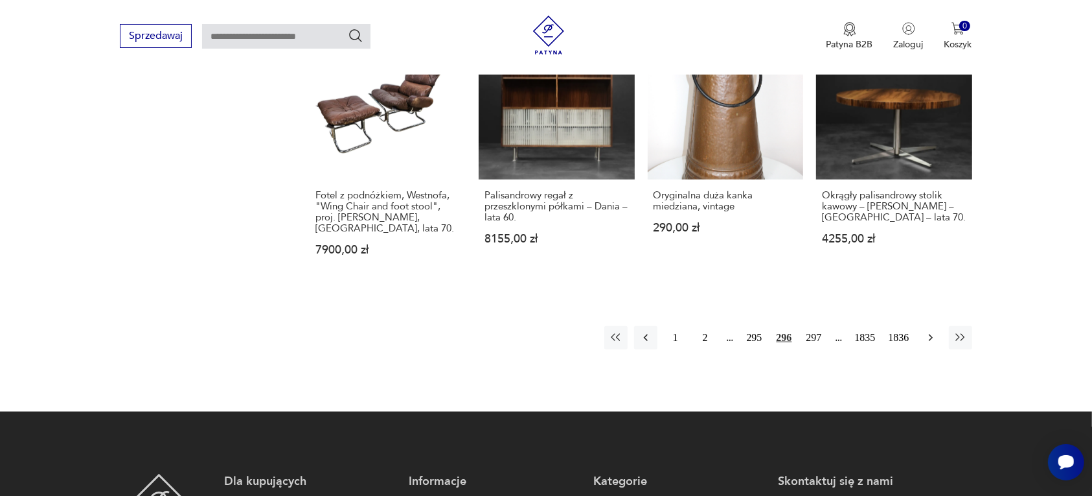
click at [930, 331] on icon "button" at bounding box center [931, 337] width 13 height 13
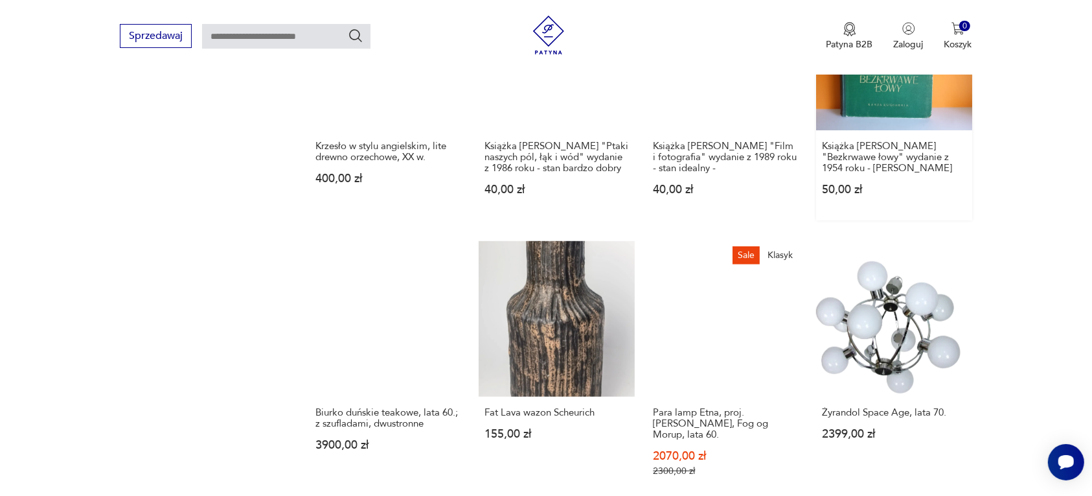
scroll to position [1139, 0]
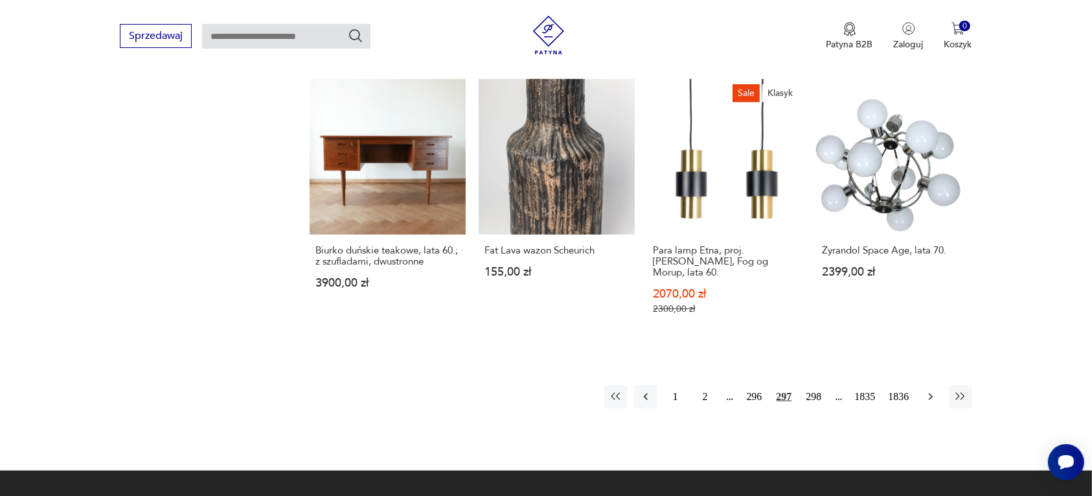
click at [927, 392] on icon "button" at bounding box center [931, 396] width 13 height 13
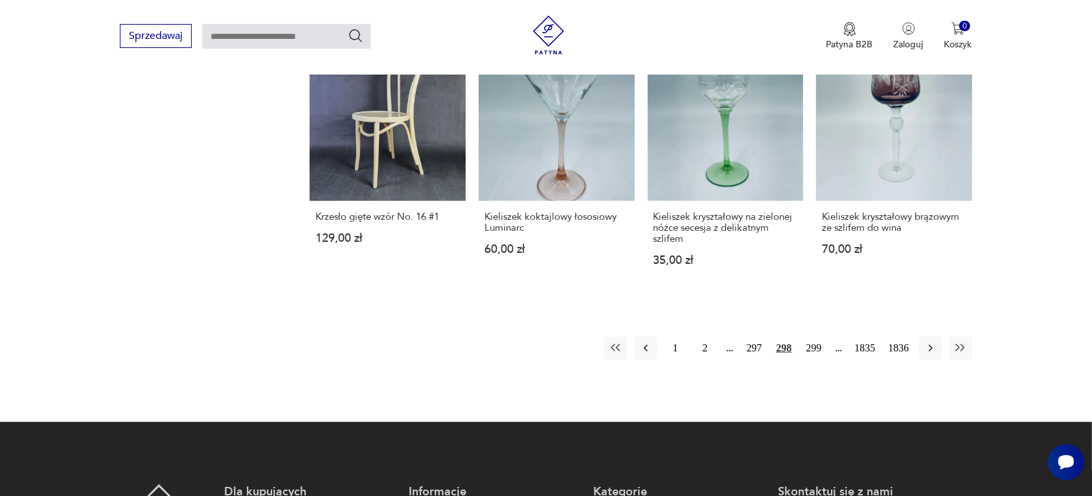
scroll to position [1220, 0]
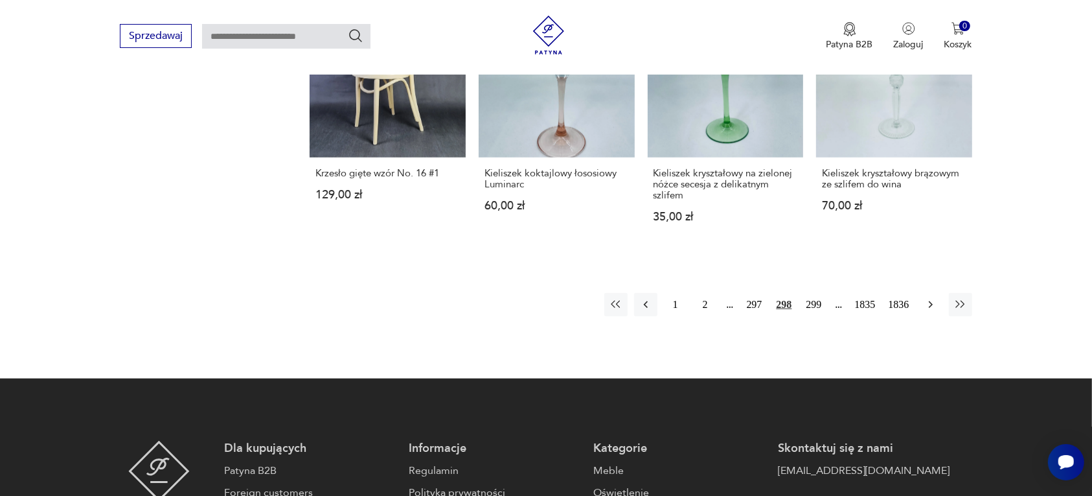
click at [930, 303] on icon "button" at bounding box center [931, 304] width 13 height 13
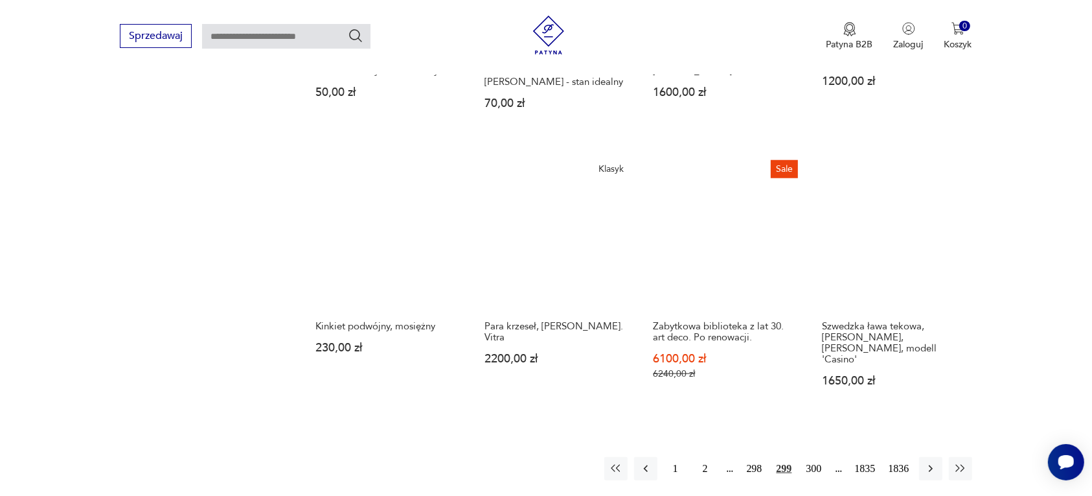
scroll to position [1139, 0]
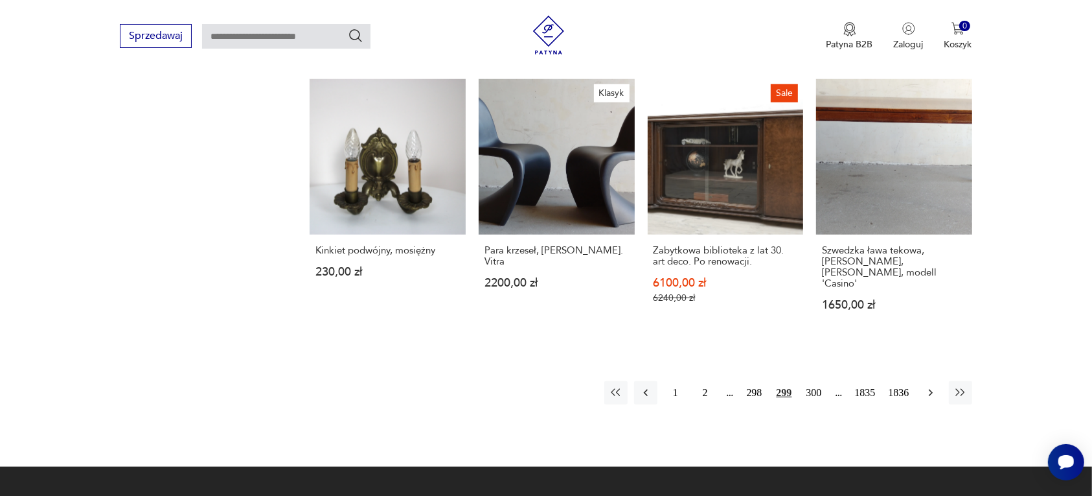
click at [925, 386] on icon "button" at bounding box center [931, 392] width 13 height 13
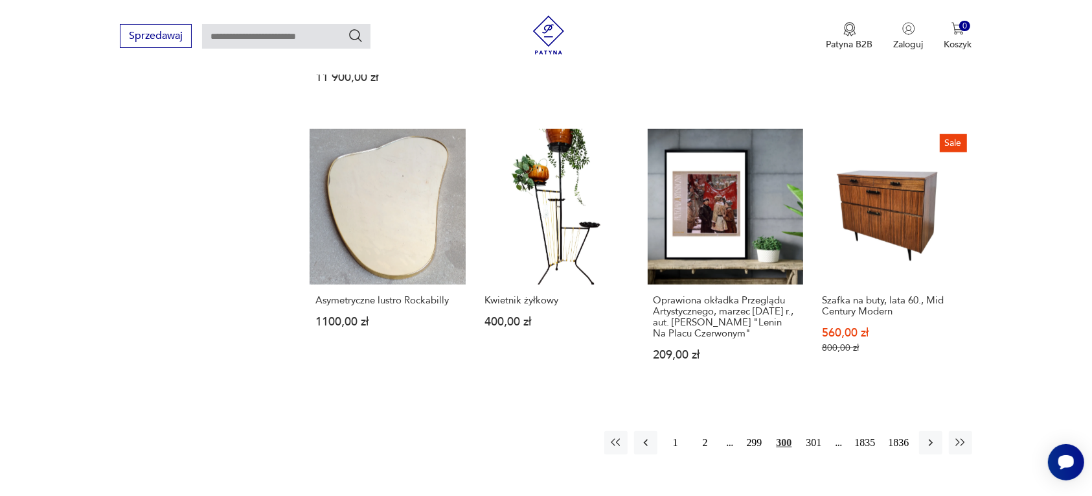
scroll to position [1139, 0]
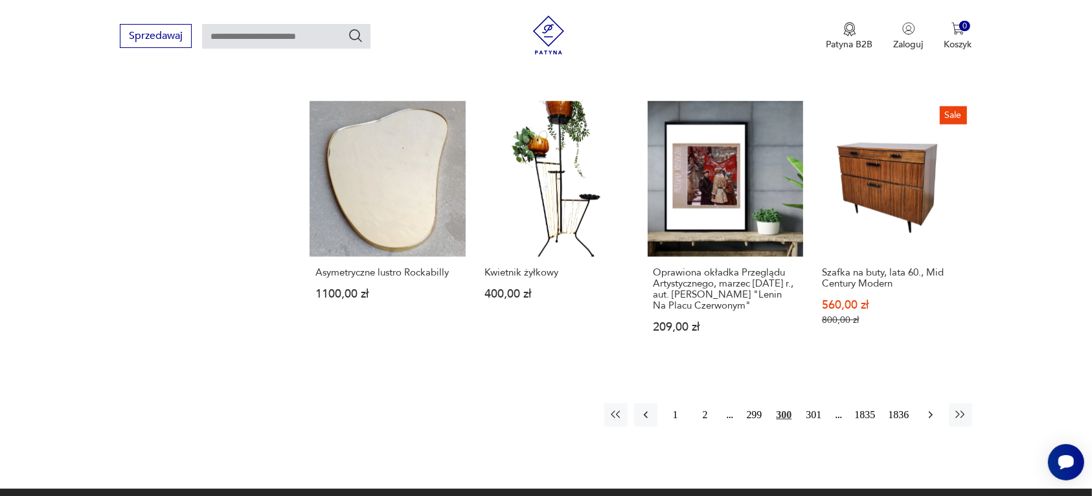
click at [931, 408] on icon "button" at bounding box center [931, 414] width 13 height 13
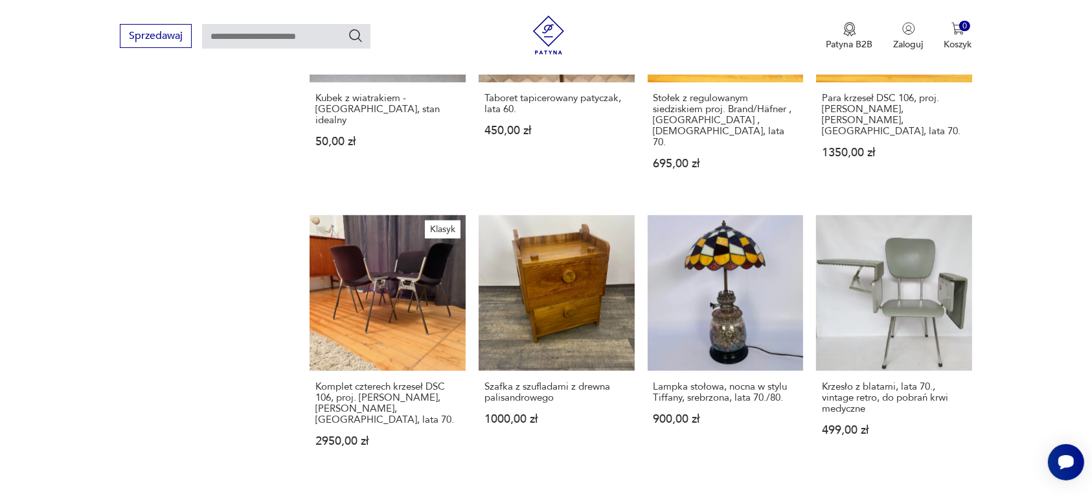
scroll to position [1220, 0]
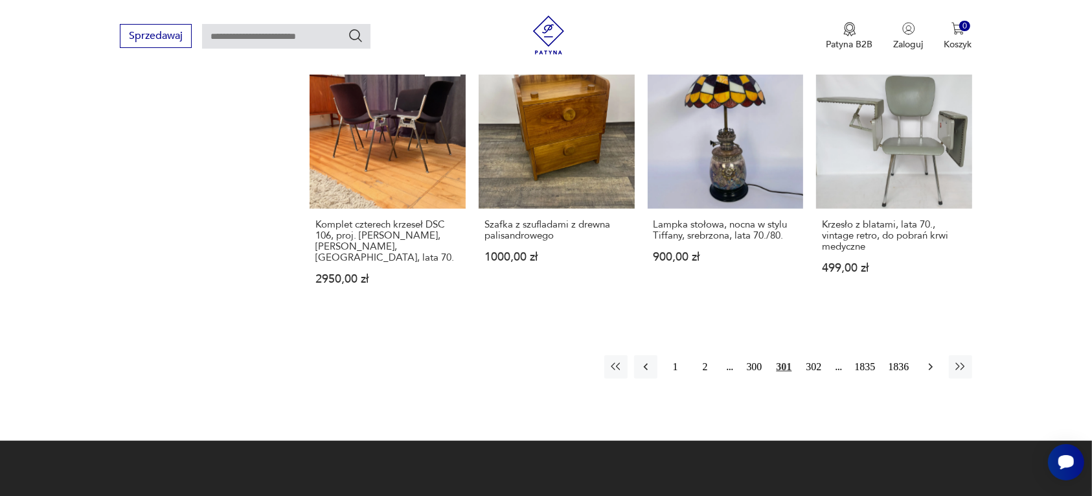
click at [930, 355] on button "button" at bounding box center [930, 366] width 23 height 23
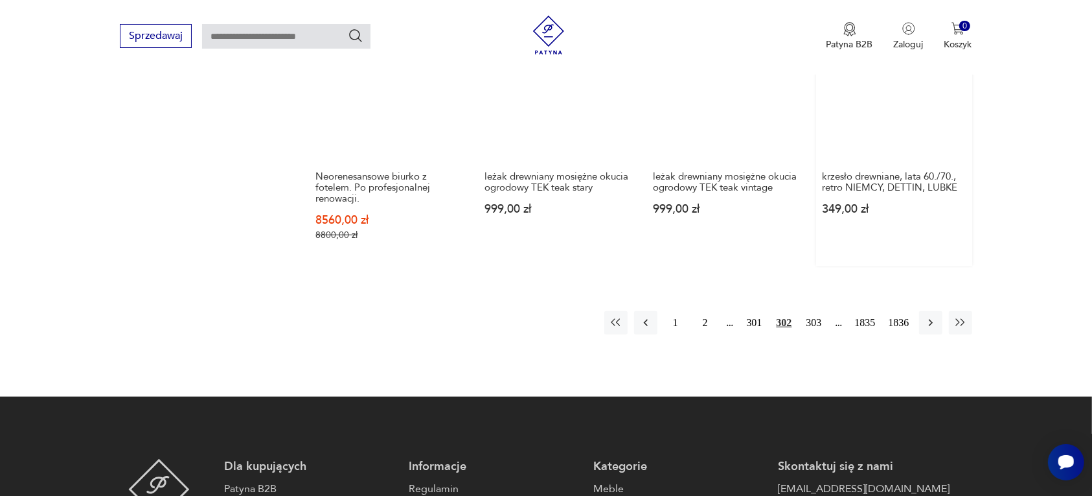
scroll to position [1220, 0]
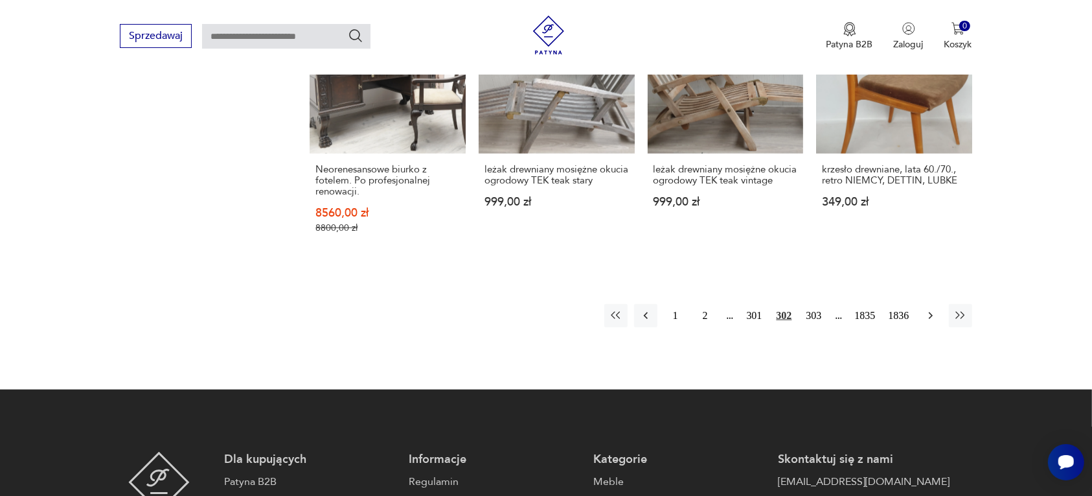
click at [930, 309] on icon "button" at bounding box center [931, 315] width 13 height 13
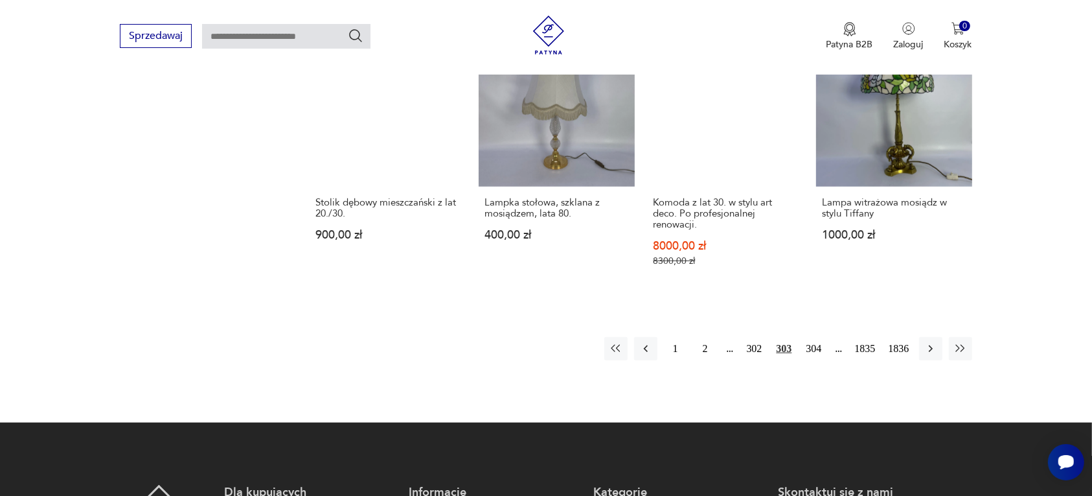
scroll to position [1220, 0]
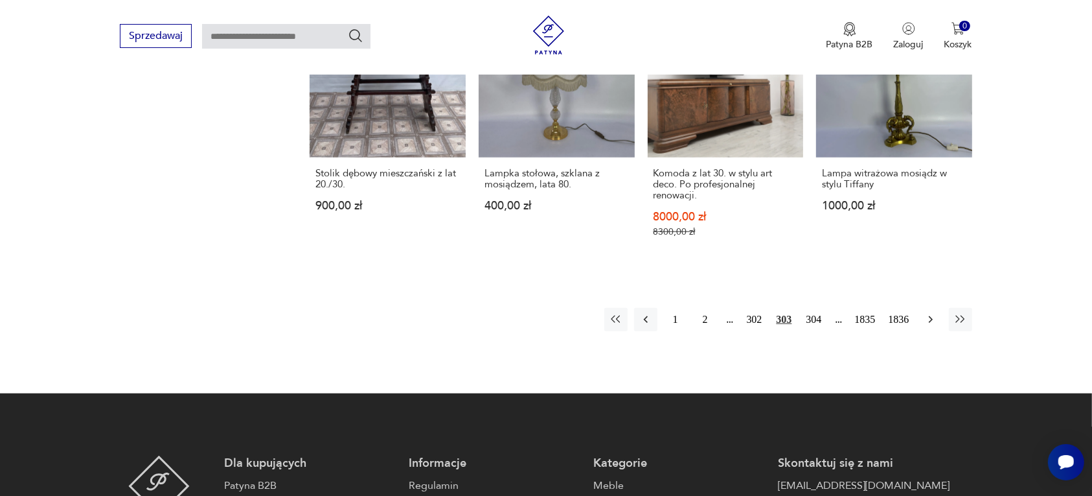
click at [930, 316] on icon "button" at bounding box center [930, 319] width 4 height 7
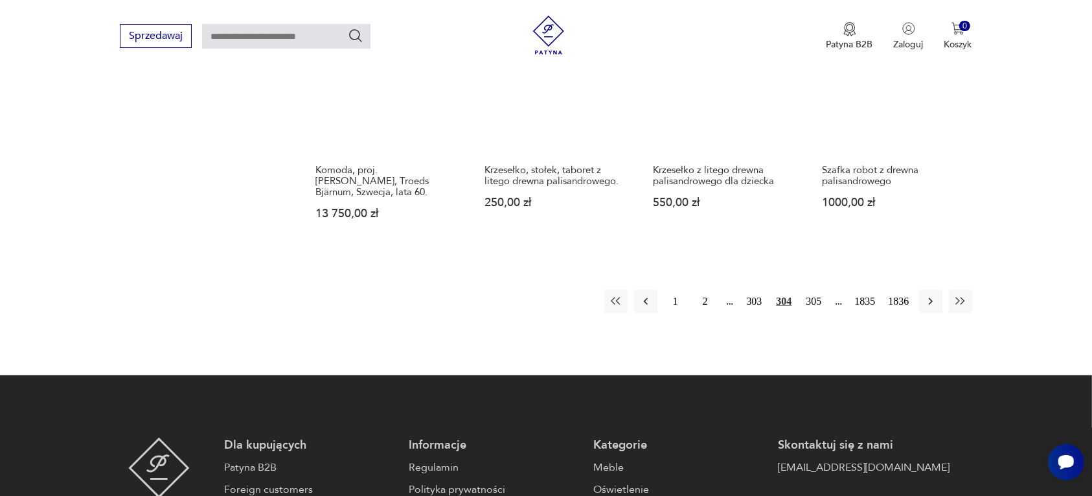
scroll to position [1220, 0]
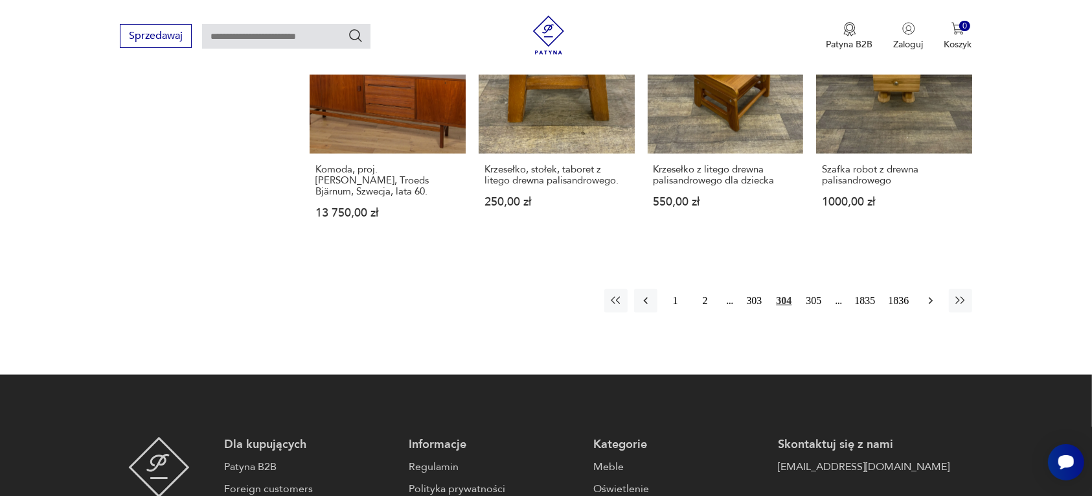
click at [933, 294] on icon "button" at bounding box center [931, 300] width 13 height 13
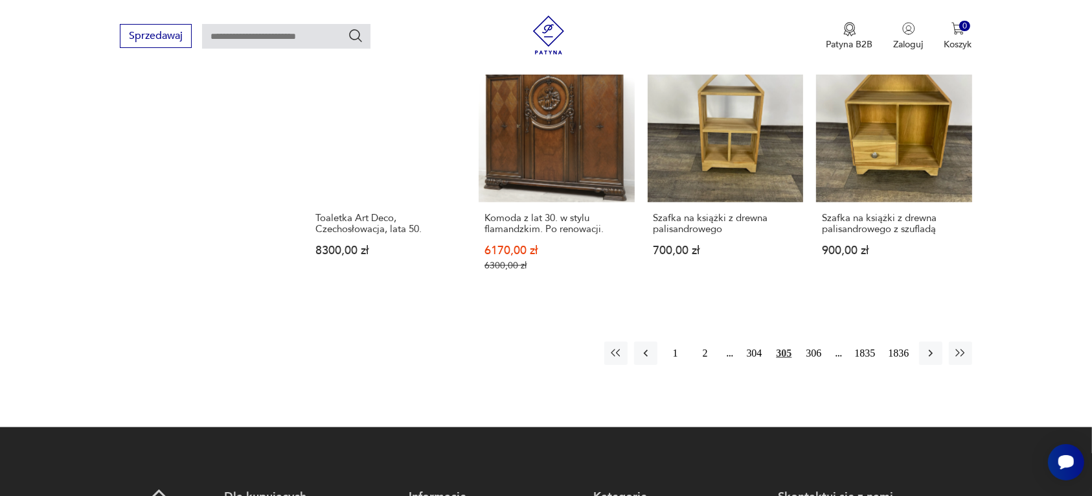
scroll to position [1220, 0]
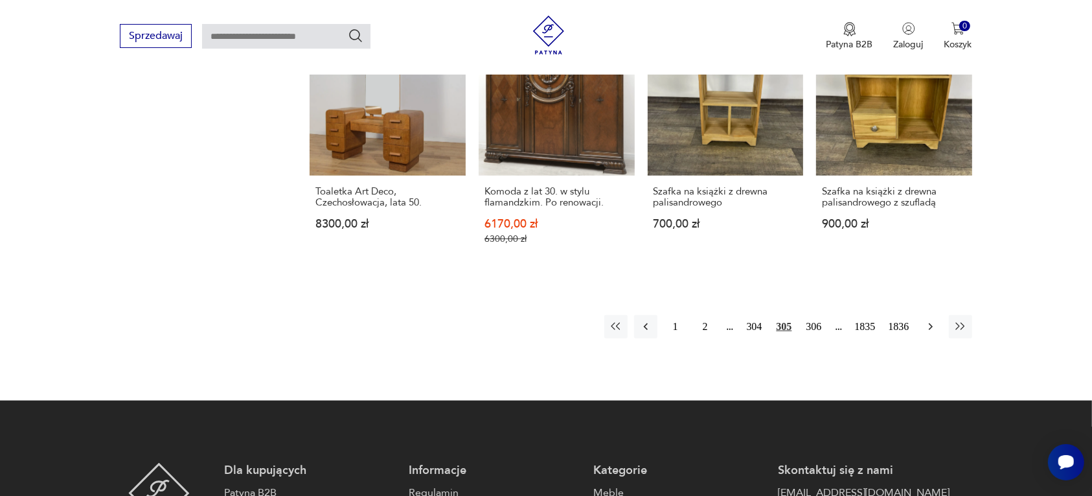
click at [931, 323] on icon "button" at bounding box center [930, 326] width 4 height 7
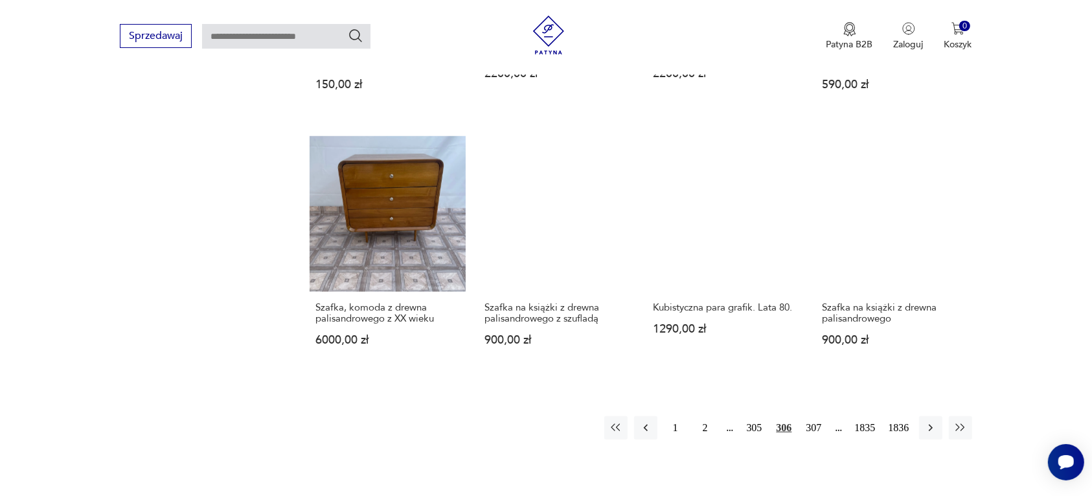
scroll to position [1139, 0]
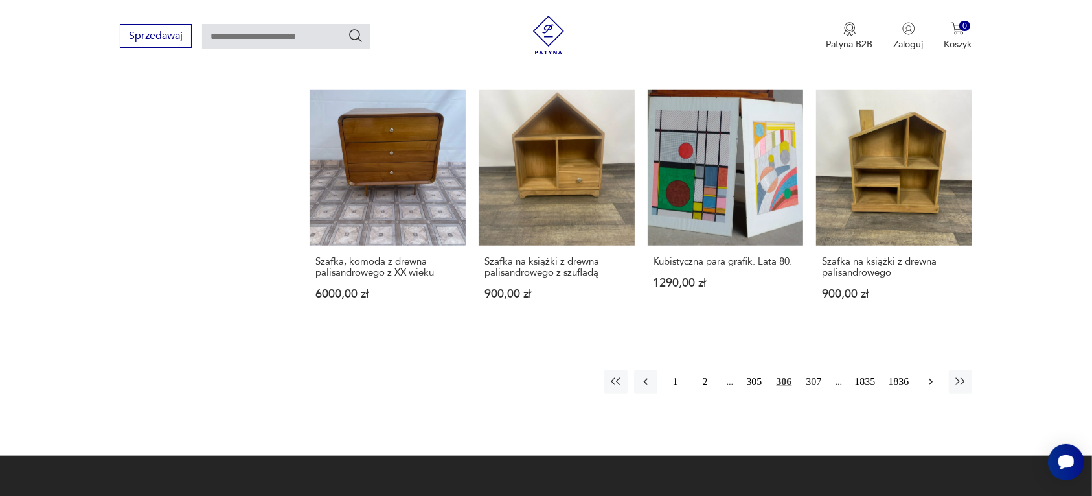
click at [928, 384] on icon "button" at bounding box center [931, 381] width 13 height 13
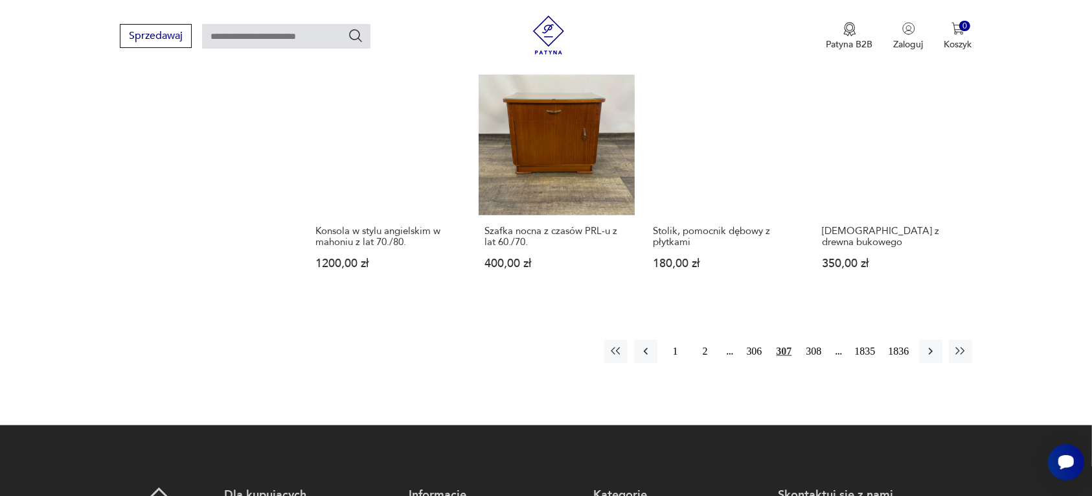
scroll to position [1220, 0]
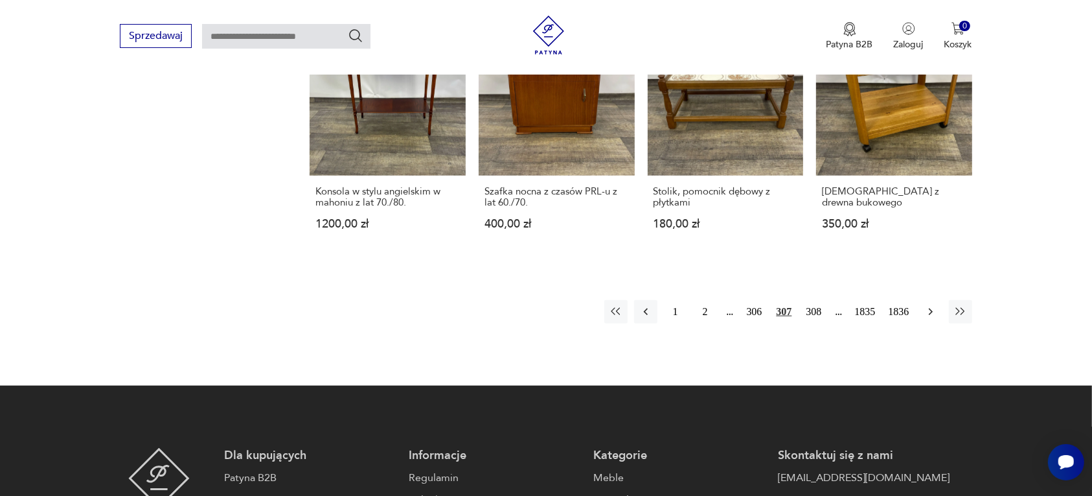
click at [933, 305] on icon "button" at bounding box center [931, 311] width 13 height 13
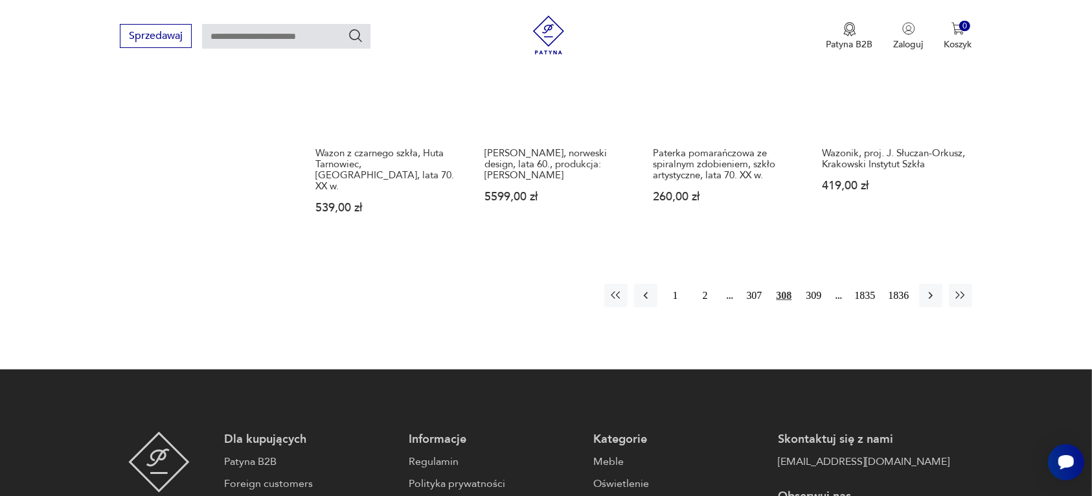
scroll to position [1301, 0]
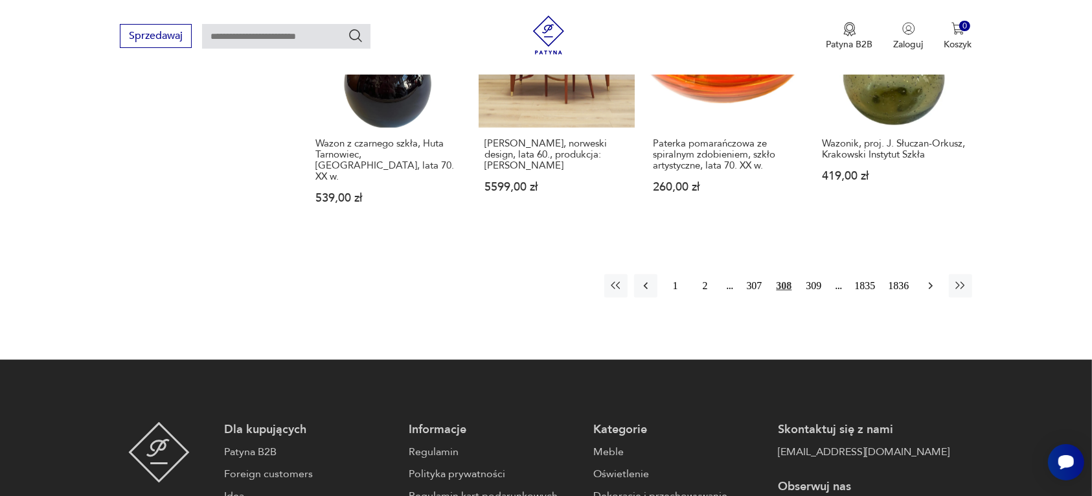
click at [927, 279] on icon "button" at bounding box center [931, 285] width 13 height 13
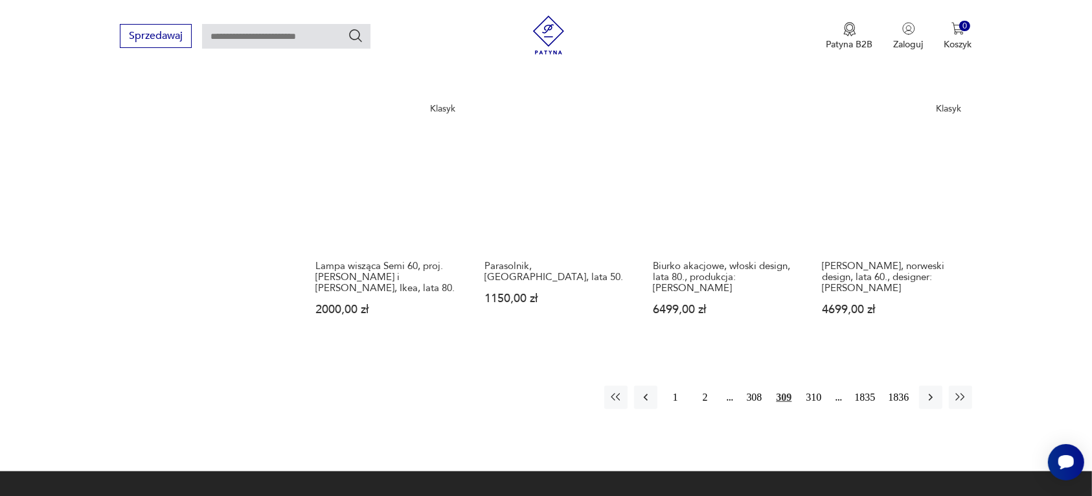
scroll to position [1220, 0]
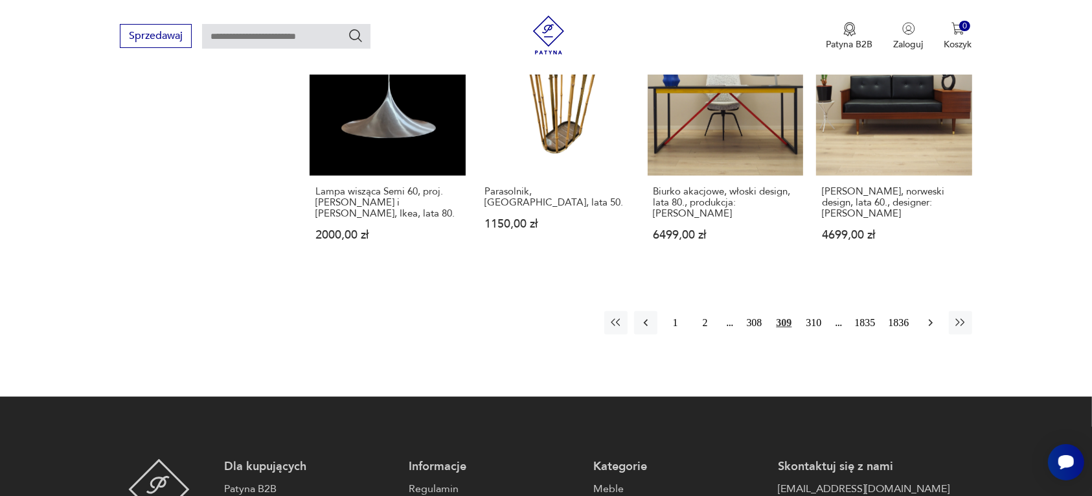
click at [927, 316] on icon "button" at bounding box center [931, 322] width 13 height 13
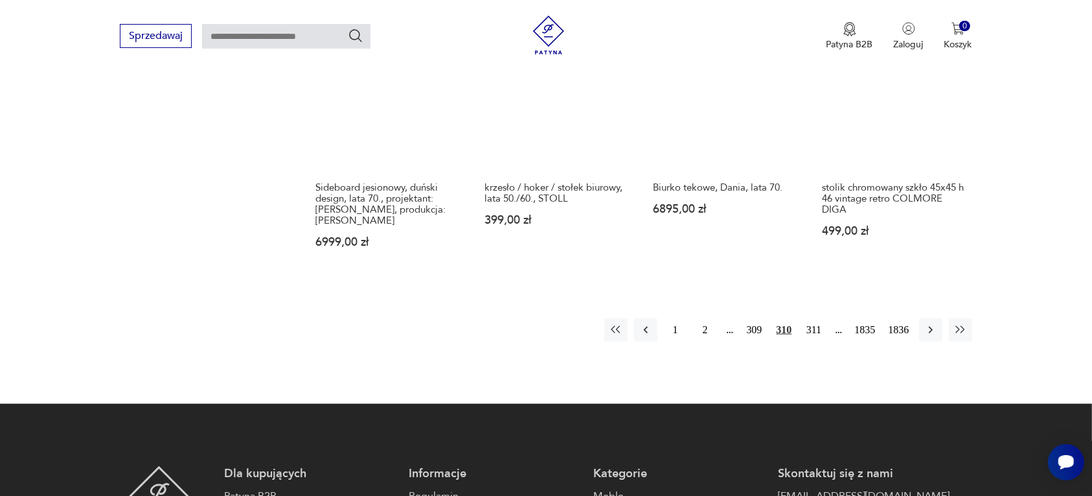
scroll to position [1220, 0]
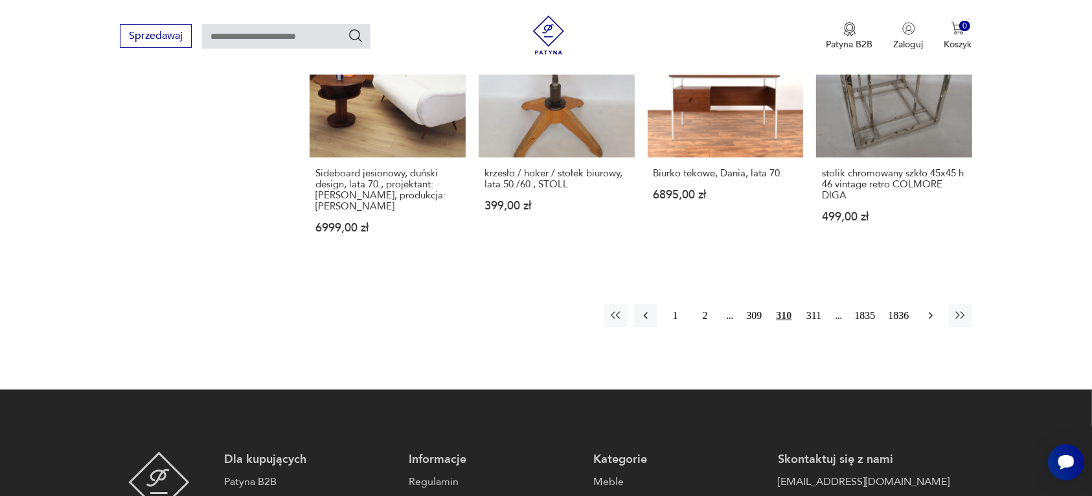
click at [928, 309] on icon "button" at bounding box center [931, 315] width 13 height 13
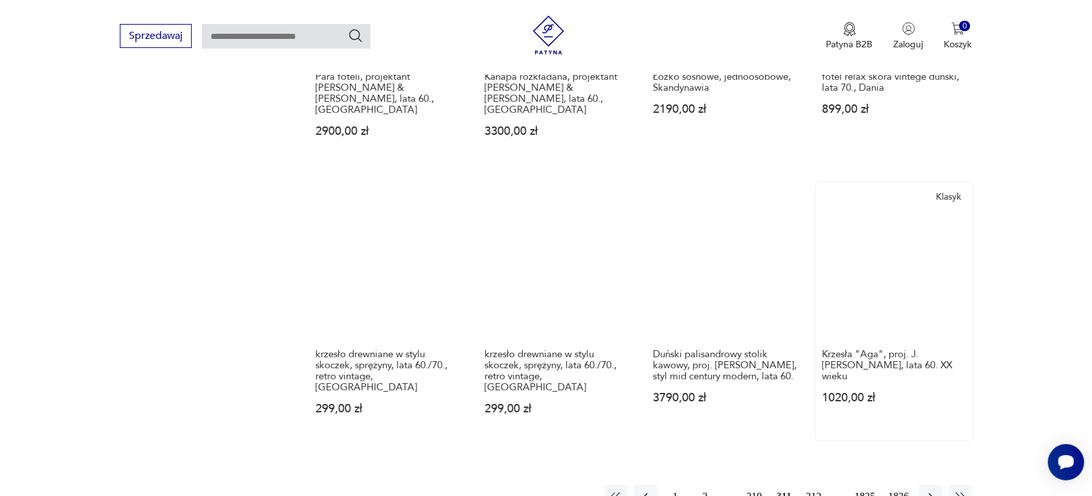
scroll to position [1220, 0]
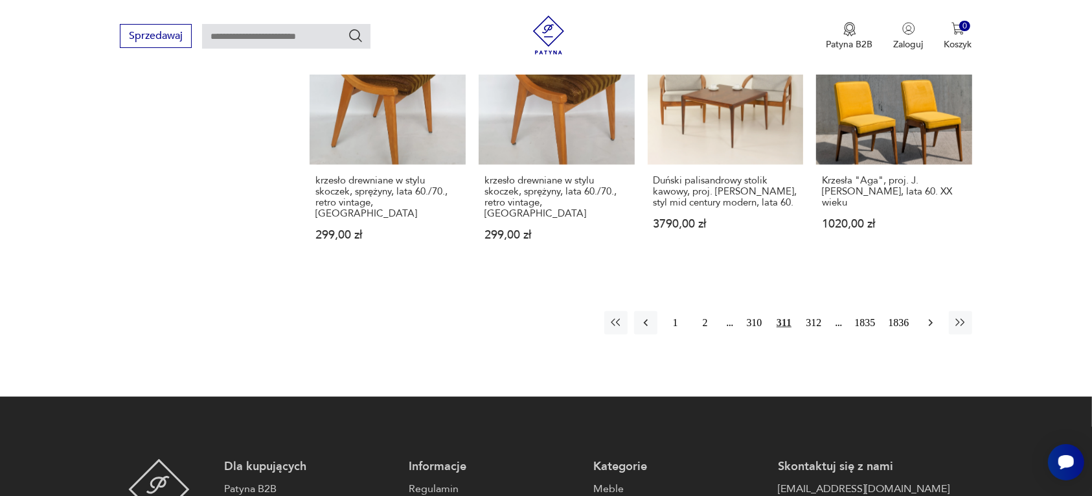
click at [928, 316] on icon "button" at bounding box center [931, 322] width 13 height 13
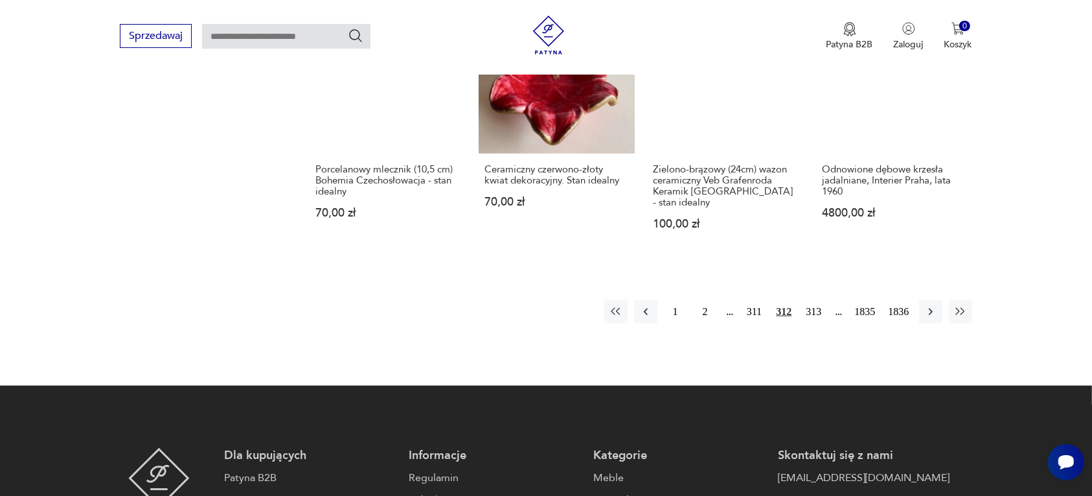
scroll to position [1301, 0]
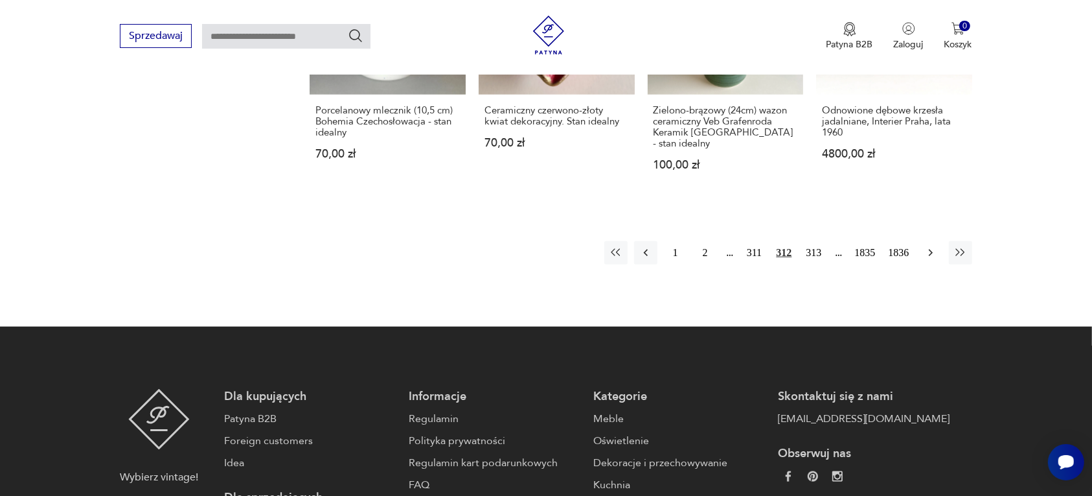
click at [930, 246] on icon "button" at bounding box center [931, 252] width 13 height 13
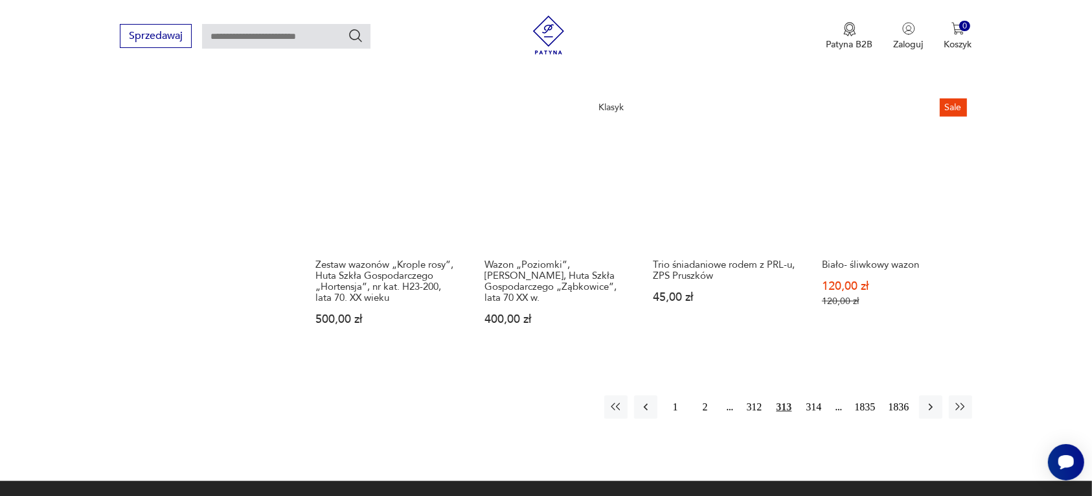
scroll to position [1139, 0]
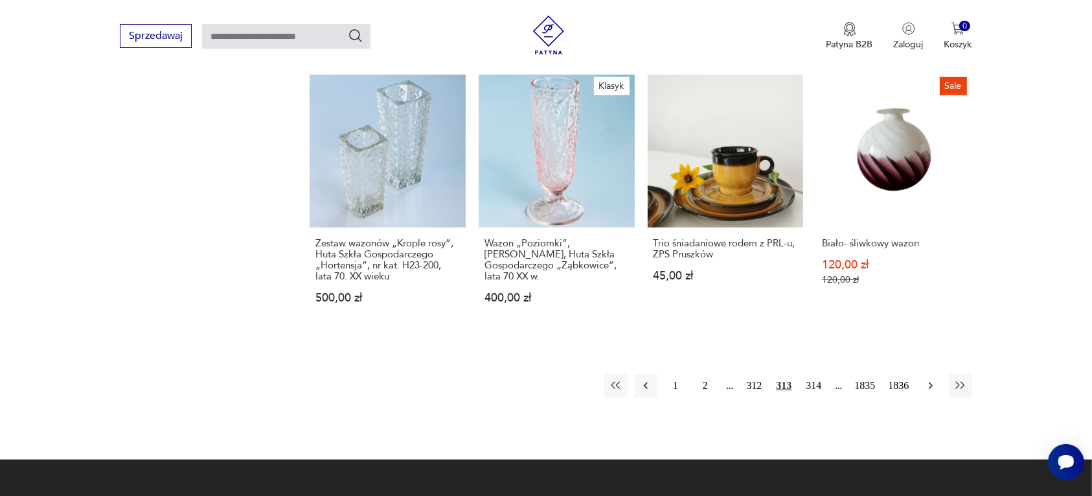
click at [925, 379] on icon "button" at bounding box center [931, 385] width 13 height 13
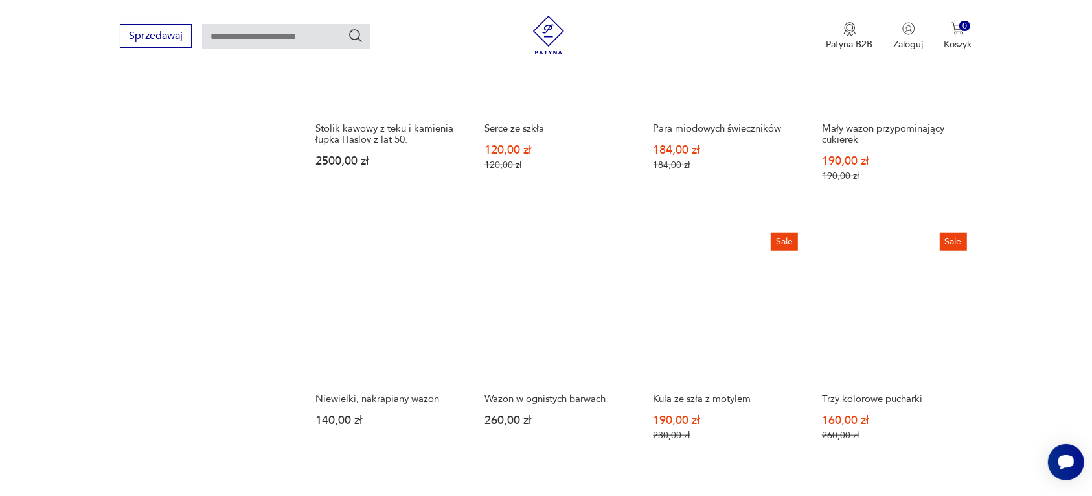
scroll to position [1139, 0]
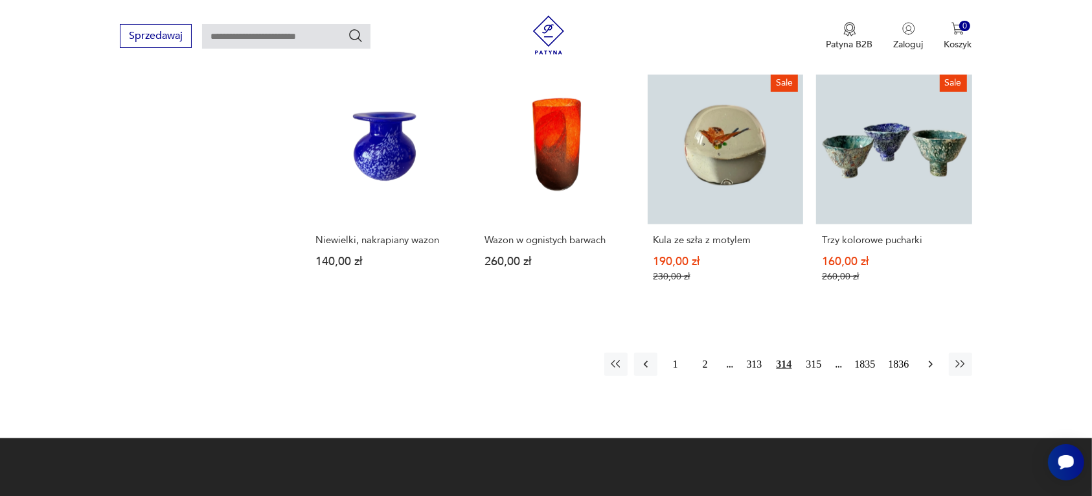
click at [931, 368] on icon "button" at bounding box center [931, 364] width 13 height 13
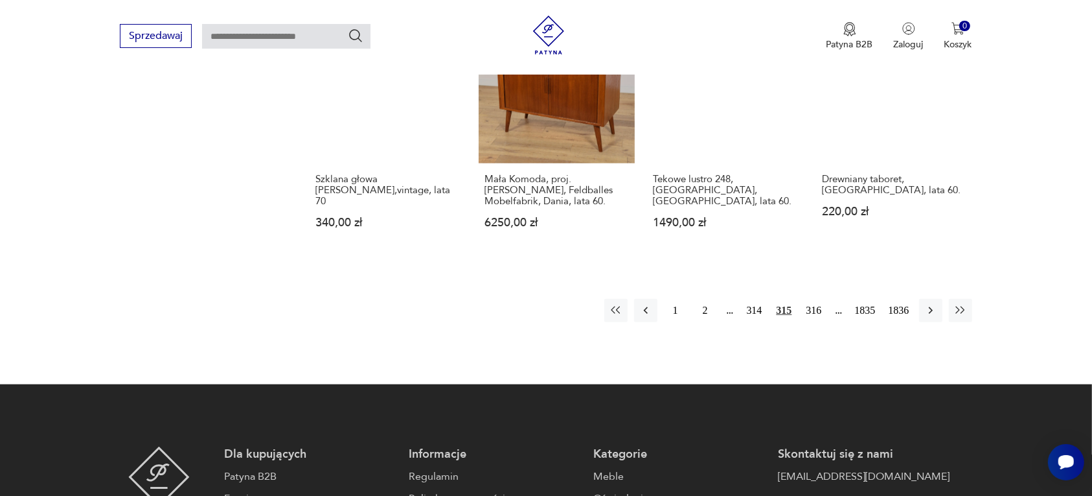
scroll to position [1220, 0]
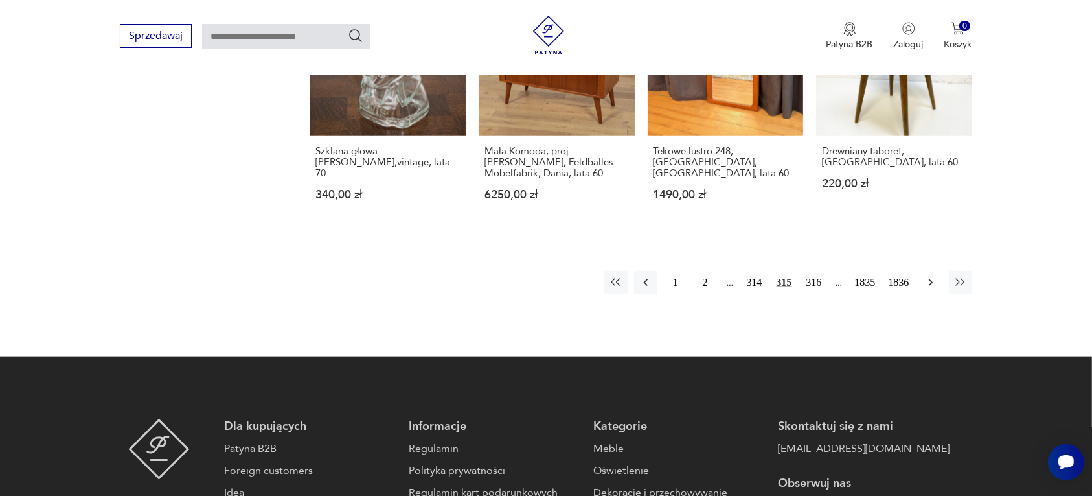
click at [934, 280] on icon "button" at bounding box center [931, 282] width 13 height 13
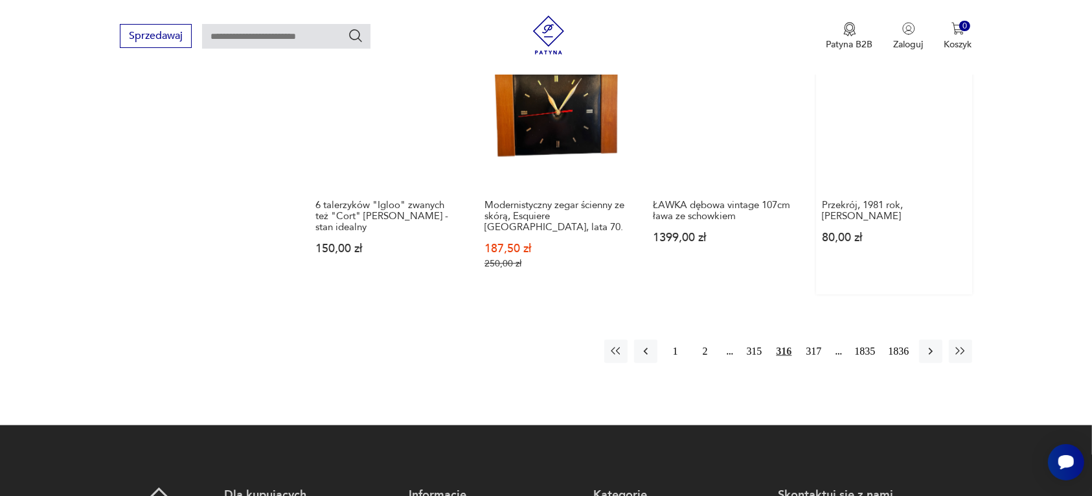
scroll to position [1220, 0]
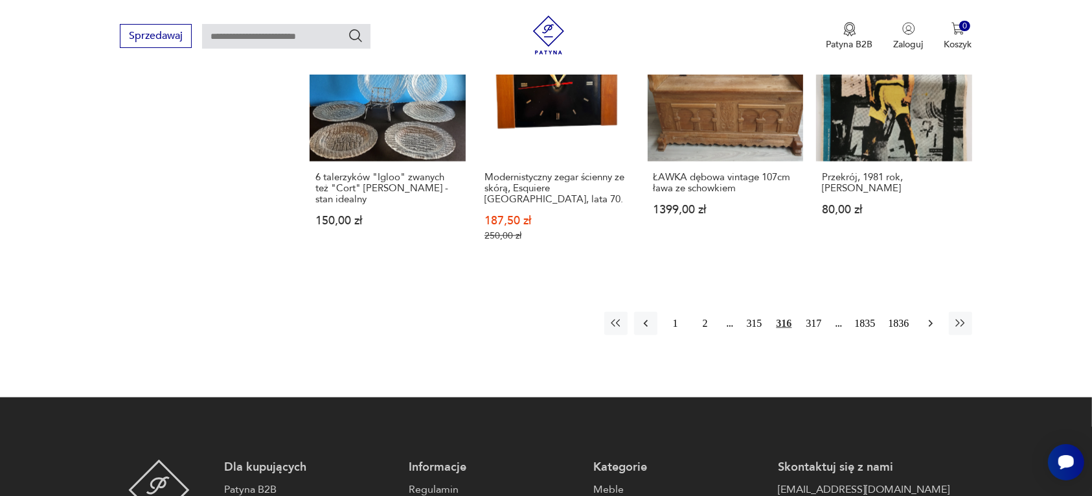
click at [927, 321] on icon "button" at bounding box center [931, 323] width 13 height 13
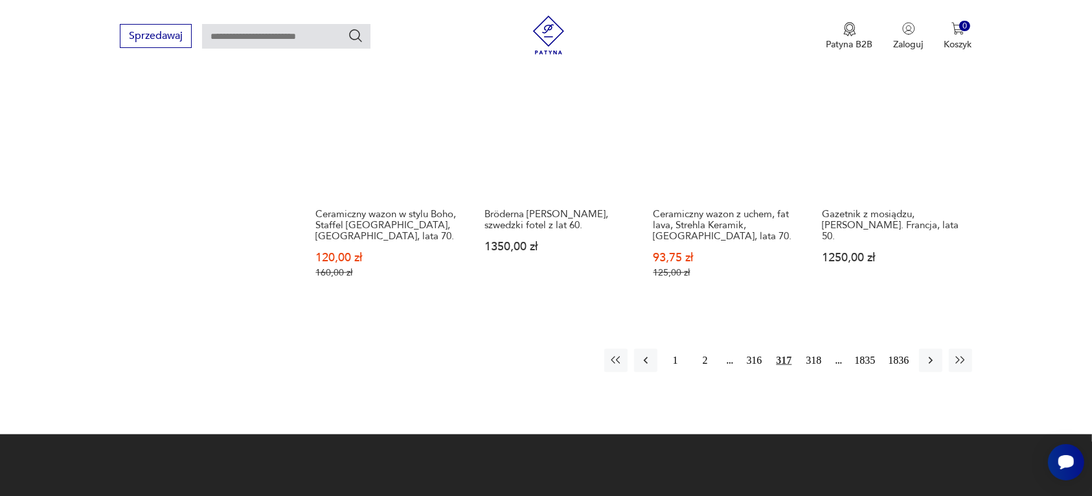
scroll to position [1220, 0]
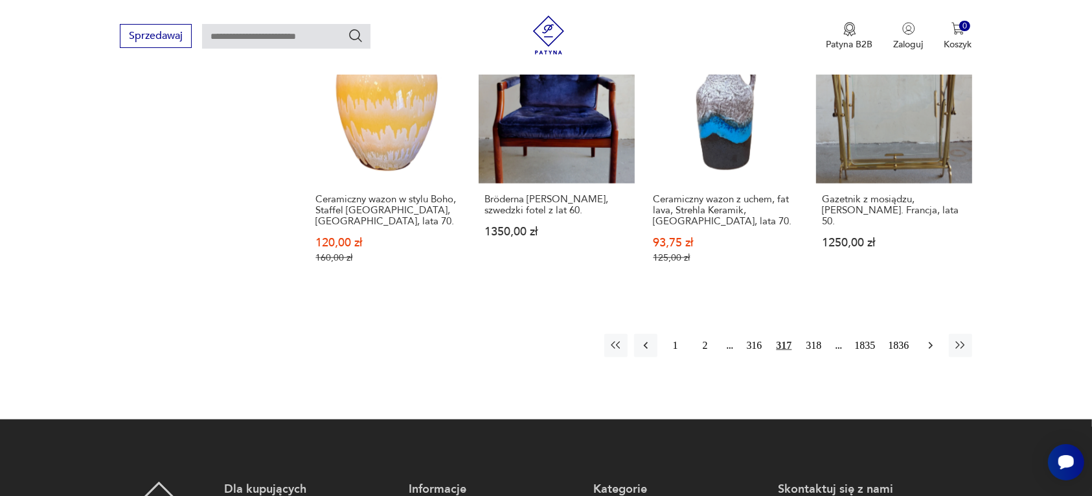
click at [928, 339] on icon "button" at bounding box center [931, 345] width 13 height 13
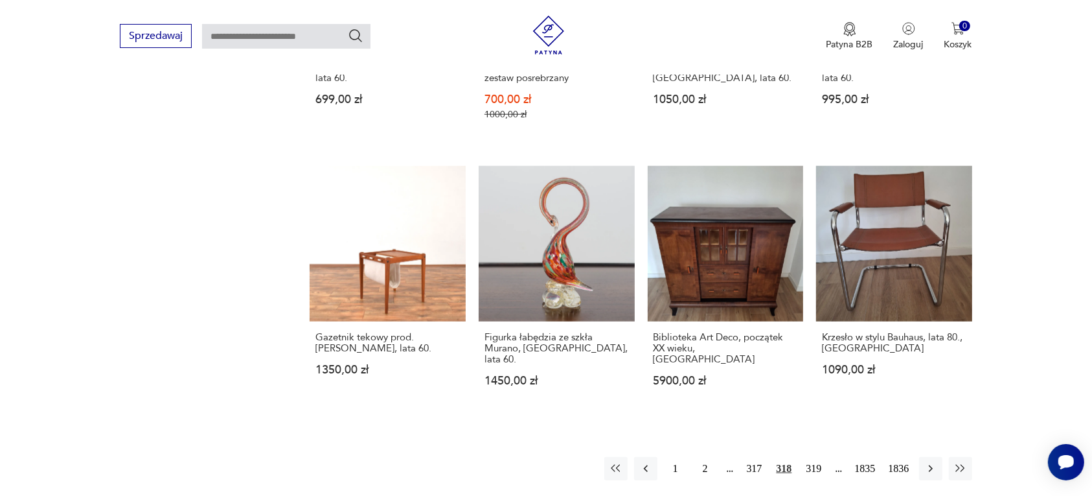
scroll to position [1139, 0]
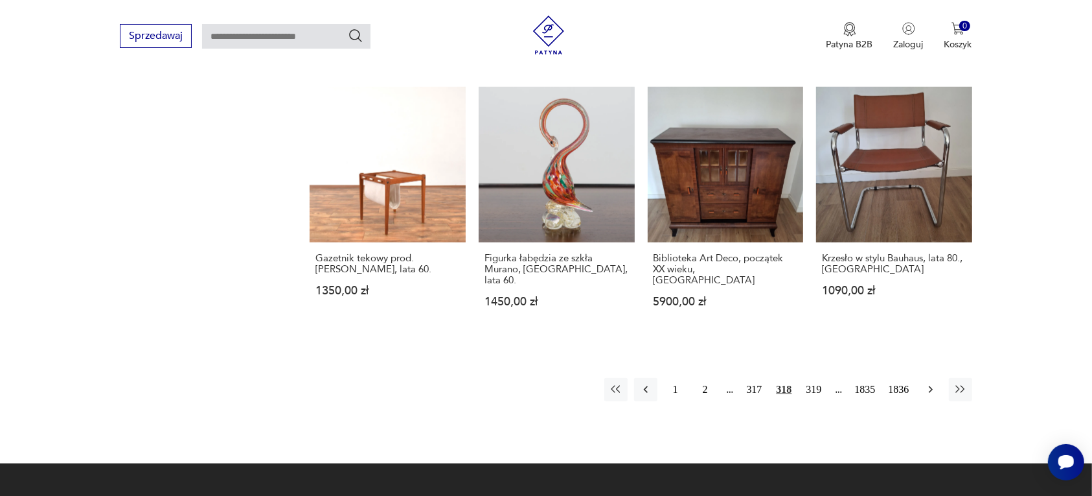
click at [925, 383] on icon "button" at bounding box center [931, 389] width 13 height 13
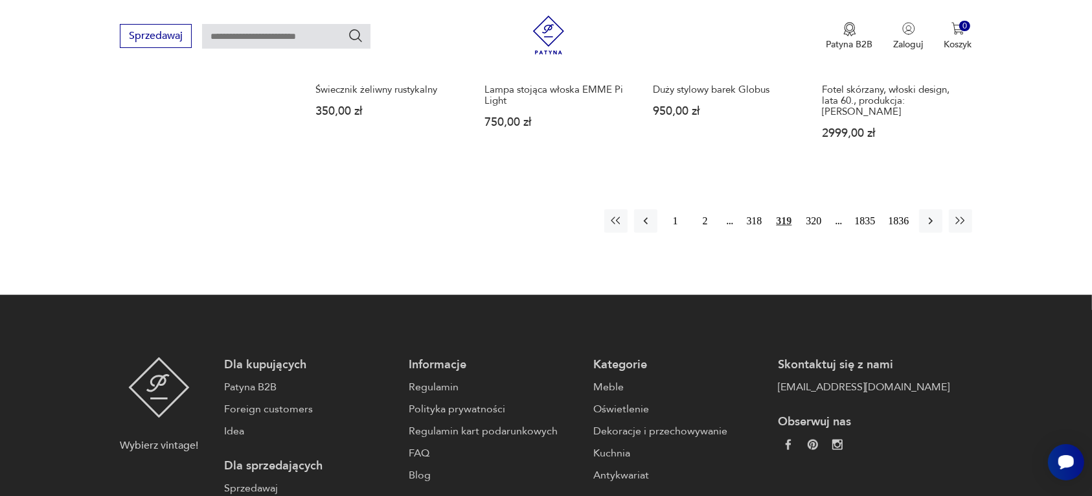
scroll to position [1382, 0]
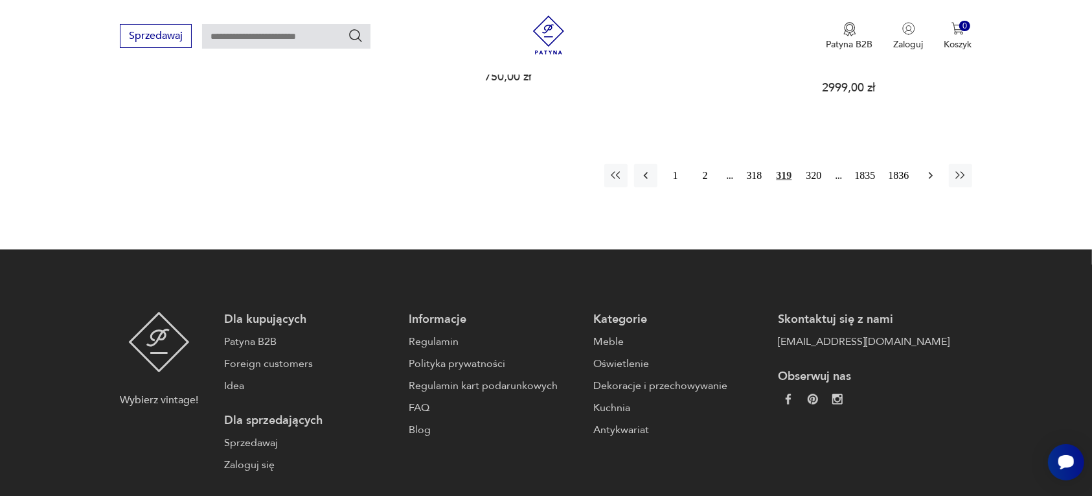
click at [925, 169] on icon "button" at bounding box center [931, 175] width 13 height 13
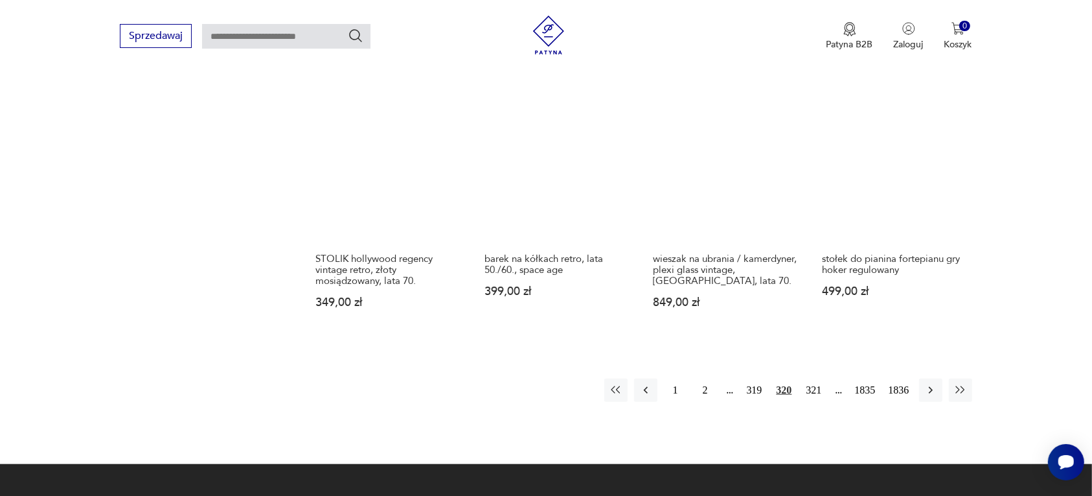
scroll to position [1220, 0]
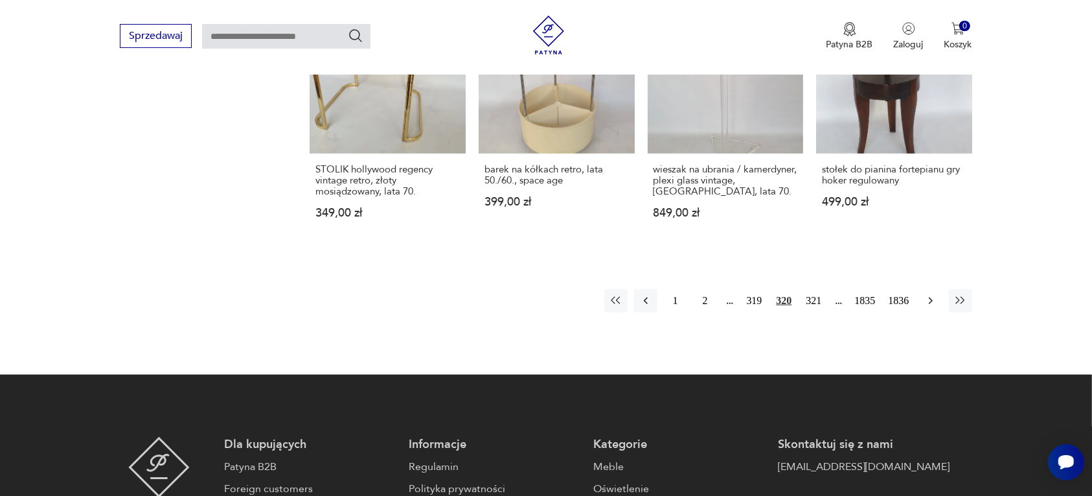
click at [927, 294] on icon "button" at bounding box center [931, 300] width 13 height 13
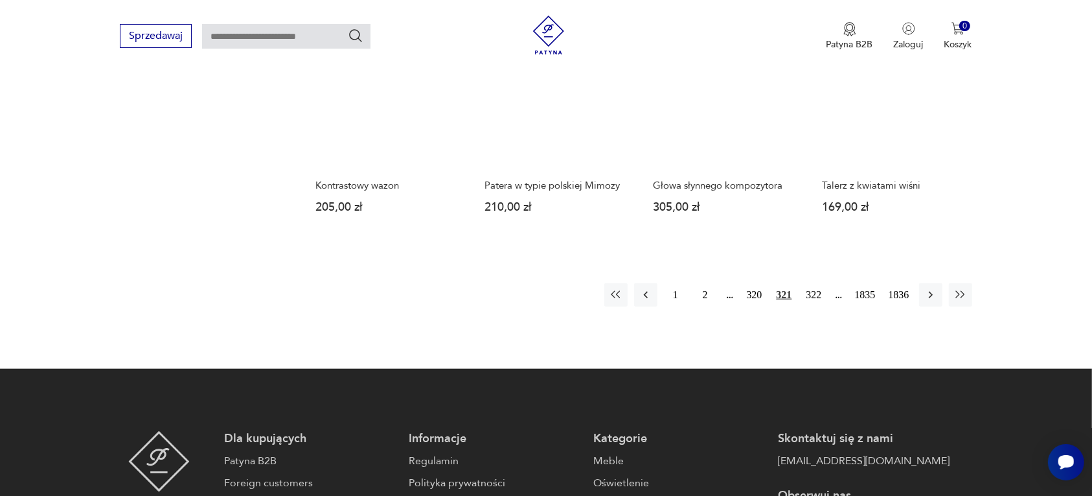
scroll to position [1220, 0]
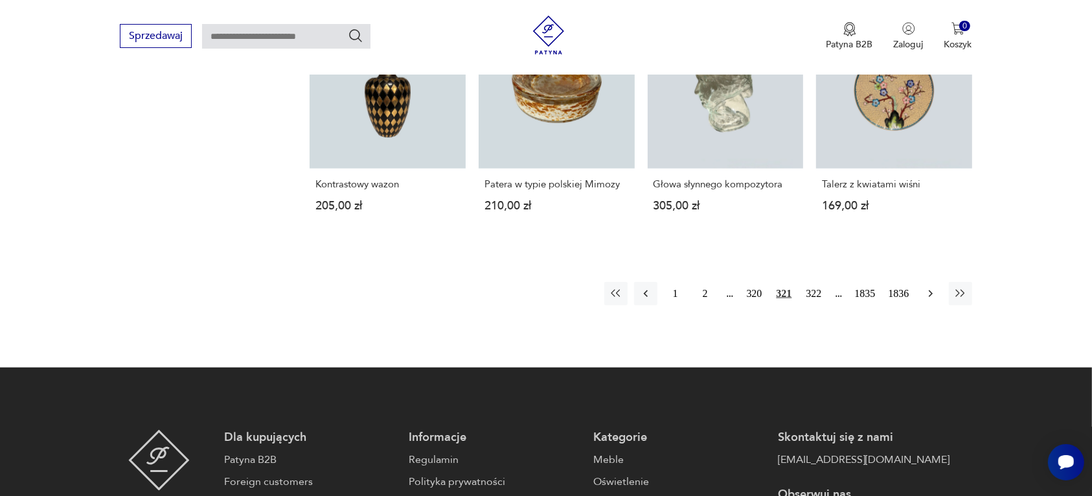
click at [934, 287] on icon "button" at bounding box center [931, 293] width 13 height 13
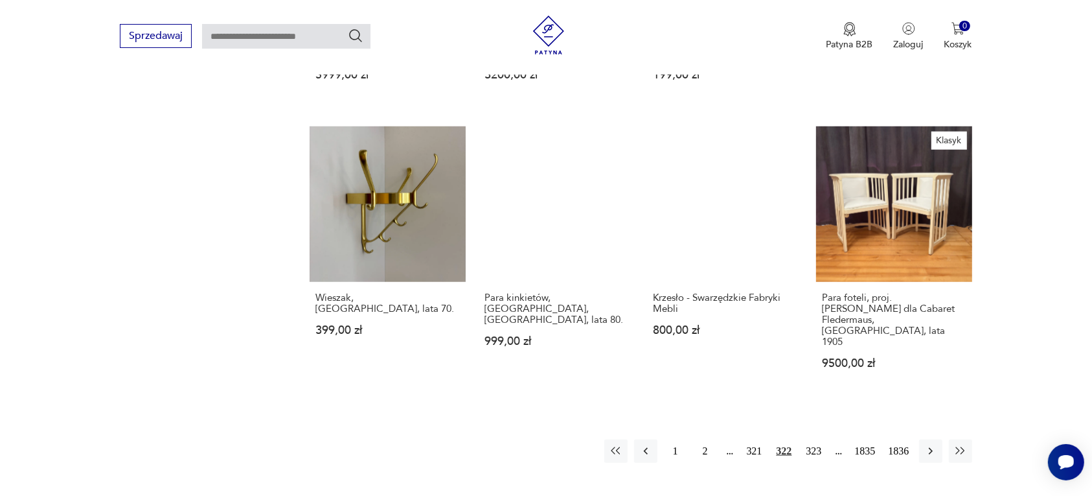
scroll to position [1139, 0]
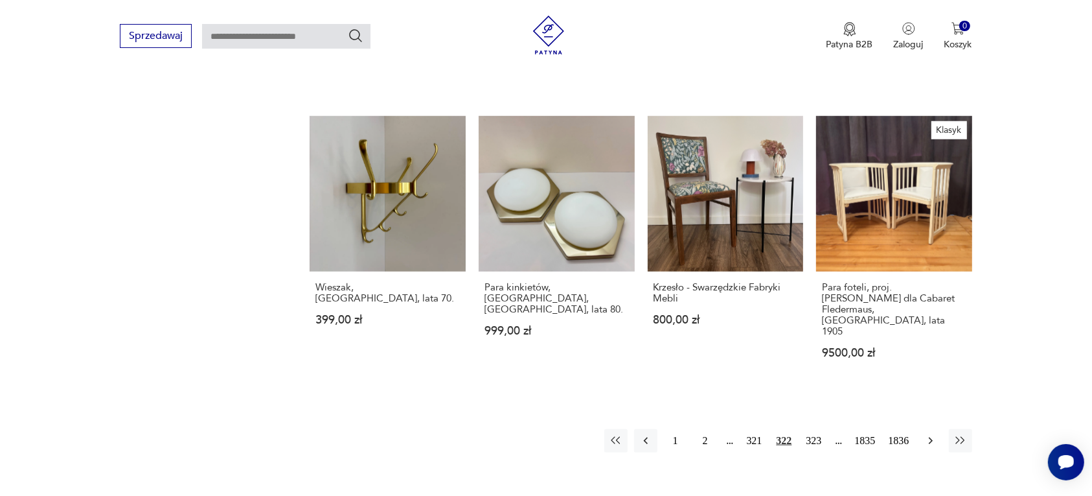
click at [928, 434] on icon "button" at bounding box center [931, 440] width 13 height 13
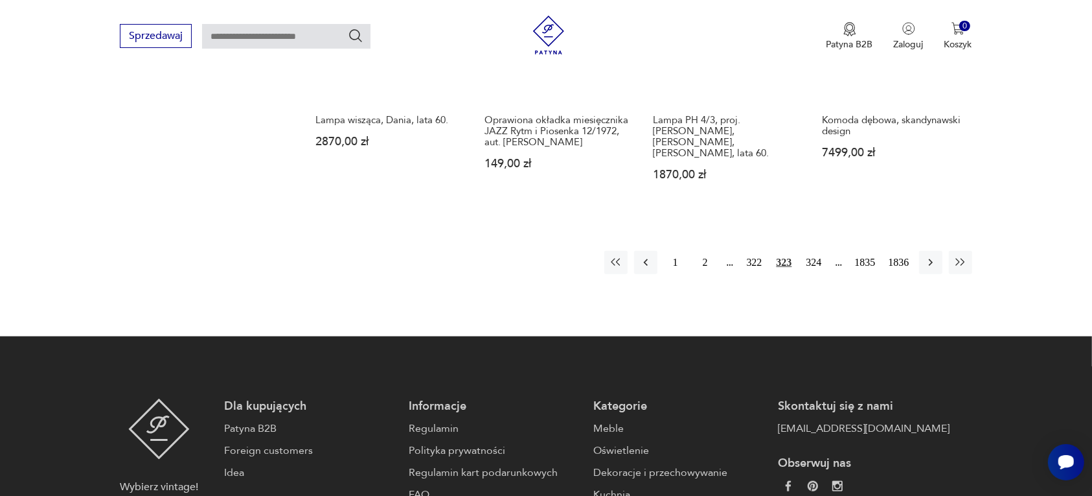
scroll to position [1301, 0]
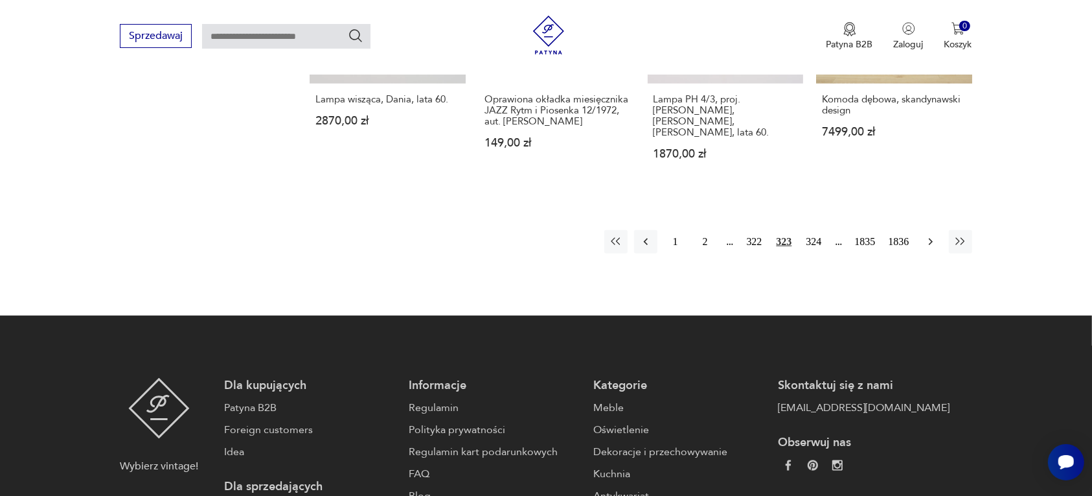
click at [928, 235] on icon "button" at bounding box center [931, 241] width 13 height 13
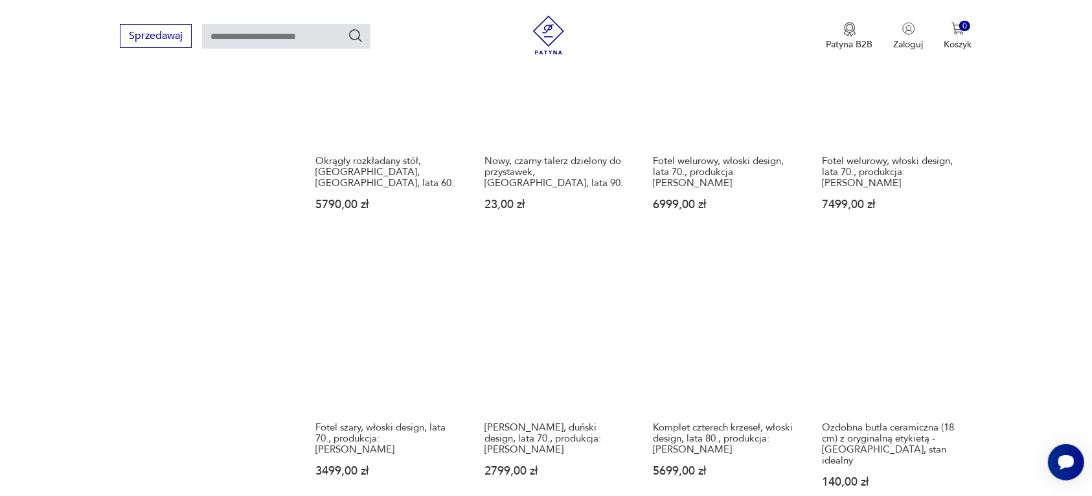
scroll to position [1058, 0]
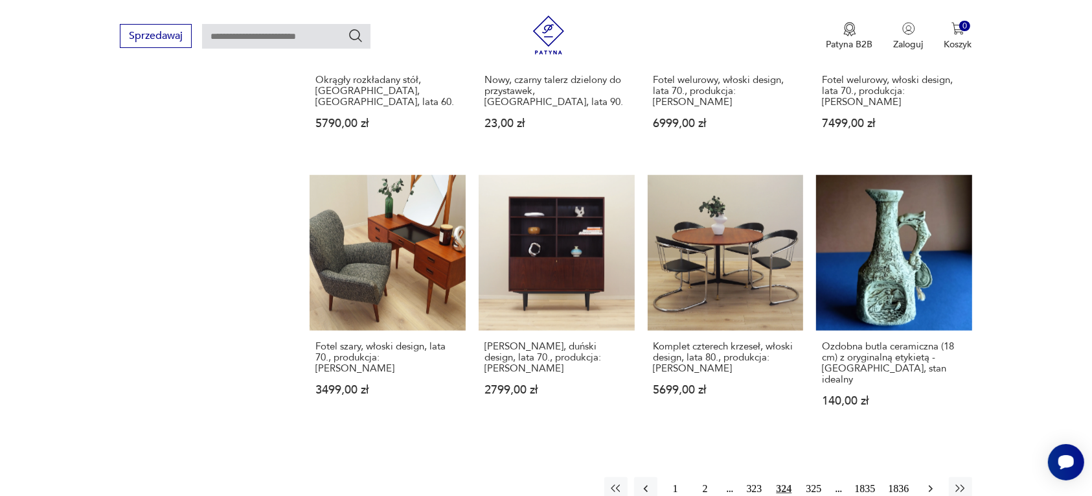
click at [930, 482] on icon "button" at bounding box center [931, 488] width 13 height 13
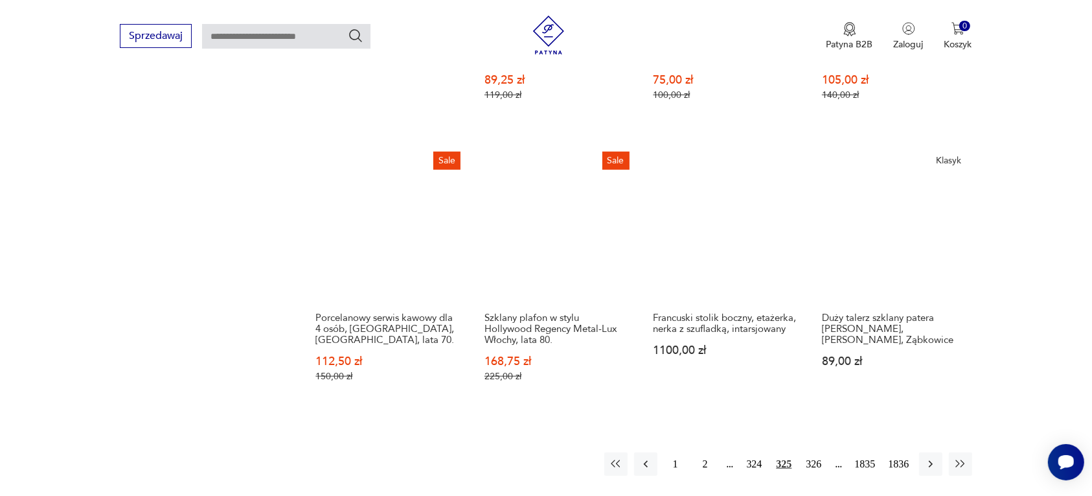
scroll to position [1139, 0]
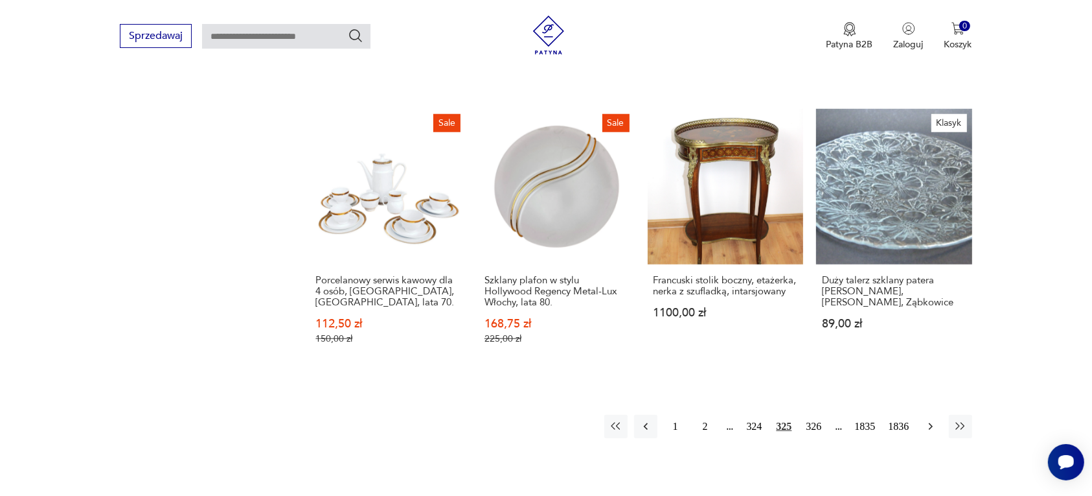
click at [928, 420] on icon "button" at bounding box center [931, 426] width 13 height 13
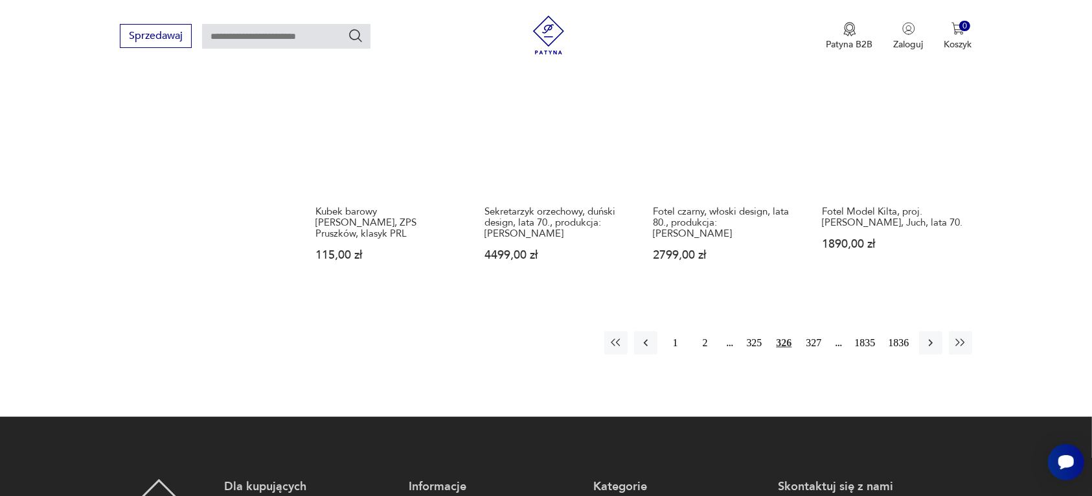
scroll to position [1220, 0]
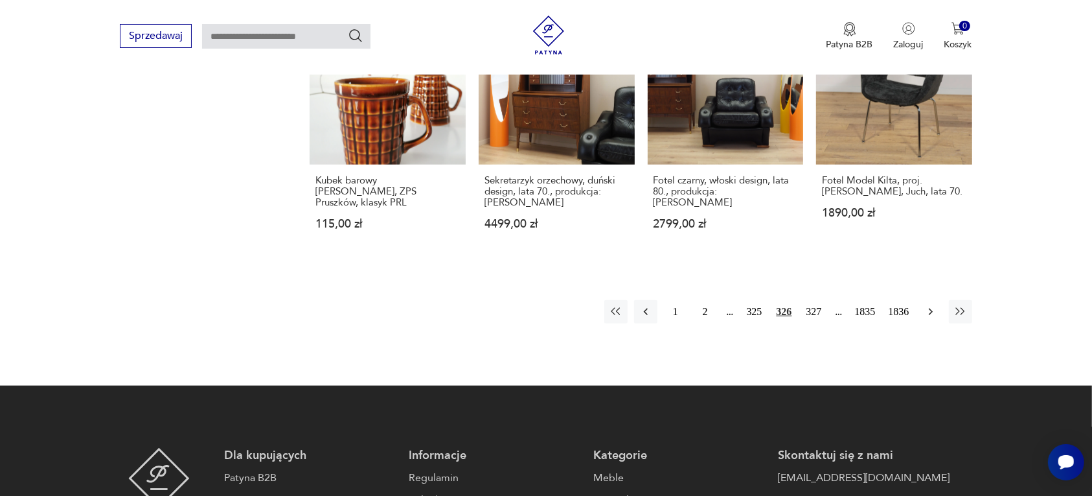
click at [928, 312] on icon "button" at bounding box center [931, 311] width 13 height 13
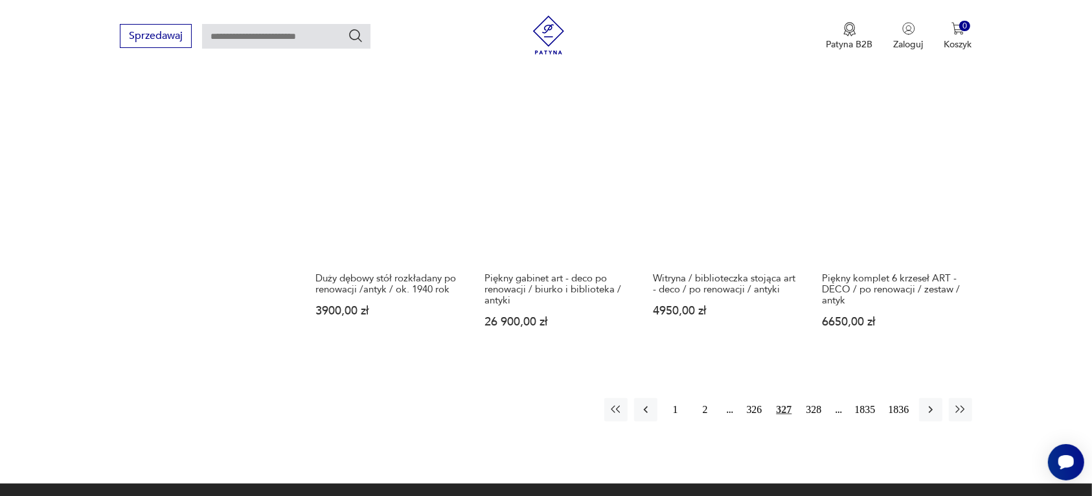
scroll to position [1139, 0]
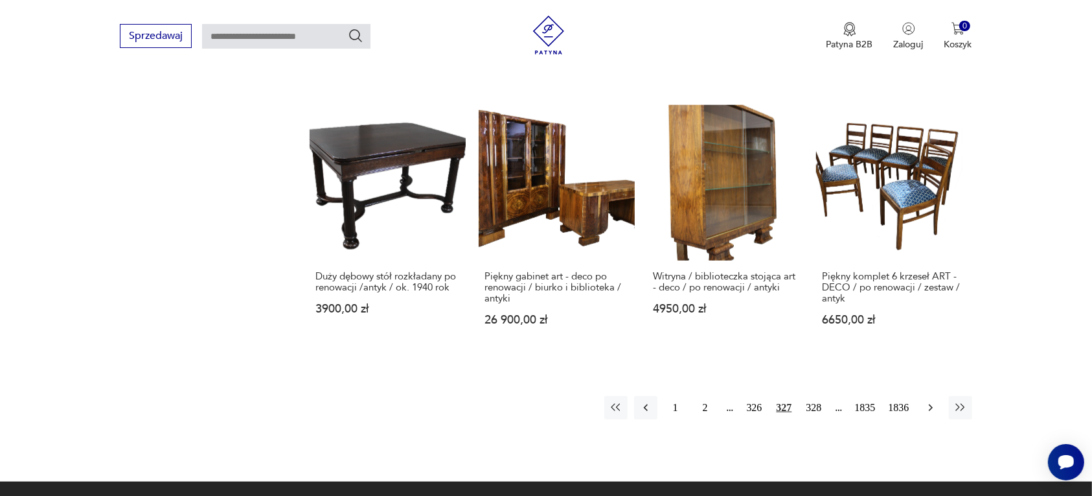
click at [928, 401] on icon "button" at bounding box center [931, 407] width 13 height 13
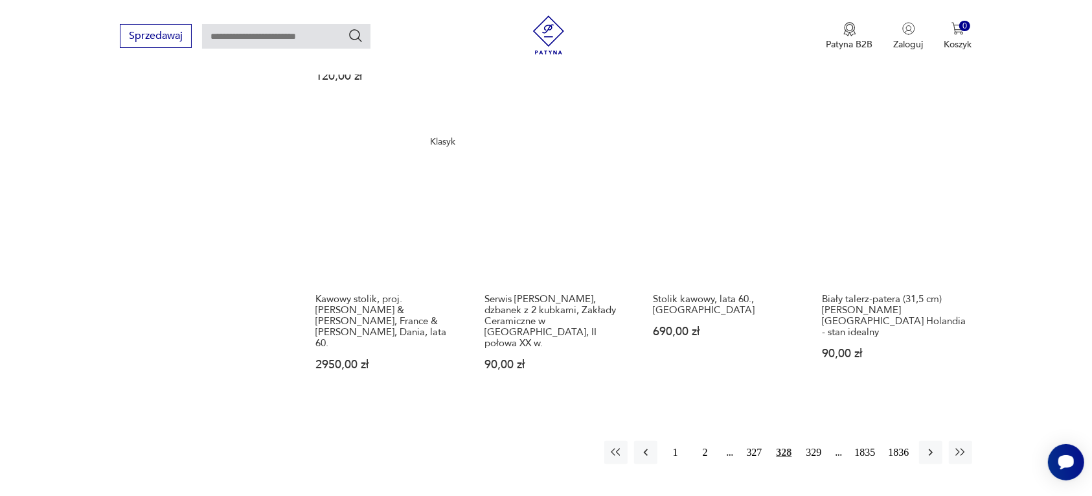
scroll to position [1139, 0]
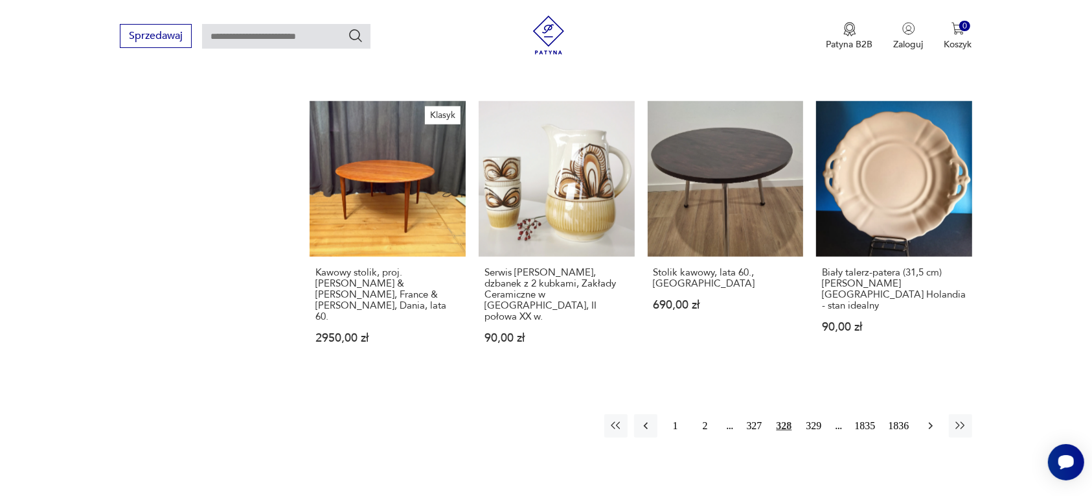
click at [928, 419] on icon "button" at bounding box center [931, 425] width 13 height 13
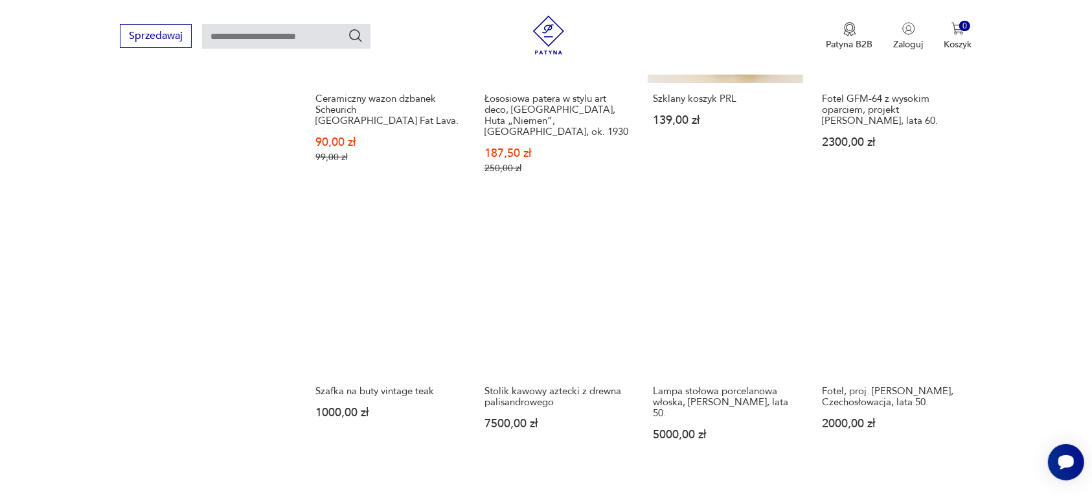
scroll to position [1058, 0]
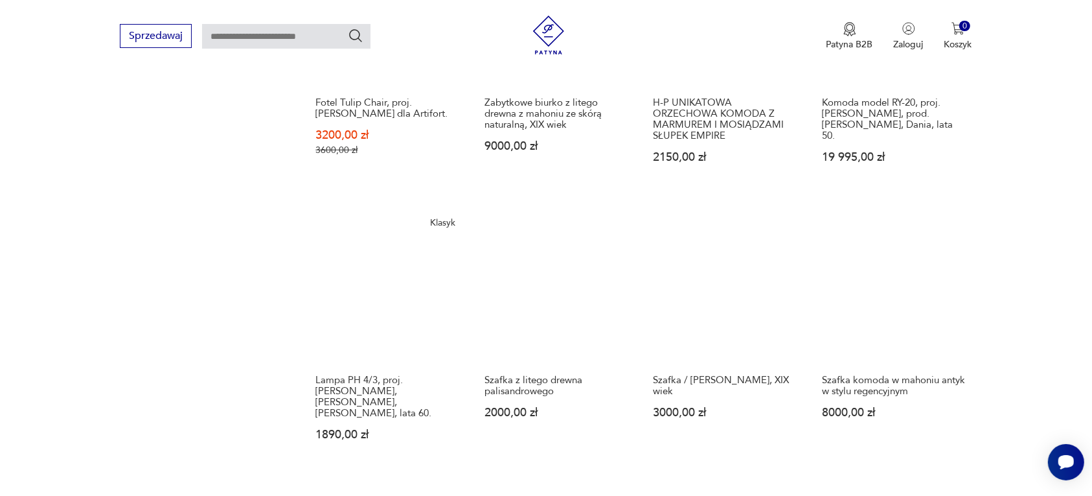
scroll to position [1058, 0]
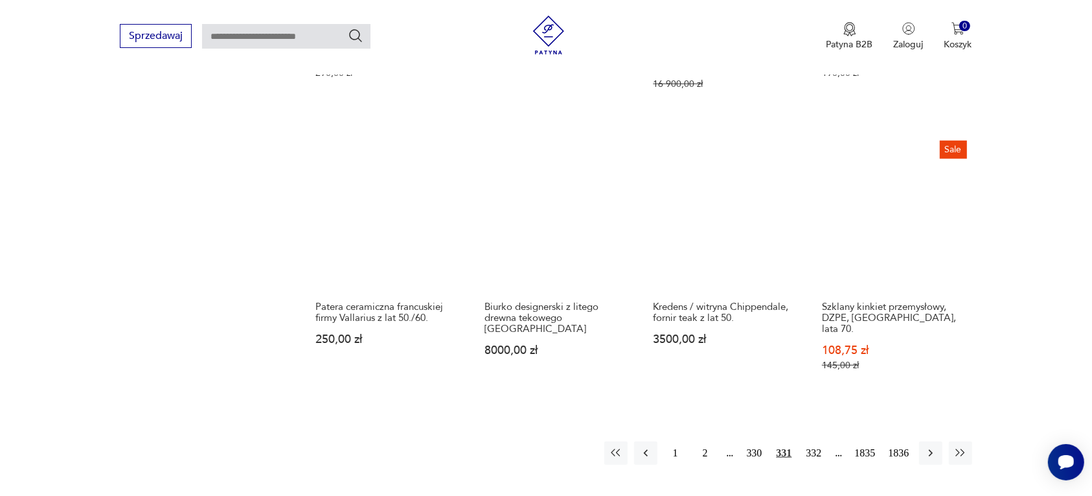
scroll to position [1139, 0]
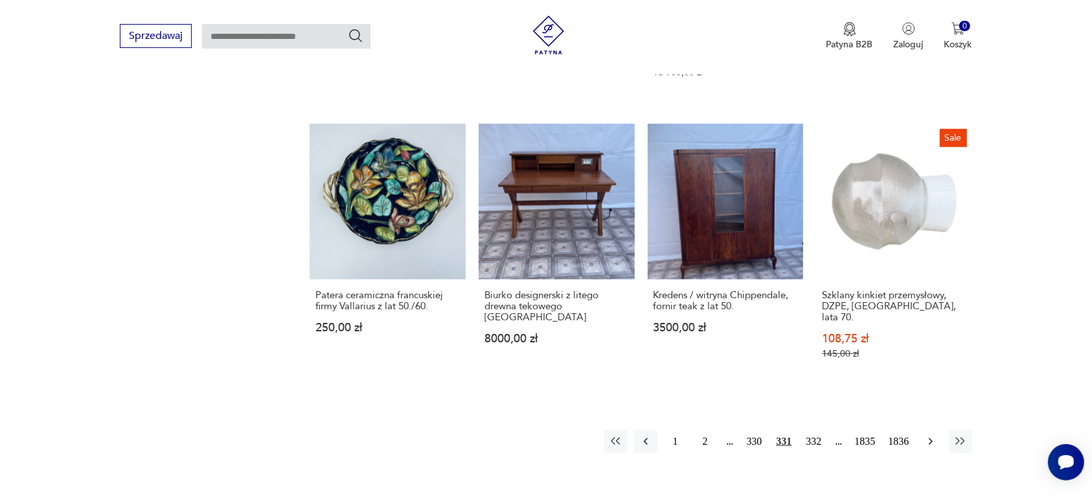
click at [931, 435] on icon "button" at bounding box center [931, 441] width 13 height 13
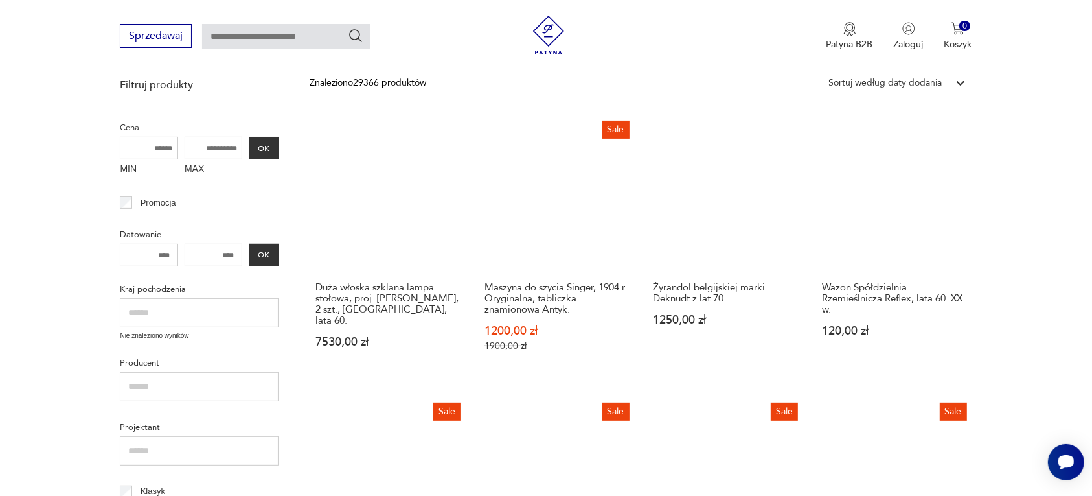
scroll to position [167, 0]
